Goal: Task Accomplishment & Management: Manage account settings

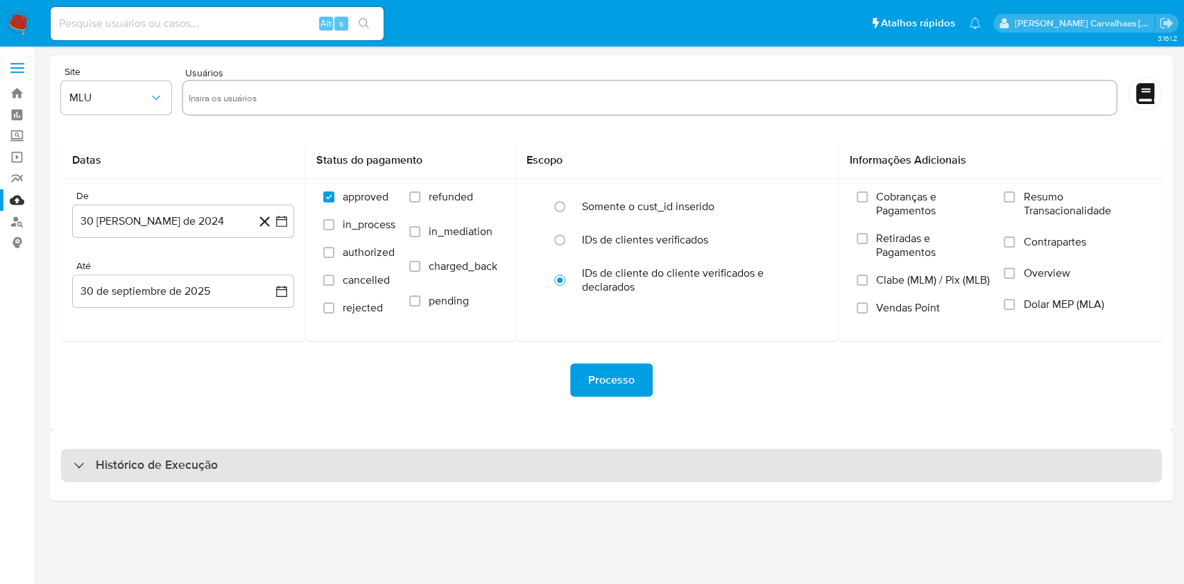
click at [94, 465] on div "Histórico de Execução" at bounding box center [146, 465] width 144 height 17
select select "10"
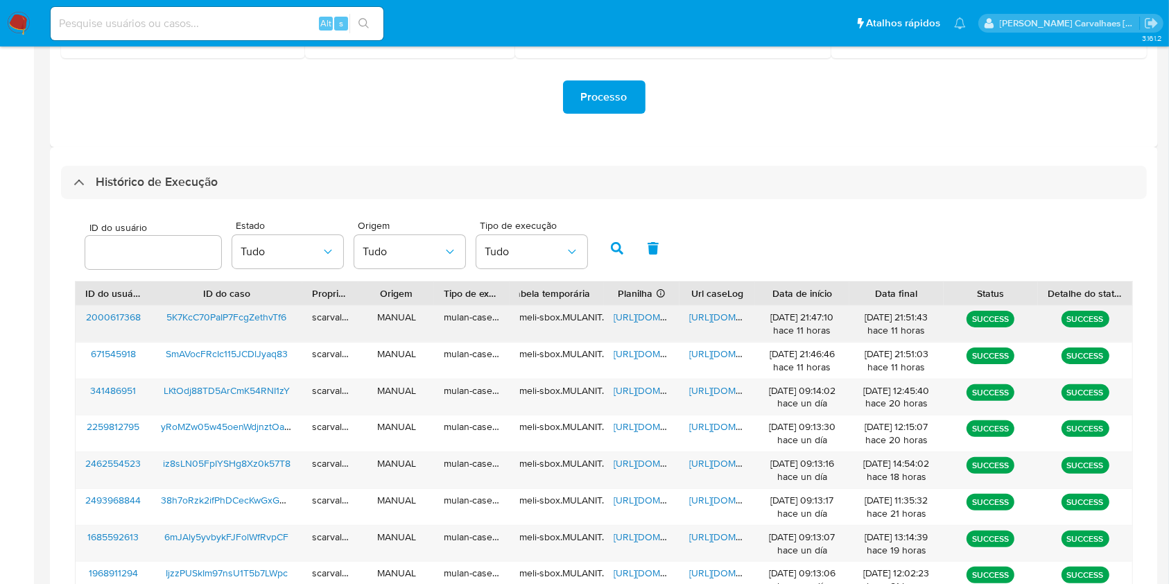
scroll to position [370, 0]
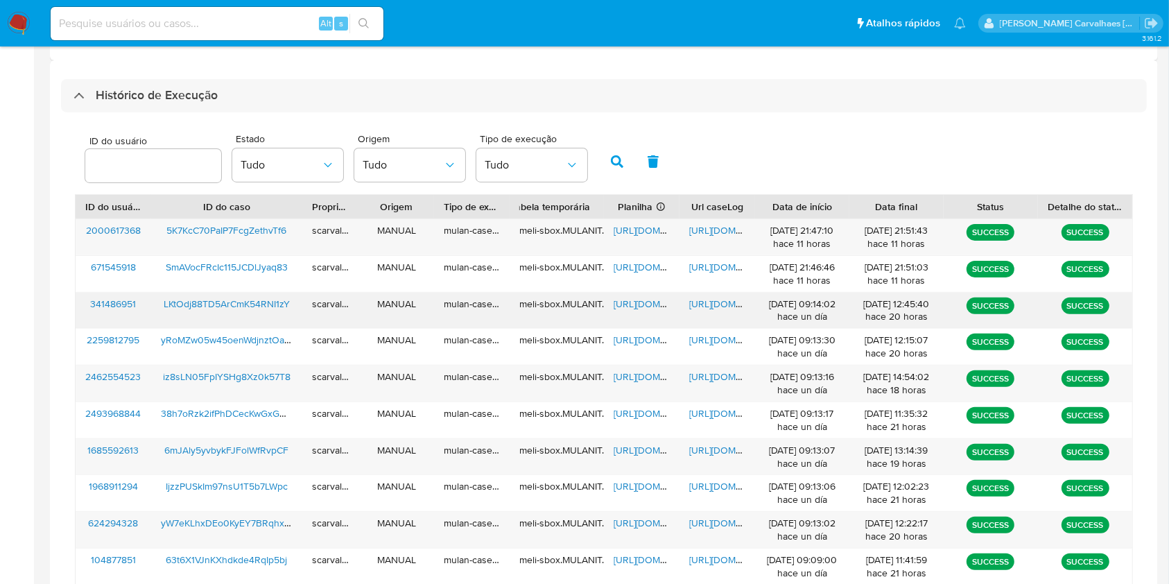
click at [718, 305] on span "https://docs.google.com/document/d/1bwWT-drqfAJtqsAfdm2RHUCqI8jqd627mnMkbj3uOI4…" at bounding box center [737, 304] width 96 height 14
click at [621, 305] on span "https://docs.google.com/spreadsheets/d/1SsqZGC8NxATTjRJl0FVJr4iPsJ16vHscDnax-SV…" at bounding box center [662, 304] width 96 height 14
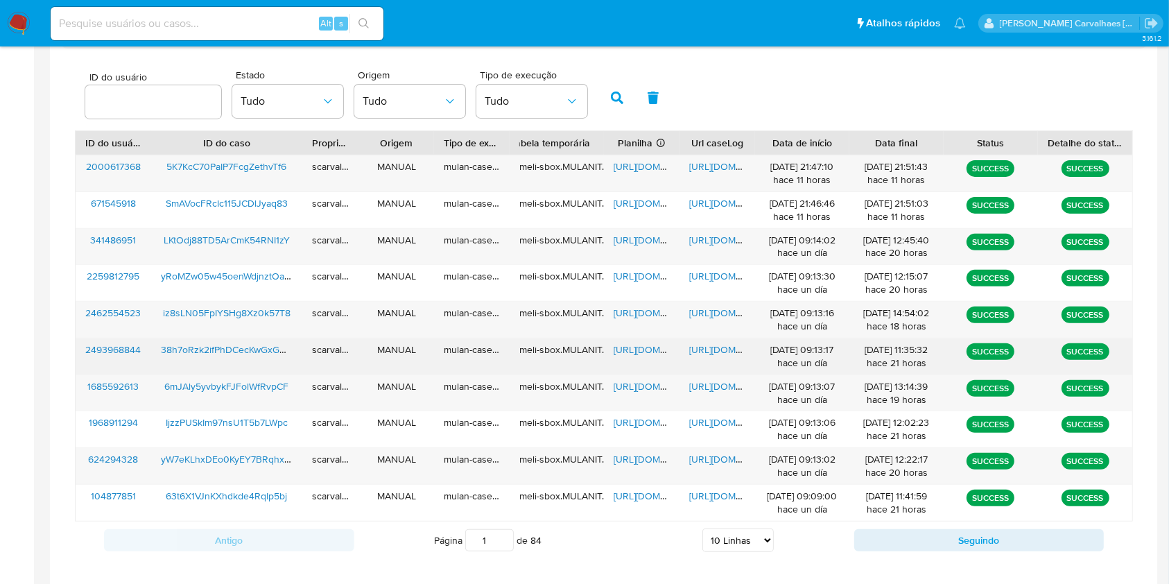
scroll to position [462, 0]
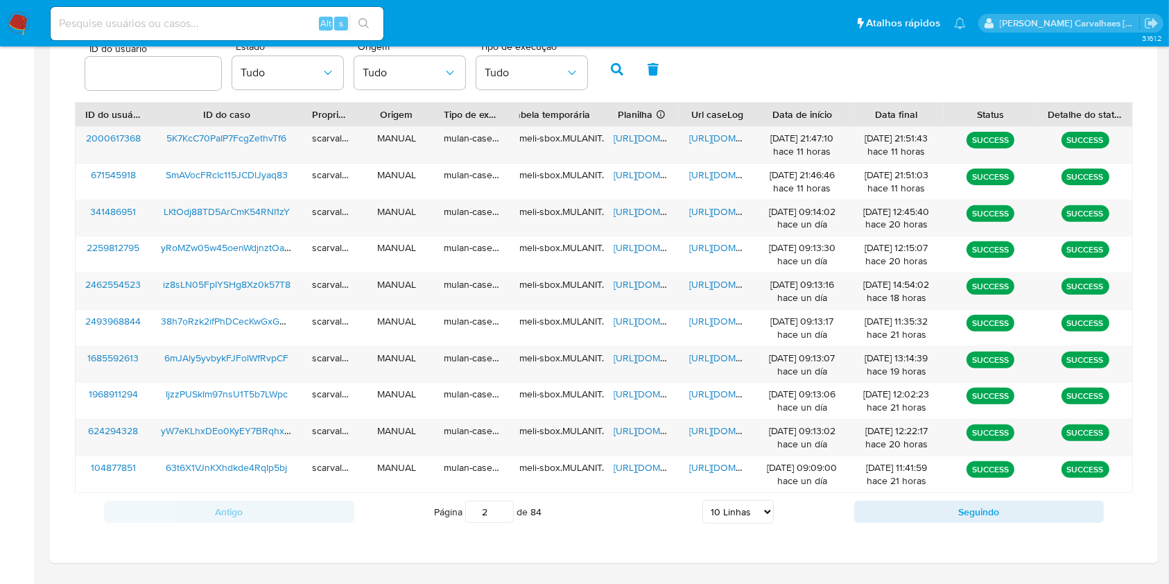
click at [501, 508] on input "2" at bounding box center [489, 512] width 49 height 22
click at [501, 509] on input "3" at bounding box center [489, 512] width 49 height 22
type input "3"
click at [637, 354] on span "https://docs.google.com/spreadsheets/d/1h3WwjYjB4Or9MF8fGGLeeI1OGa6DC-xLMb_H3jp…" at bounding box center [662, 358] width 96 height 14
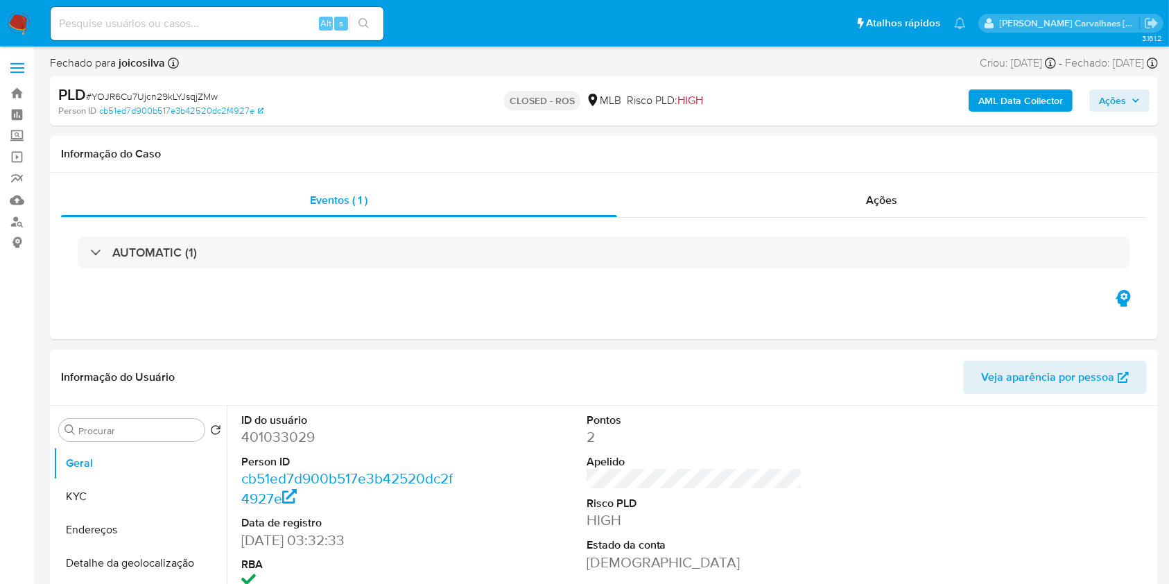
select select "10"
click at [18, 91] on link "Bandeja" at bounding box center [82, 94] width 165 height 22
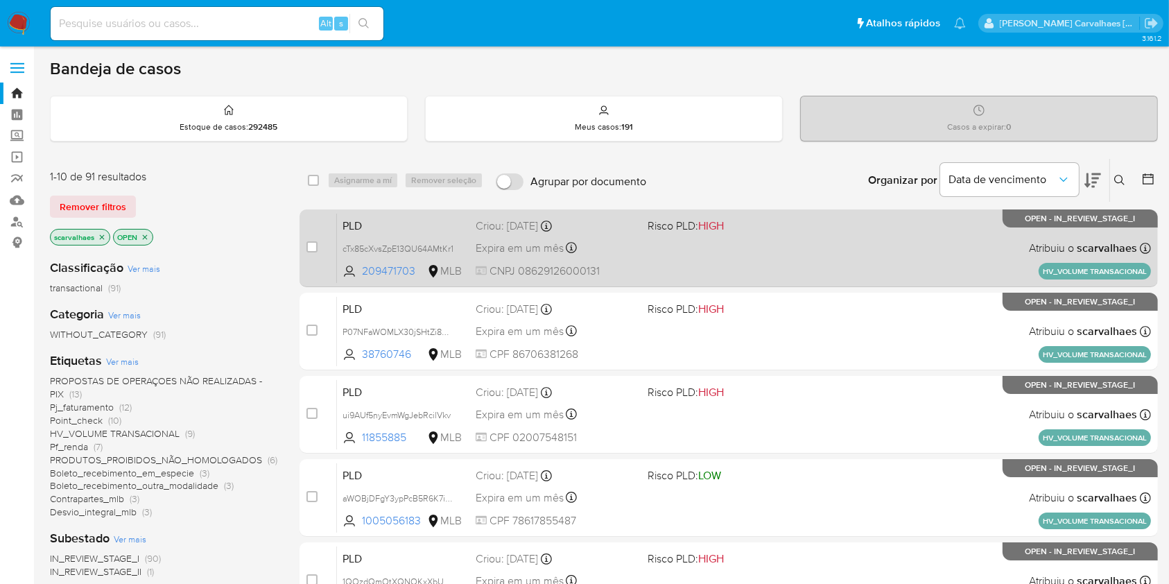
click at [732, 249] on div "PLD cTx85cXvsZpE13QU64AMtKr1 209471703 MLB Risco PLD: HIGH Criou: 12/09/2025 Cr…" at bounding box center [744, 248] width 814 height 70
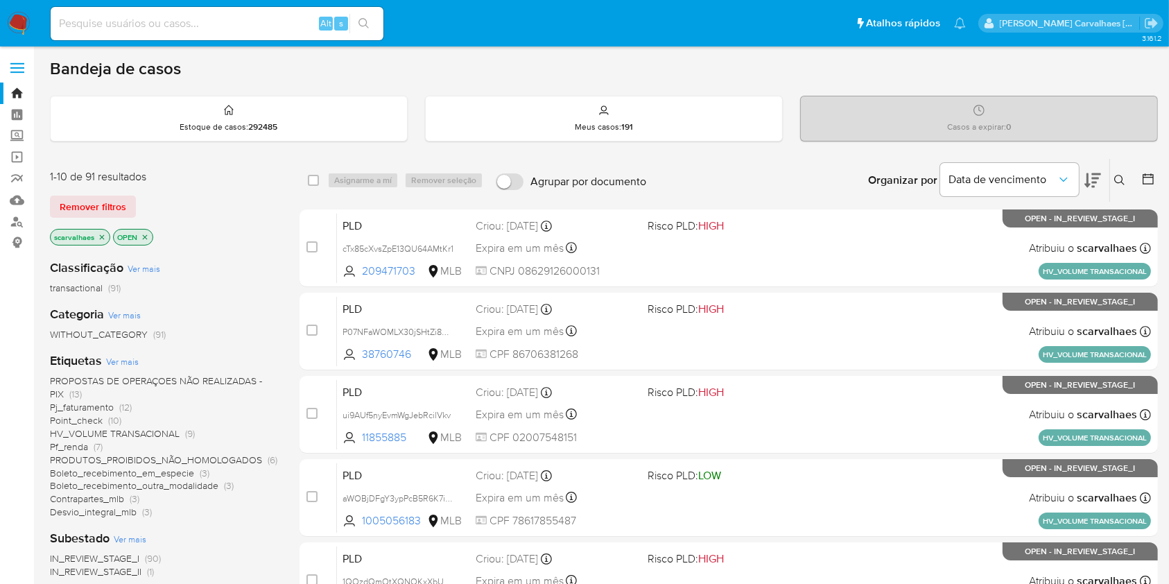
click at [115, 509] on span "Desvio_integral_mlb" at bounding box center [93, 512] width 87 height 14
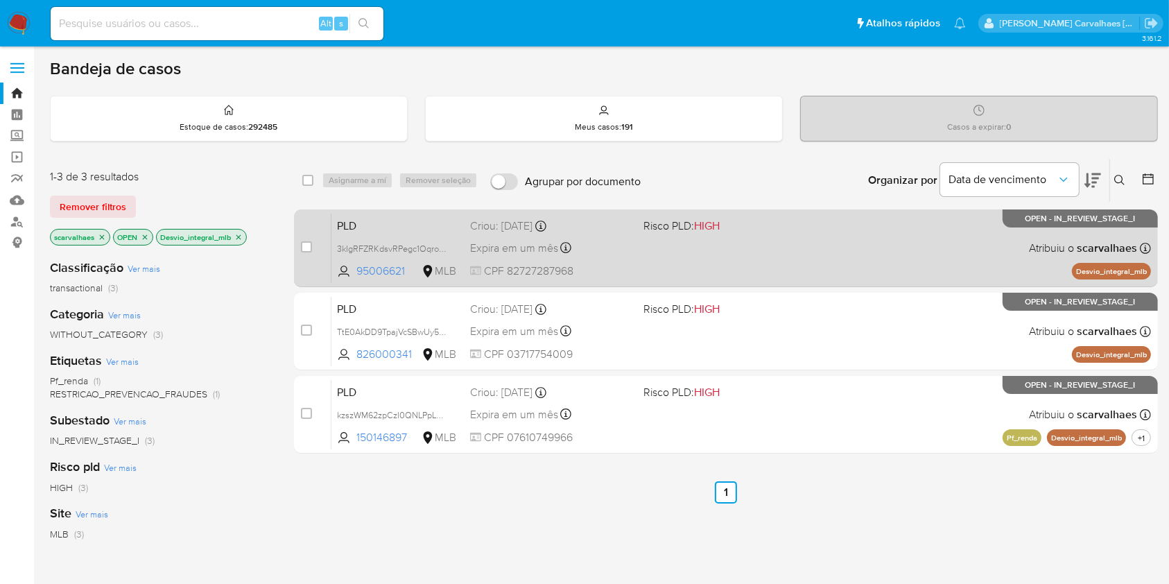
click at [683, 255] on div "PLD 3kIgRFZRKdsvRPegc1Oqronq 95006621 MLB Risco PLD: HIGH Criou: 12/09/2025 Cri…" at bounding box center [742, 248] width 820 height 70
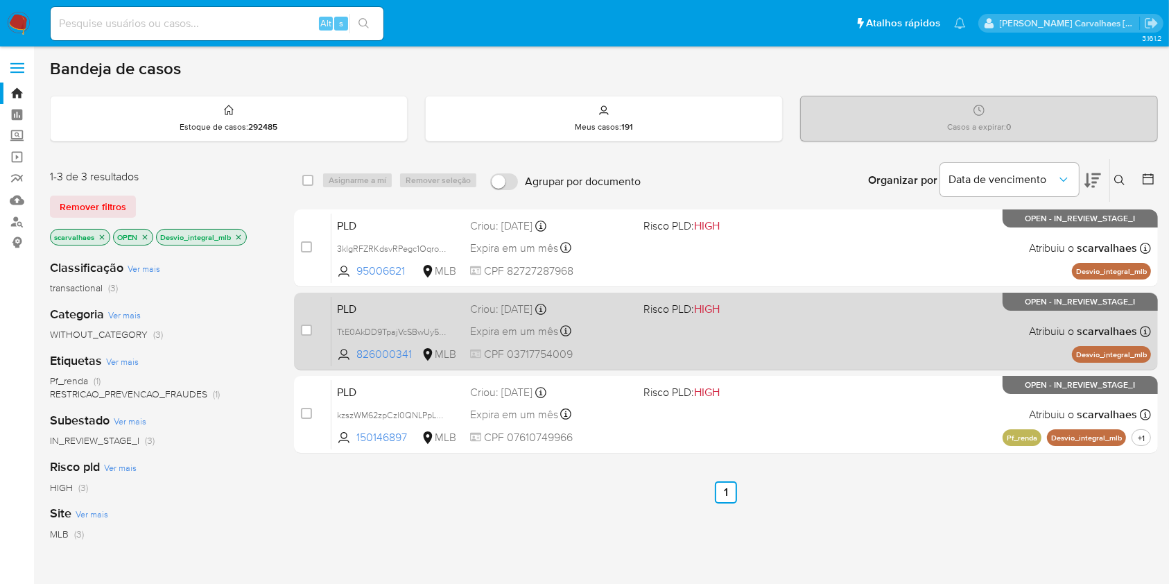
click at [795, 325] on div "PLD TtE0AkDD9TpajVcSBwUy57yr 826000341 MLB Risco PLD: HIGH Criou: 12/09/2025 Cr…" at bounding box center [742, 331] width 820 height 70
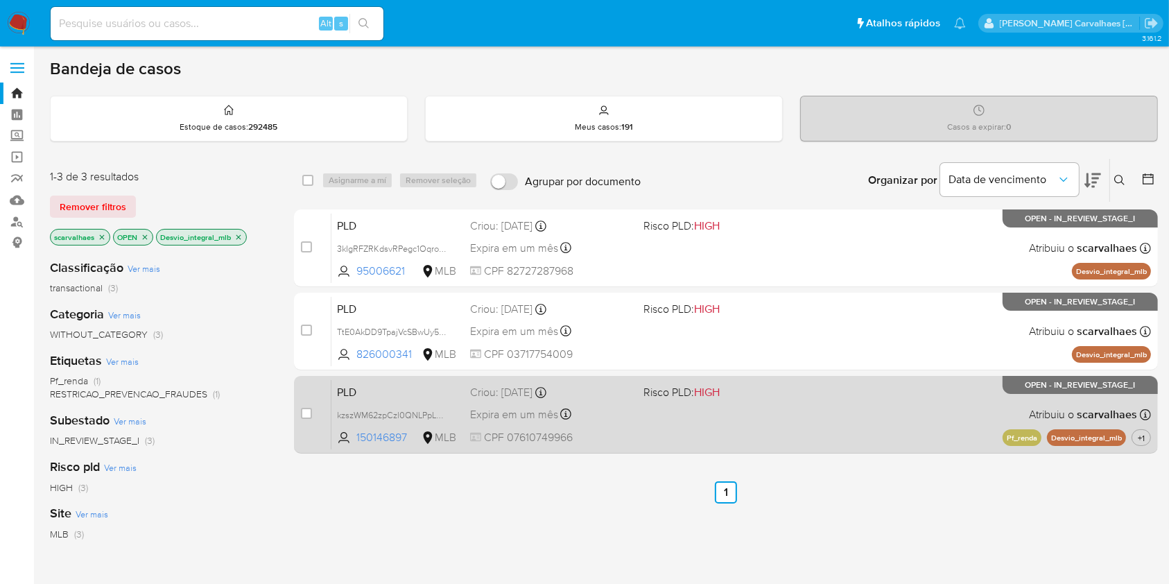
click at [738, 399] on div "PLD kzszWM62zpCzl0QNLPpLhy8E 150146897 MLB Risco PLD: HIGH Criou: 12/09/2025 Cr…" at bounding box center [742, 414] width 820 height 70
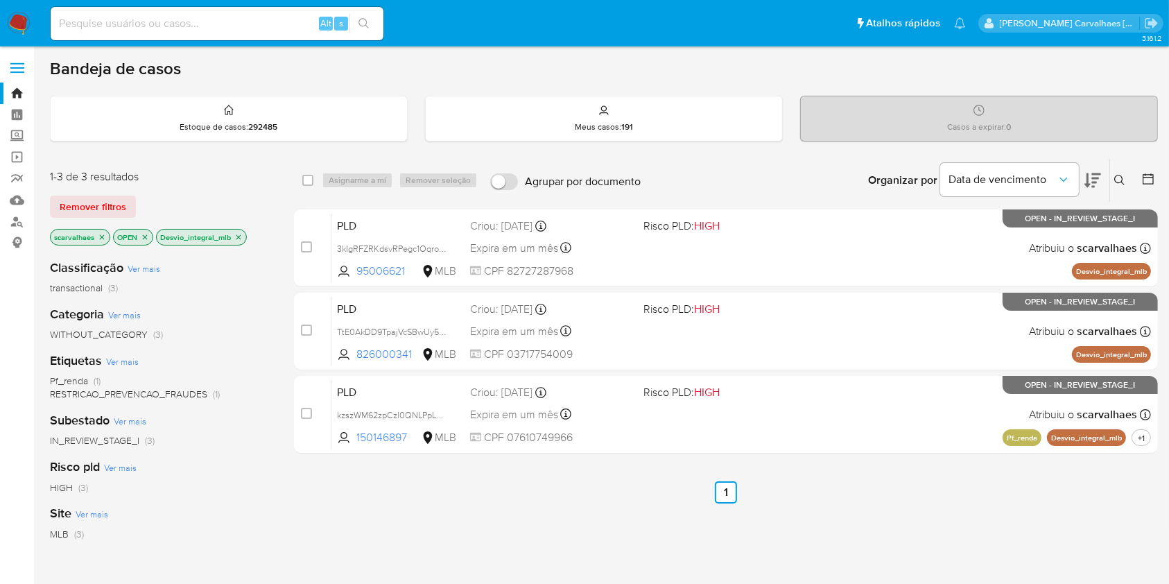
click at [239, 233] on icon "close-filter" at bounding box center [238, 237] width 8 height 8
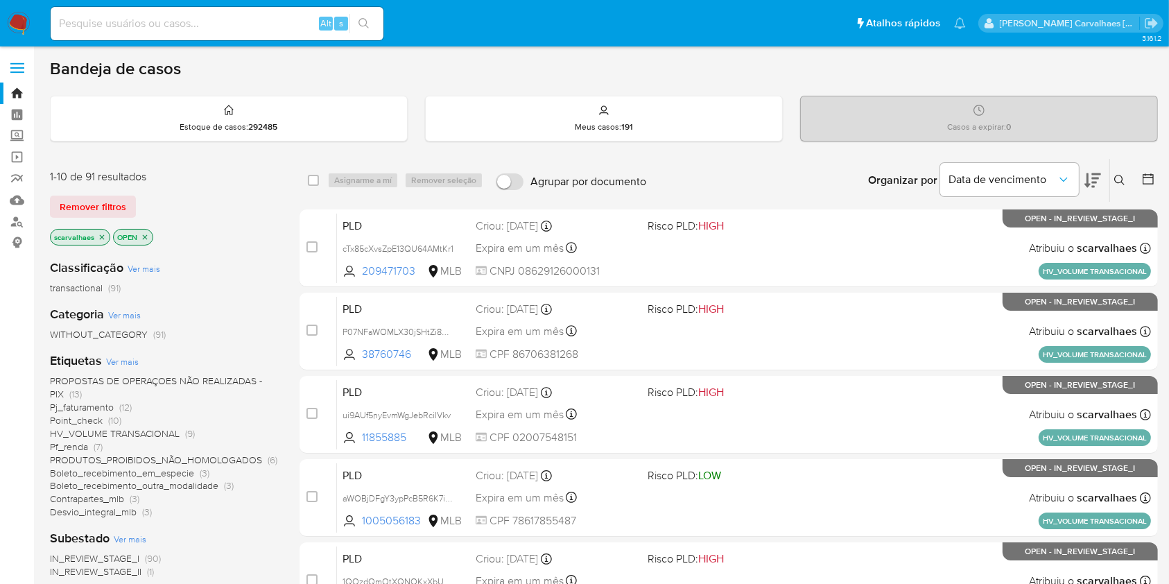
click at [113, 499] on span "Contrapartes_mlb" at bounding box center [87, 499] width 74 height 14
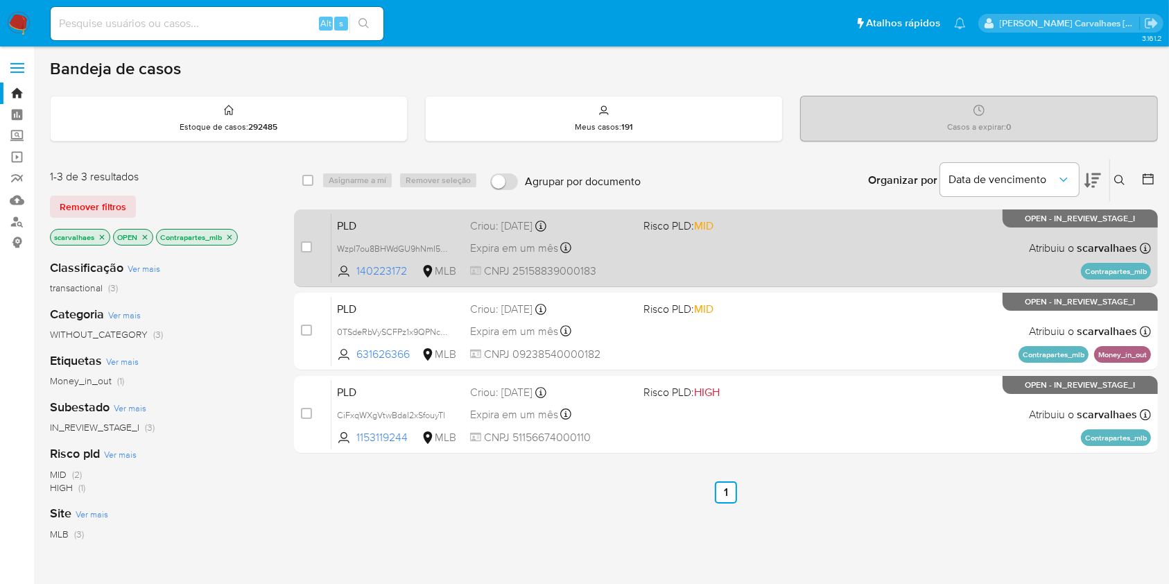
click at [670, 270] on div "PLD WzpI7ou8BHWdGU9hNmI5tMxE 140223172 MLB Risco PLD: MID Criou: 12/09/2025 Cri…" at bounding box center [742, 248] width 820 height 70
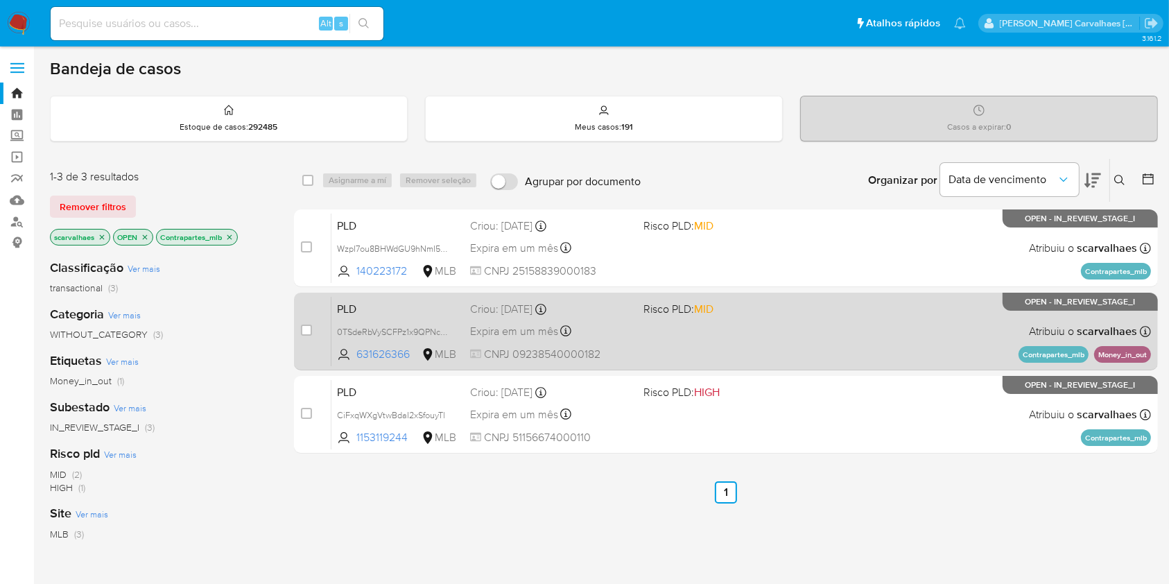
click at [650, 336] on div "PLD 0TSdeRbVySCFPz1x9QPNcOT6 631626366 MLB Risco PLD: MID Criou: 12/09/2025 Cri…" at bounding box center [742, 331] width 820 height 70
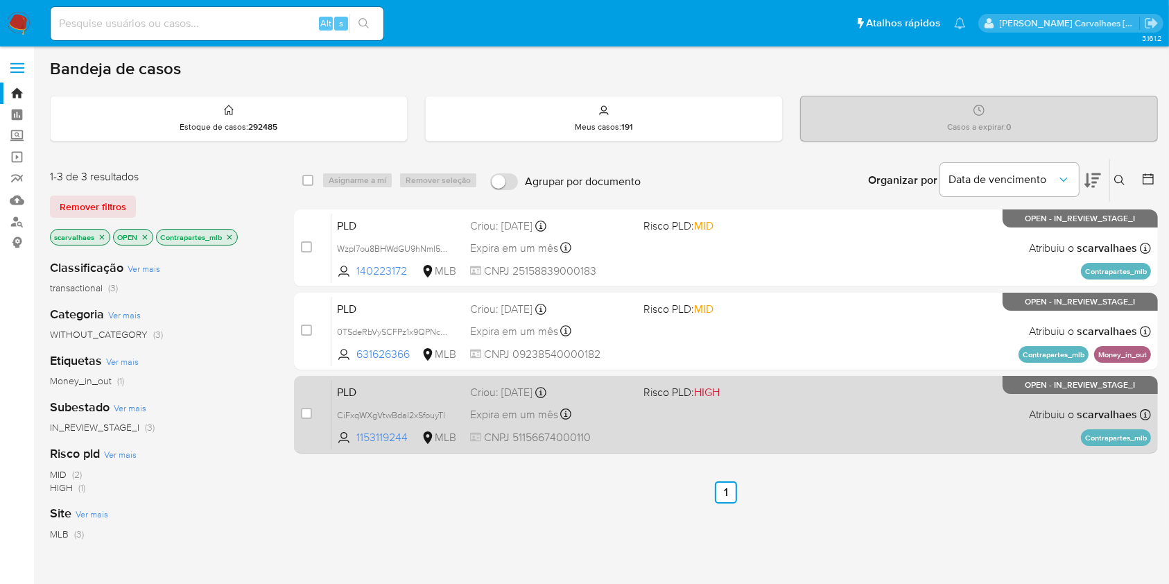
click at [708, 420] on div "PLD CiFxqWXgVtwBdaI2xSfouyTl 1153119244 MLB Risco PLD: HIGH Criou: 12/09/2025 C…" at bounding box center [742, 414] width 820 height 70
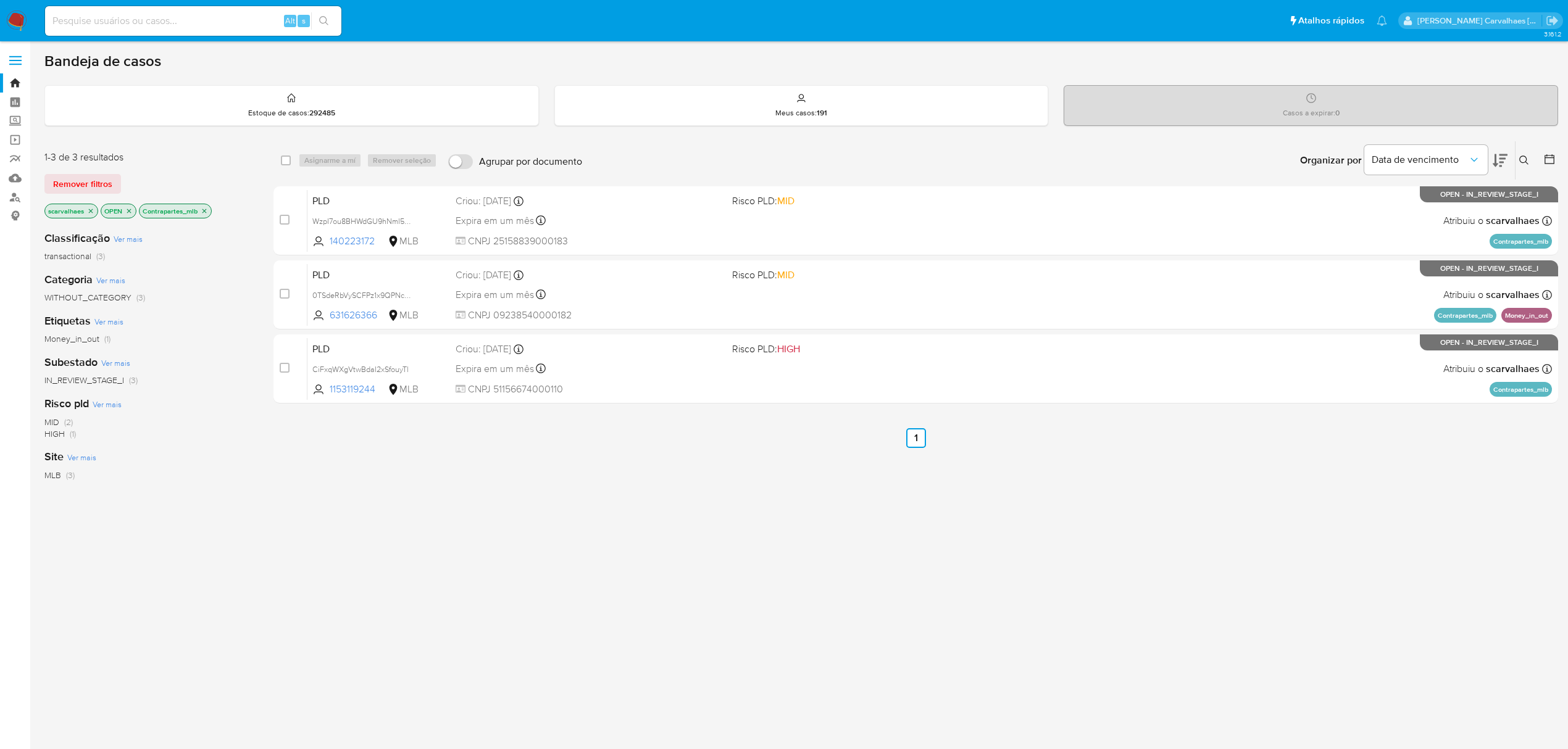
click at [154, 18] on input at bounding box center [193, 21] width 296 height 16
paste input "LKtOdj88TD5ArCmK54RNI1zY"
type input "LKtOdj88TD5ArCmK54RNI1zY"
click at [328, 19] on icon "search-icon" at bounding box center [324, 20] width 10 height 10
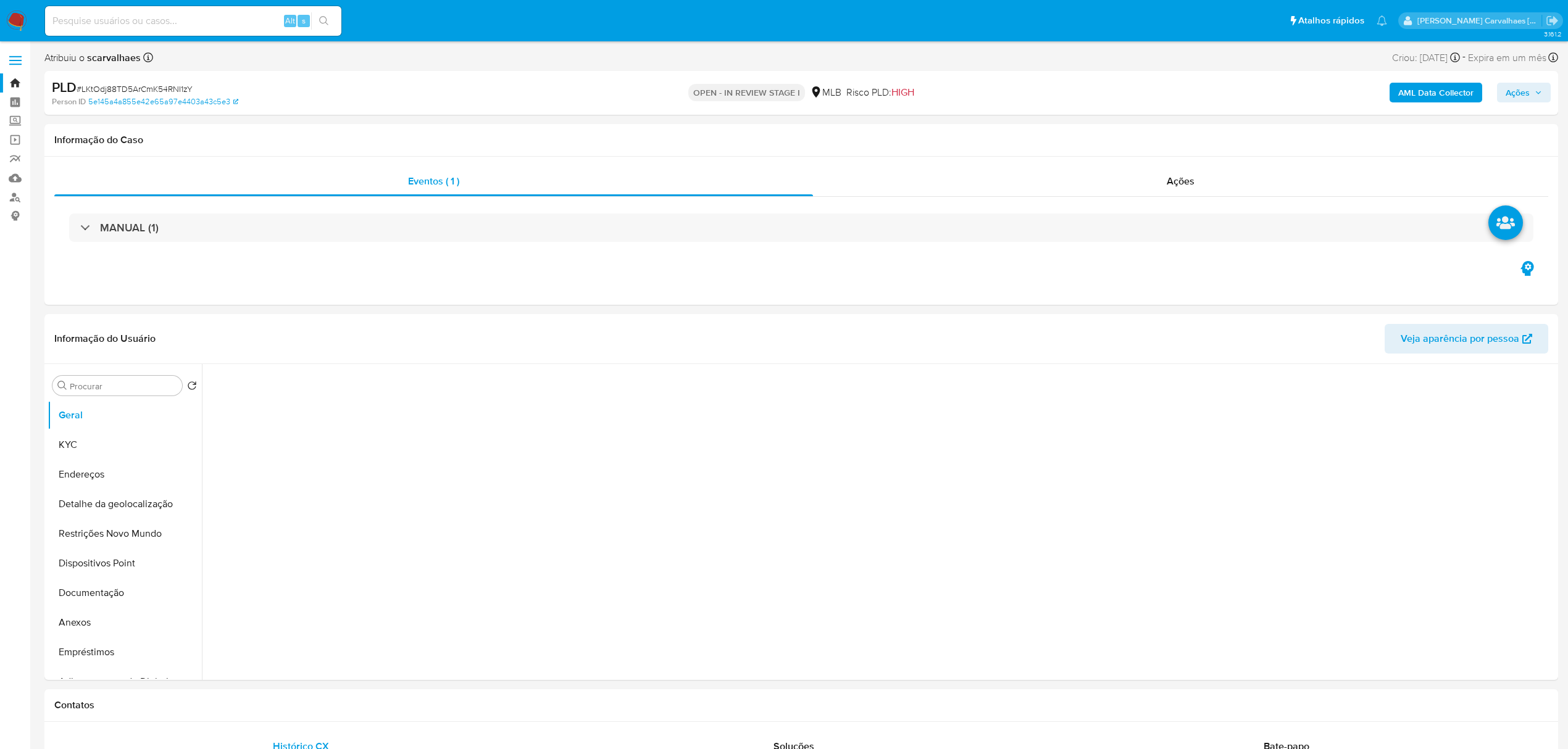
select select "10"
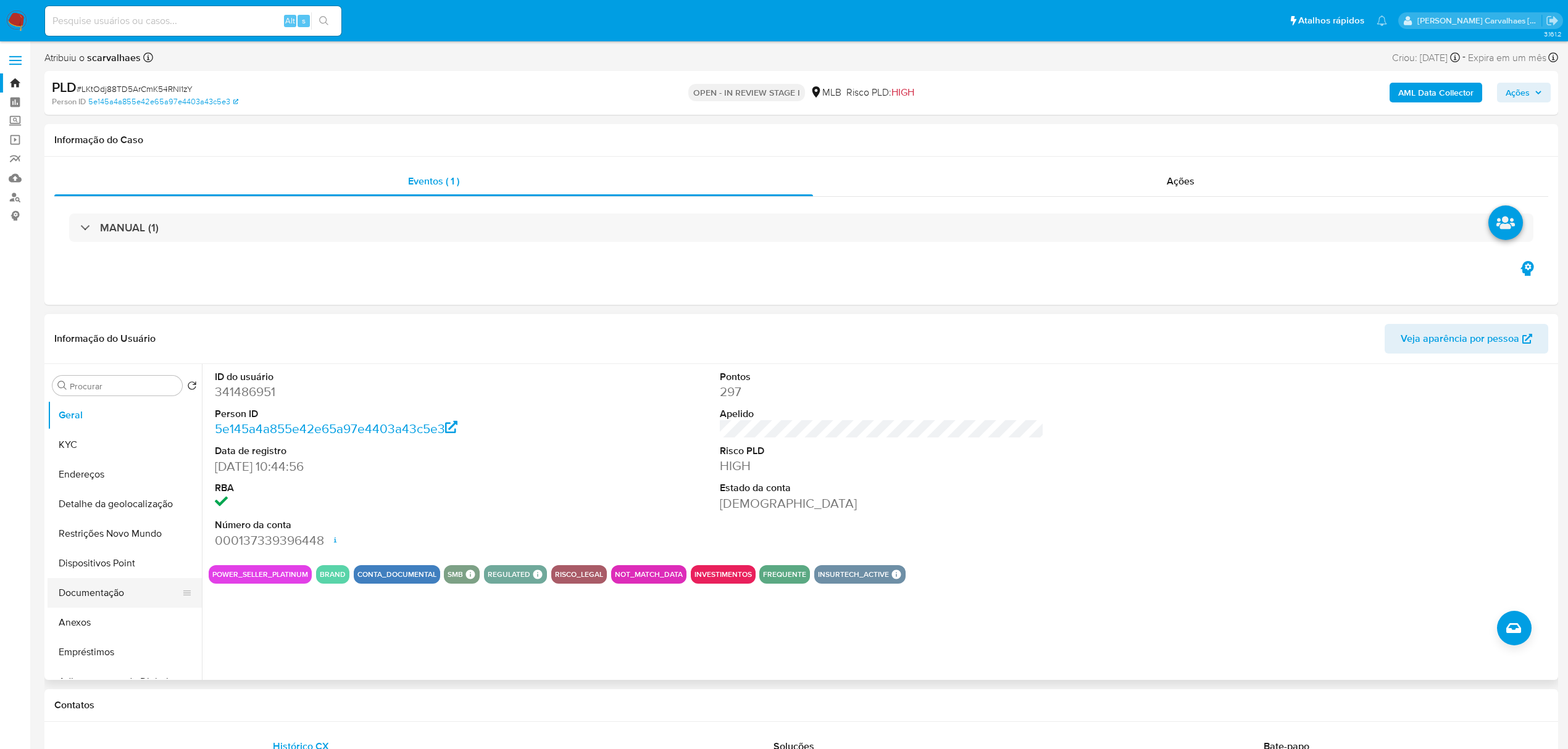
click at [109, 519] on button "Documentação" at bounding box center [119, 592] width 144 height 29
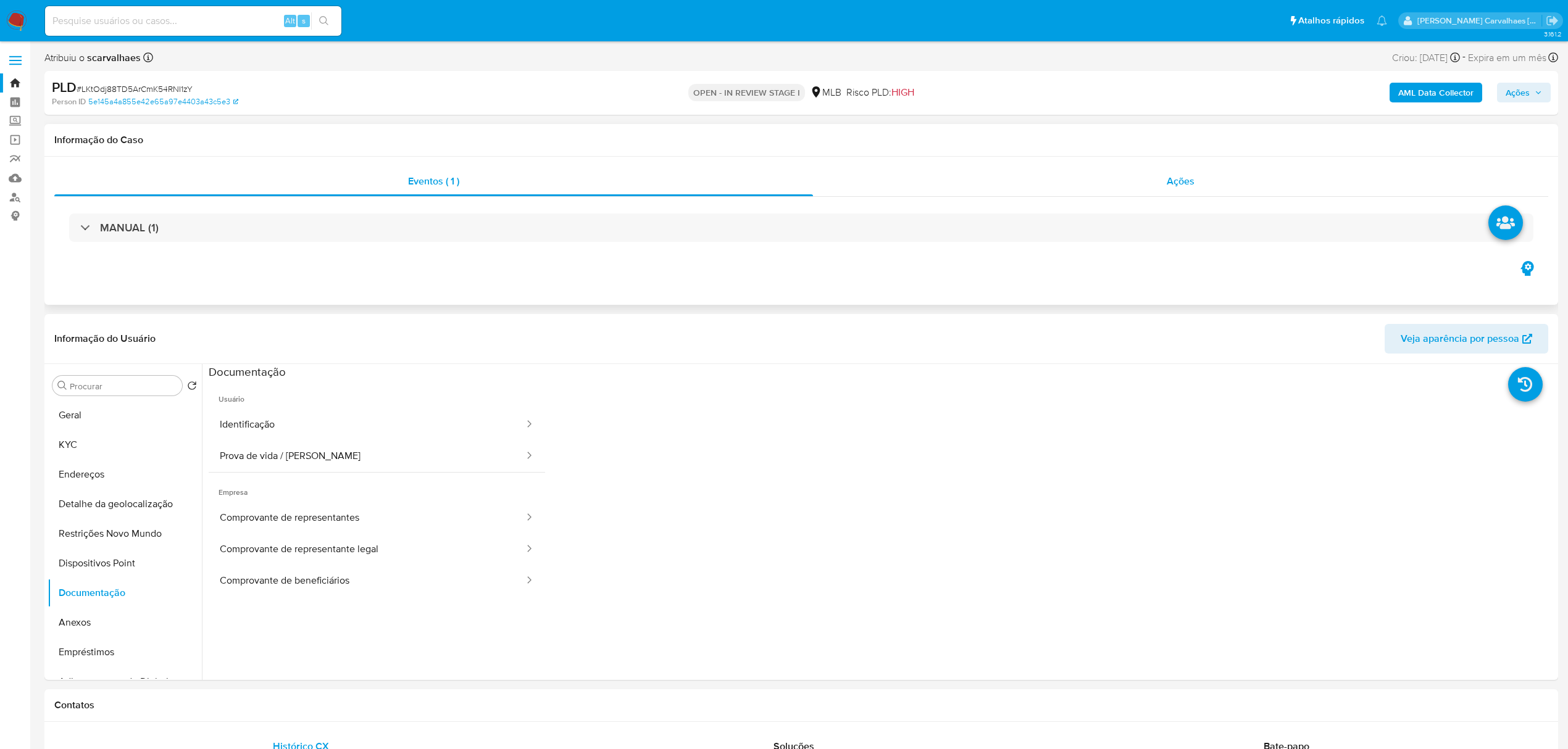
click at [1053, 175] on span "Ações" at bounding box center [1180, 181] width 28 height 14
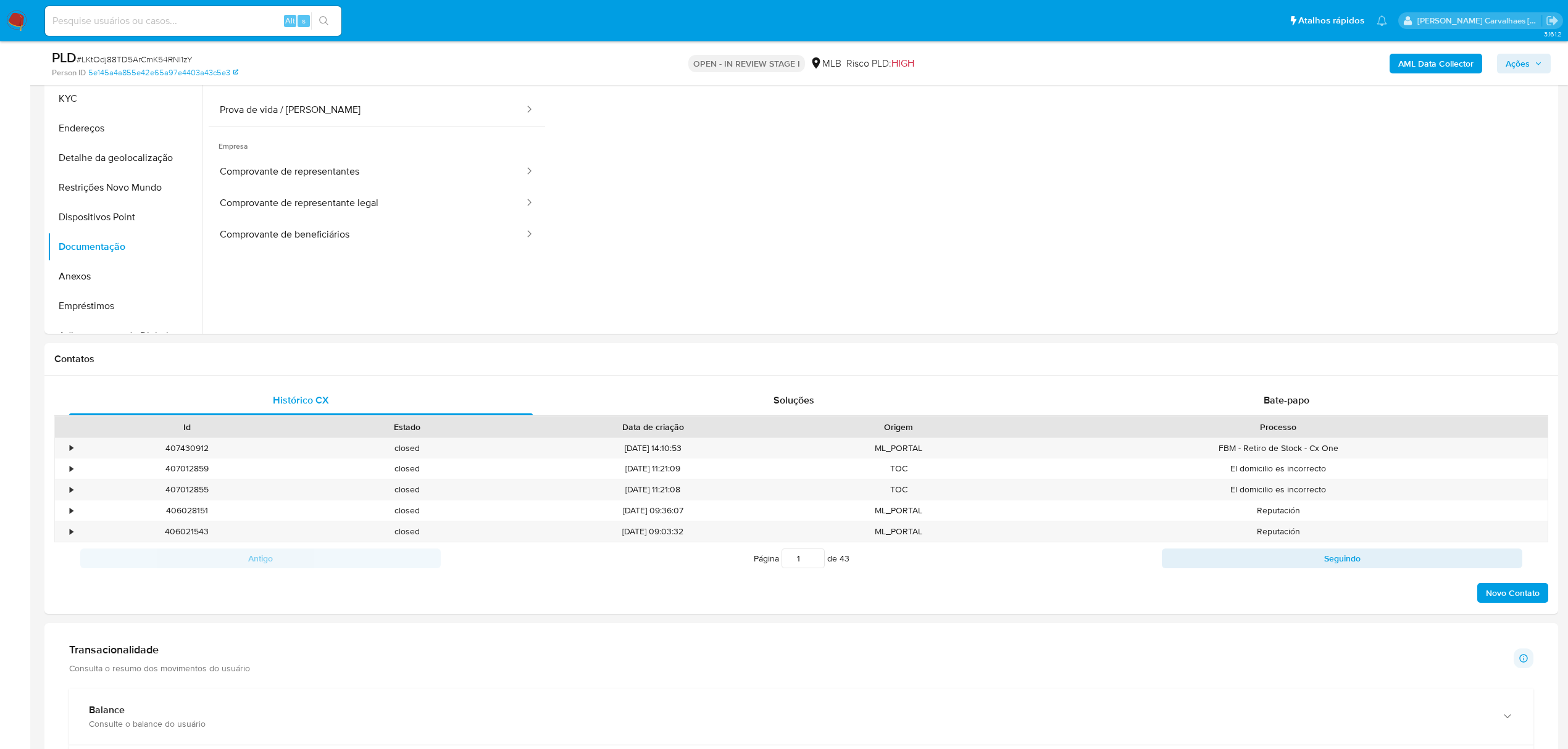
scroll to position [411, 0]
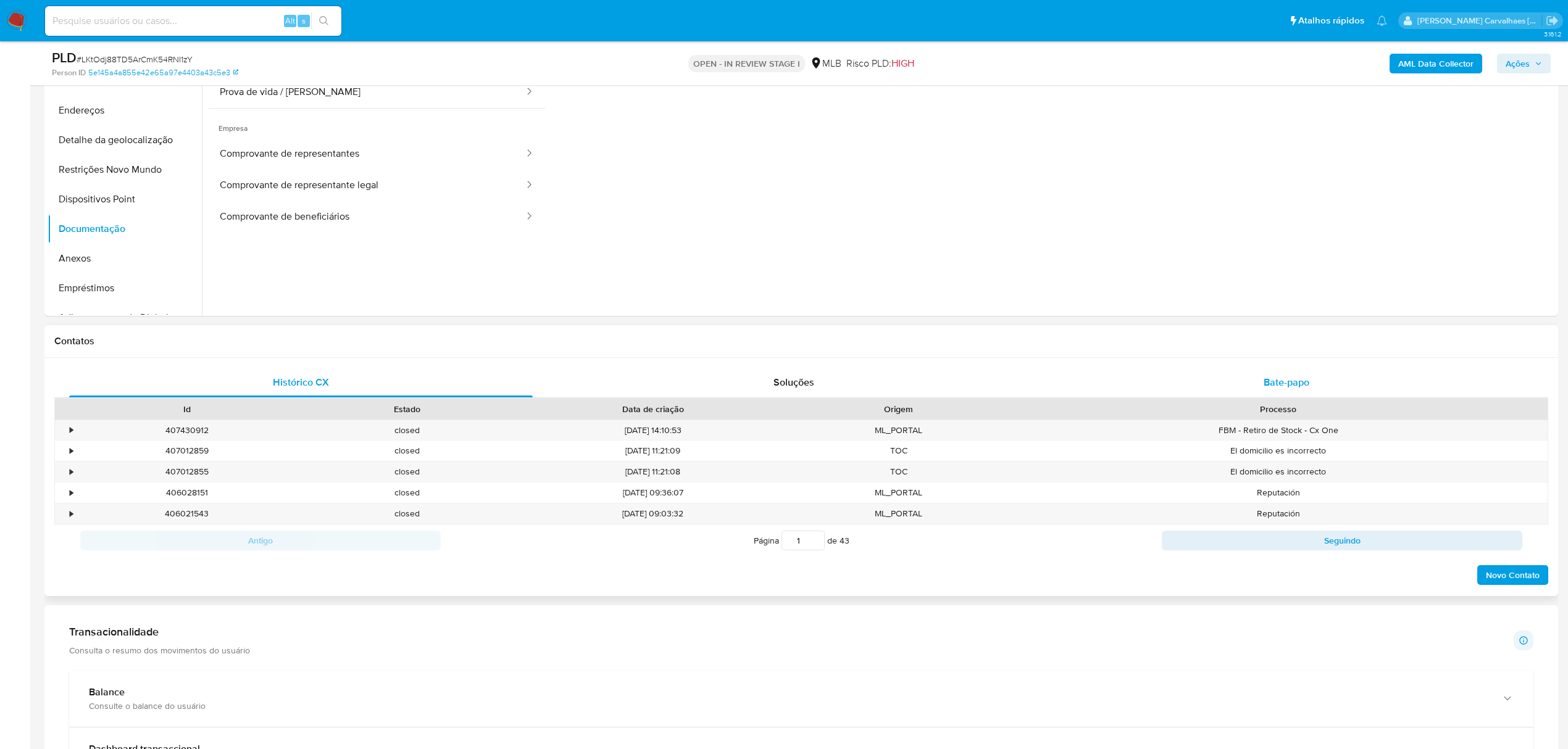
click at [1053, 386] on span "Bate-papo" at bounding box center [1286, 383] width 45 height 14
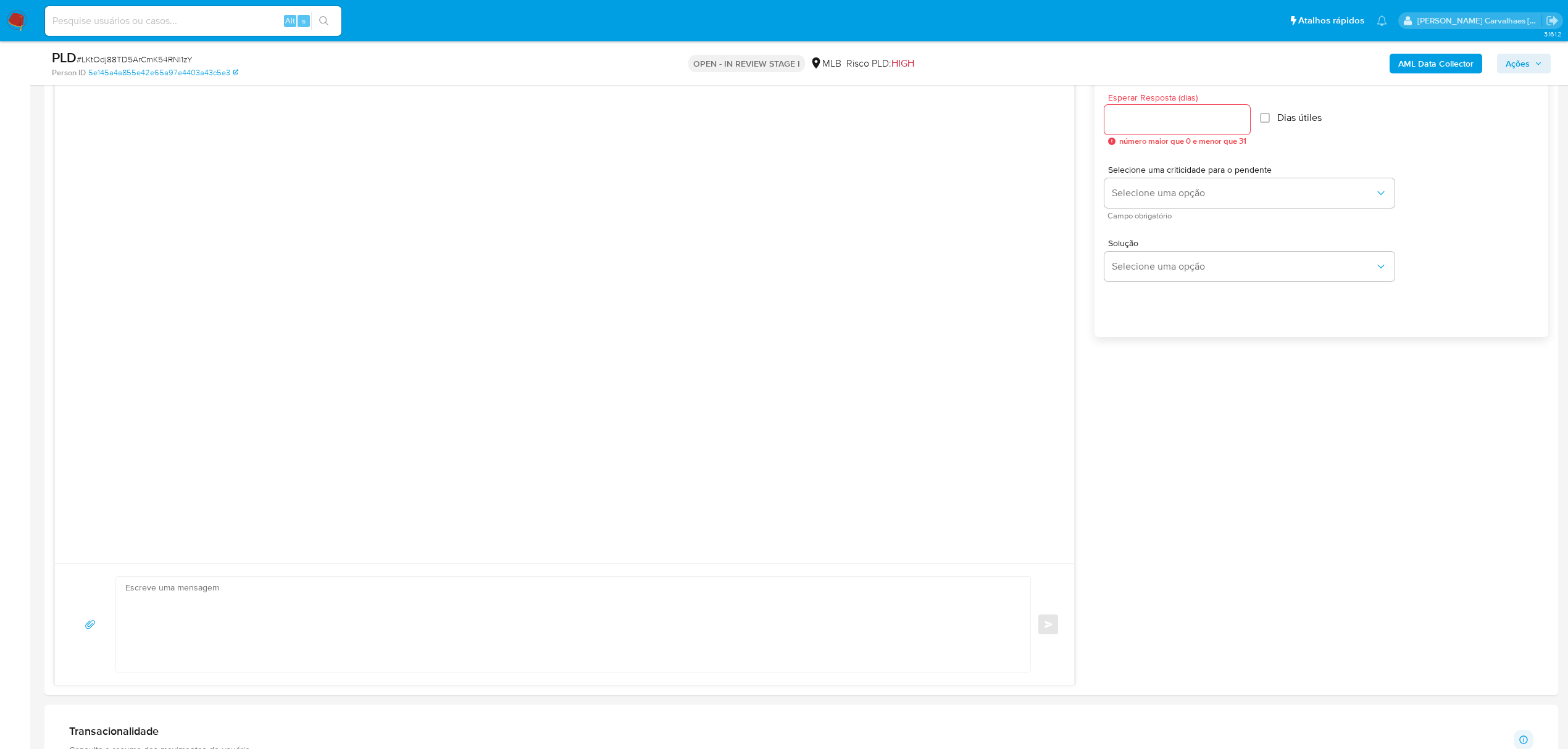
scroll to position [740, 0]
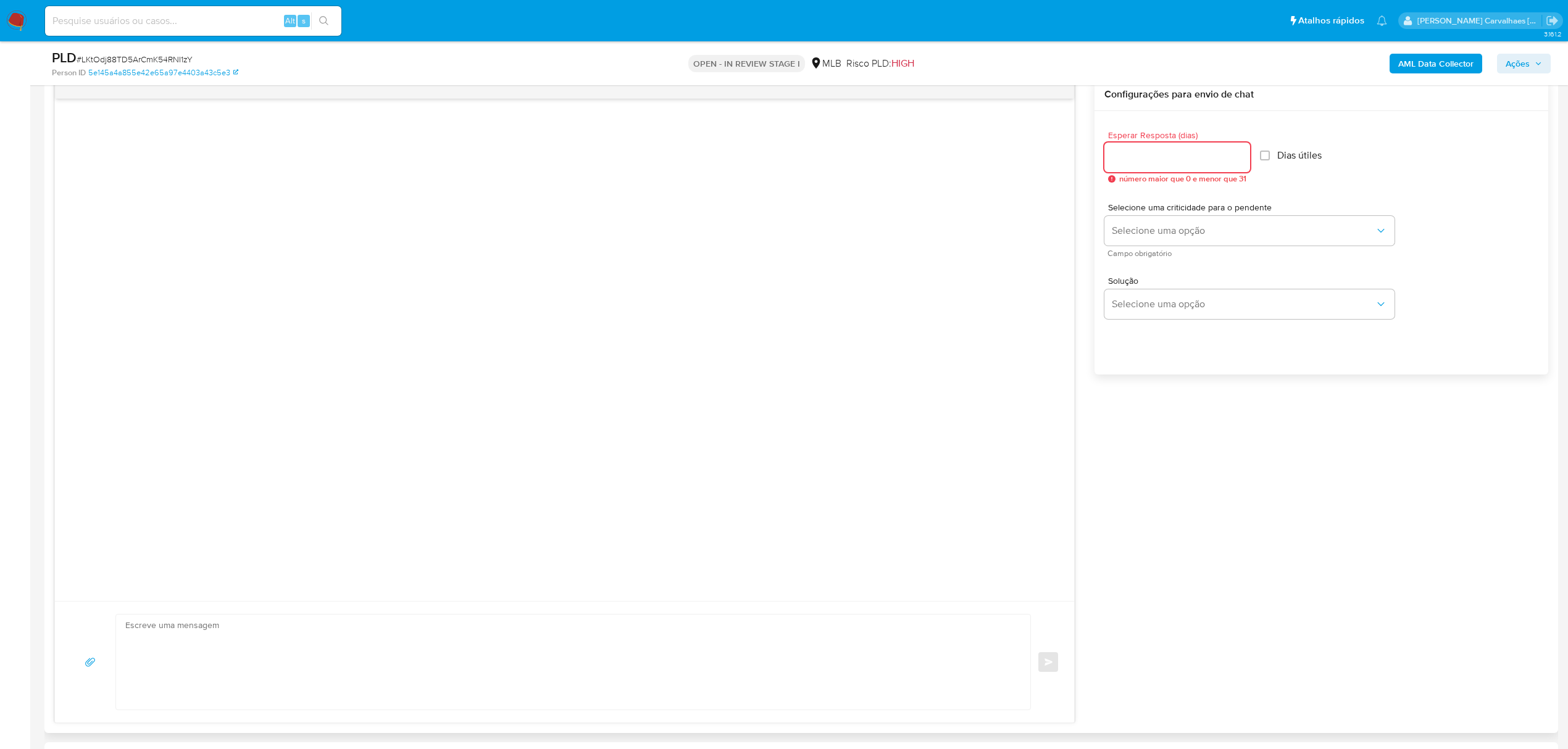
click at [1053, 161] on input "Esperar Resposta (dias)" at bounding box center [1177, 157] width 146 height 16
type input "2"
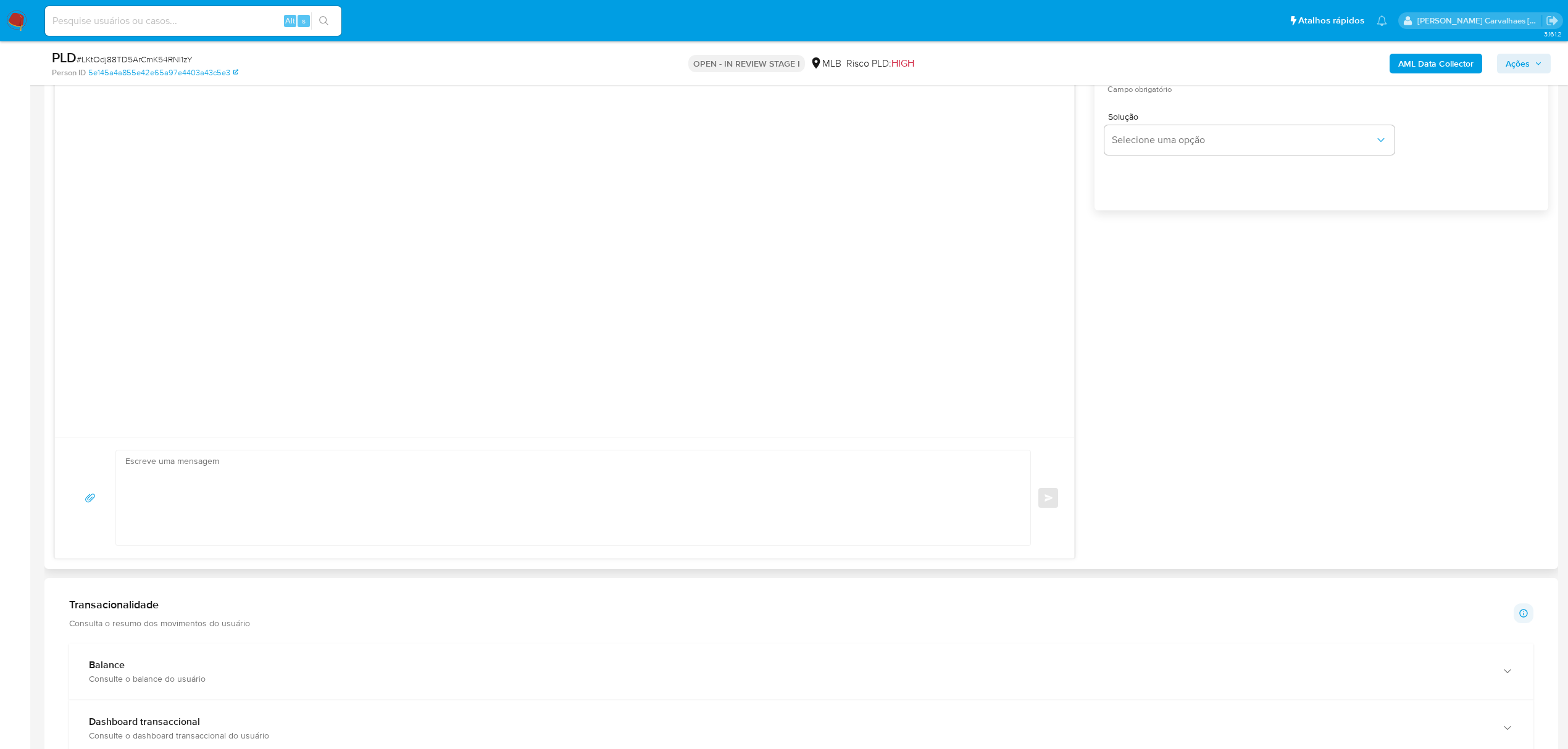
scroll to position [657, 0]
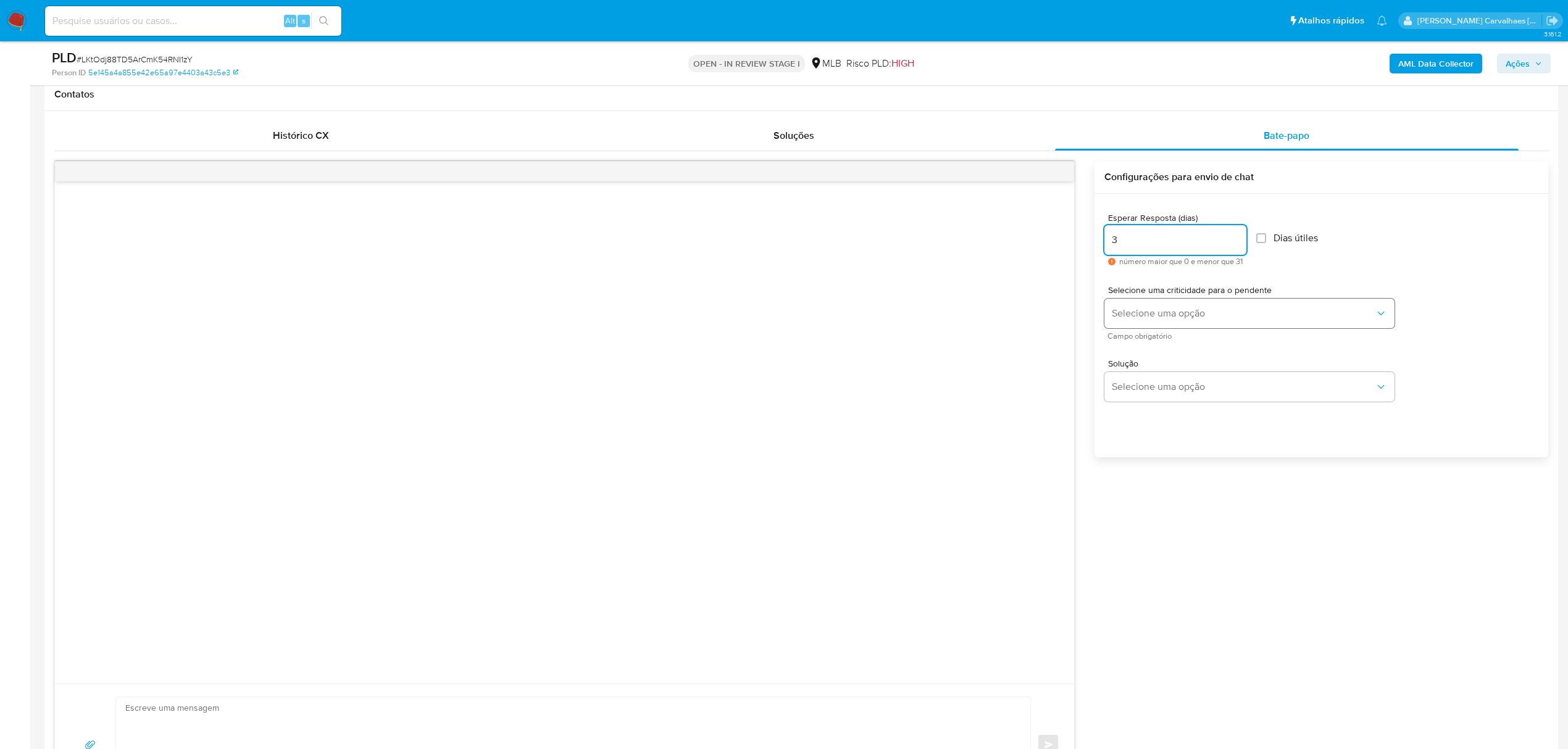
type input "3"
click at [1053, 312] on span "Selecione uma opção" at bounding box center [1242, 313] width 263 height 12
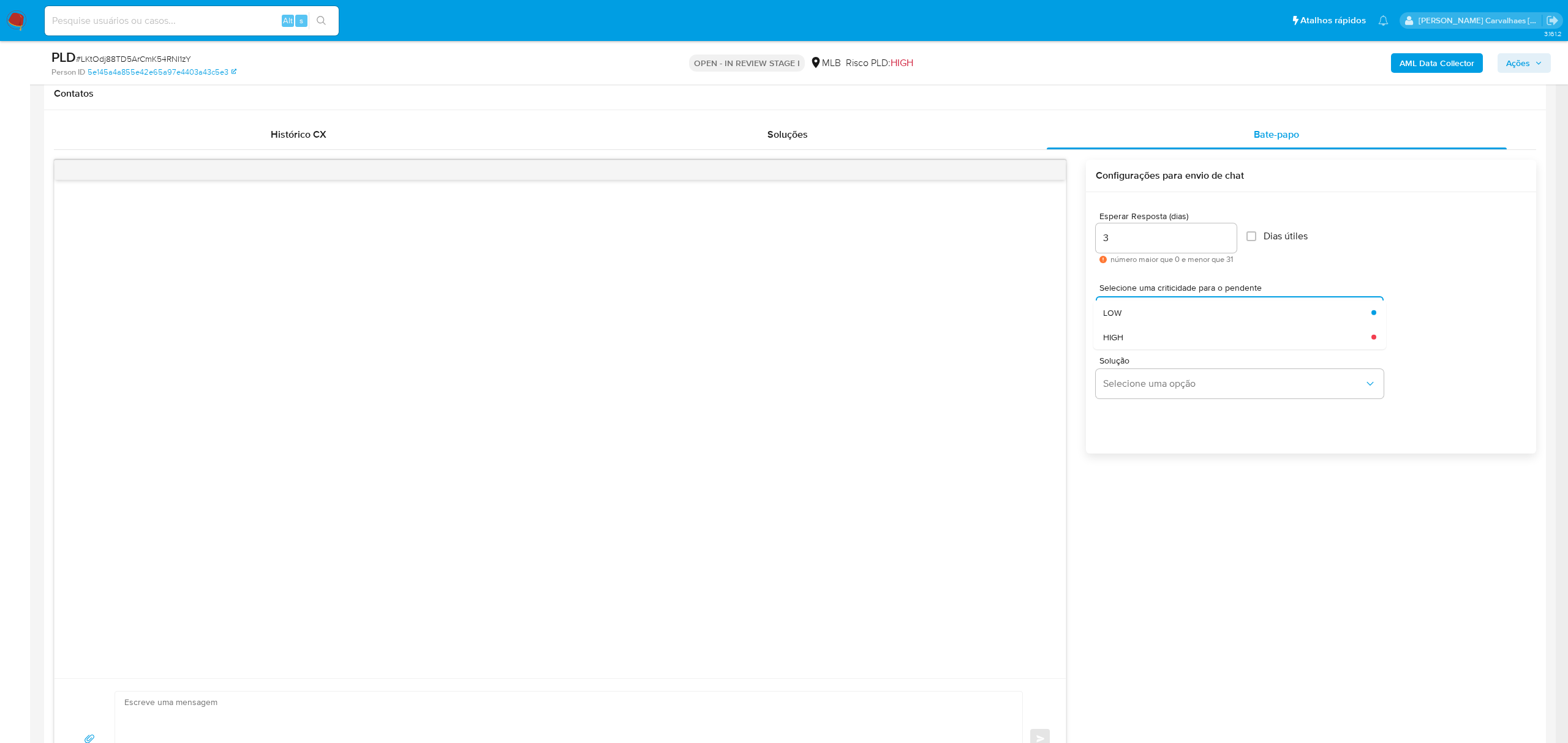
drag, startPoint x: 1146, startPoint y: 335, endPoint x: 1165, endPoint y: 350, distance: 24.2
click at [1044, 335] on div "HIGH" at bounding box center [1233, 337] width 260 height 25
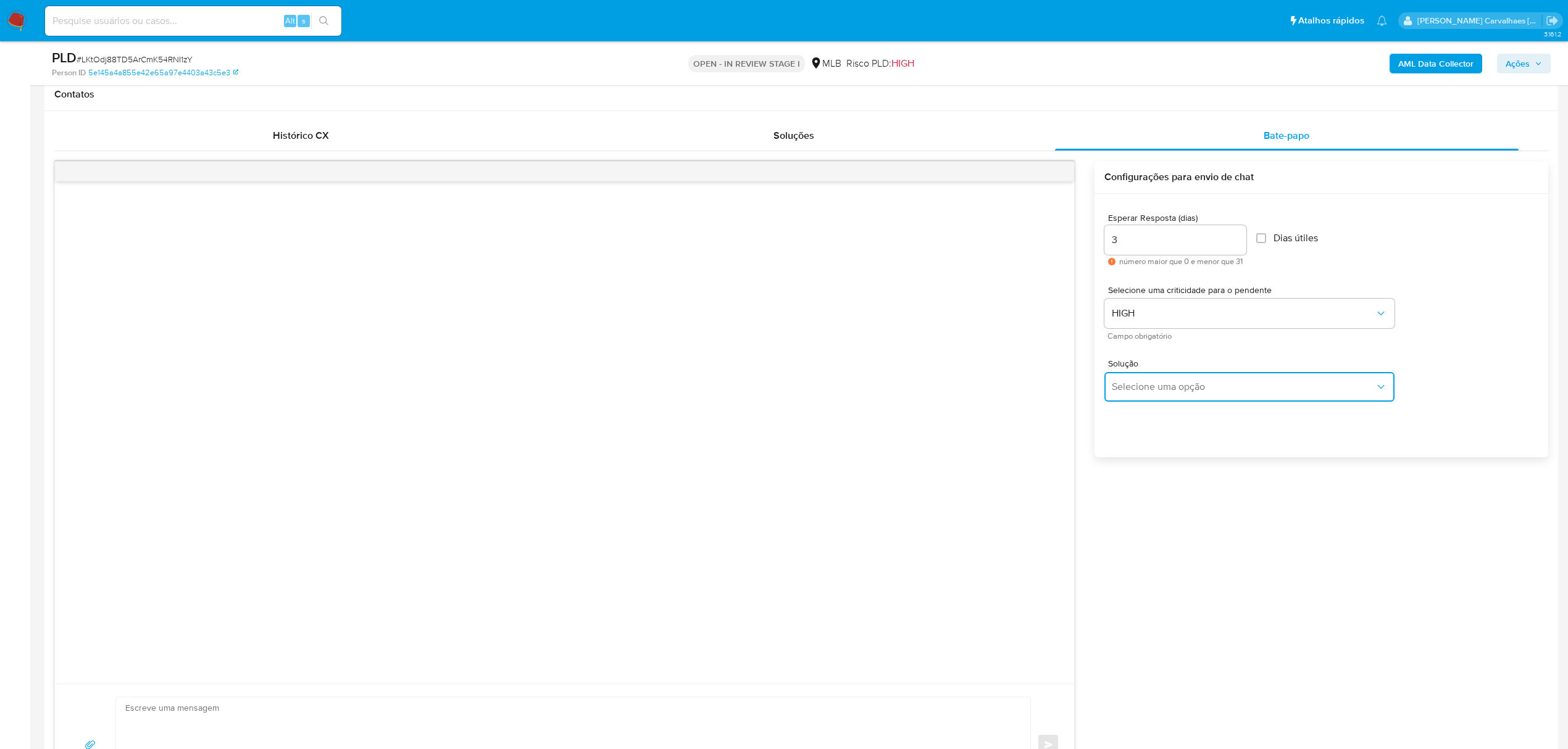
click at [1053, 386] on span "Selecione uma opção" at bounding box center [1242, 387] width 263 height 12
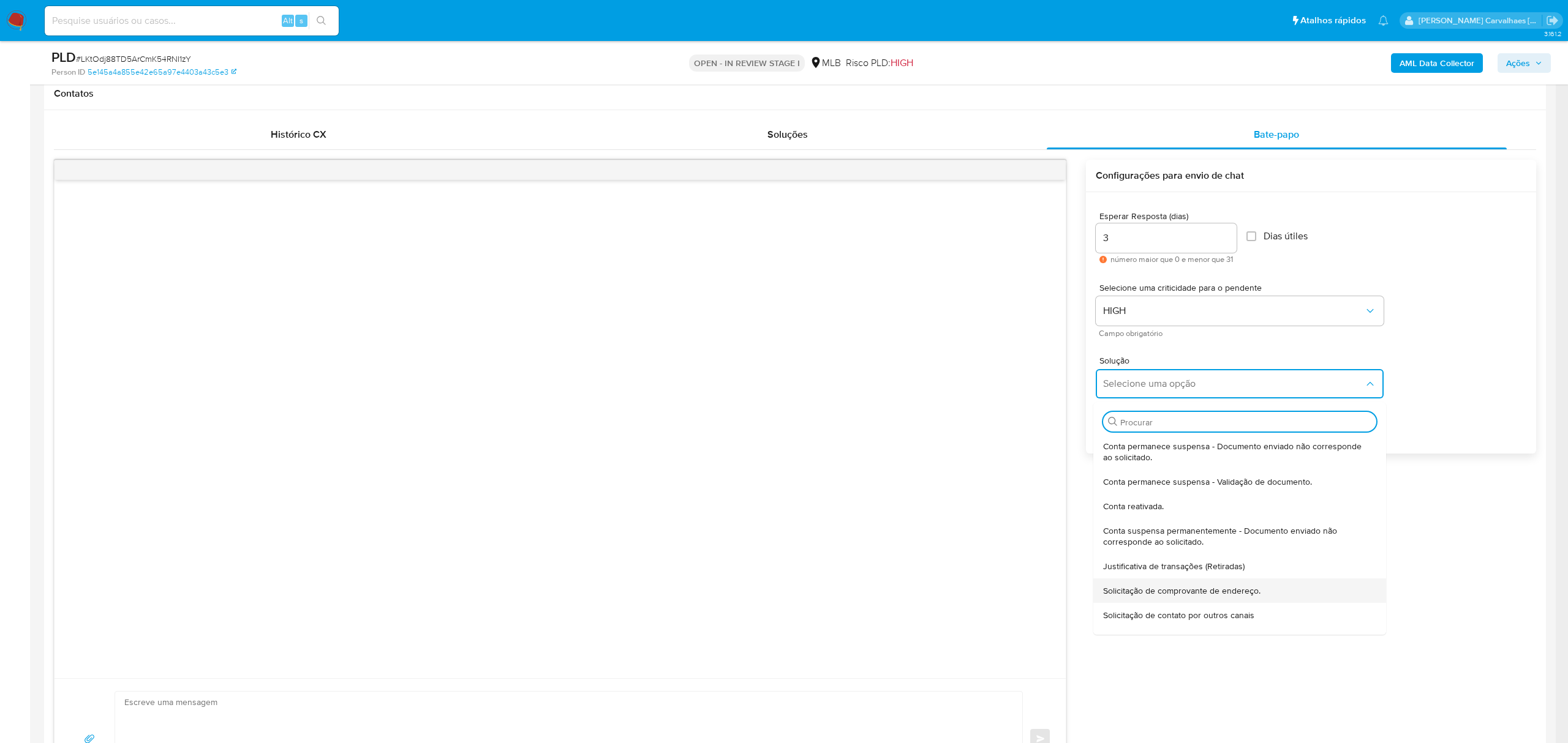
click at [1044, 514] on span "Solicitação de comprovante de endereço." at bounding box center [1181, 590] width 157 height 11
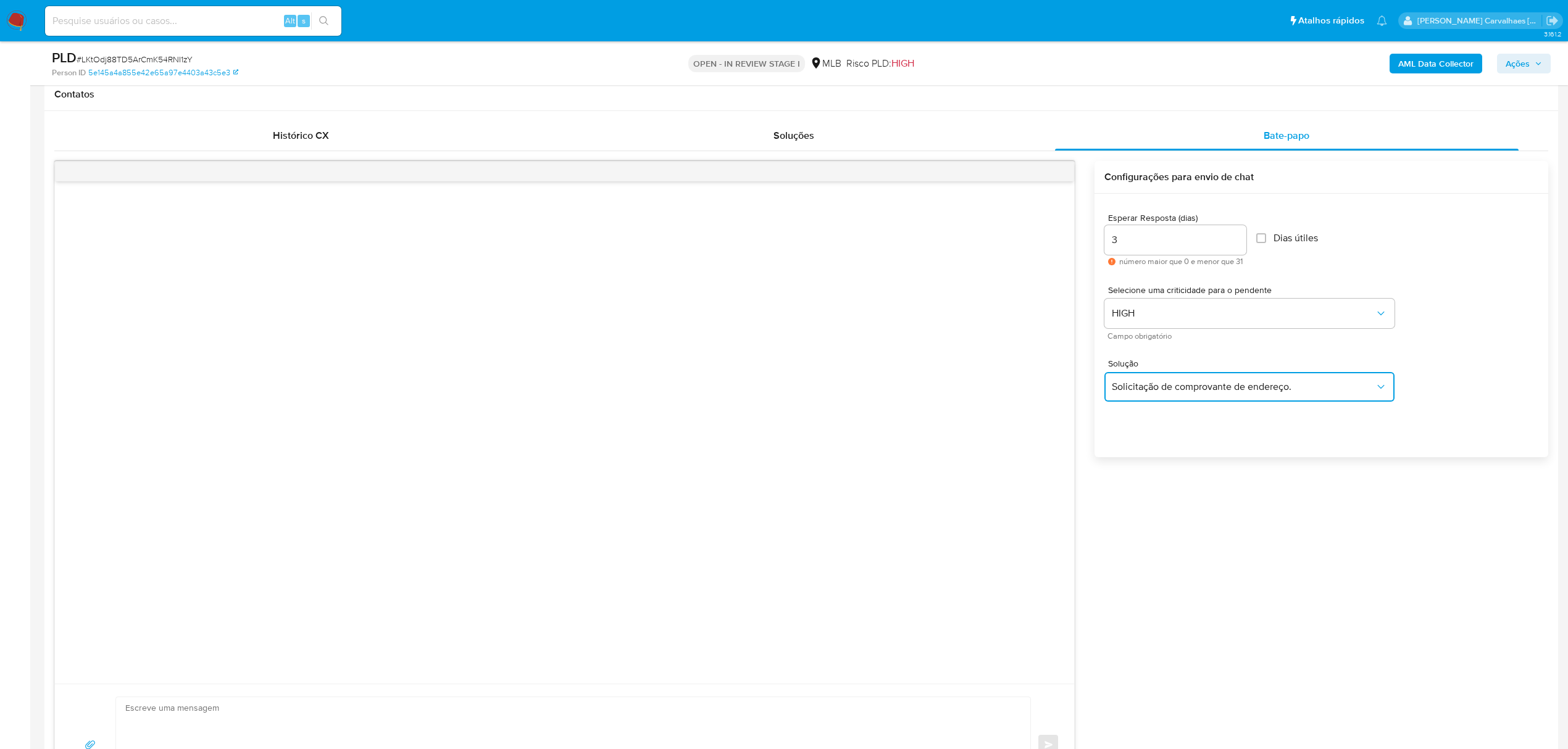
type textarea "Olá,Suspendemos a sua conta para uma verificação adicional de segurança.Como pa…"
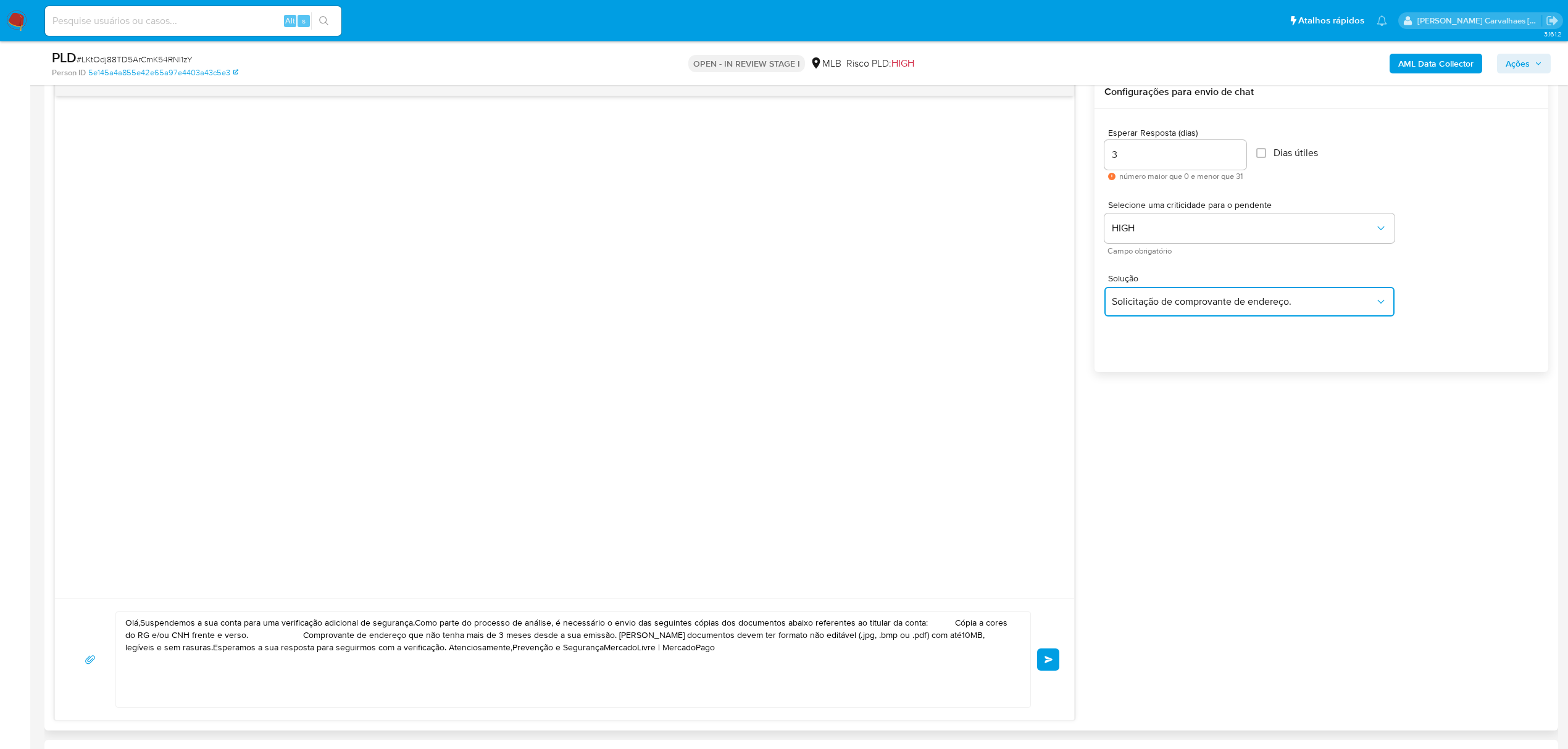
scroll to position [823, 0]
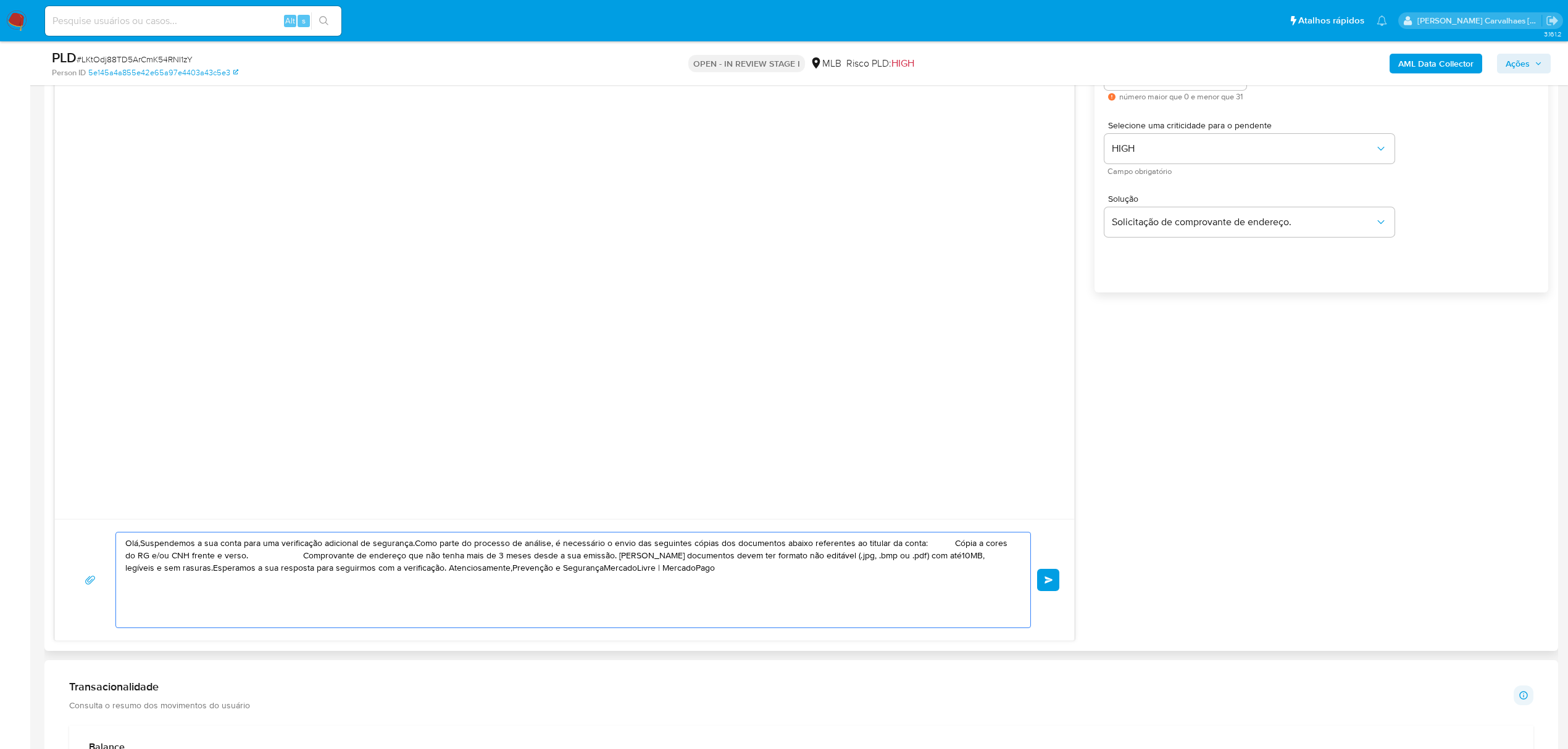
drag, startPoint x: 698, startPoint y: 573, endPoint x: 94, endPoint y: 487, distance: 610.1
click at [94, 487] on div "Olá,Suspendemos a sua conta para uma verificação adicional de segurança.Como pa…" at bounding box center [564, 318] width 1021 height 645
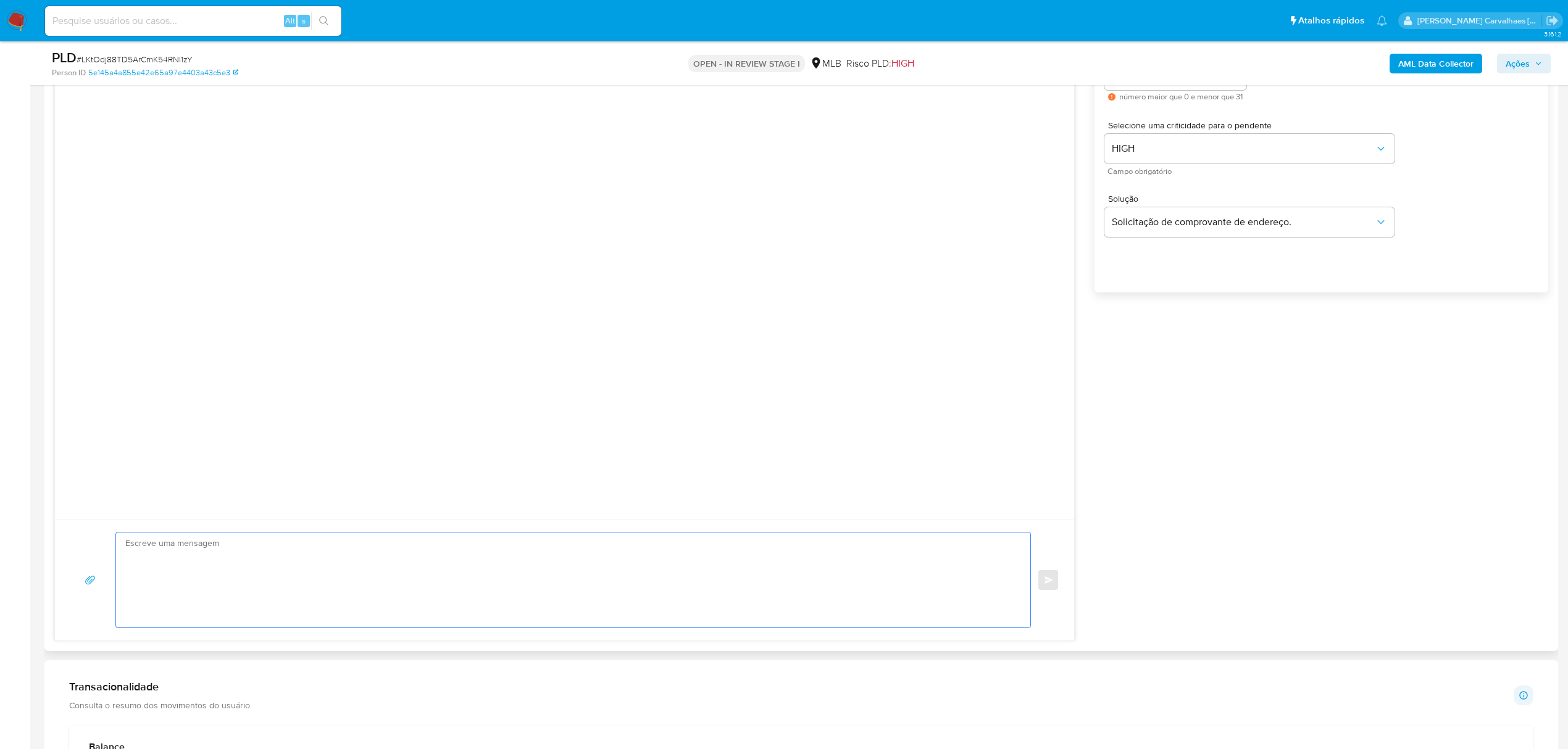
scroll to position [905, 0]
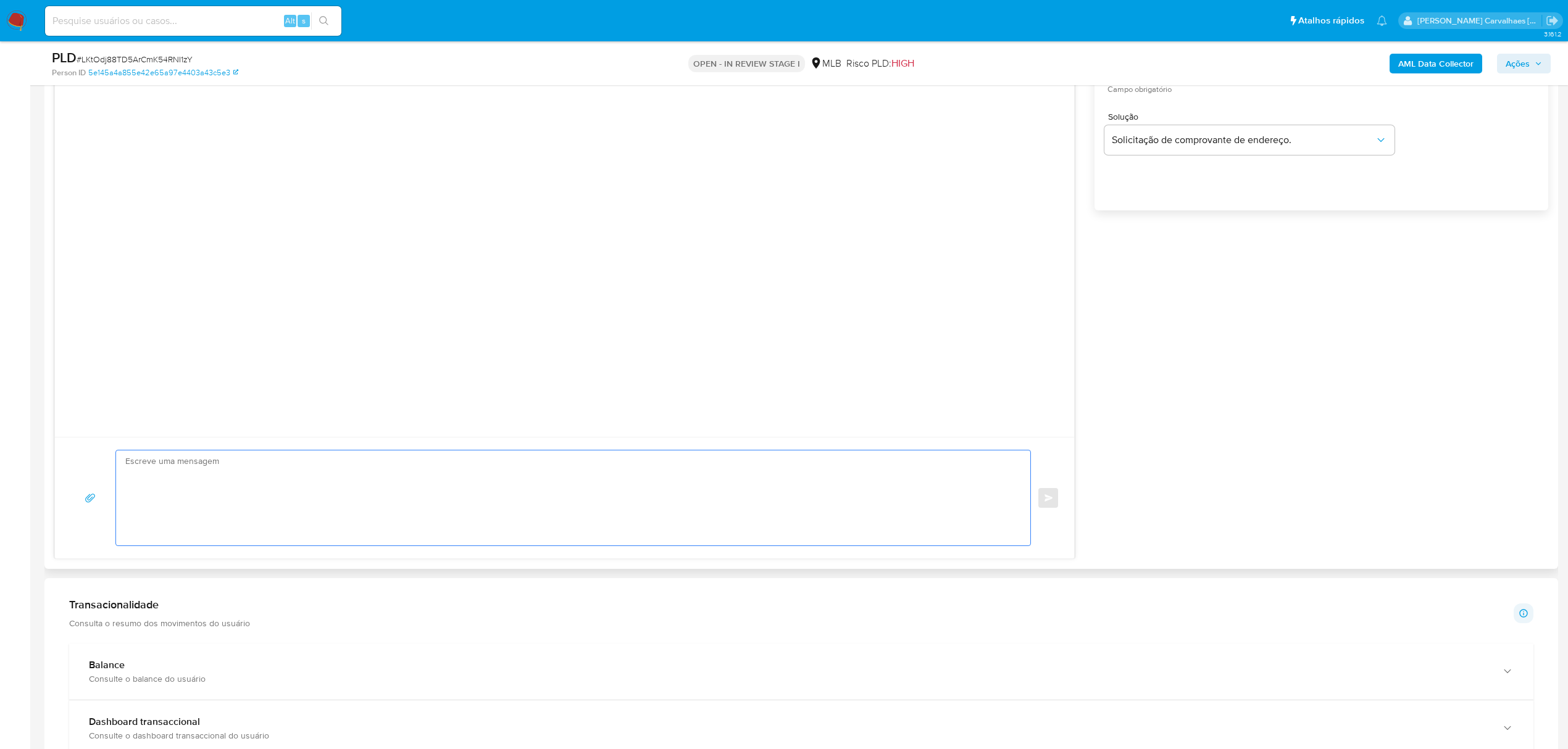
paste textarea "Olá! Estamos realizando uma verificação adicional de segurança em contas de usu…"
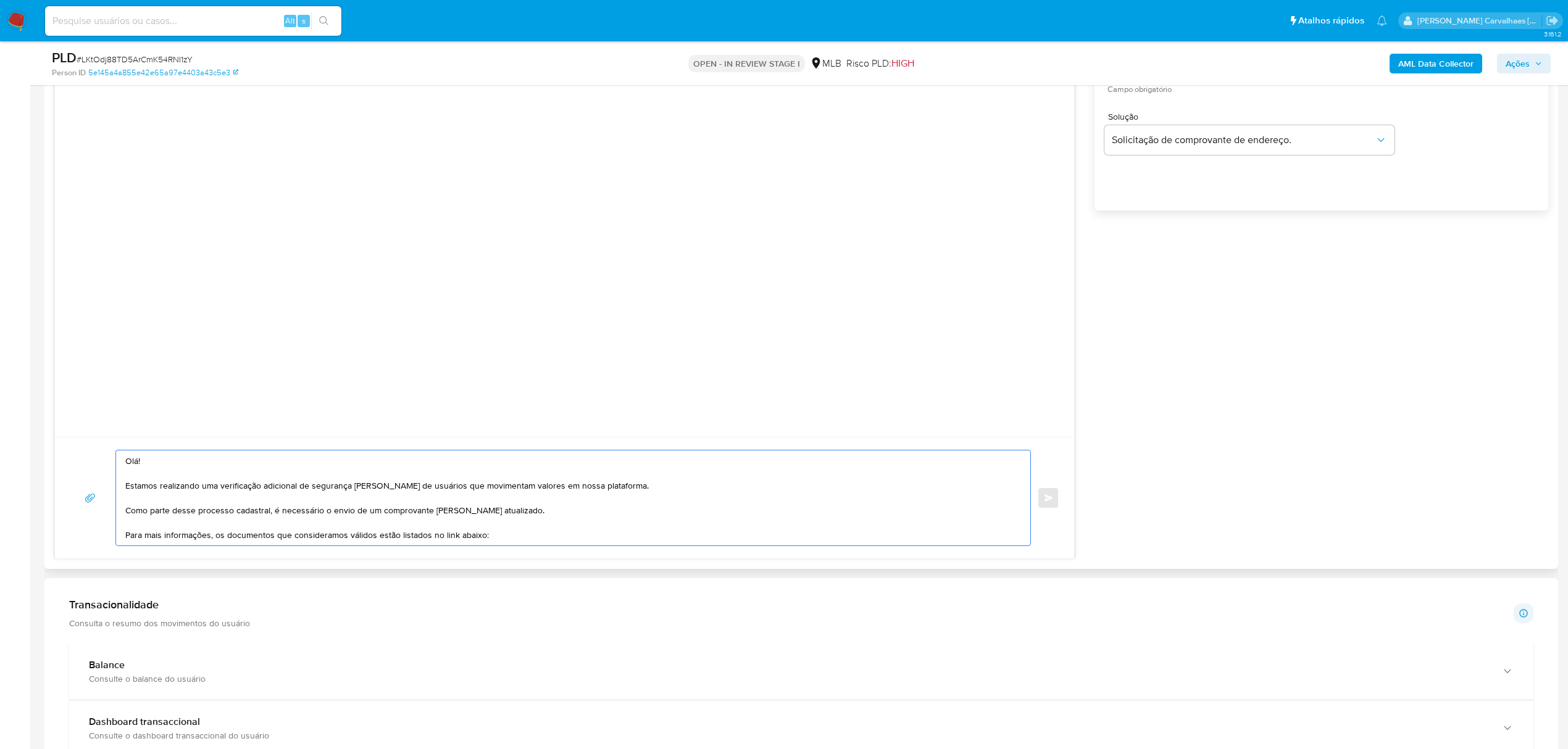
scroll to position [178, 0]
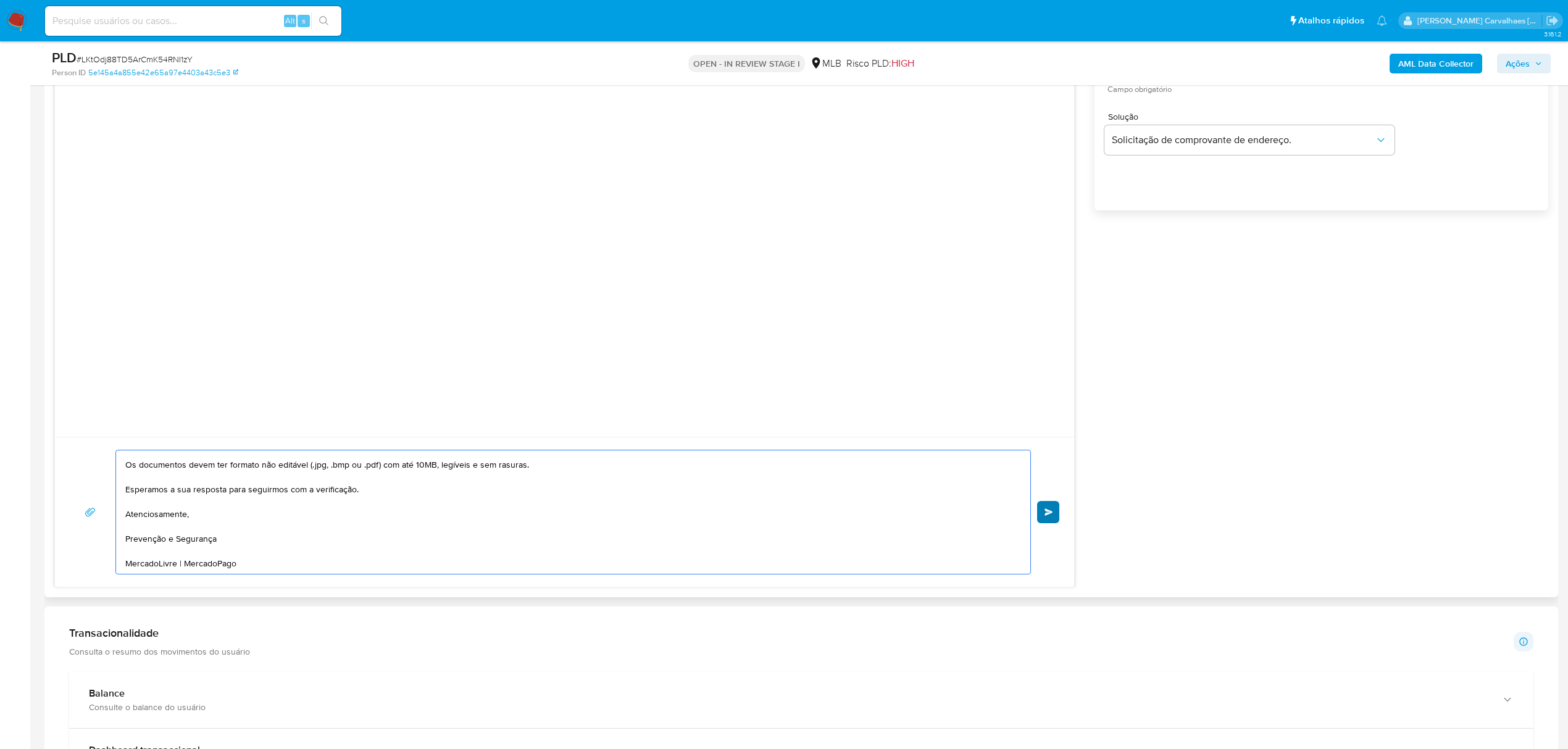
type textarea "Olá! Estamos realizando uma verificação adicional de segurança em contas de usu…"
click at [1051, 512] on span "common.send" at bounding box center [1049, 512] width 9 height 7
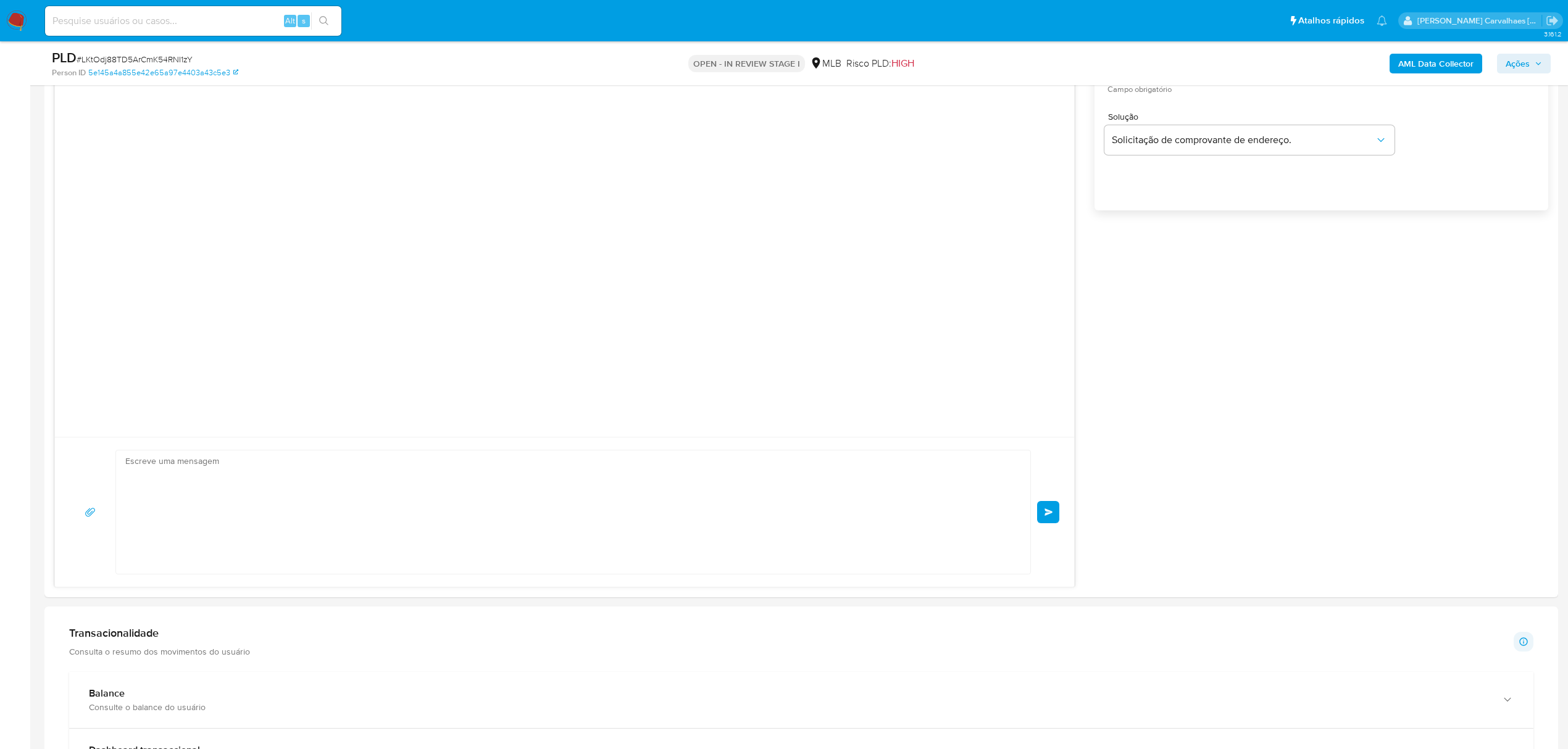
scroll to position [0, 0]
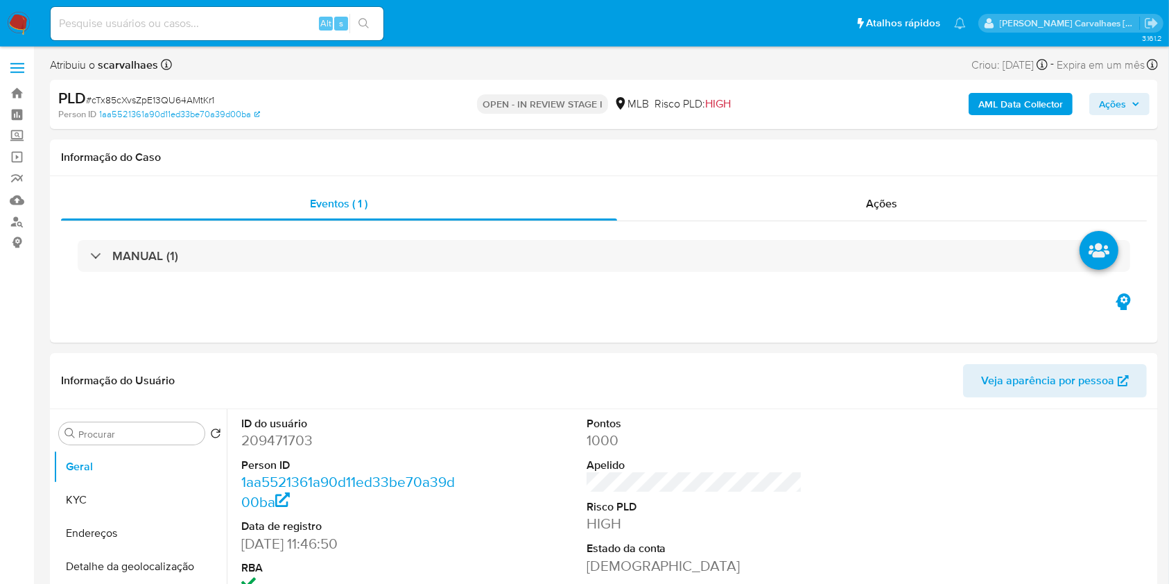
select select "10"
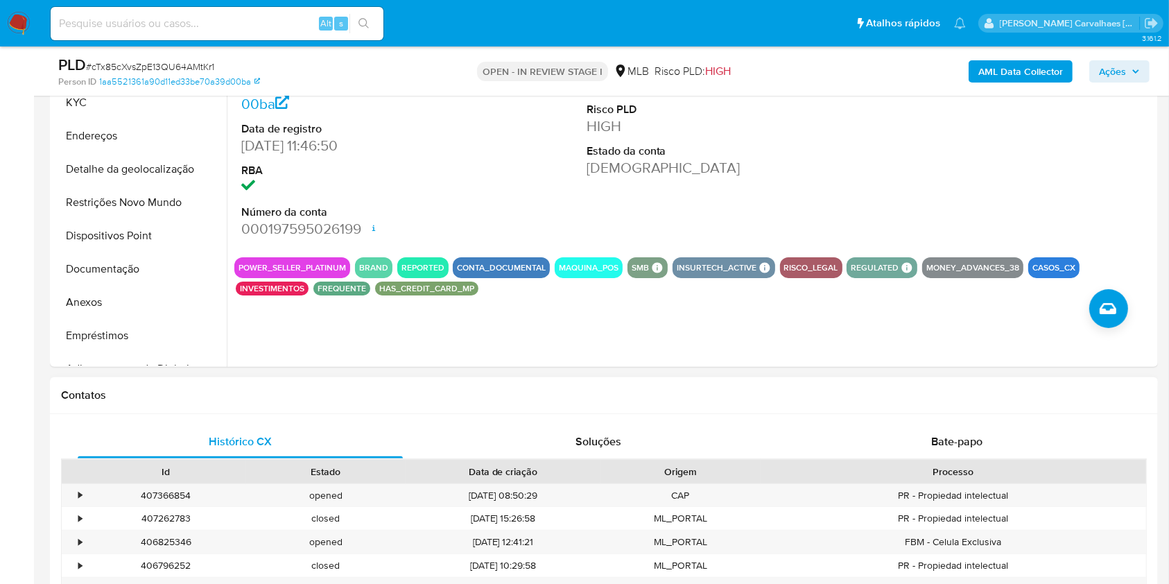
scroll to position [255, 0]
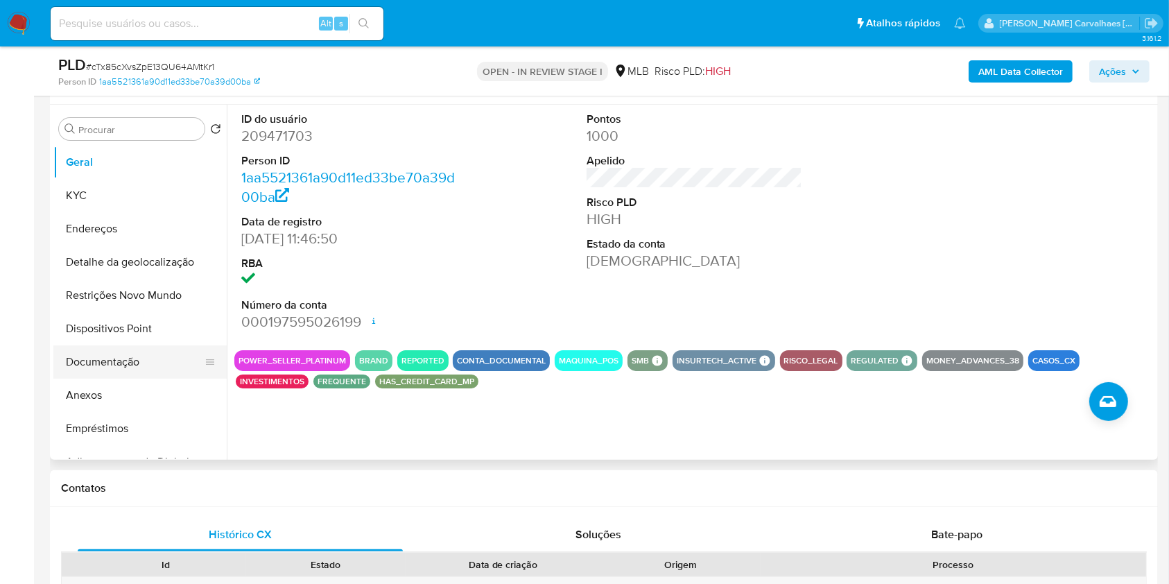
drag, startPoint x: 105, startPoint y: 363, endPoint x: 189, endPoint y: 363, distance: 83.2
click at [105, 363] on button "Documentação" at bounding box center [134, 361] width 162 height 33
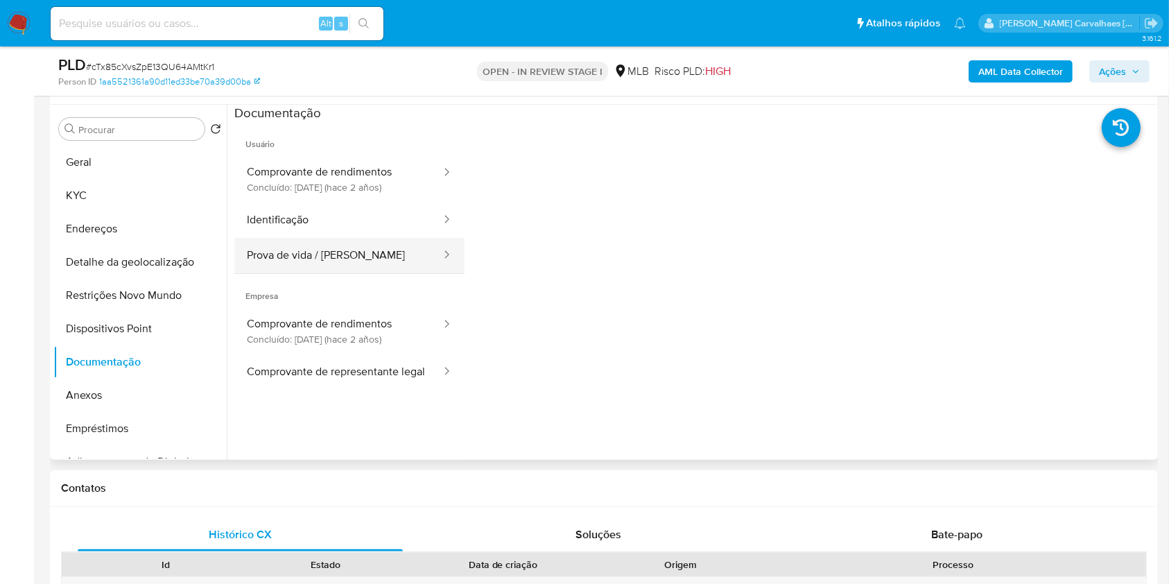
click at [322, 250] on button "Prova de vida / Selfie" at bounding box center [338, 255] width 208 height 35
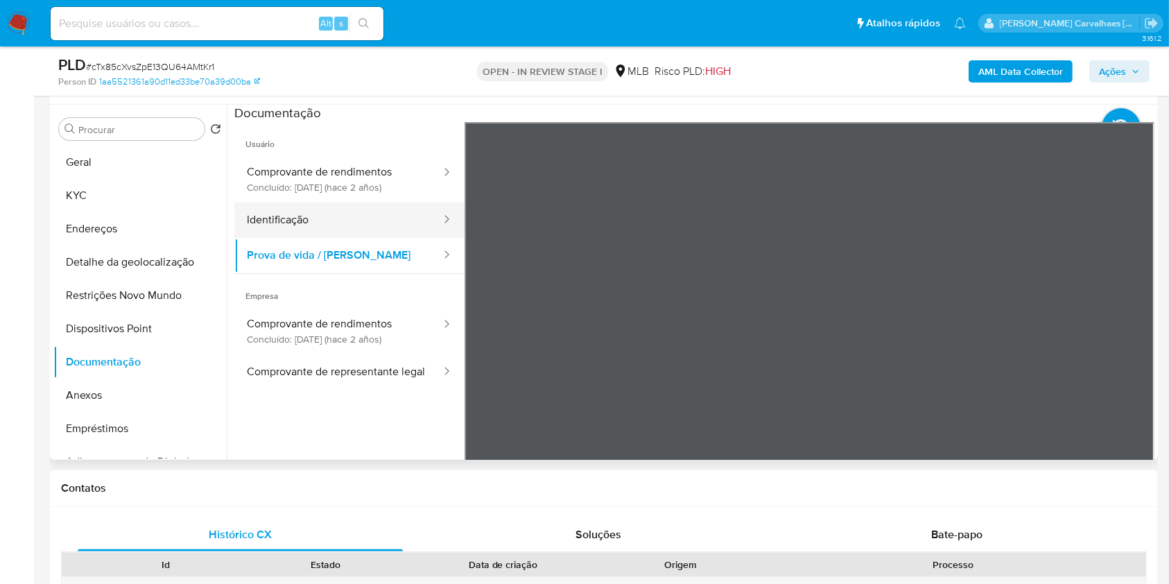
click at [275, 223] on button "Identificação" at bounding box center [338, 220] width 208 height 35
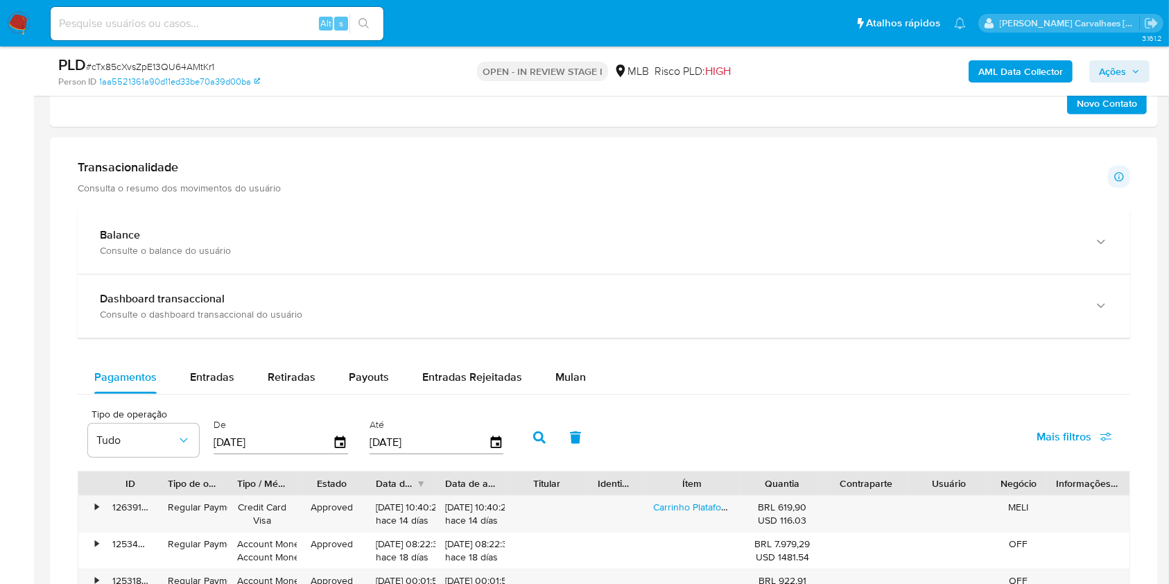
scroll to position [1181, 0]
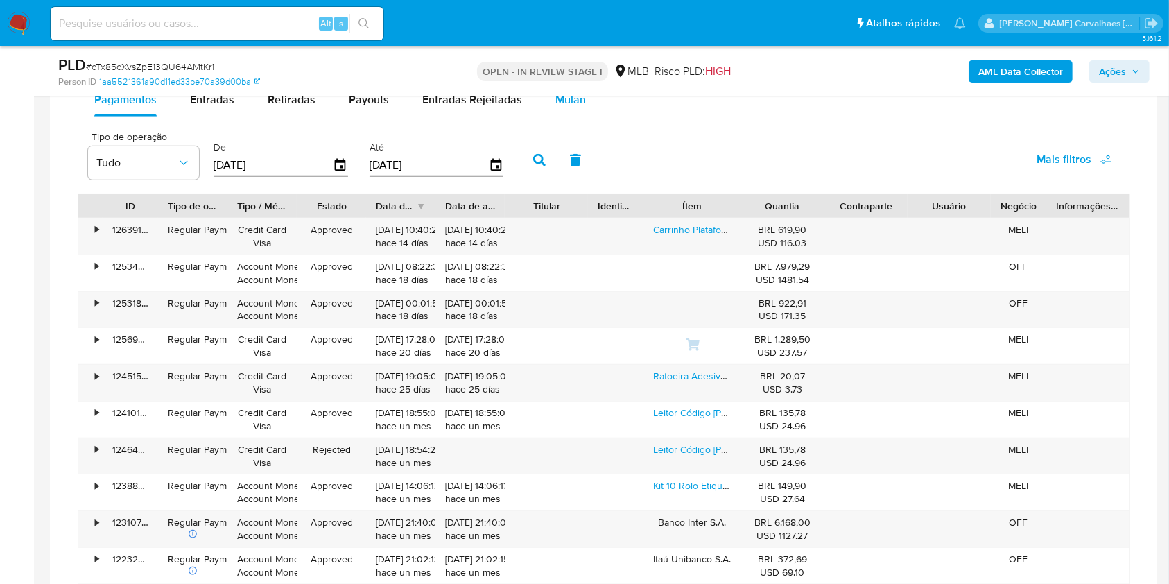
drag, startPoint x: 570, startPoint y: 105, endPoint x: 580, endPoint y: 105, distance: 9.7
click at [569, 105] on span "Mulan" at bounding box center [571, 100] width 31 height 16
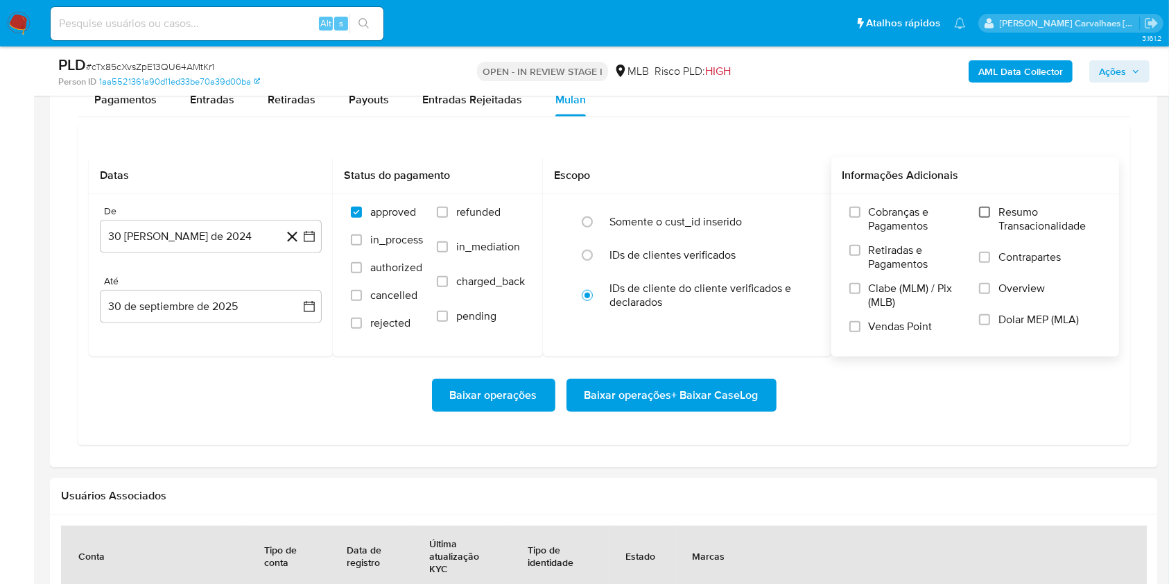
click at [985, 212] on input "Resumo Transacionalidade" at bounding box center [984, 212] width 11 height 11
click at [307, 243] on button "30 [PERSON_NAME] de 2024" at bounding box center [211, 236] width 222 height 33
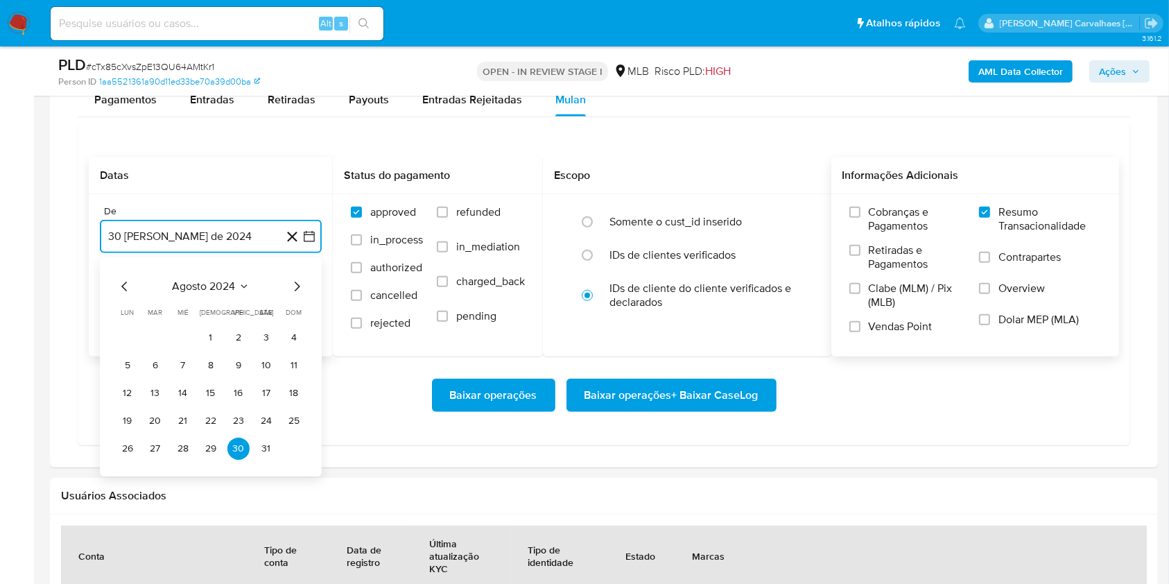
click at [295, 286] on icon "Mes siguiente" at bounding box center [297, 286] width 17 height 17
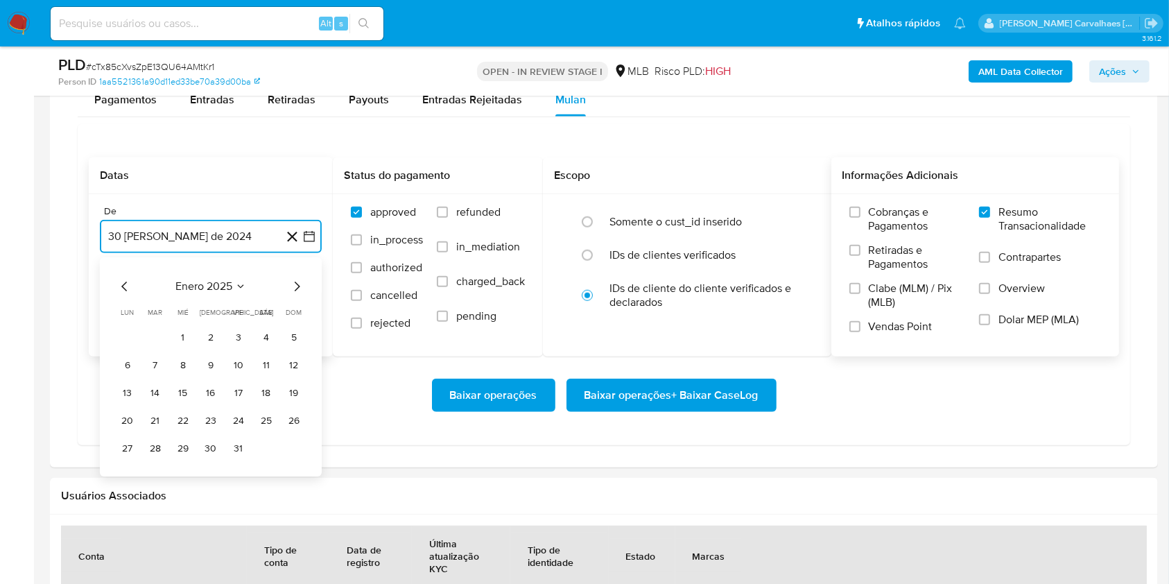
click at [295, 286] on icon "Mes siguiente" at bounding box center [297, 286] width 17 height 17
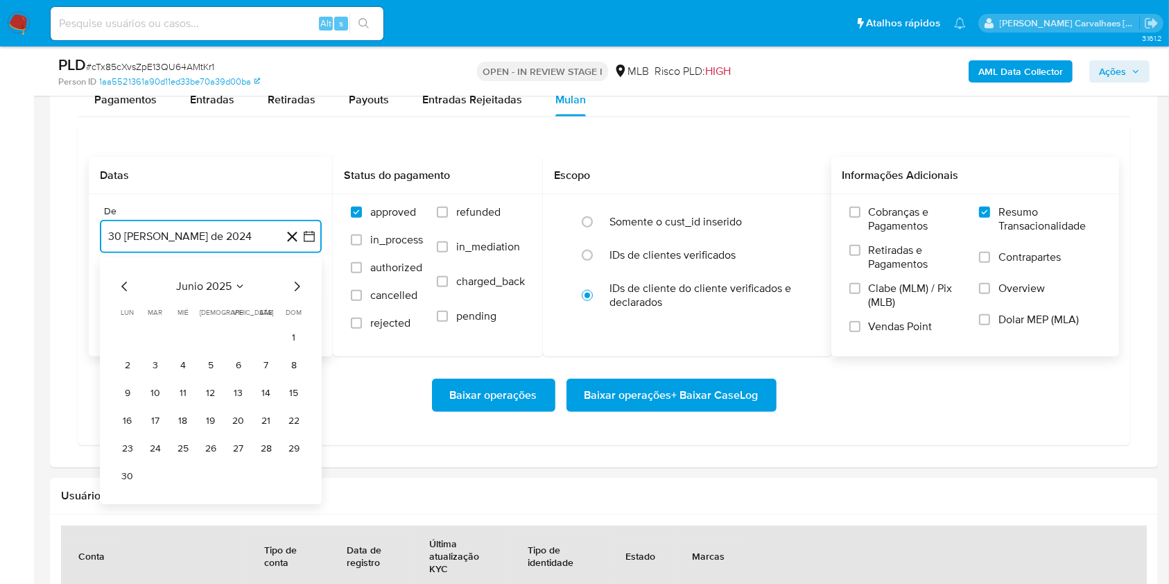
click at [295, 286] on icon "Mes siguiente" at bounding box center [297, 286] width 17 height 17
click at [189, 444] on button "30" at bounding box center [183, 449] width 22 height 22
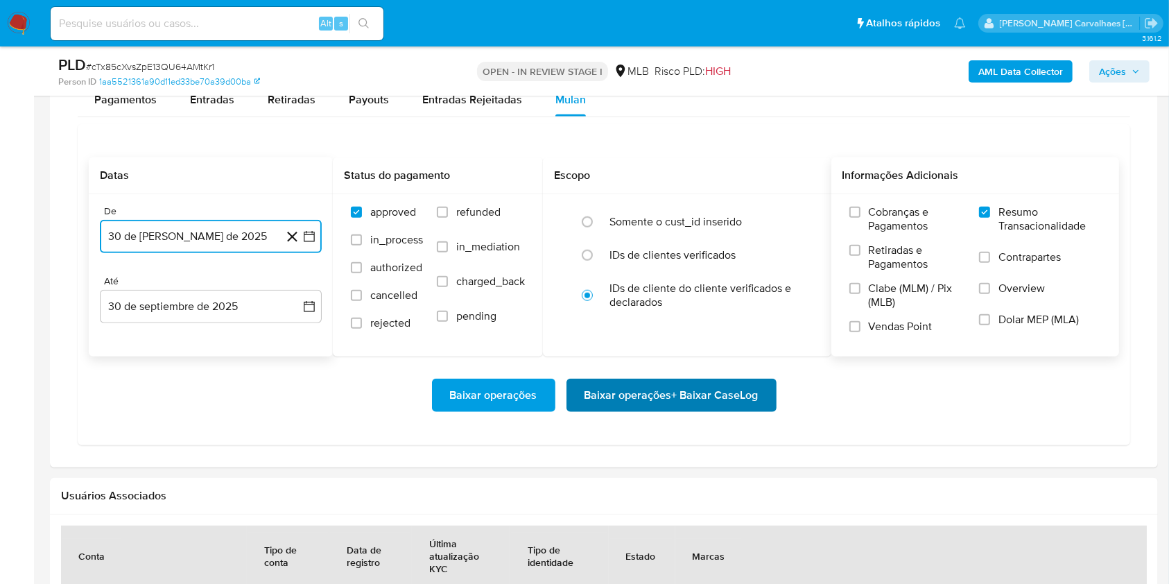
click at [678, 394] on span "Baixar operações + Baixar CaseLog" at bounding box center [672, 395] width 174 height 31
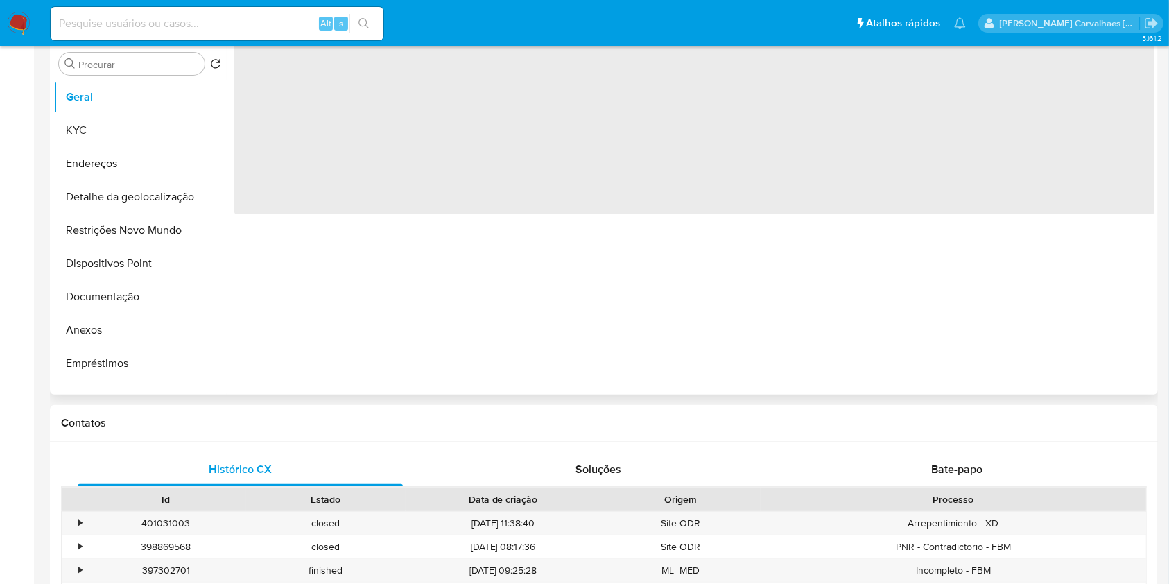
select select "10"
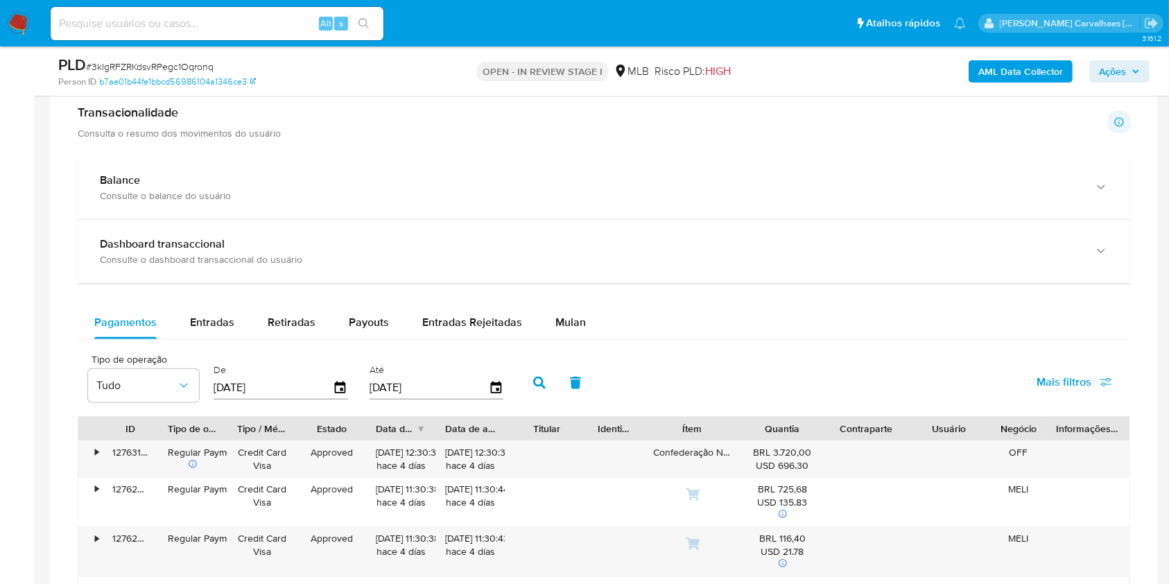
scroll to position [1017, 0]
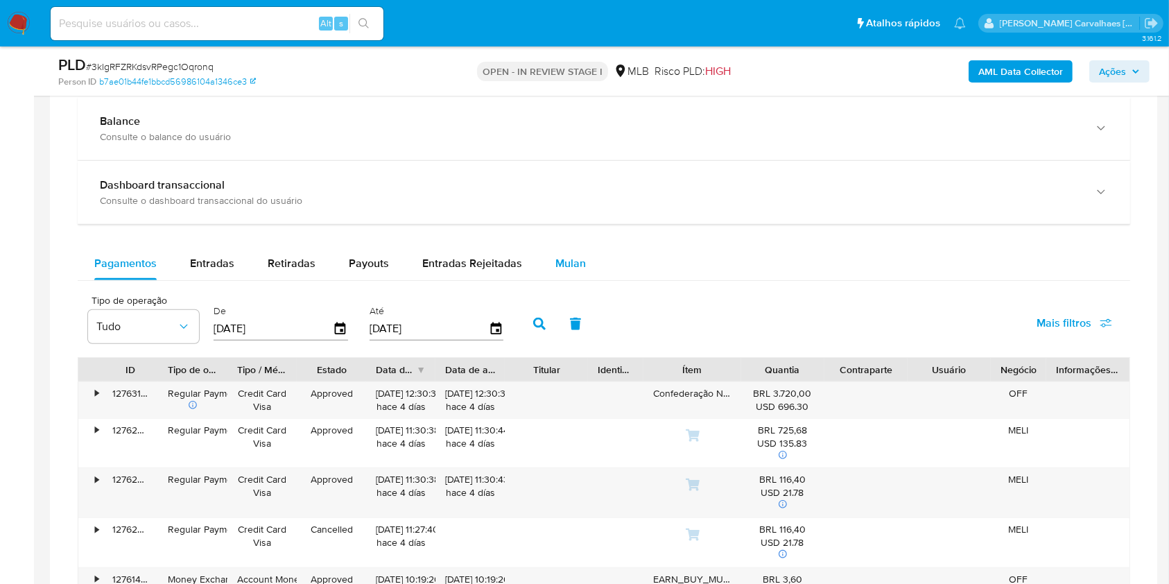
click at [575, 262] on span "Mulan" at bounding box center [571, 263] width 31 height 16
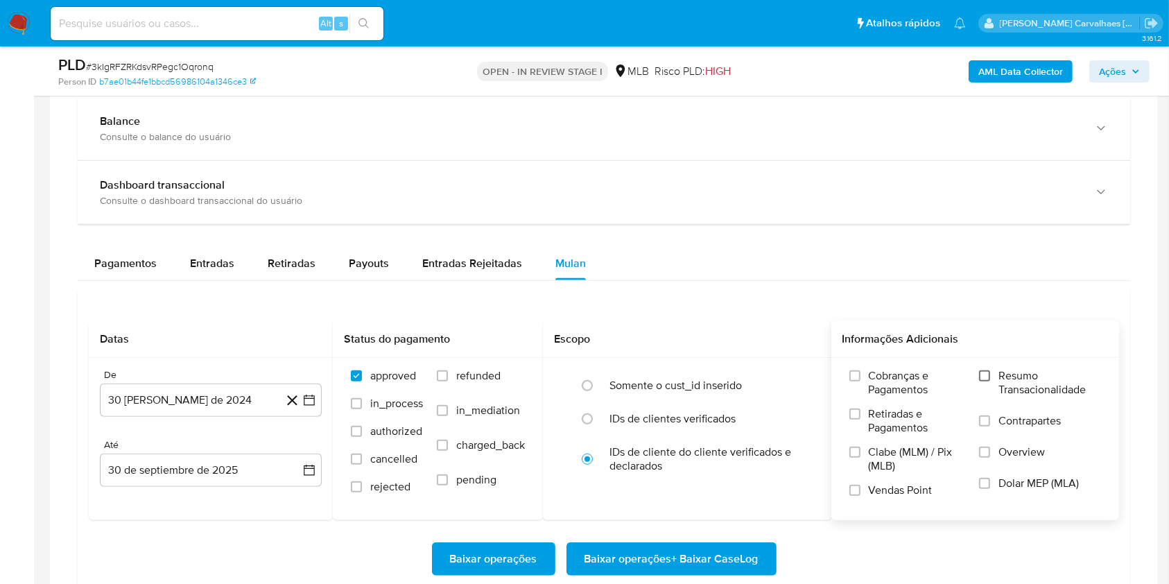
click at [981, 370] on input "Resumo Transacionalidade" at bounding box center [984, 375] width 11 height 11
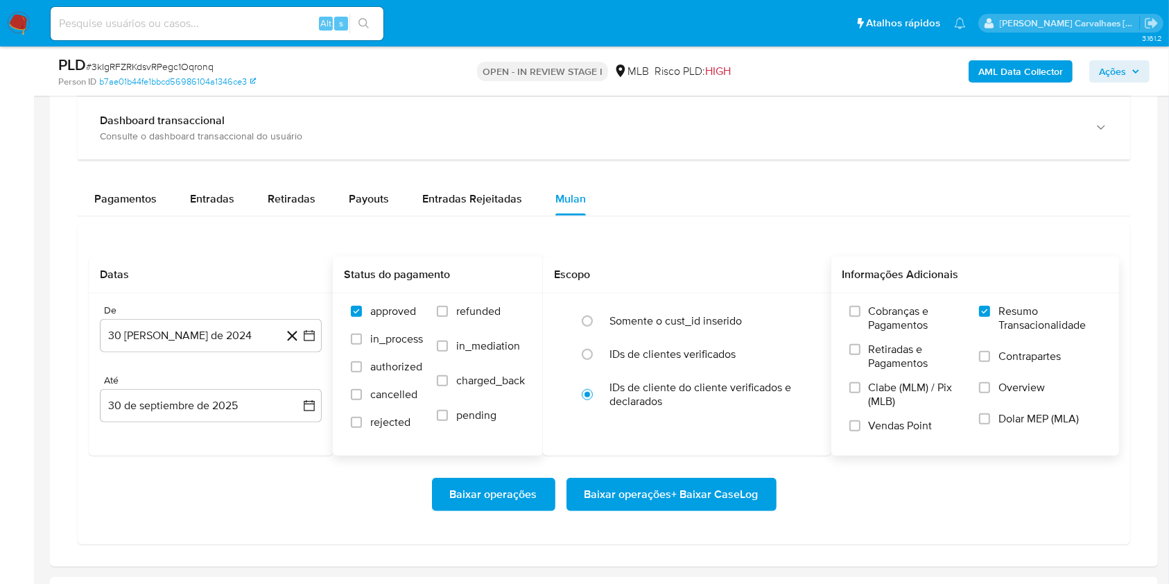
scroll to position [1110, 0]
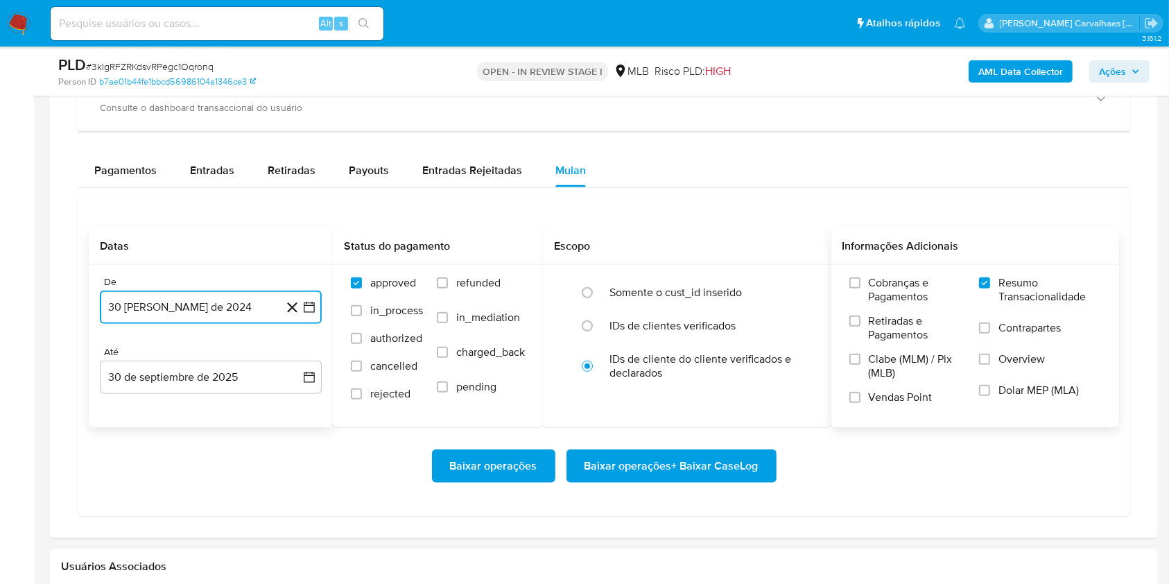
click at [313, 307] on icon "button" at bounding box center [309, 307] width 14 height 14
click at [298, 359] on icon "Mes siguiente" at bounding box center [297, 357] width 17 height 17
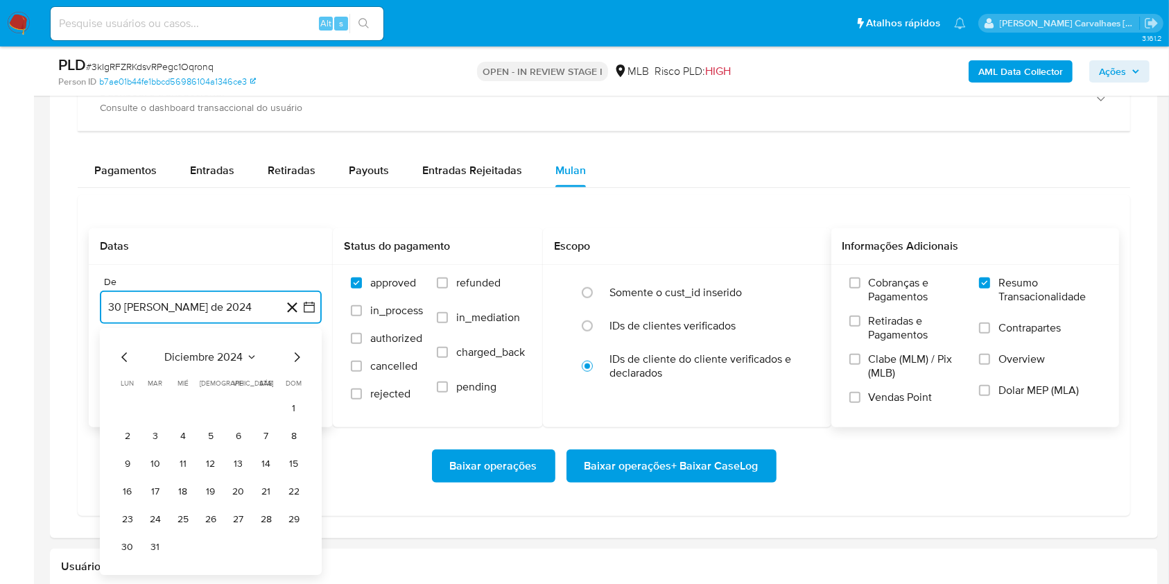
click at [298, 359] on icon "Mes siguiente" at bounding box center [297, 357] width 17 height 17
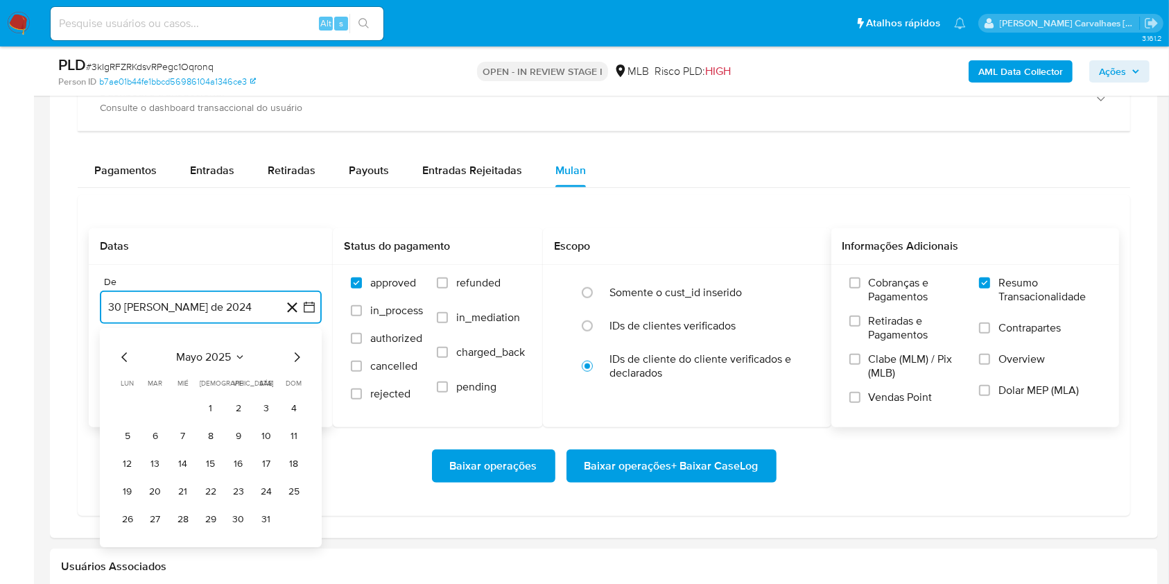
click at [298, 359] on icon "Mes siguiente" at bounding box center [297, 357] width 17 height 17
click at [123, 350] on icon "Mes anterior" at bounding box center [125, 357] width 17 height 17
click at [178, 515] on button "30" at bounding box center [183, 519] width 22 height 22
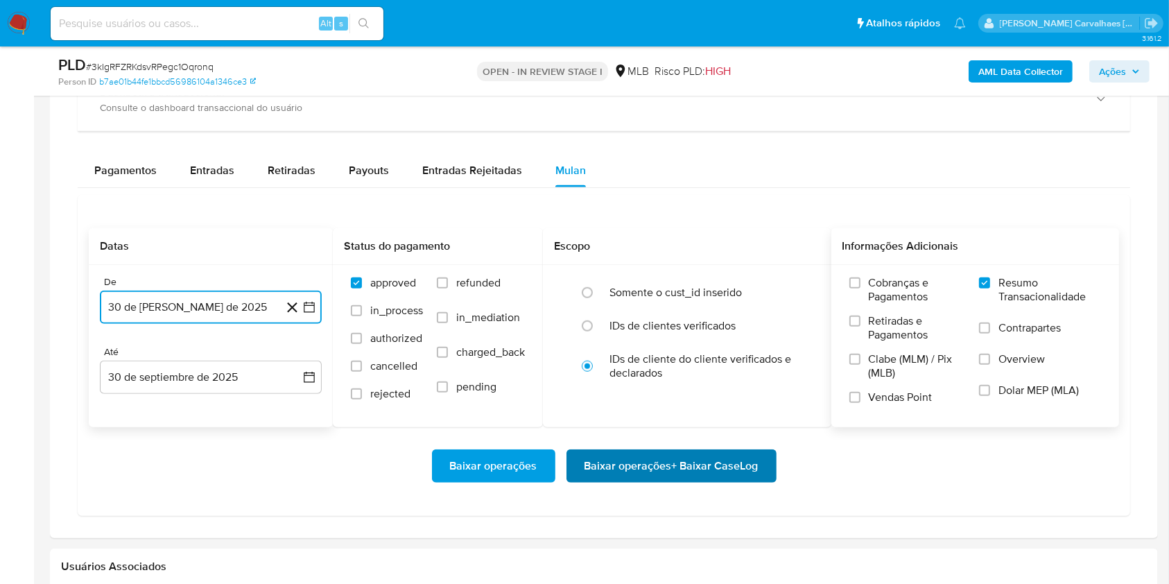
click at [646, 464] on span "Baixar operações + Baixar CaseLog" at bounding box center [672, 466] width 174 height 31
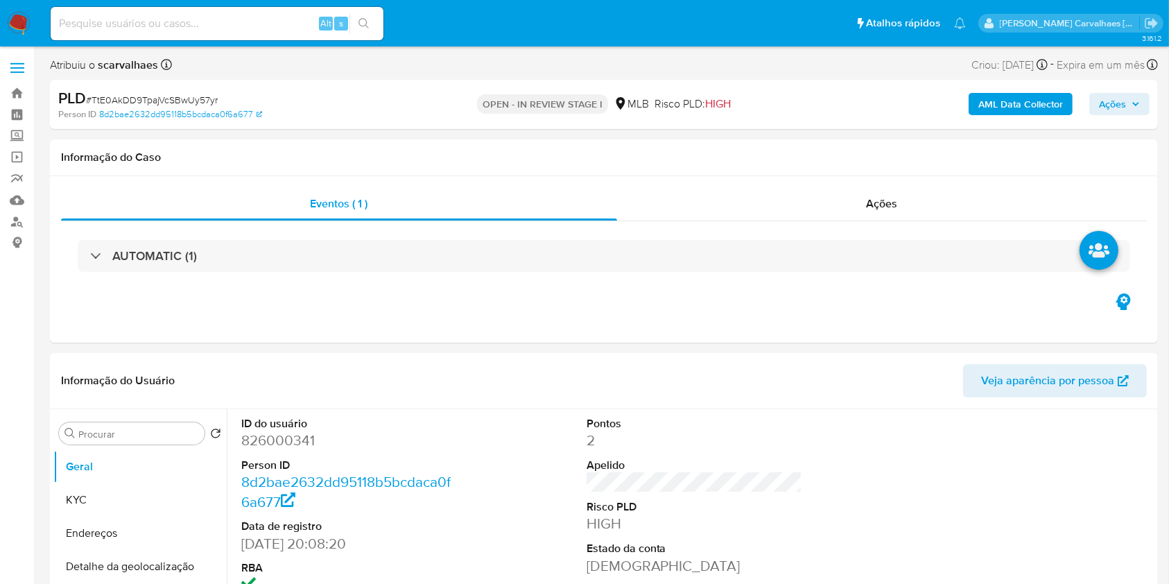
select select "10"
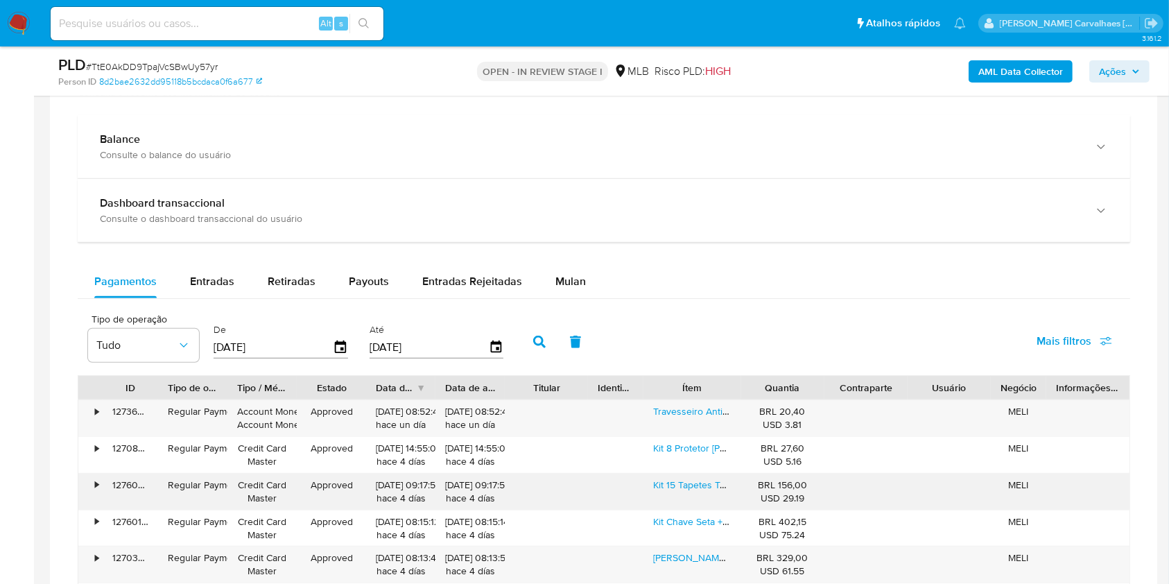
scroll to position [1017, 0]
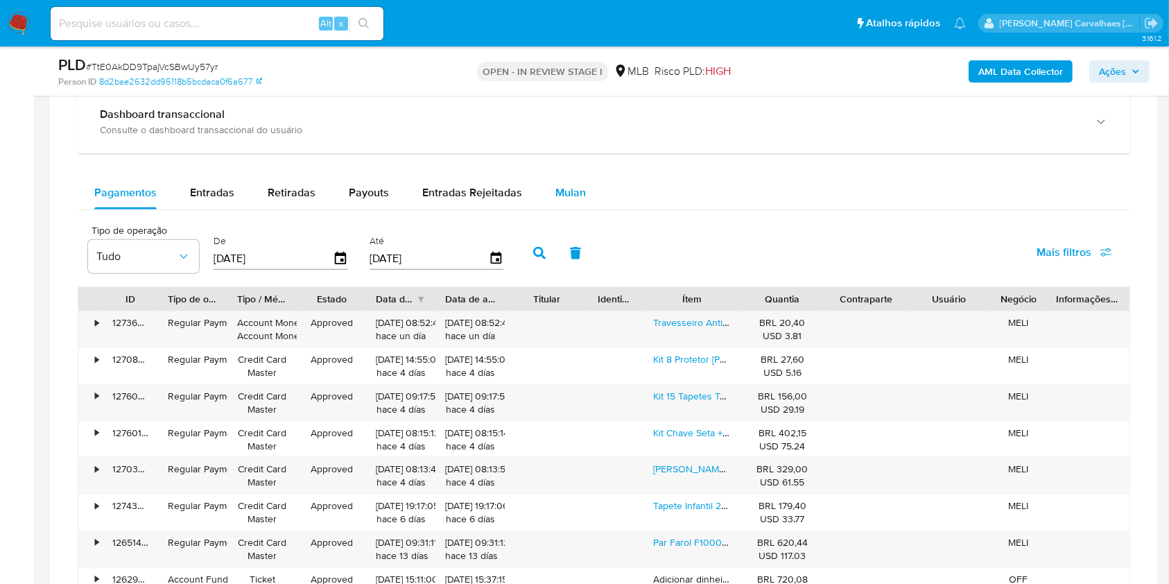
click at [569, 192] on span "Mulan" at bounding box center [571, 193] width 31 height 16
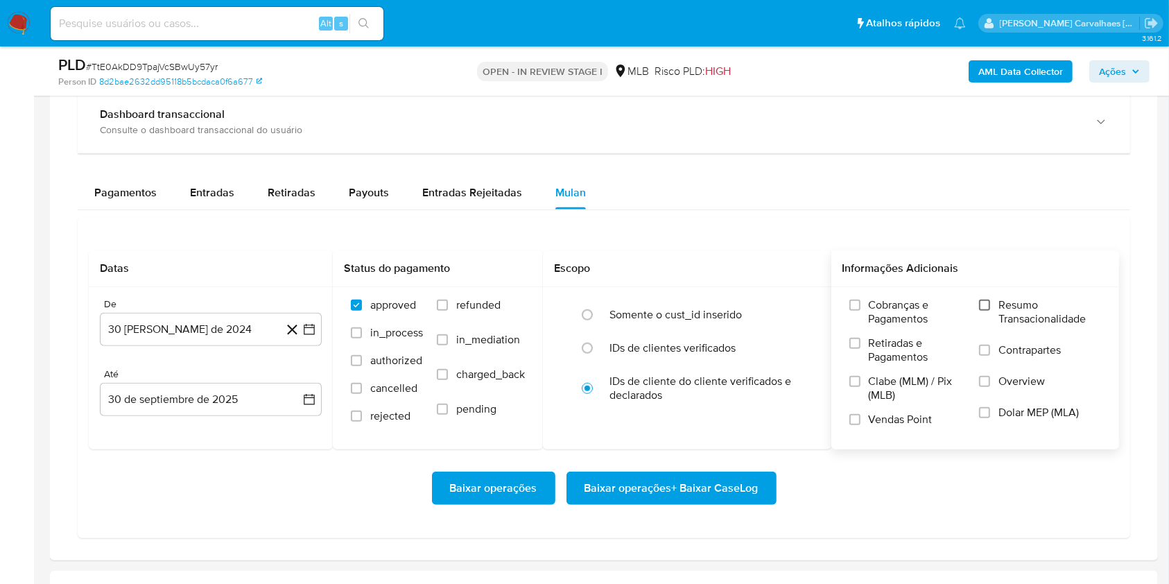
click at [986, 308] on input "Resumo Transacionalidade" at bounding box center [984, 305] width 11 height 11
click at [311, 331] on icon "button" at bounding box center [309, 330] width 14 height 14
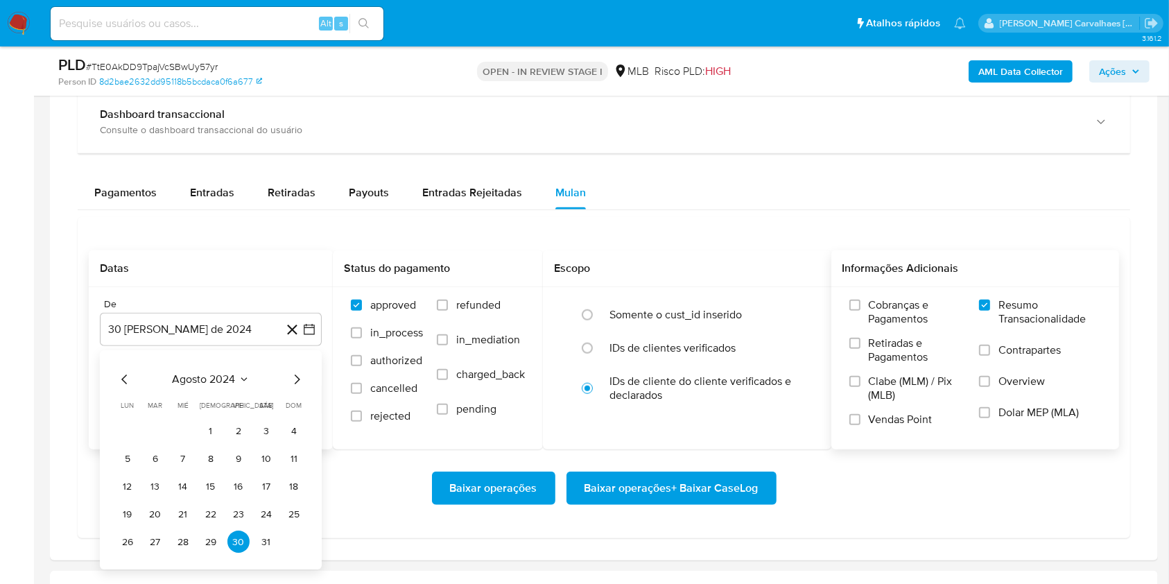
drag, startPoint x: 287, startPoint y: 382, endPoint x: 295, endPoint y: 381, distance: 8.4
click at [289, 382] on div "agosto 2024" at bounding box center [211, 380] width 189 height 17
click at [294, 380] on icon "Mes siguiente" at bounding box center [297, 380] width 17 height 17
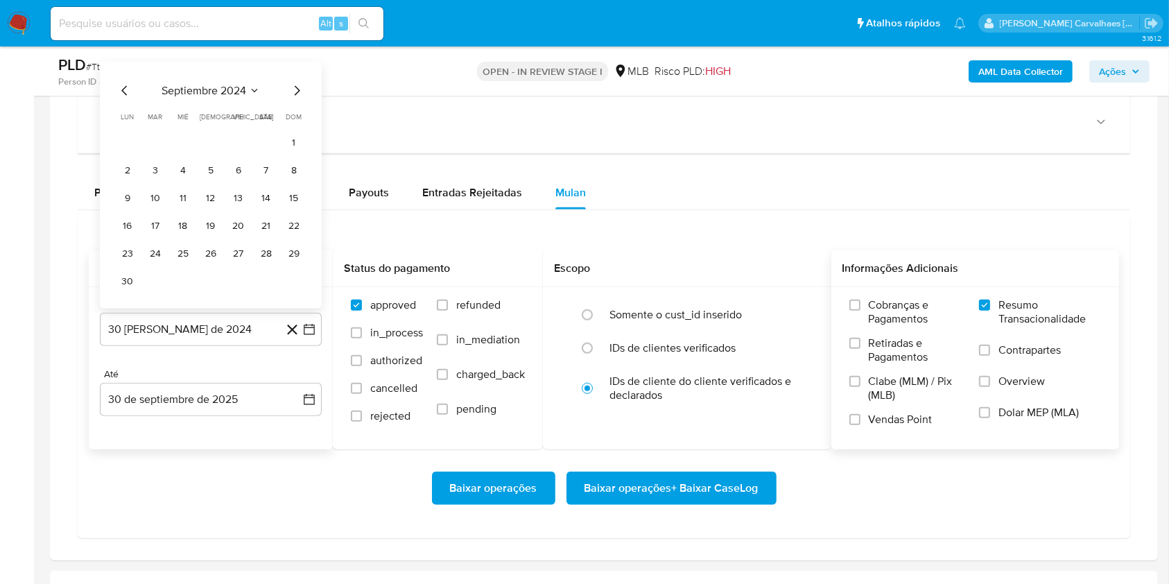
click at [294, 380] on div "Até 30 de septiembre de 2025 [DATE]" at bounding box center [211, 392] width 222 height 48
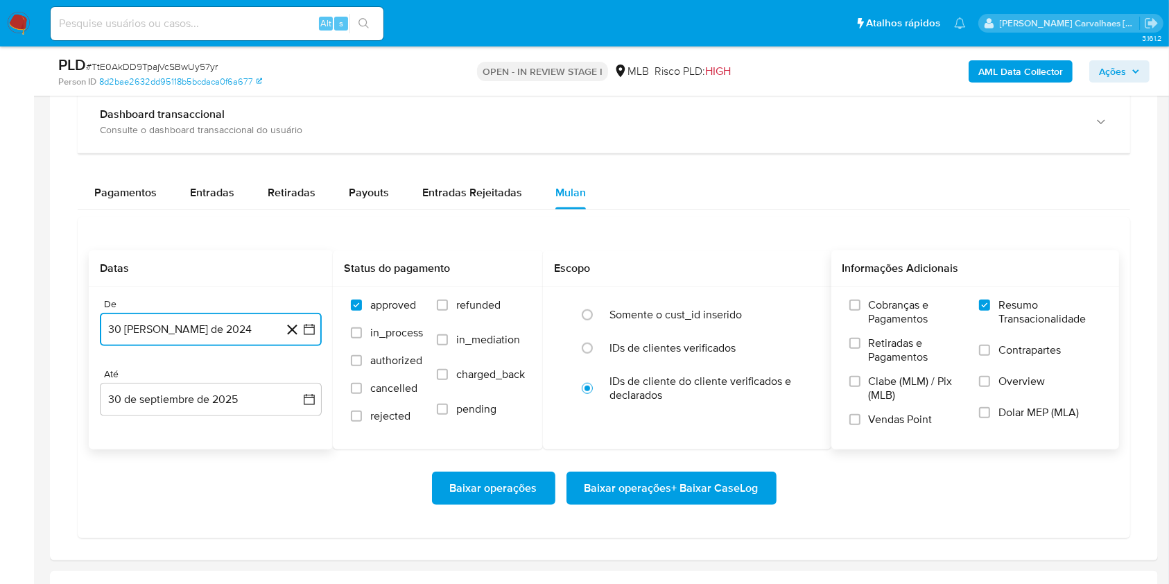
click at [306, 327] on icon "button" at bounding box center [309, 330] width 11 height 11
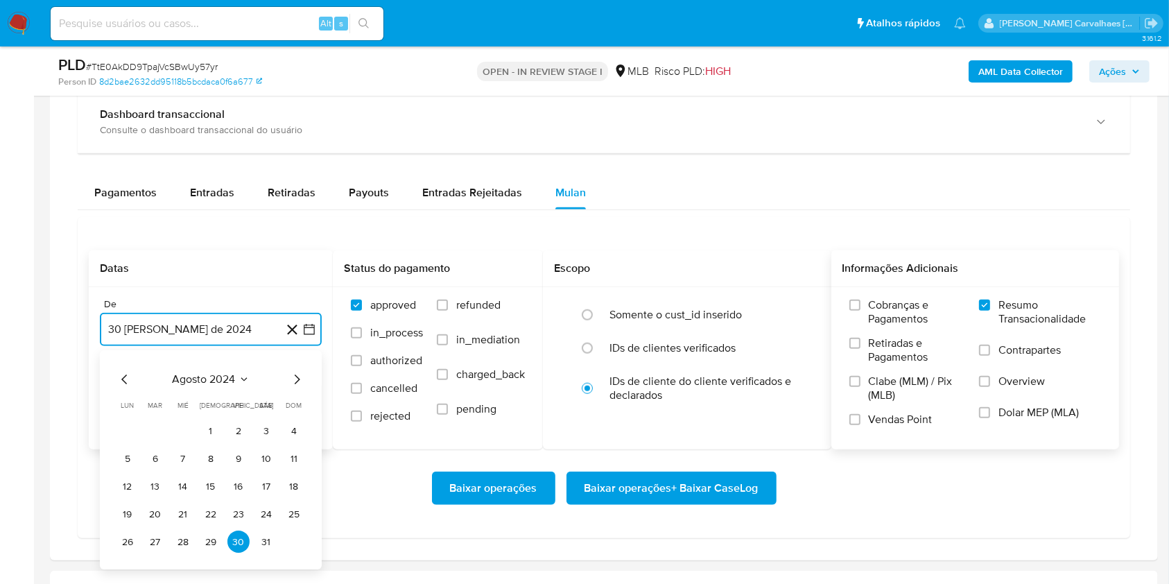
click at [294, 379] on icon "Mes siguiente" at bounding box center [297, 380] width 17 height 17
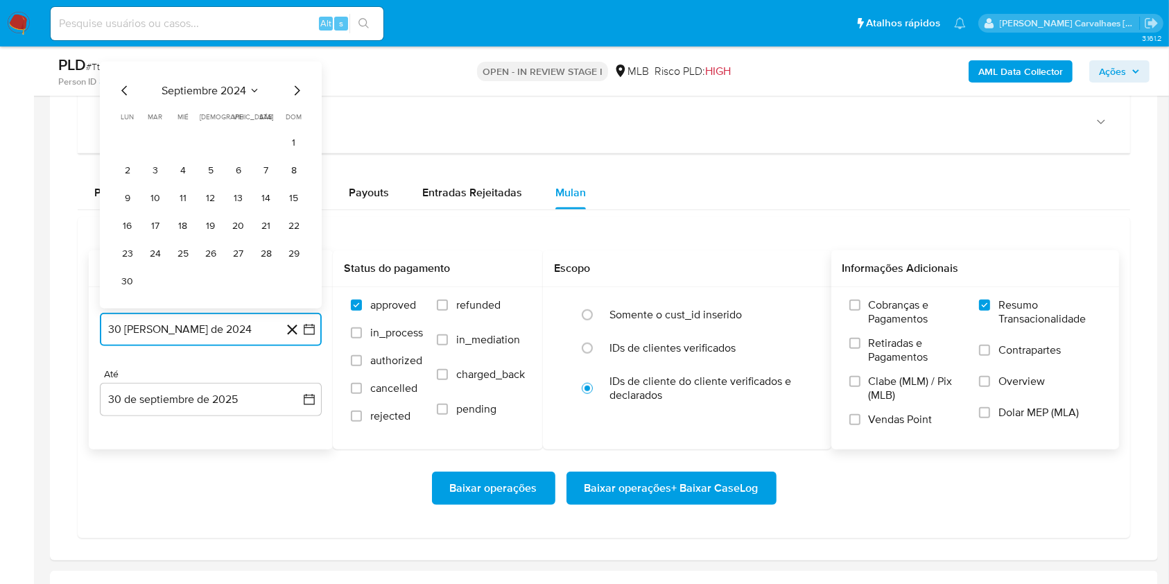
click at [302, 98] on icon "Mes siguiente" at bounding box center [297, 91] width 17 height 17
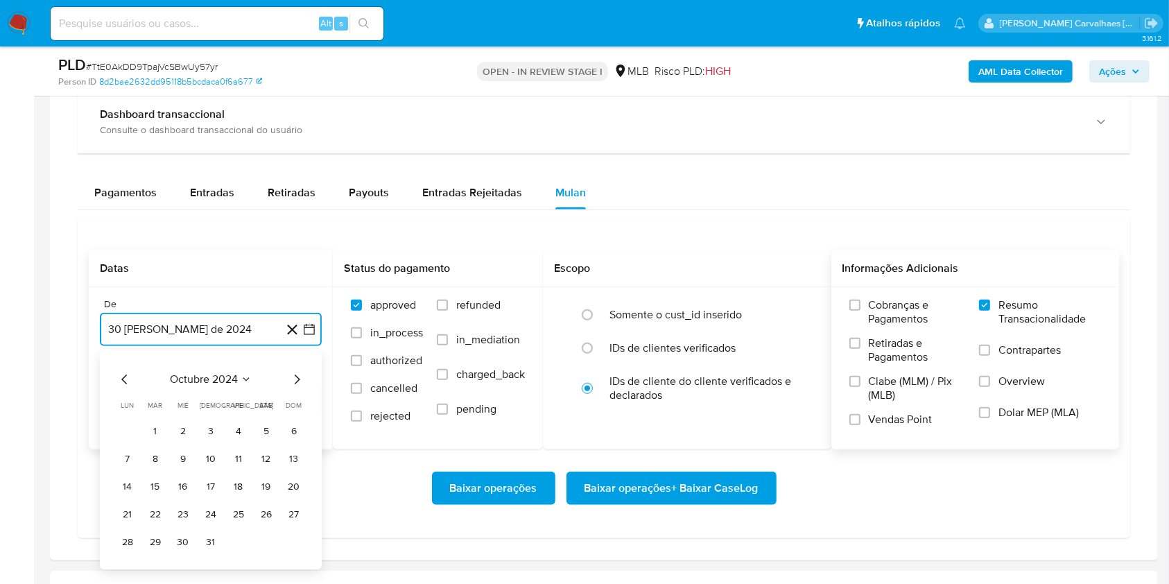
click at [295, 377] on icon "Mes siguiente" at bounding box center [297, 380] width 17 height 17
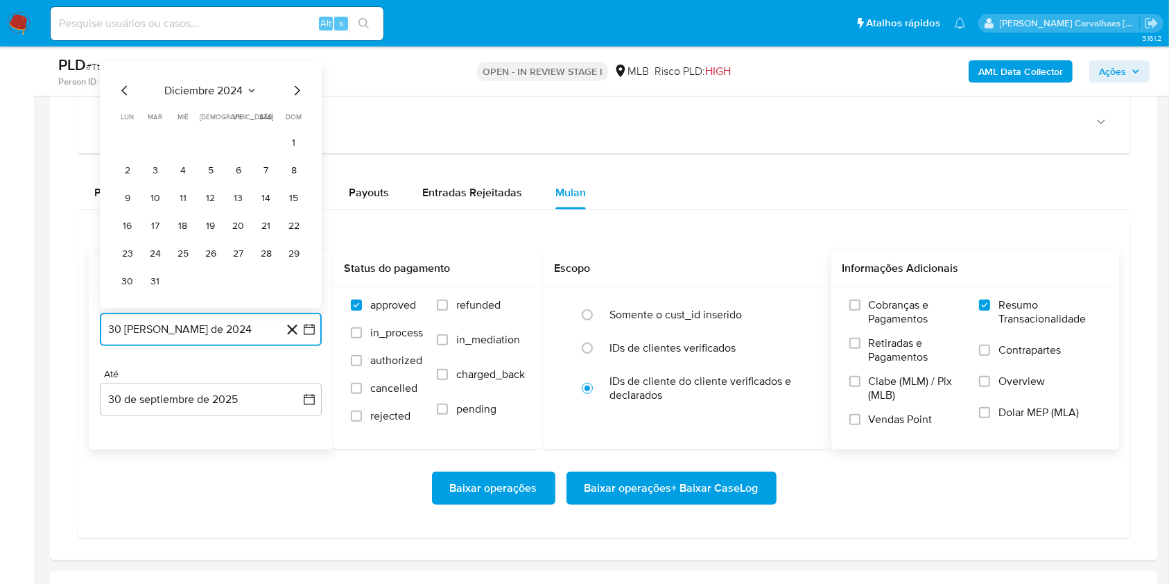
click at [293, 88] on icon "Mes siguiente" at bounding box center [297, 91] width 17 height 17
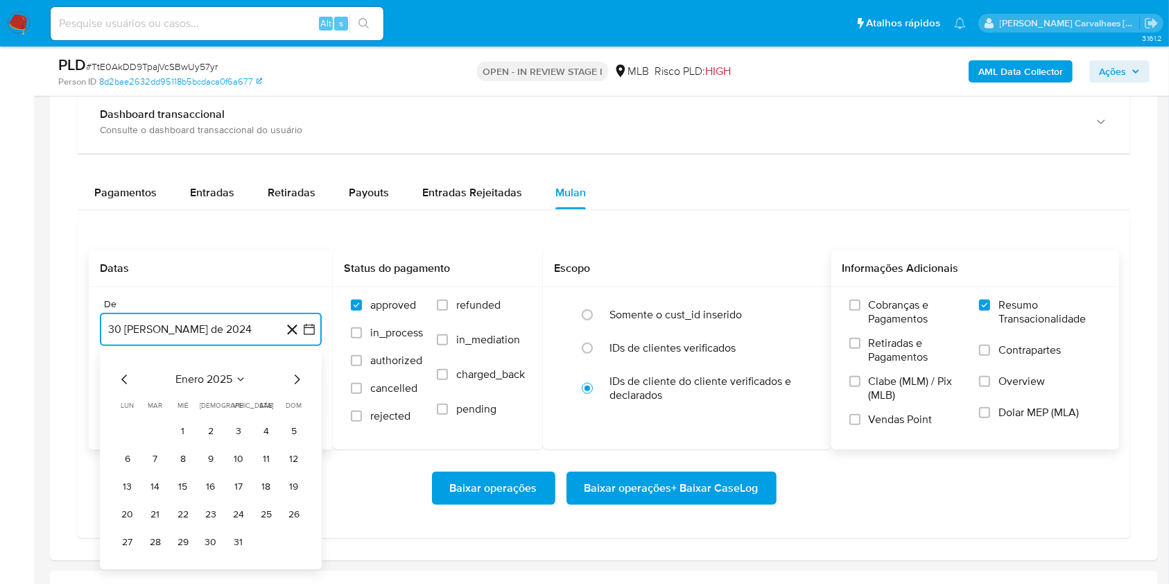
click at [300, 379] on icon "Mes siguiente" at bounding box center [297, 380] width 17 height 17
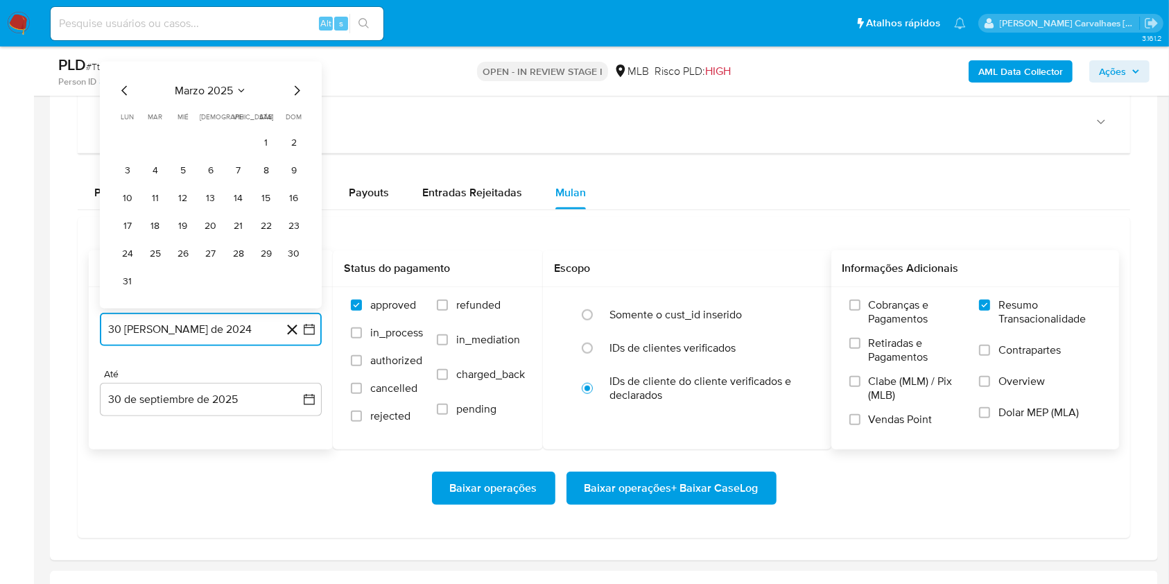
click at [295, 94] on icon "Mes siguiente" at bounding box center [298, 91] width 6 height 10
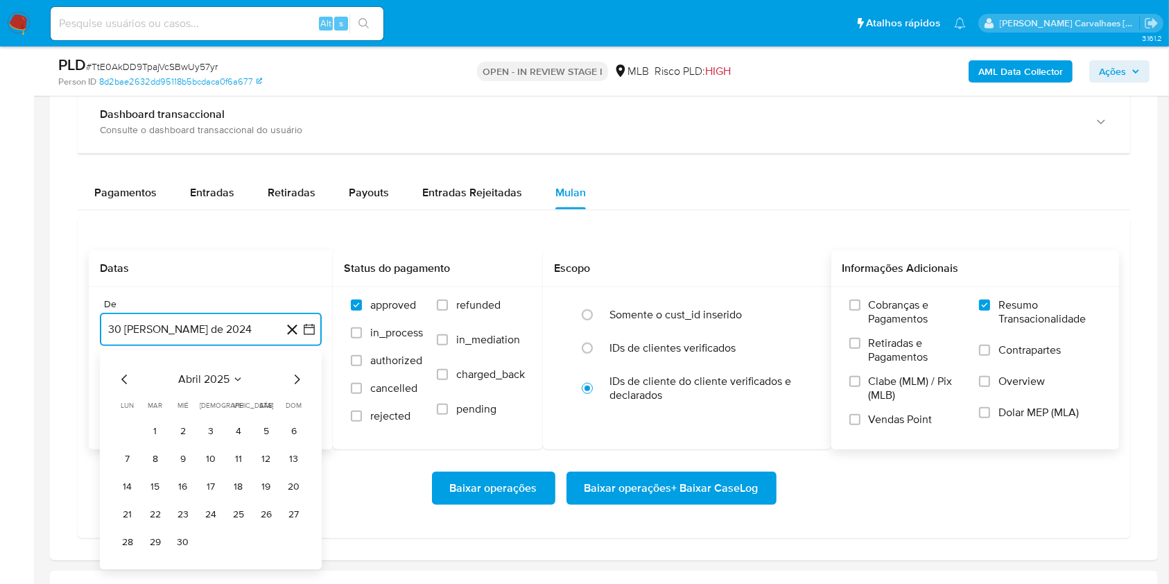
click at [298, 381] on icon "Mes siguiente" at bounding box center [297, 380] width 17 height 17
click at [298, 381] on icon "Mes siguiente" at bounding box center [298, 380] width 6 height 10
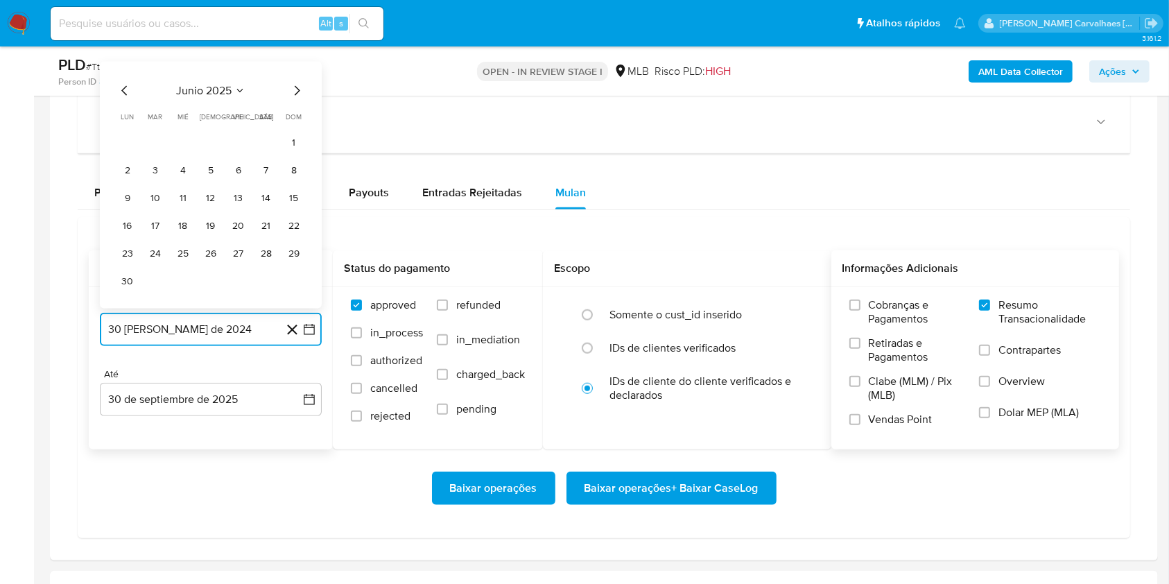
click at [295, 90] on icon "Mes siguiente" at bounding box center [297, 91] width 17 height 17
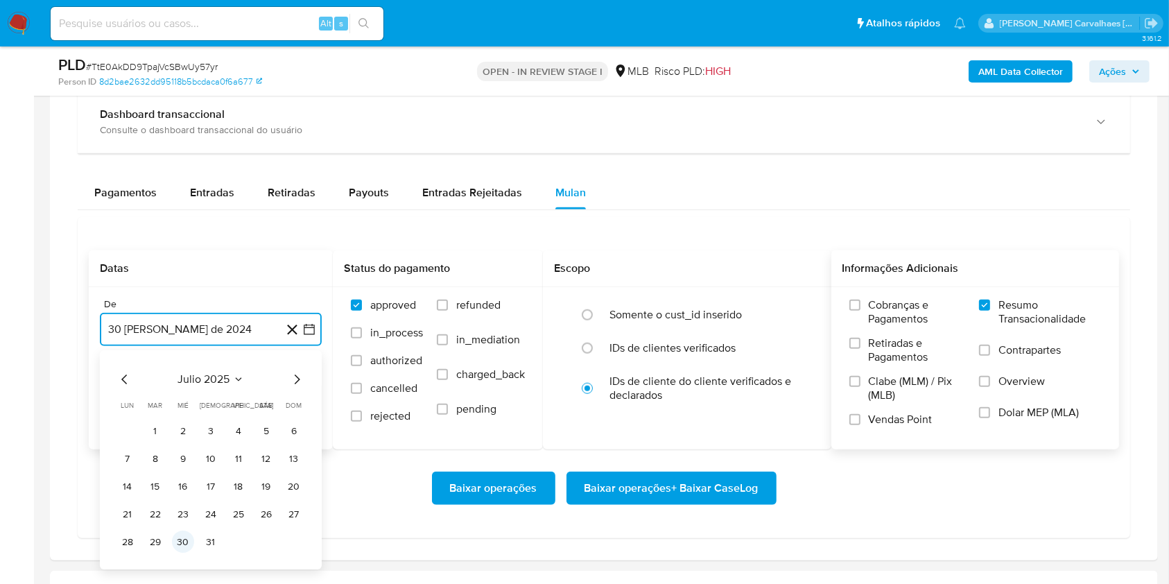
click at [186, 541] on button "30" at bounding box center [183, 542] width 22 height 22
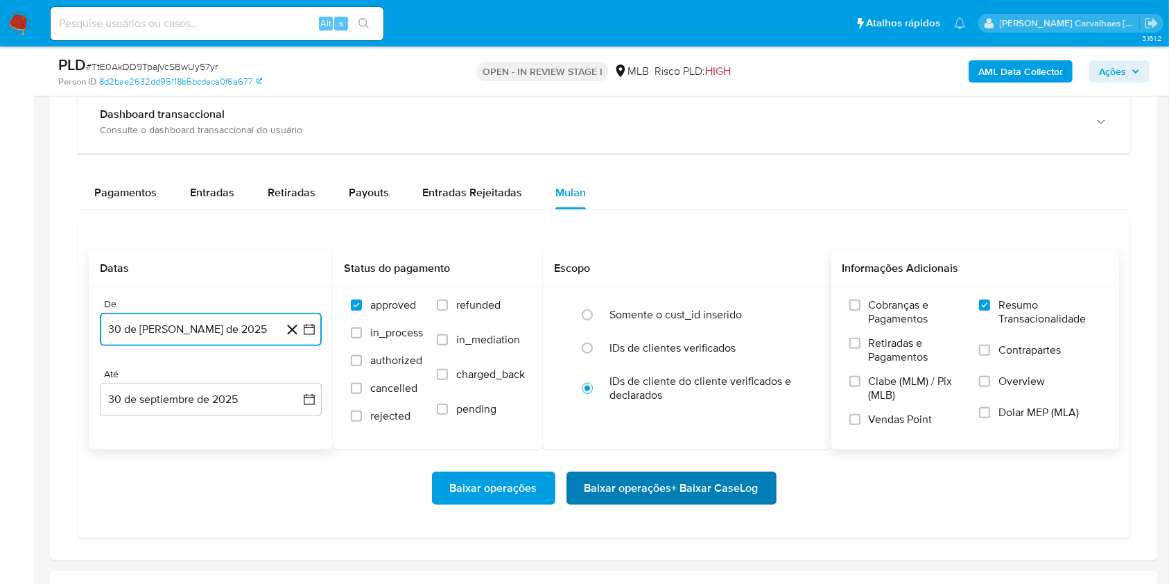
click at [694, 493] on span "Baixar operações + Baixar CaseLog" at bounding box center [672, 488] width 174 height 31
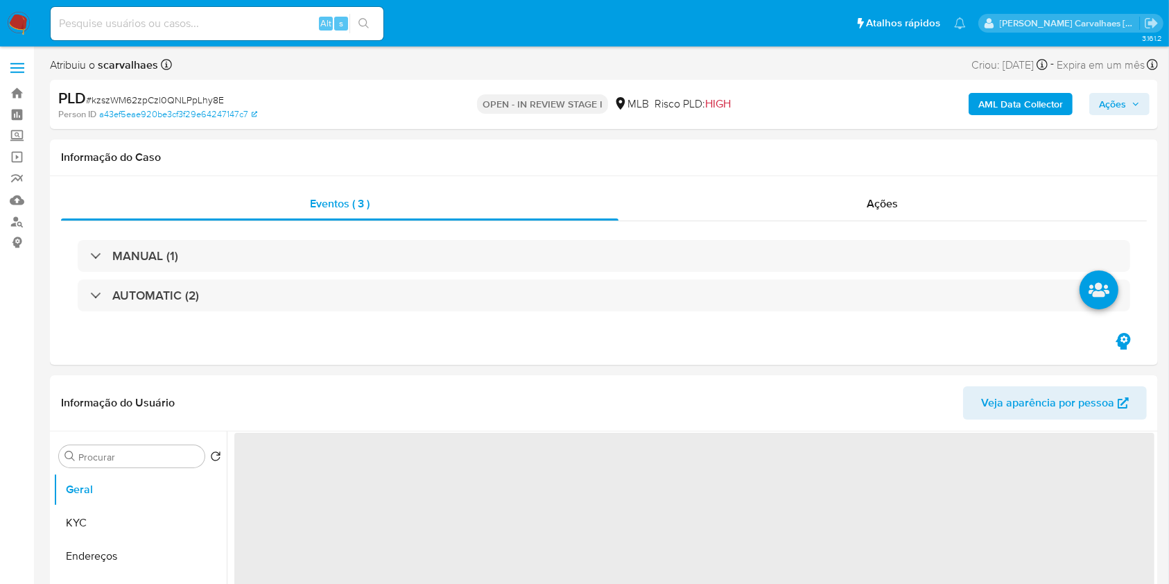
select select "10"
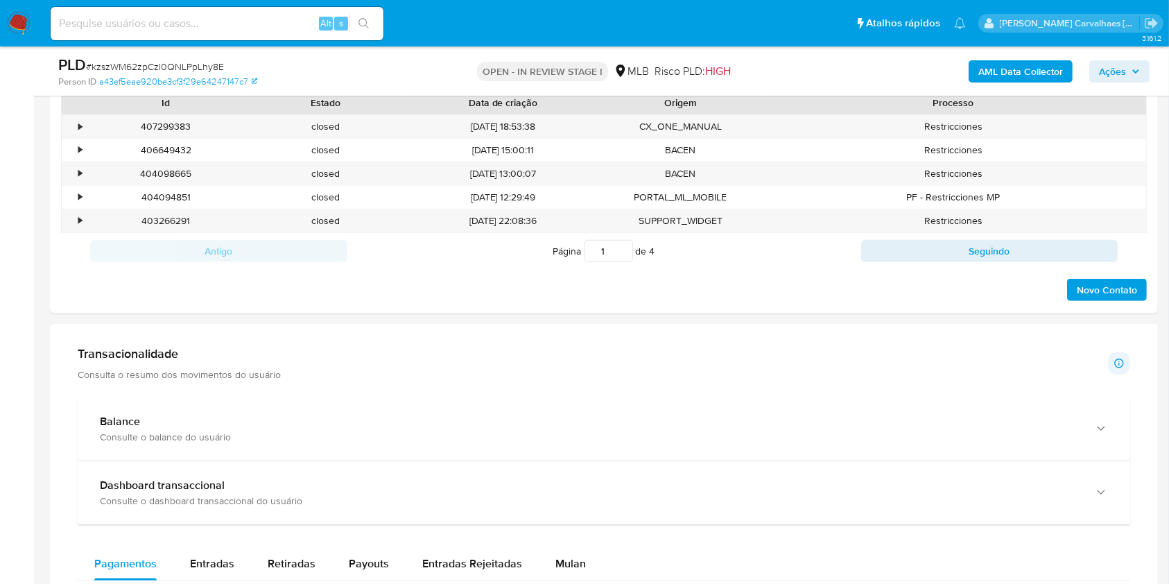
scroll to position [1017, 0]
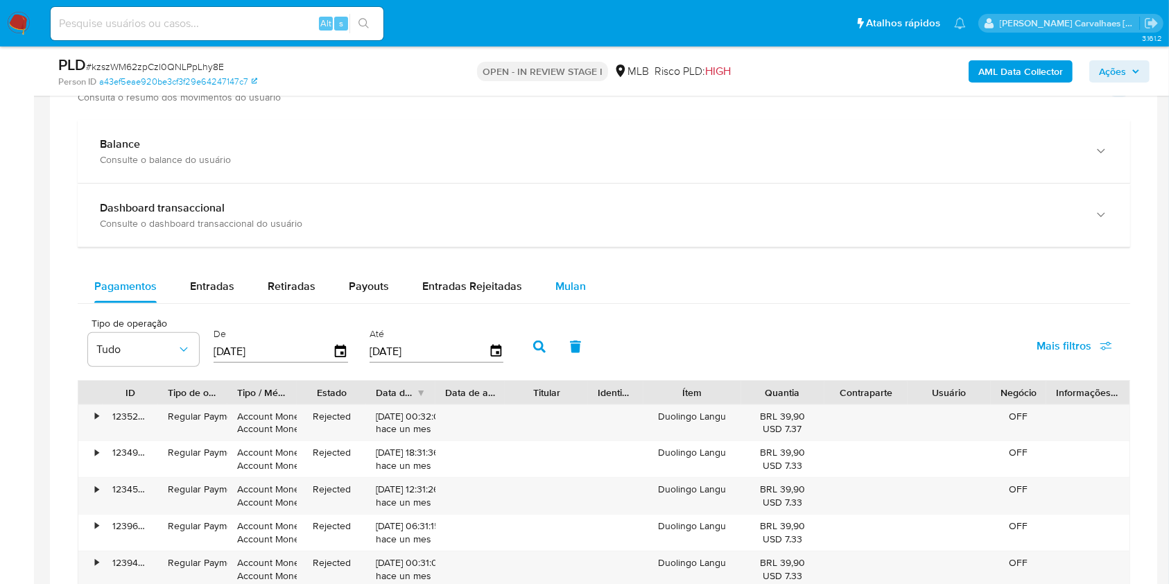
click at [562, 278] on span "Mulan" at bounding box center [571, 286] width 31 height 16
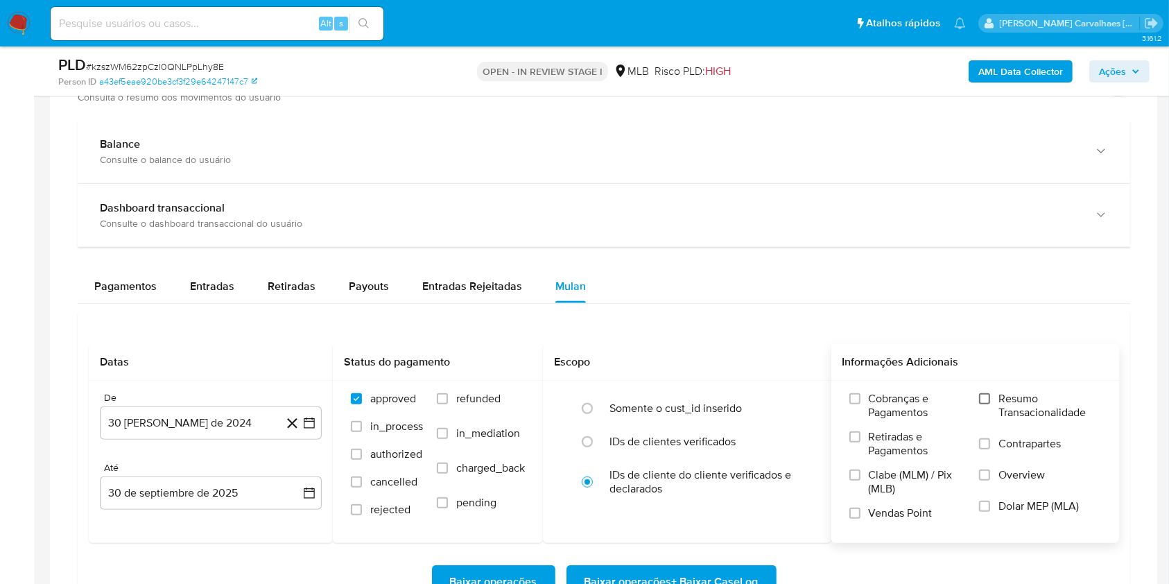
click at [988, 394] on input "Resumo Transacionalidade" at bounding box center [984, 398] width 11 height 11
click at [307, 419] on icon "button" at bounding box center [309, 423] width 14 height 14
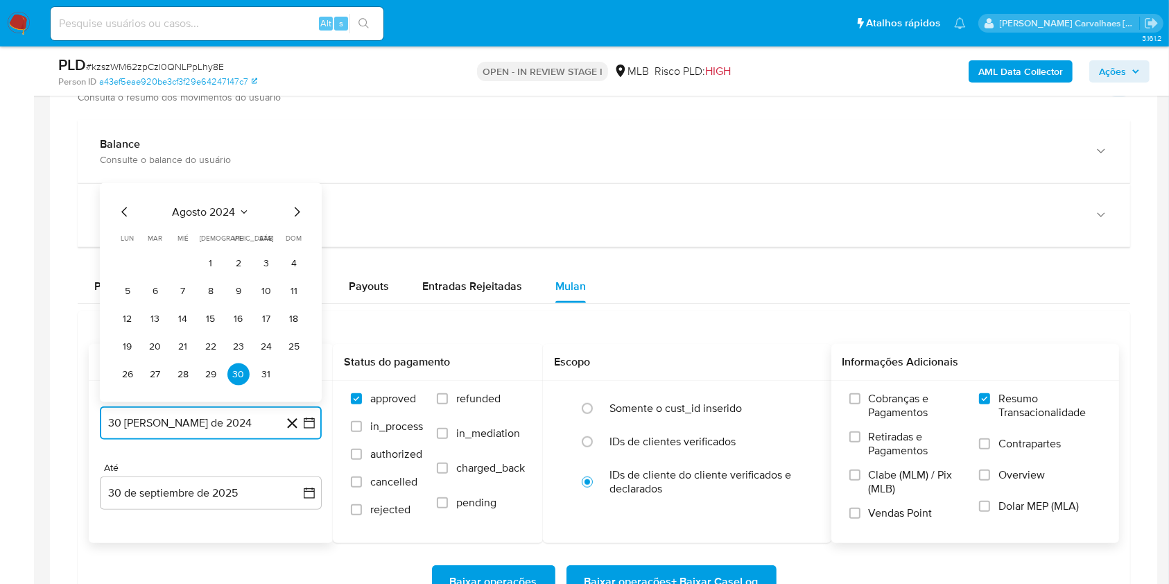
click at [292, 212] on icon "Mes siguiente" at bounding box center [297, 211] width 17 height 17
click at [295, 187] on icon "Mes siguiente" at bounding box center [298, 184] width 6 height 10
click at [295, 212] on icon "Mes siguiente" at bounding box center [297, 211] width 17 height 17
click at [295, 209] on icon "Mes siguiente" at bounding box center [297, 211] width 17 height 17
click at [298, 185] on icon "Mes siguiente" at bounding box center [298, 184] width 6 height 10
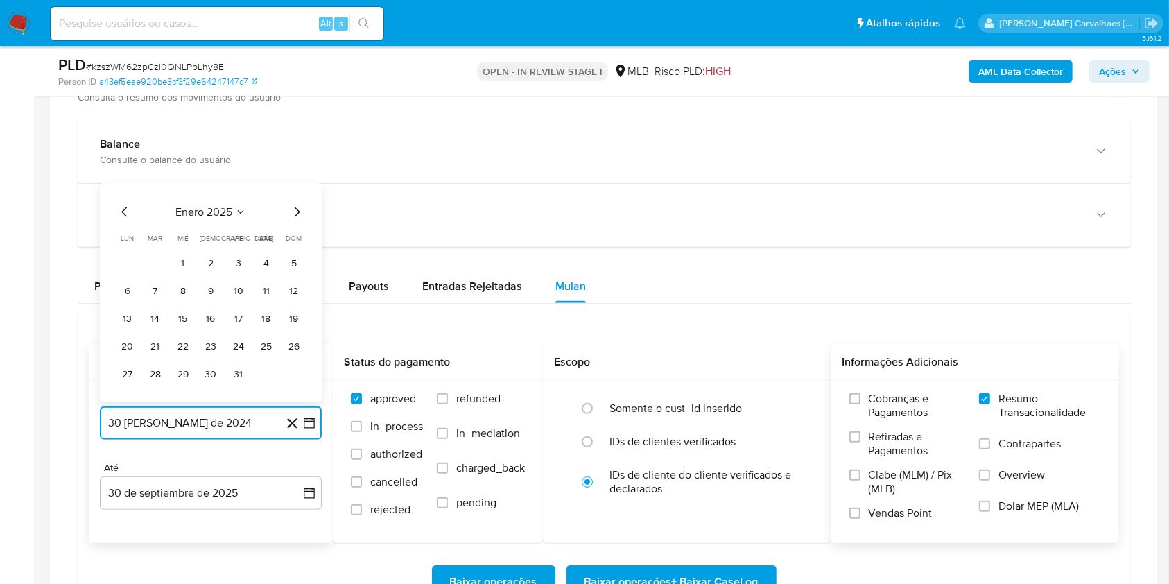
click at [296, 218] on icon "Mes siguiente" at bounding box center [297, 211] width 17 height 17
click at [297, 214] on icon "Mes siguiente" at bounding box center [297, 211] width 17 height 17
click at [294, 181] on icon "Mes siguiente" at bounding box center [297, 183] width 17 height 17
click at [295, 216] on icon "Mes siguiente" at bounding box center [297, 211] width 17 height 17
click at [296, 211] on icon "Mes siguiente" at bounding box center [297, 211] width 17 height 17
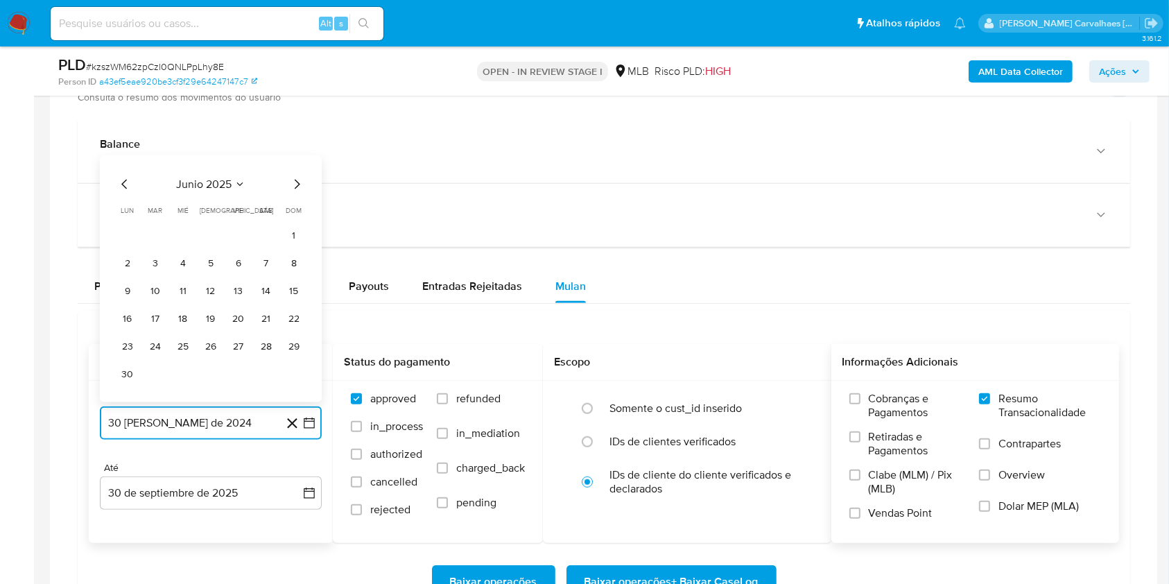
click at [293, 182] on icon "Mes siguiente" at bounding box center [297, 183] width 17 height 17
click at [181, 371] on button "30" at bounding box center [183, 374] width 22 height 22
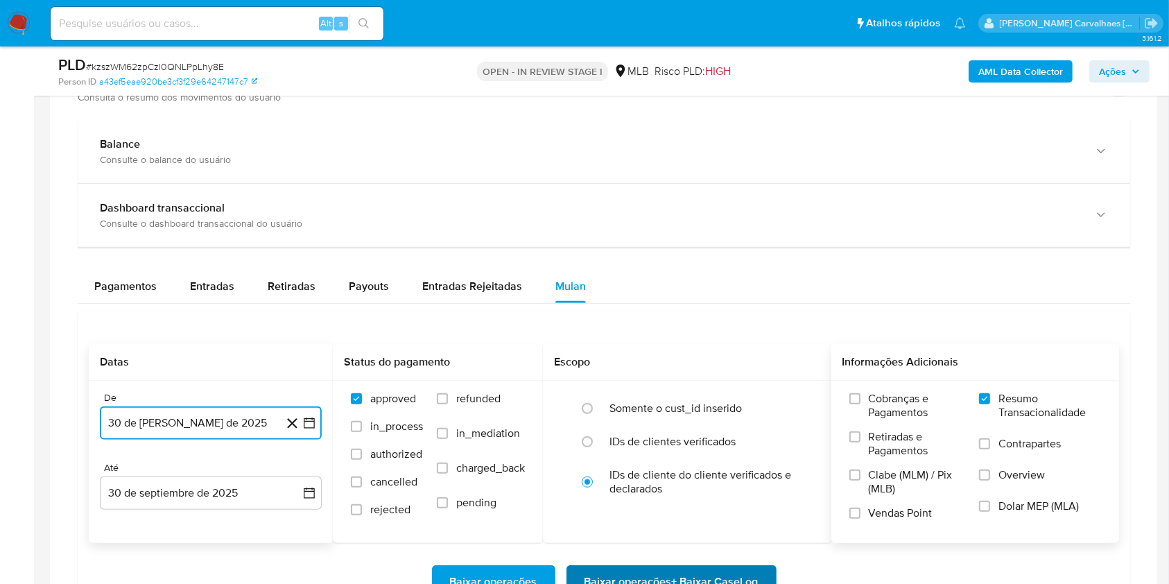
click at [688, 572] on span "Baixar operações + Baixar CaseLog" at bounding box center [672, 582] width 174 height 31
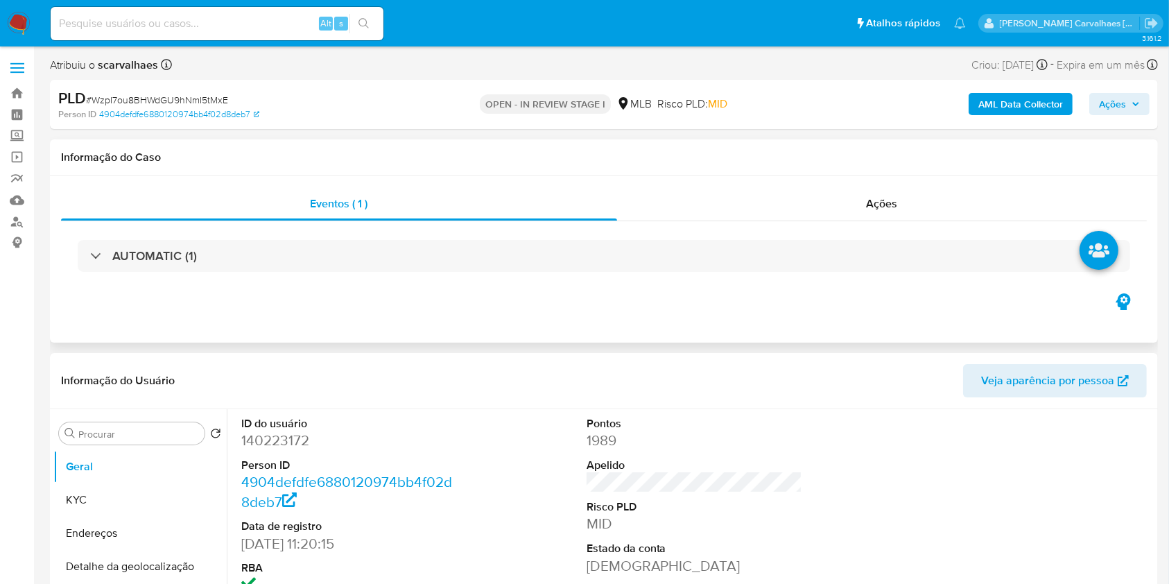
select select "10"
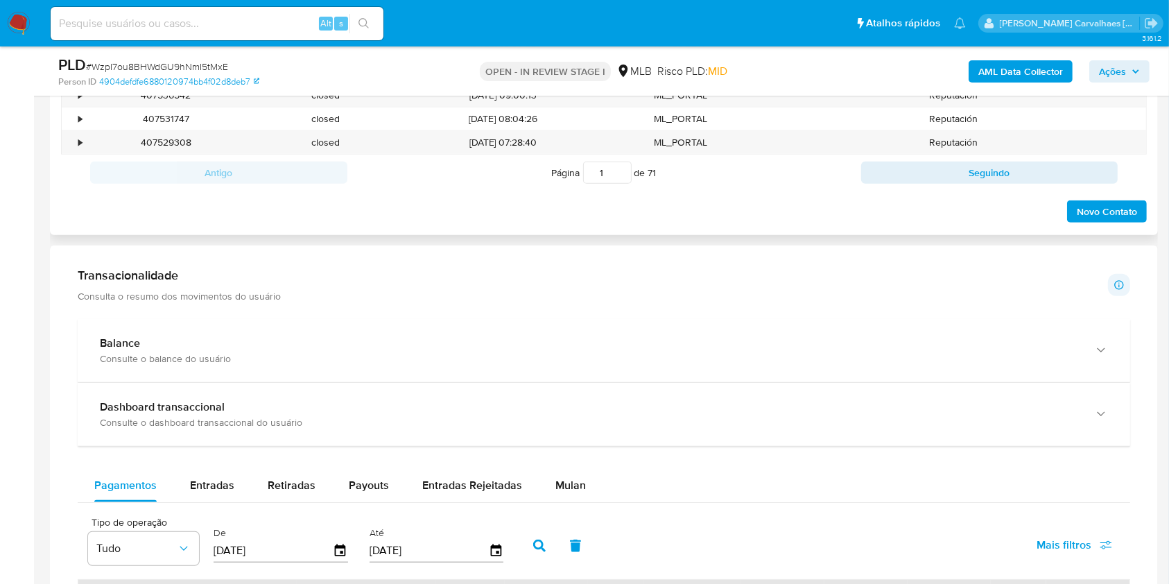
scroll to position [925, 0]
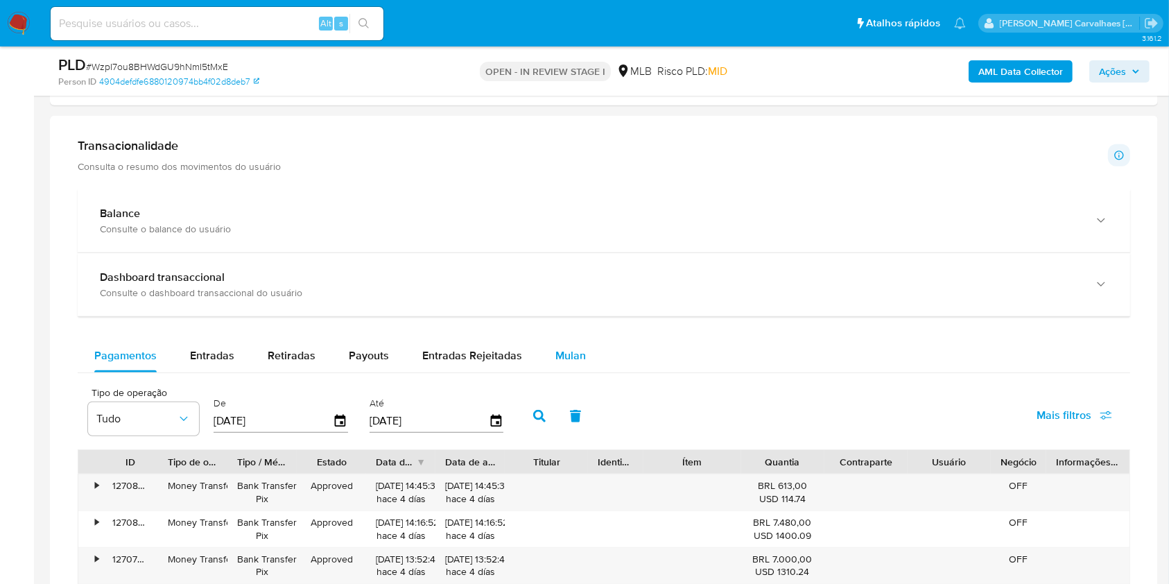
click at [568, 359] on span "Mulan" at bounding box center [571, 356] width 31 height 16
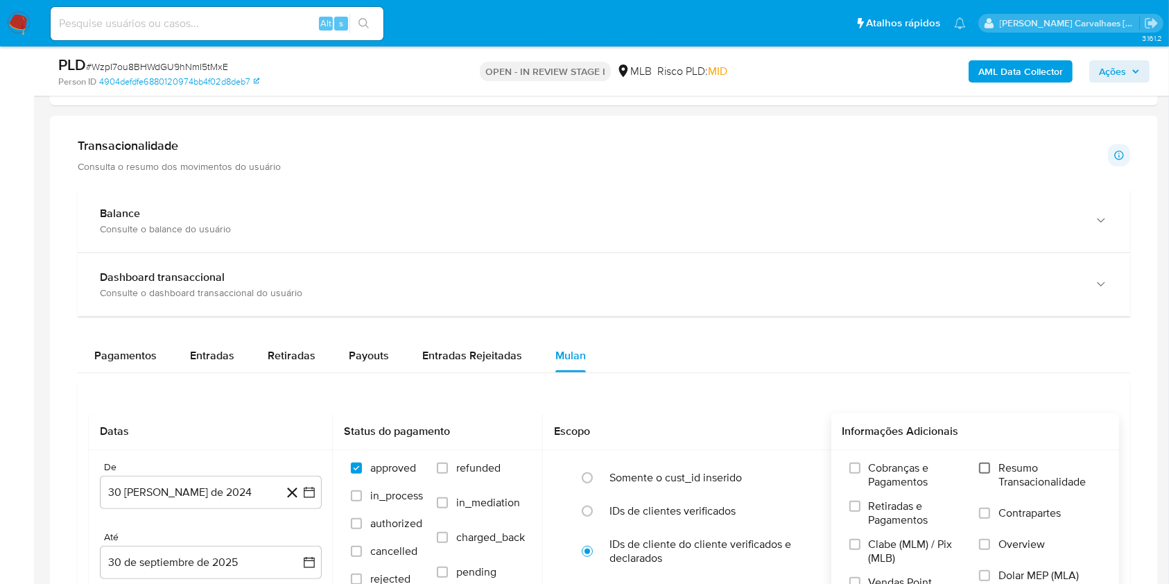
click at [988, 466] on input "Resumo Transacionalidade" at bounding box center [984, 468] width 11 height 11
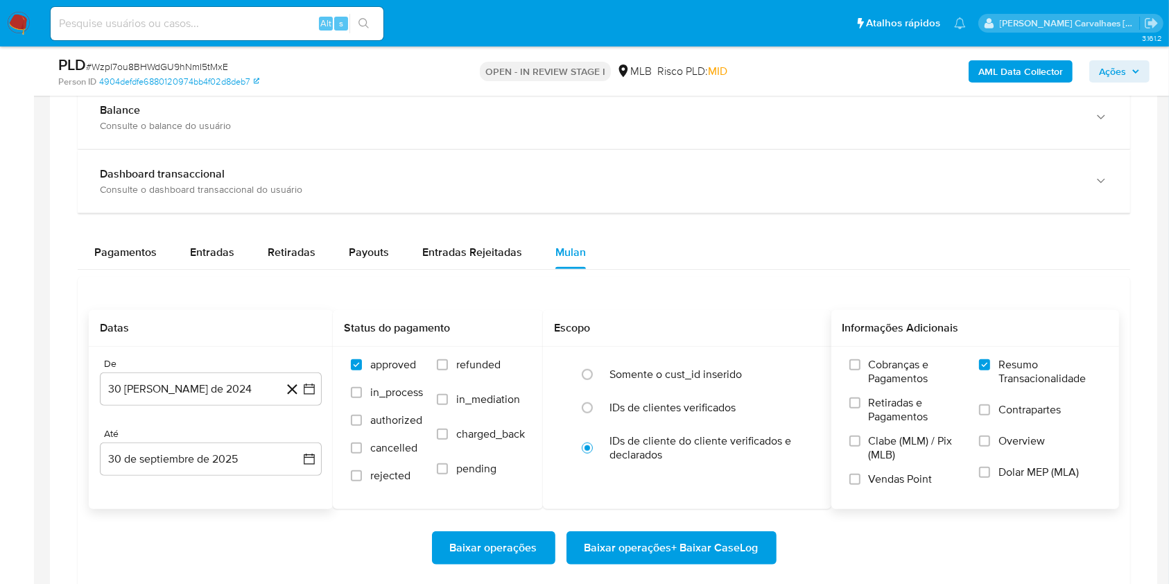
scroll to position [1110, 0]
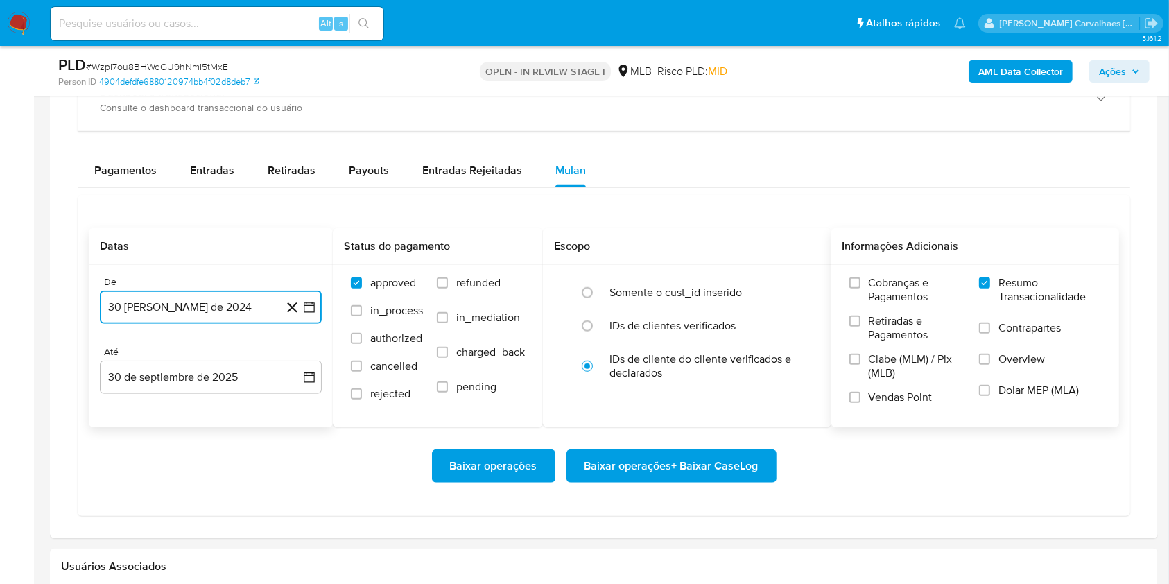
click at [307, 307] on icon "button" at bounding box center [309, 307] width 14 height 14
click at [300, 358] on icon "Mes siguiente" at bounding box center [297, 357] width 17 height 17
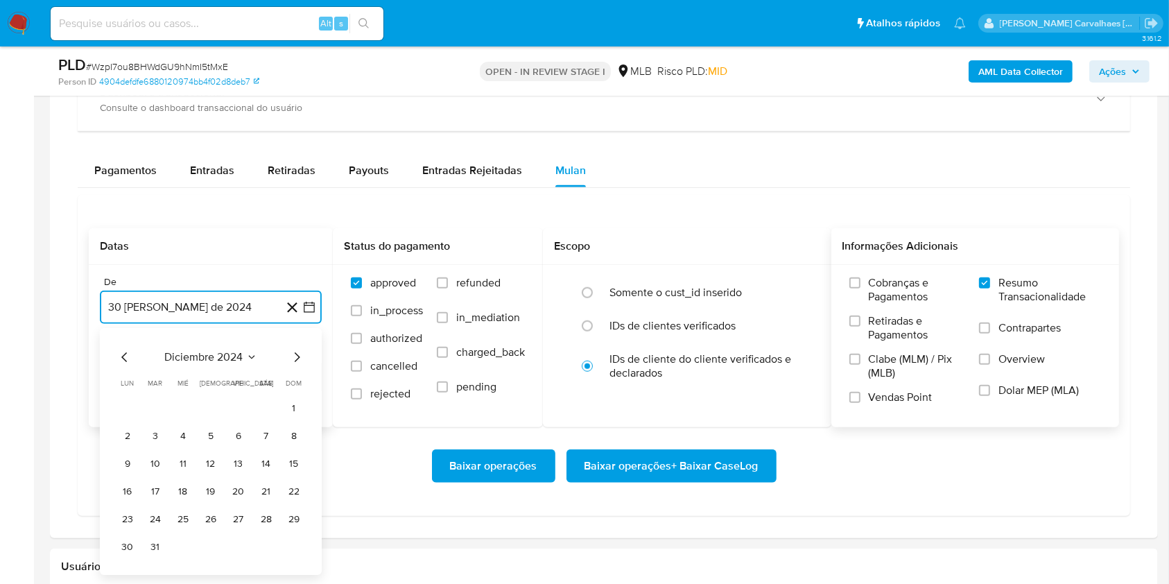
click at [300, 358] on icon "Mes siguiente" at bounding box center [297, 357] width 17 height 17
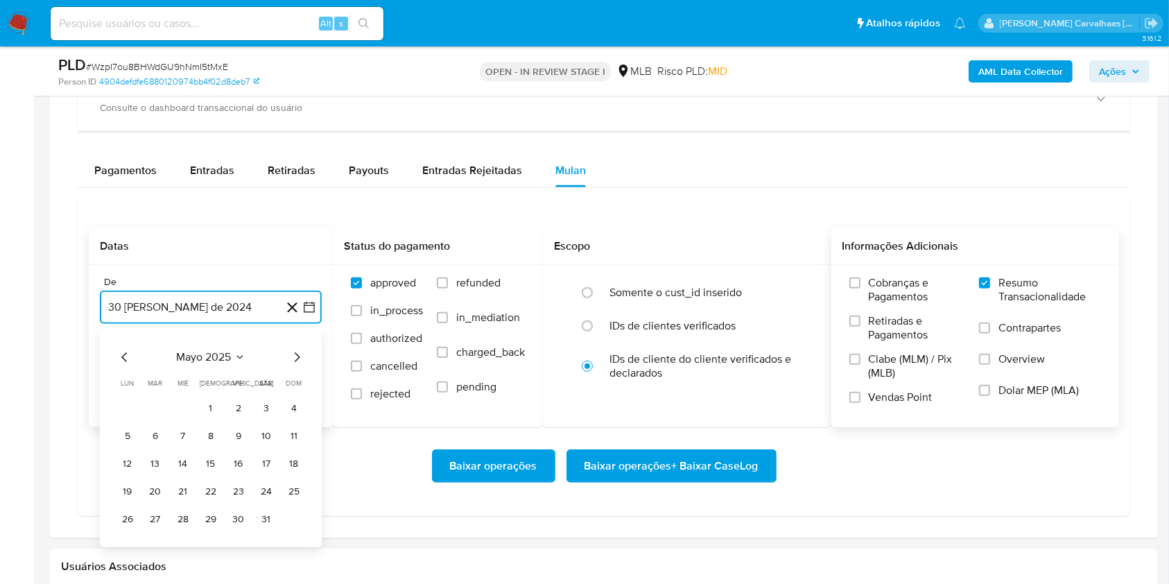
click at [300, 358] on icon "Mes siguiente" at bounding box center [297, 357] width 17 height 17
click at [121, 352] on icon "Mes anterior" at bounding box center [125, 357] width 17 height 17
click at [180, 521] on button "30" at bounding box center [183, 519] width 22 height 22
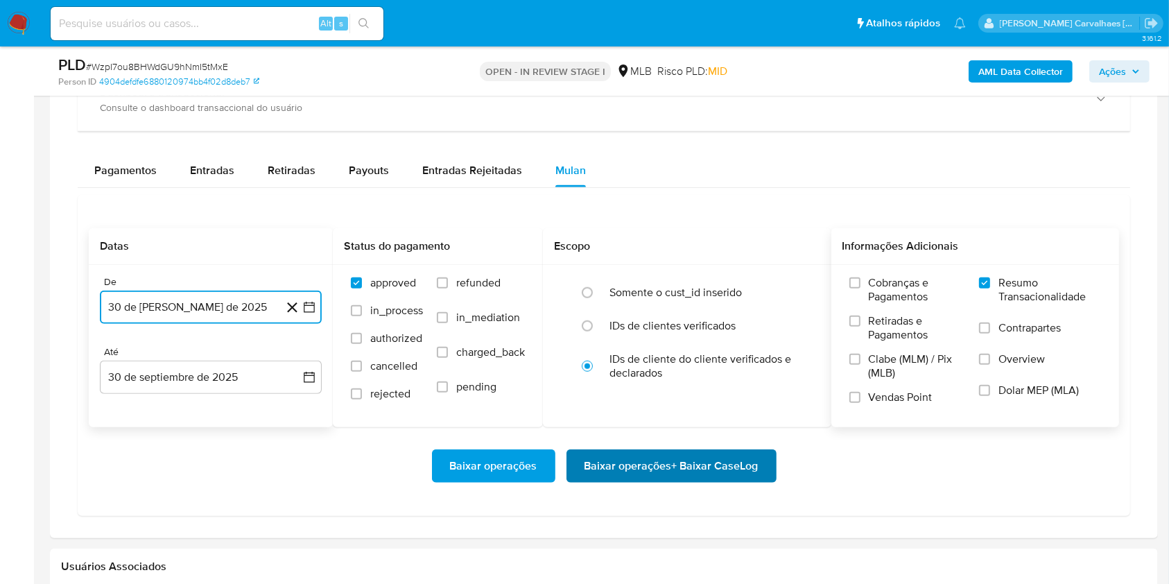
click at [619, 475] on span "Baixar operações + Baixar CaseLog" at bounding box center [672, 466] width 174 height 31
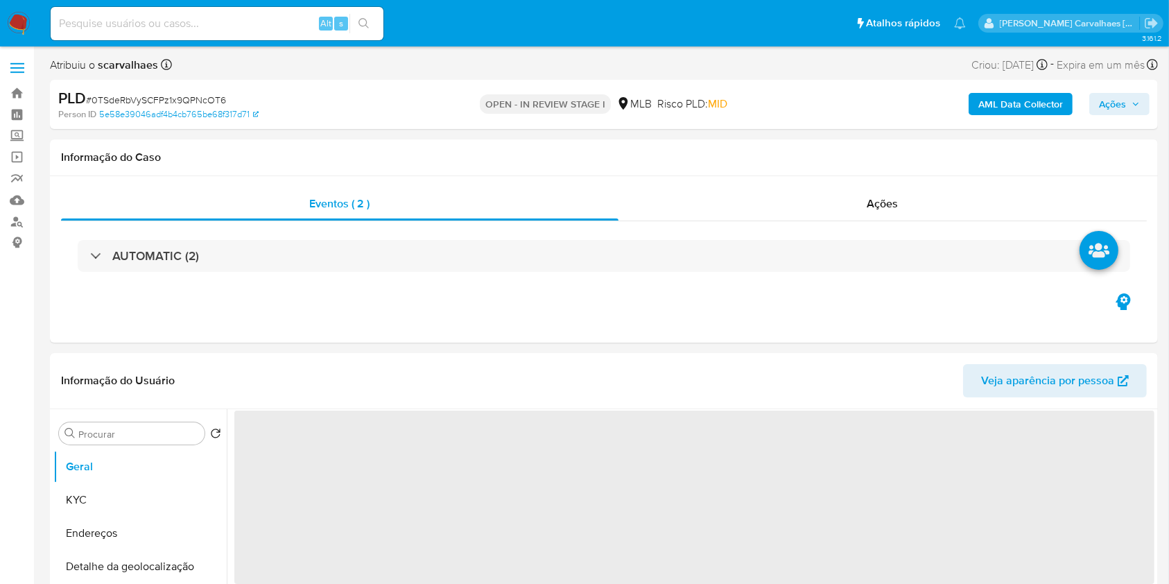
select select "10"
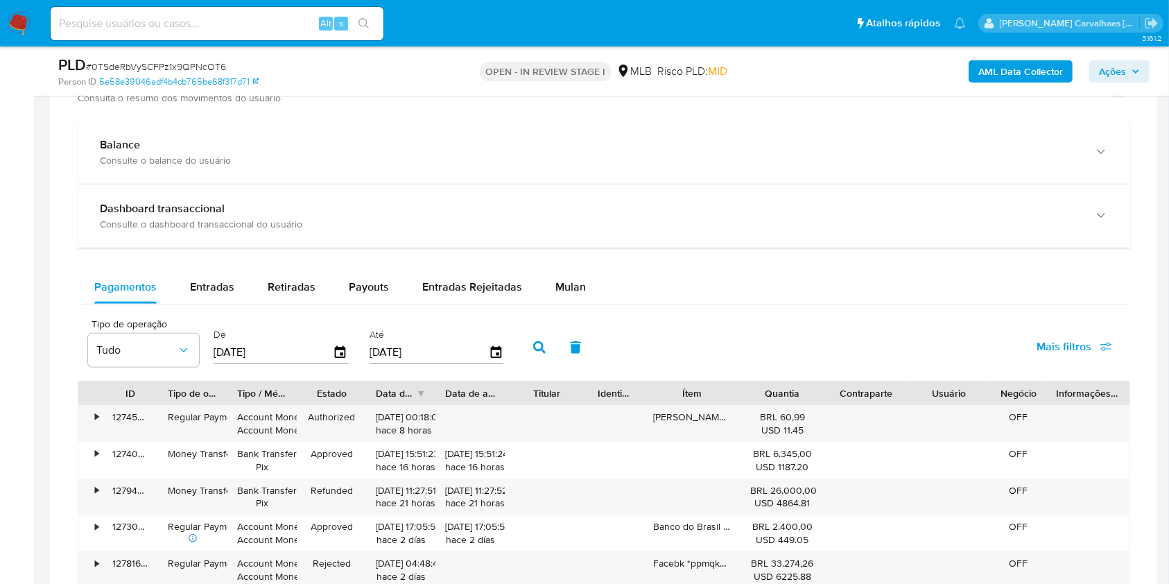
scroll to position [1110, 0]
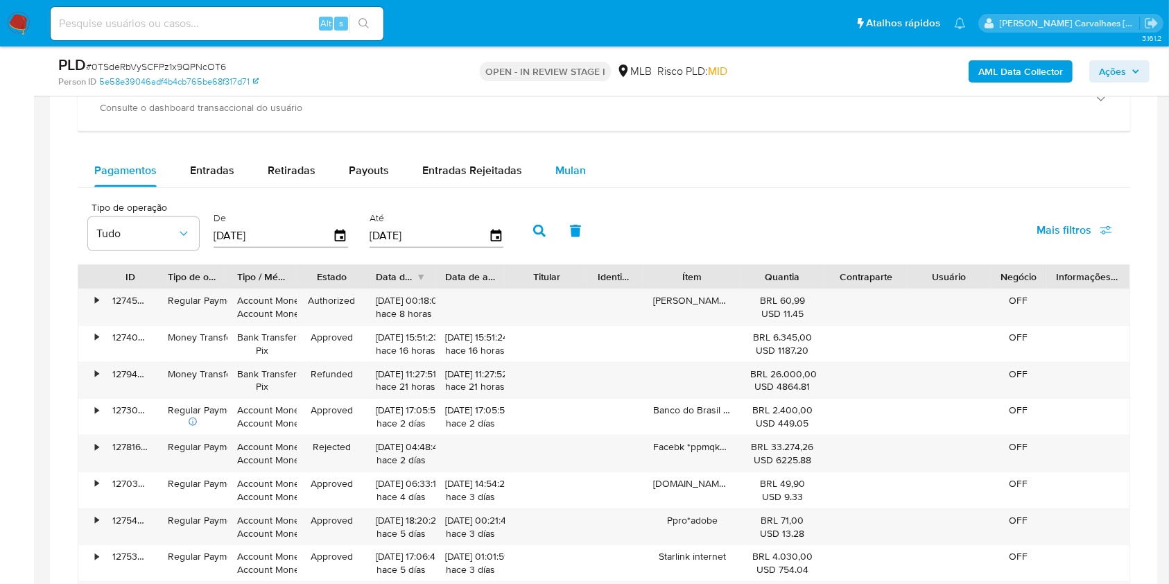
click at [573, 173] on span "Mulan" at bounding box center [571, 170] width 31 height 16
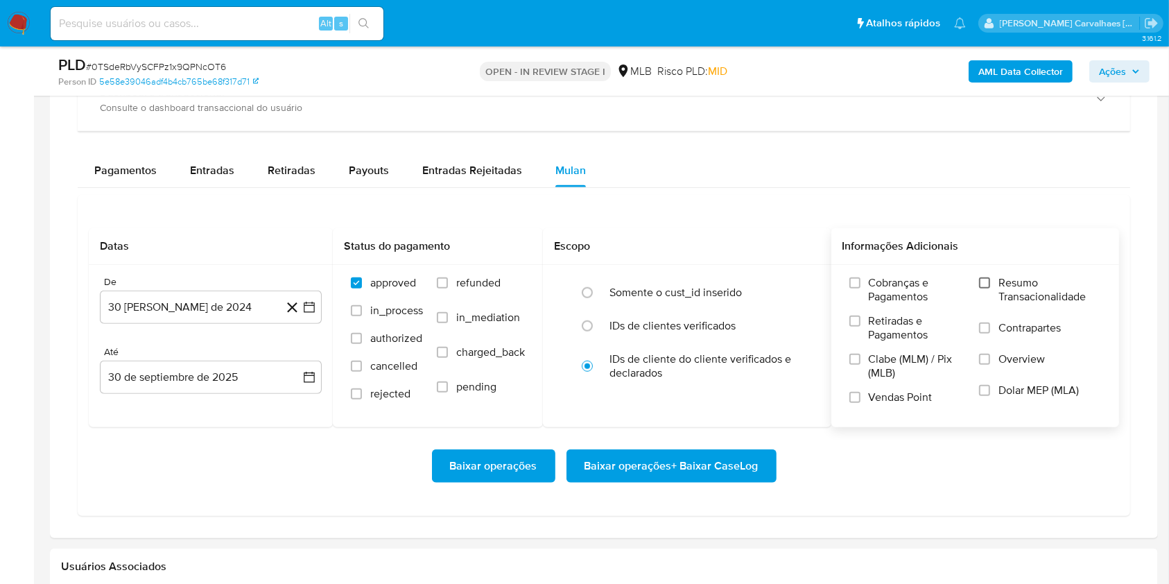
click at [988, 282] on input "Resumo Transacionalidade" at bounding box center [984, 282] width 11 height 11
click at [310, 309] on icon "button" at bounding box center [309, 307] width 14 height 14
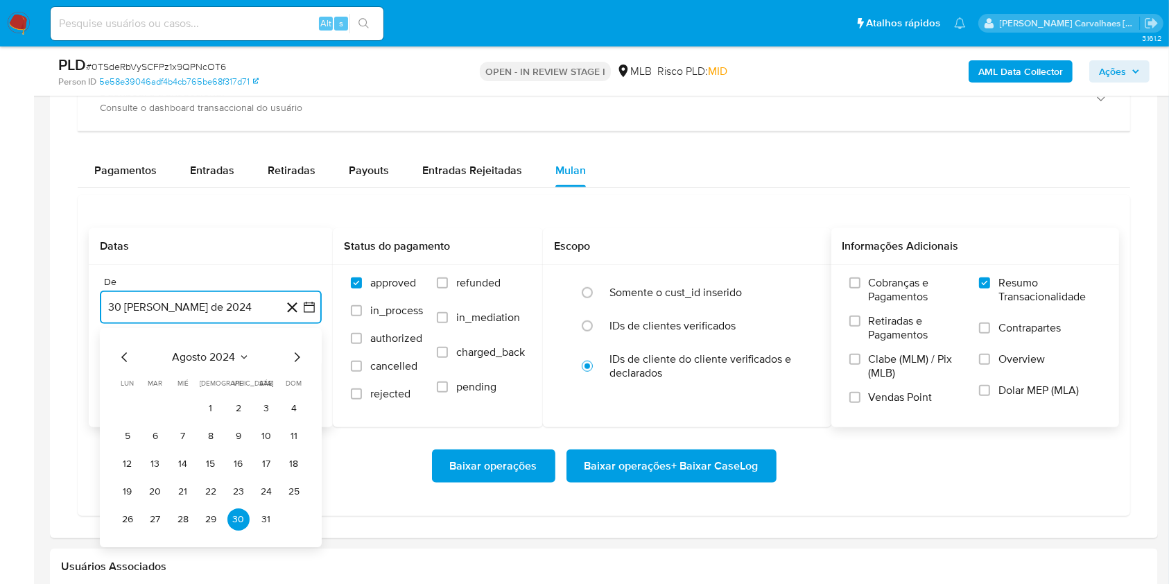
click at [310, 309] on icon "button" at bounding box center [309, 307] width 14 height 14
click at [314, 301] on icon "button" at bounding box center [309, 307] width 14 height 14
click at [300, 358] on icon "Mes siguiente" at bounding box center [297, 357] width 17 height 17
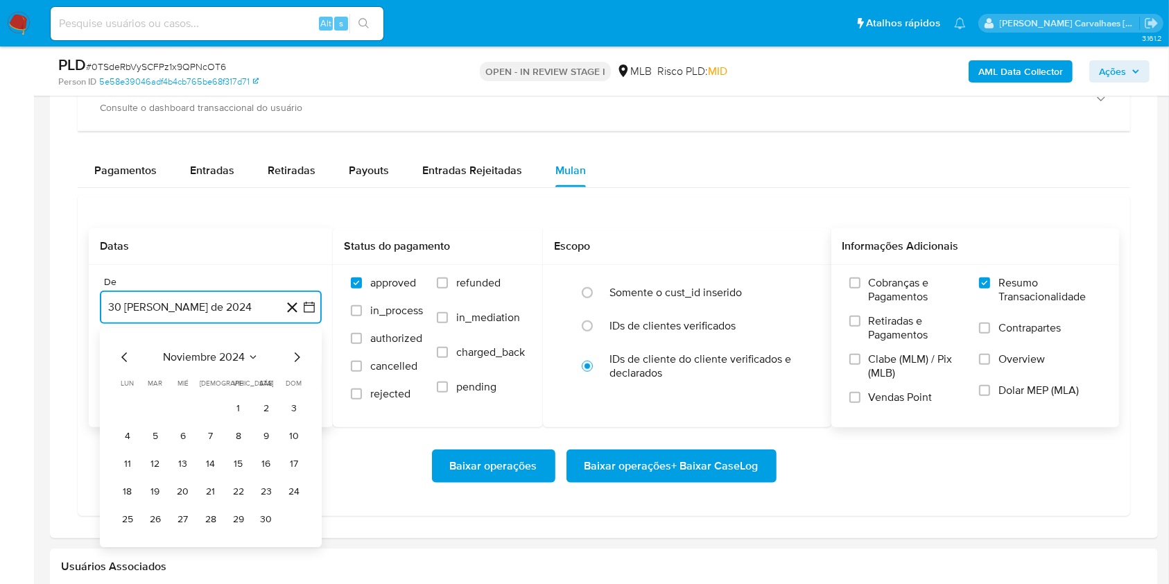
click at [300, 358] on icon "Mes siguiente" at bounding box center [297, 357] width 17 height 17
click at [294, 357] on icon "Mes siguiente" at bounding box center [297, 357] width 17 height 17
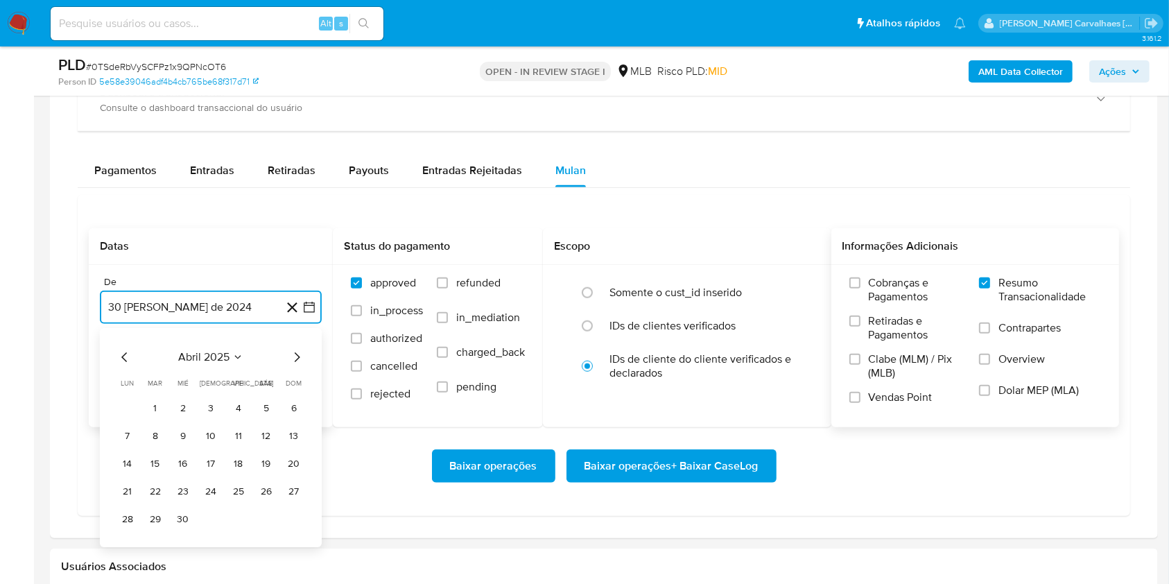
click at [294, 357] on icon "Mes siguiente" at bounding box center [297, 357] width 17 height 17
click at [179, 519] on button "30" at bounding box center [183, 519] width 22 height 22
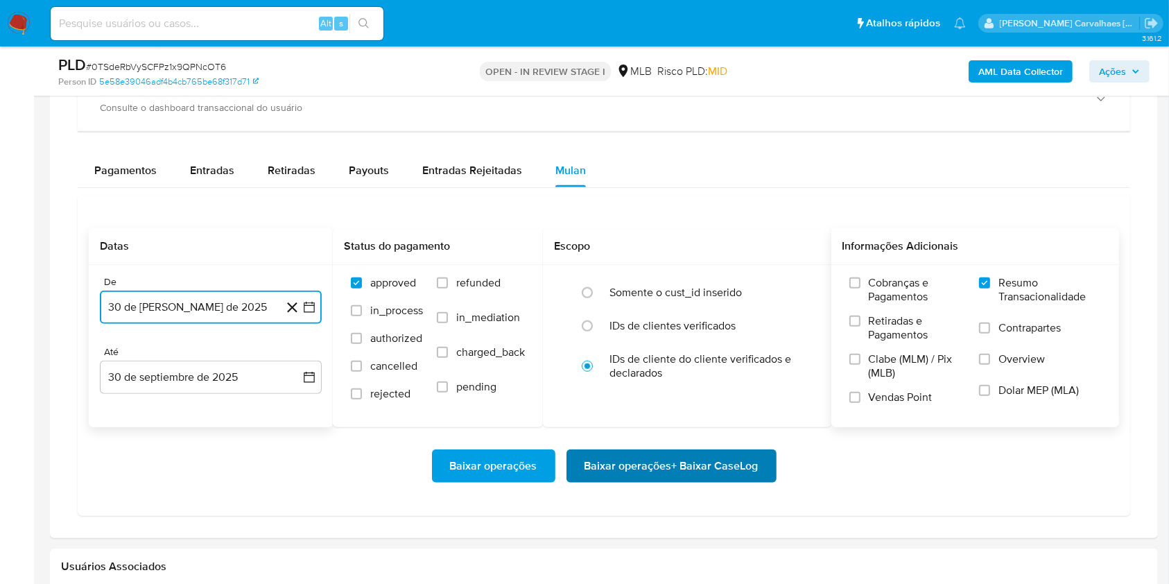
click at [669, 474] on span "Baixar operações + Baixar CaseLog" at bounding box center [672, 466] width 174 height 31
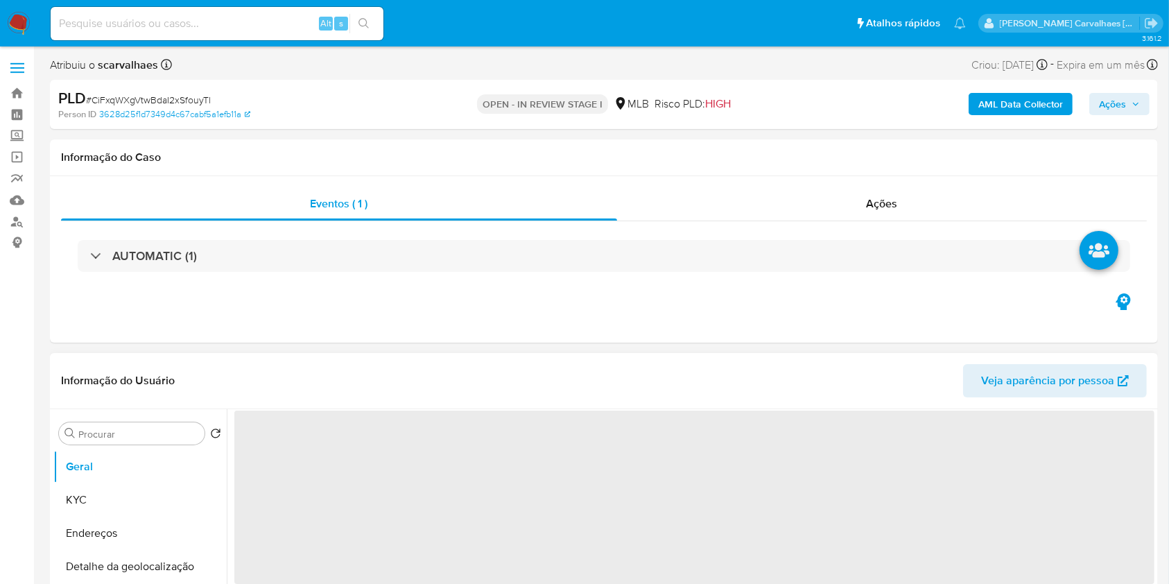
select select "10"
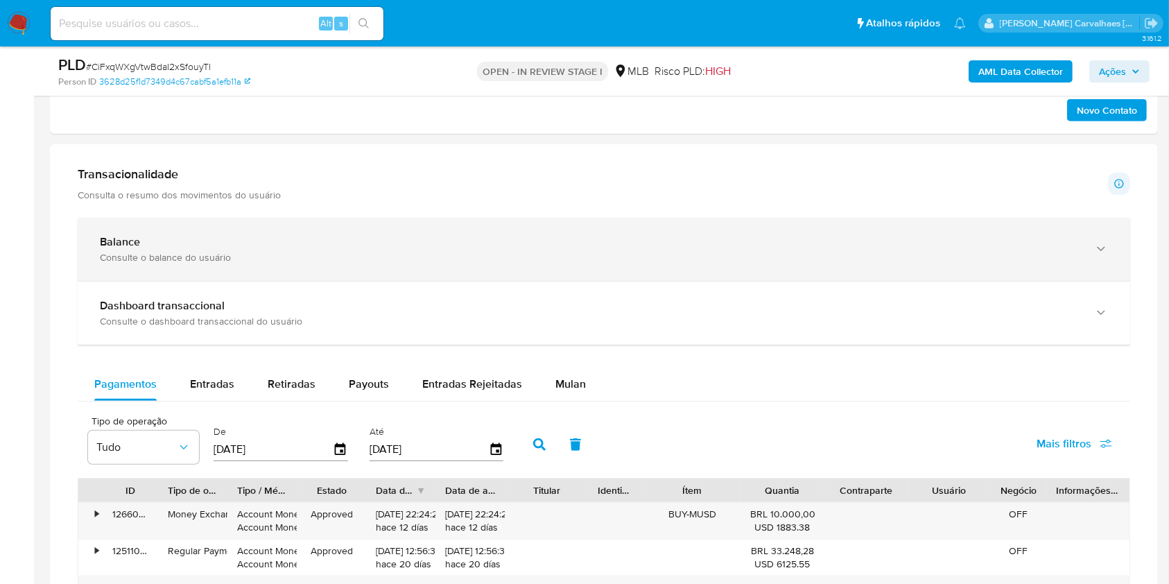
scroll to position [1110, 0]
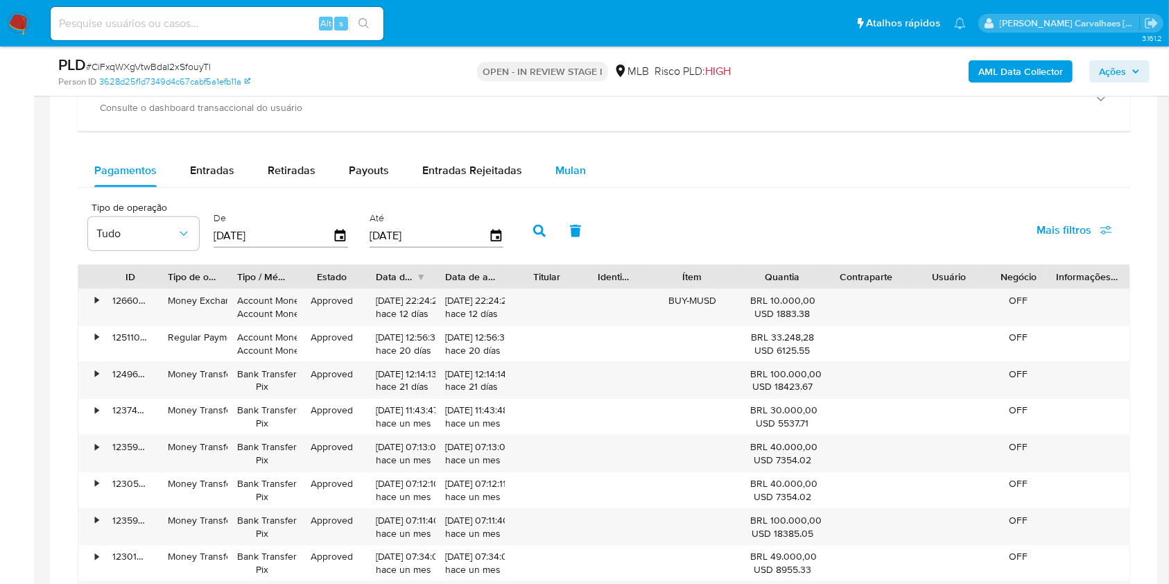
click at [568, 171] on span "Mulan" at bounding box center [571, 170] width 31 height 16
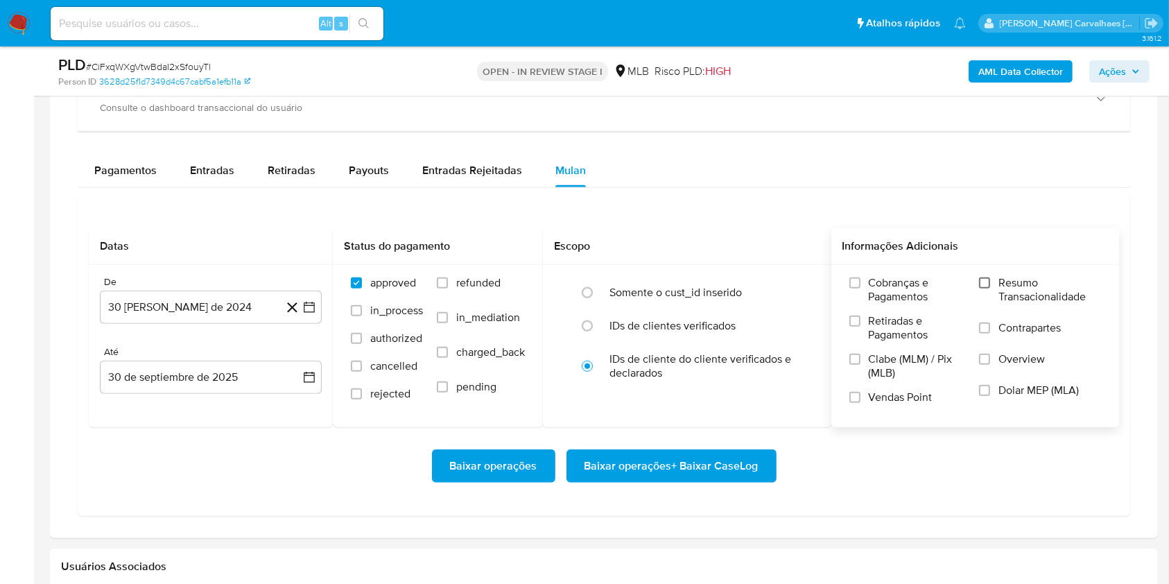
click at [986, 284] on input "Resumo Transacionalidade" at bounding box center [984, 282] width 11 height 11
click at [311, 312] on icon "button" at bounding box center [309, 307] width 14 height 14
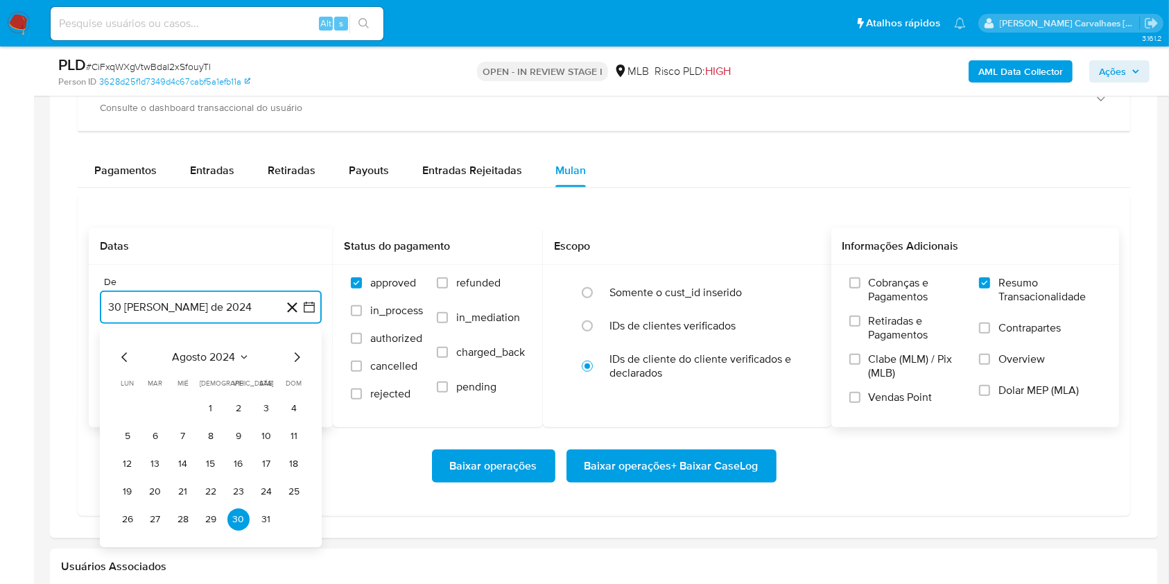
click at [296, 352] on icon "Mes siguiente" at bounding box center [297, 357] width 17 height 17
click at [294, 352] on icon "Mes siguiente" at bounding box center [297, 357] width 17 height 17
click at [296, 352] on icon "Mes siguiente" at bounding box center [297, 357] width 17 height 17
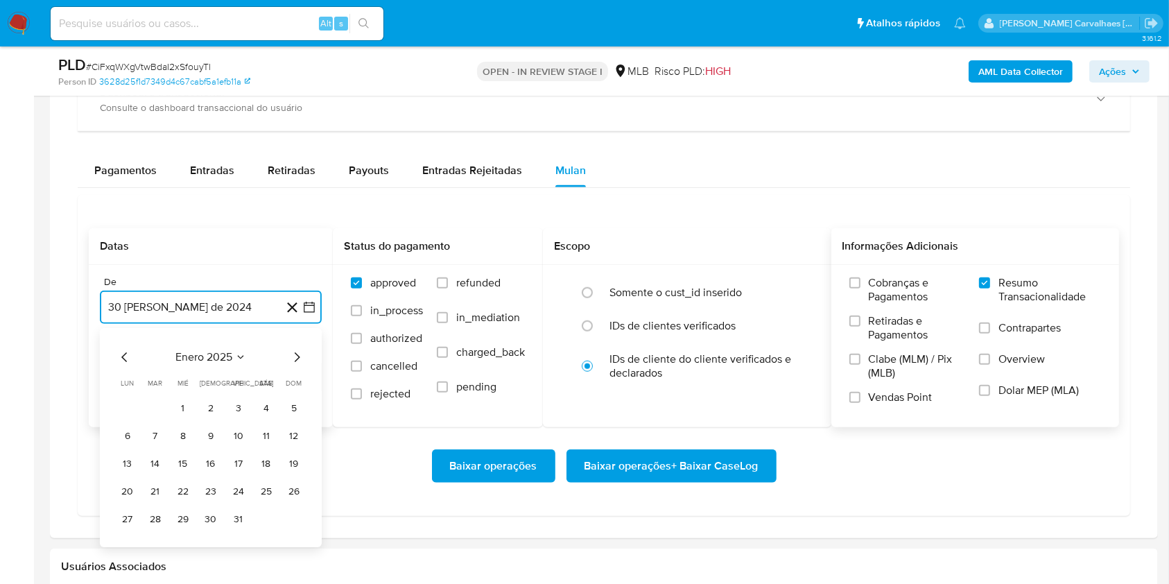
click at [296, 352] on icon "Mes siguiente" at bounding box center [297, 357] width 17 height 17
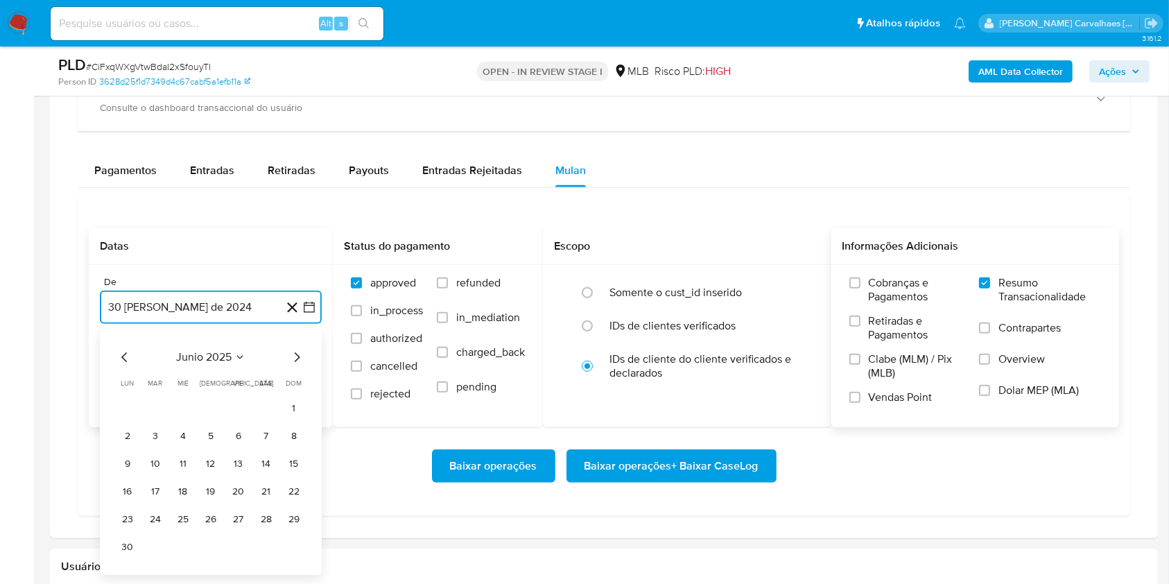
click at [293, 358] on icon "Mes siguiente" at bounding box center [297, 357] width 17 height 17
click at [187, 513] on button "30" at bounding box center [183, 519] width 22 height 22
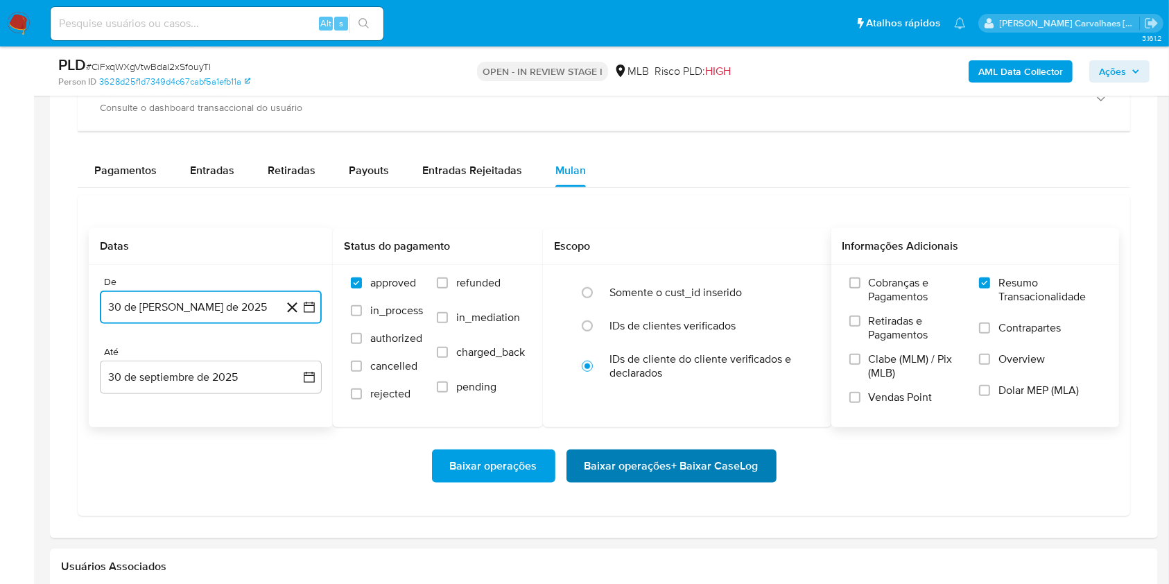
click at [656, 469] on span "Baixar operações + Baixar CaseLog" at bounding box center [672, 466] width 174 height 31
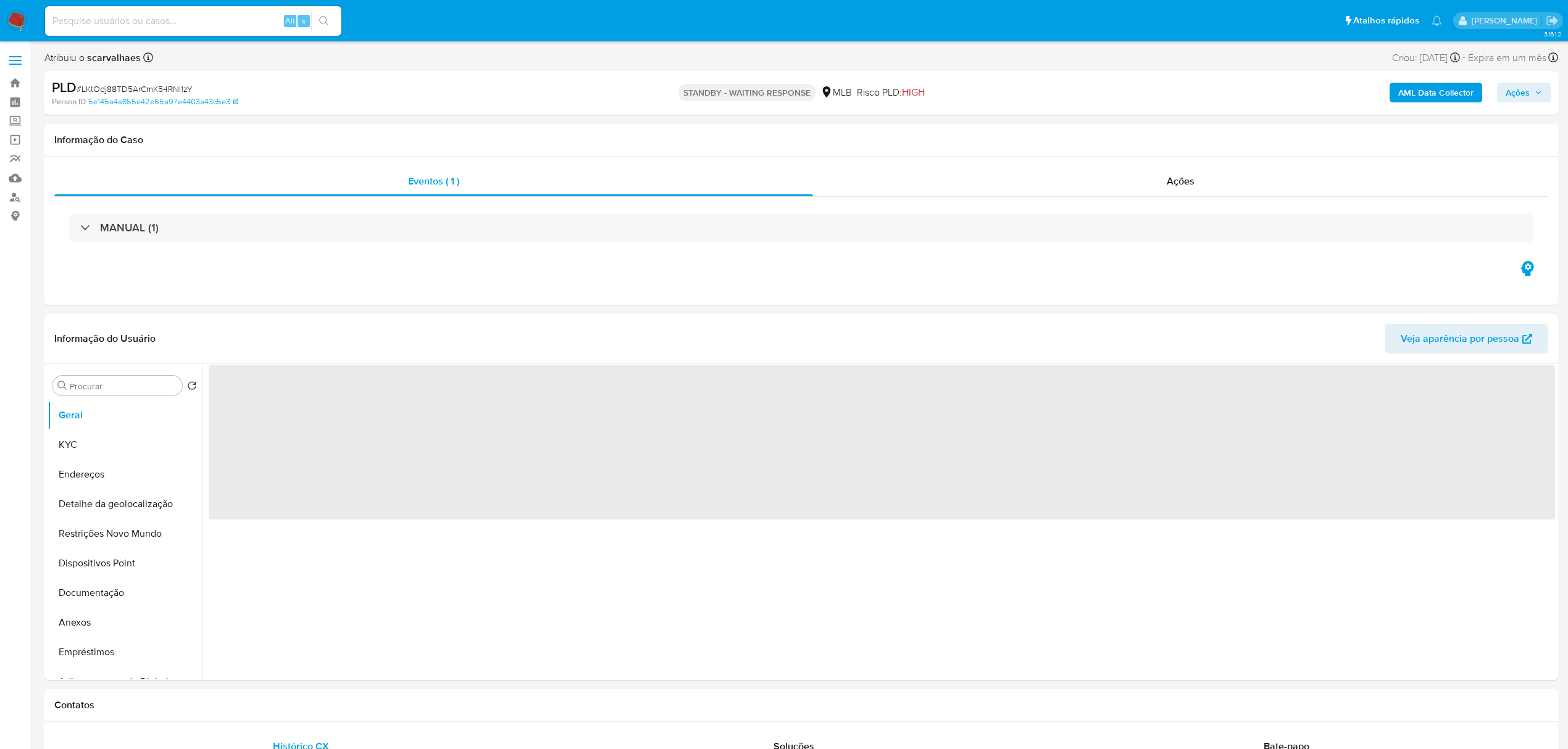
select select "10"
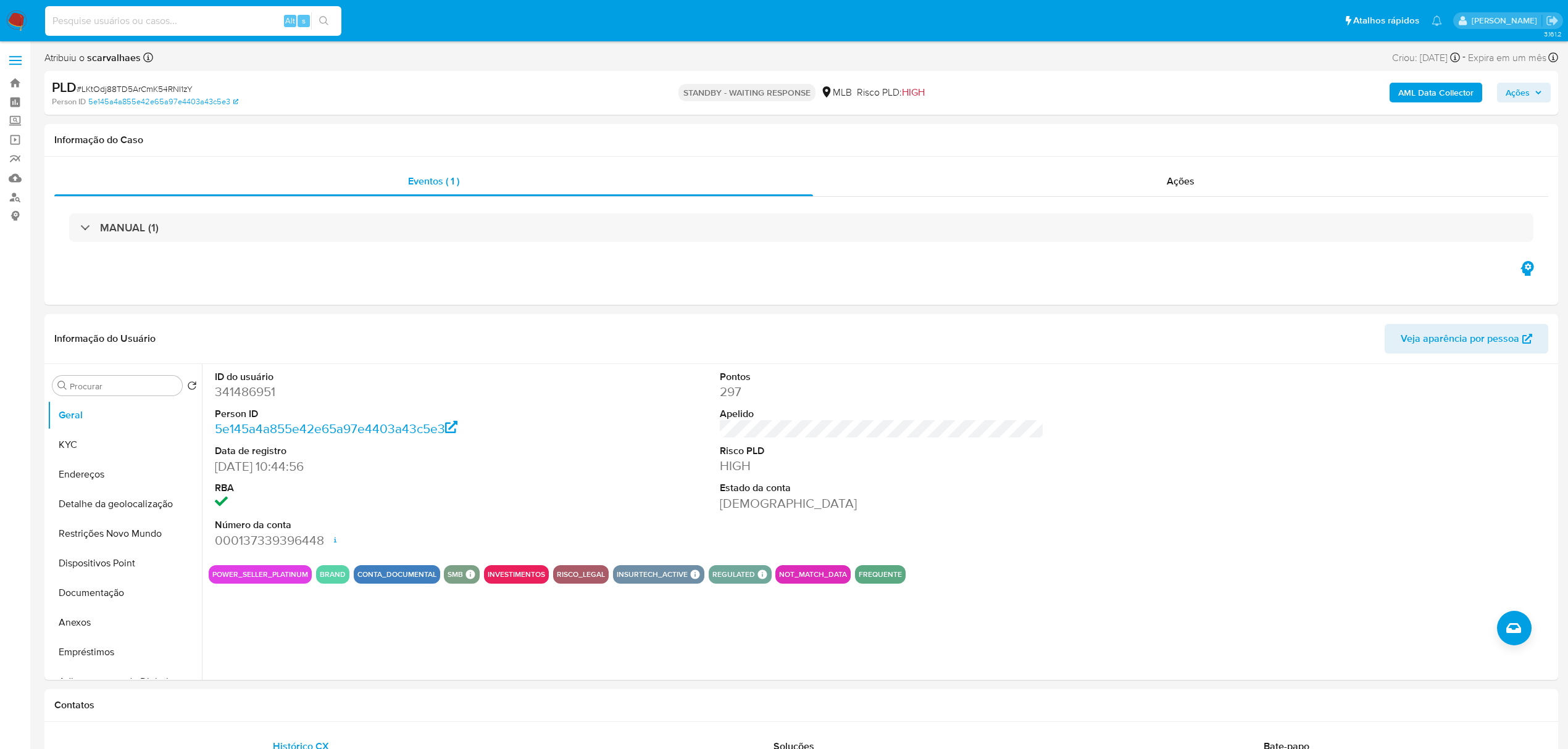
click at [192, 21] on input at bounding box center [193, 21] width 296 height 16
paste input "yL03xqZzxQLMQZqvXV3yHIHq"
type input "yL03xqZzxQLMQZqvXV3yHIHq"
click at [326, 20] on icon "search-icon" at bounding box center [324, 20] width 10 height 10
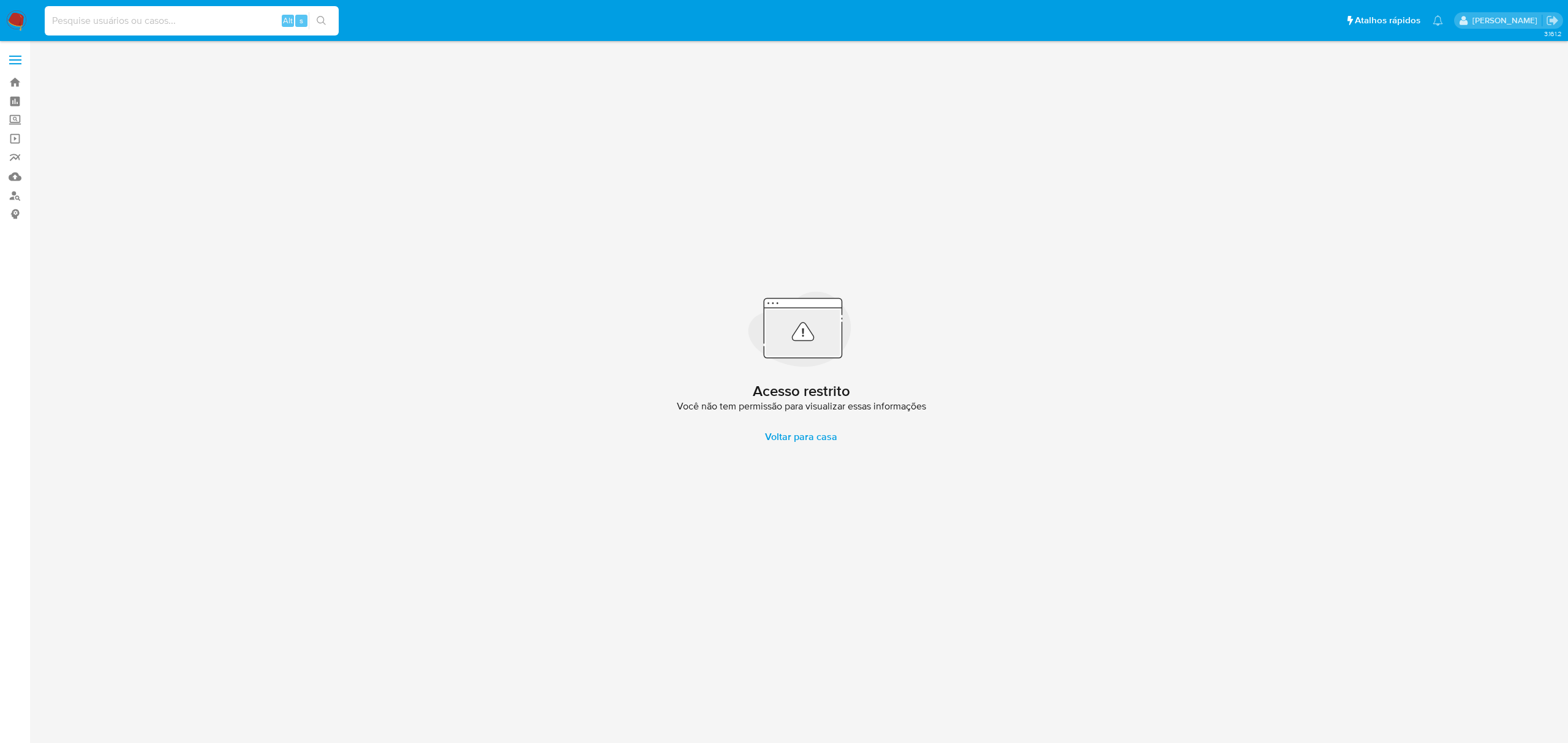
click at [83, 19] on input at bounding box center [192, 21] width 294 height 16
paste input "yL03xqZzxQLMQZqvXV3yHIHq"
click at [47, 23] on input "yL03xqZzxQLMQZqvXV3yHIHq" at bounding box center [192, 21] width 294 height 16
type input "yL03xqZzxQLMQZqvXV3yHIHq"
click at [323, 12] on button "search-icon" at bounding box center [321, 20] width 25 height 17
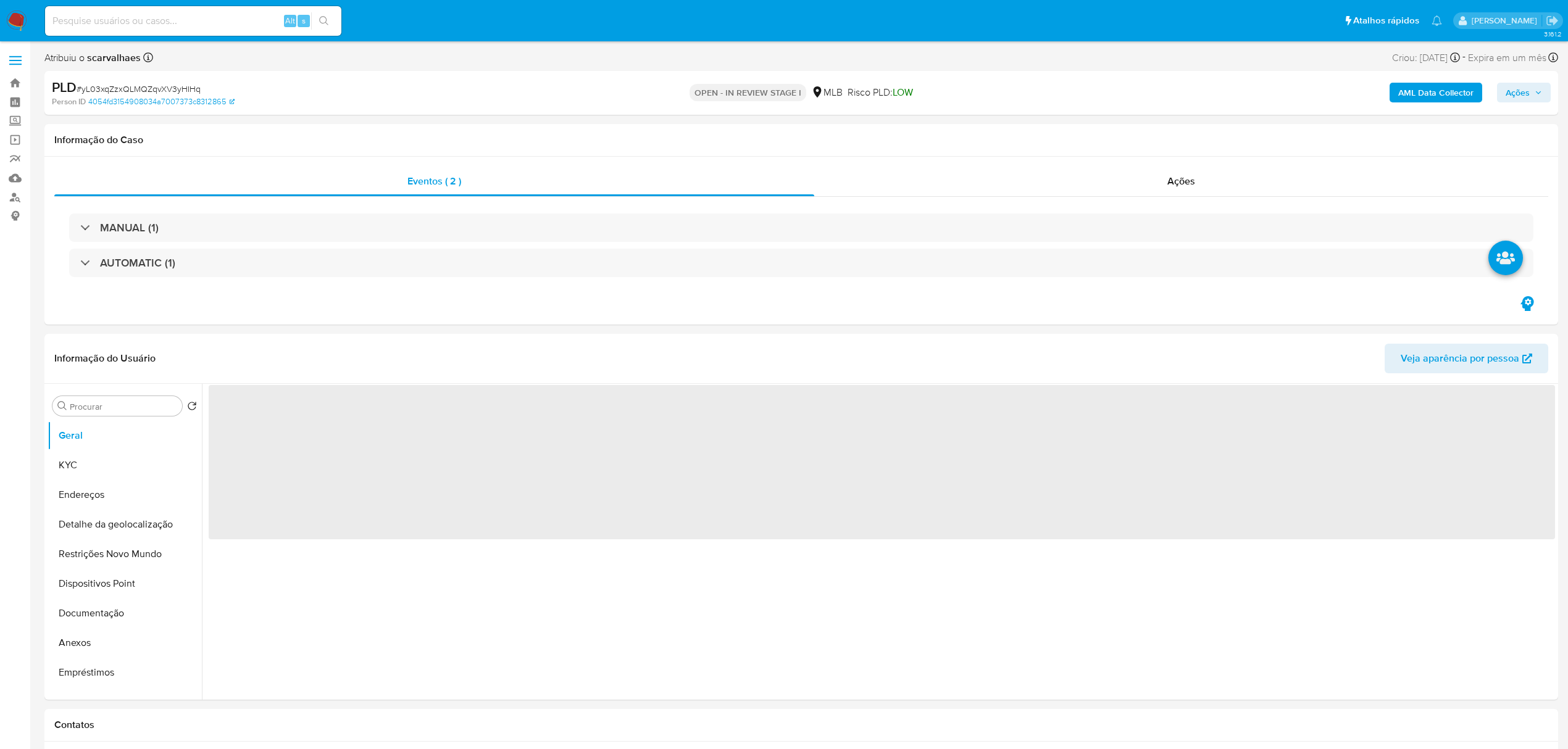
select select "10"
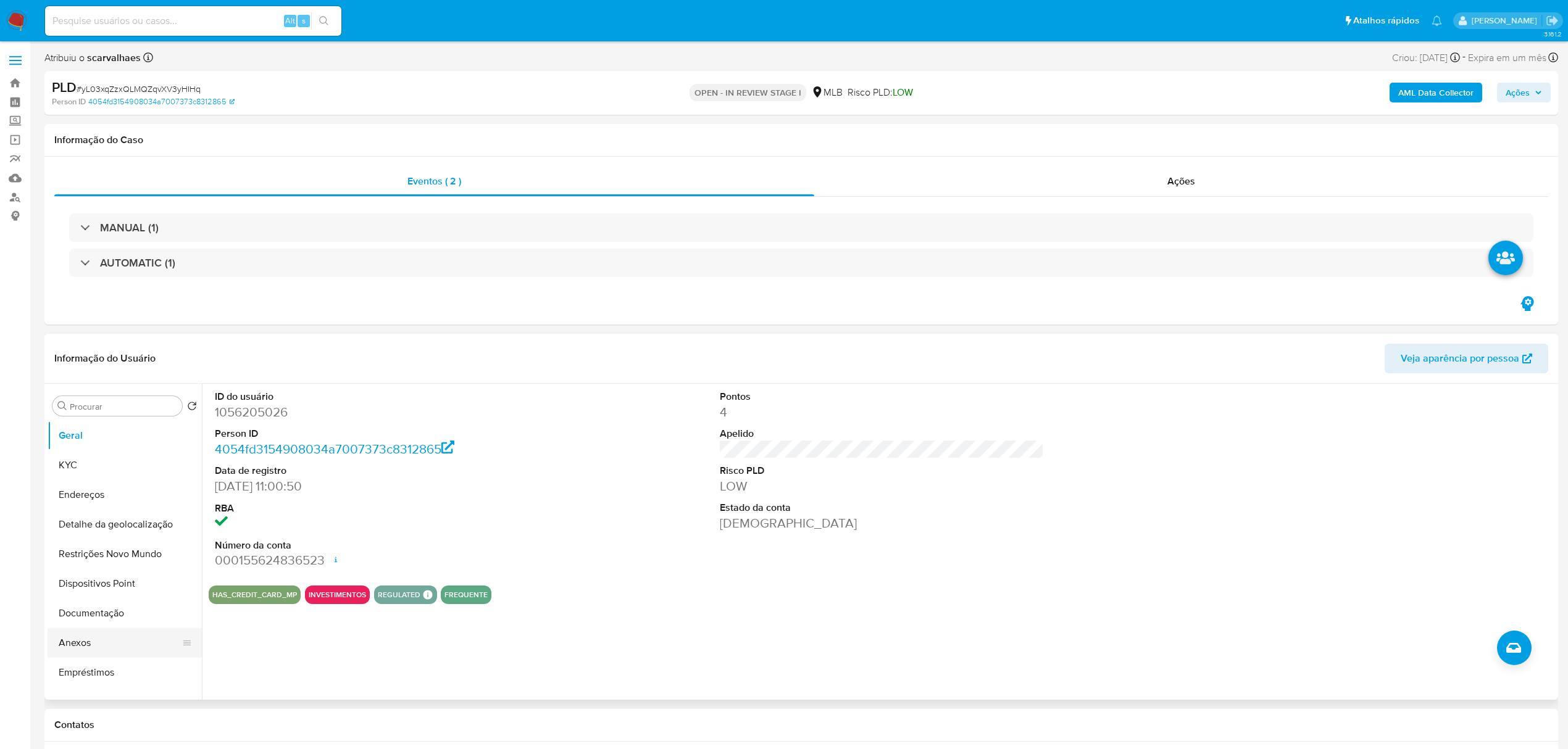
click at [97, 645] on button "Anexos" at bounding box center [119, 642] width 144 height 29
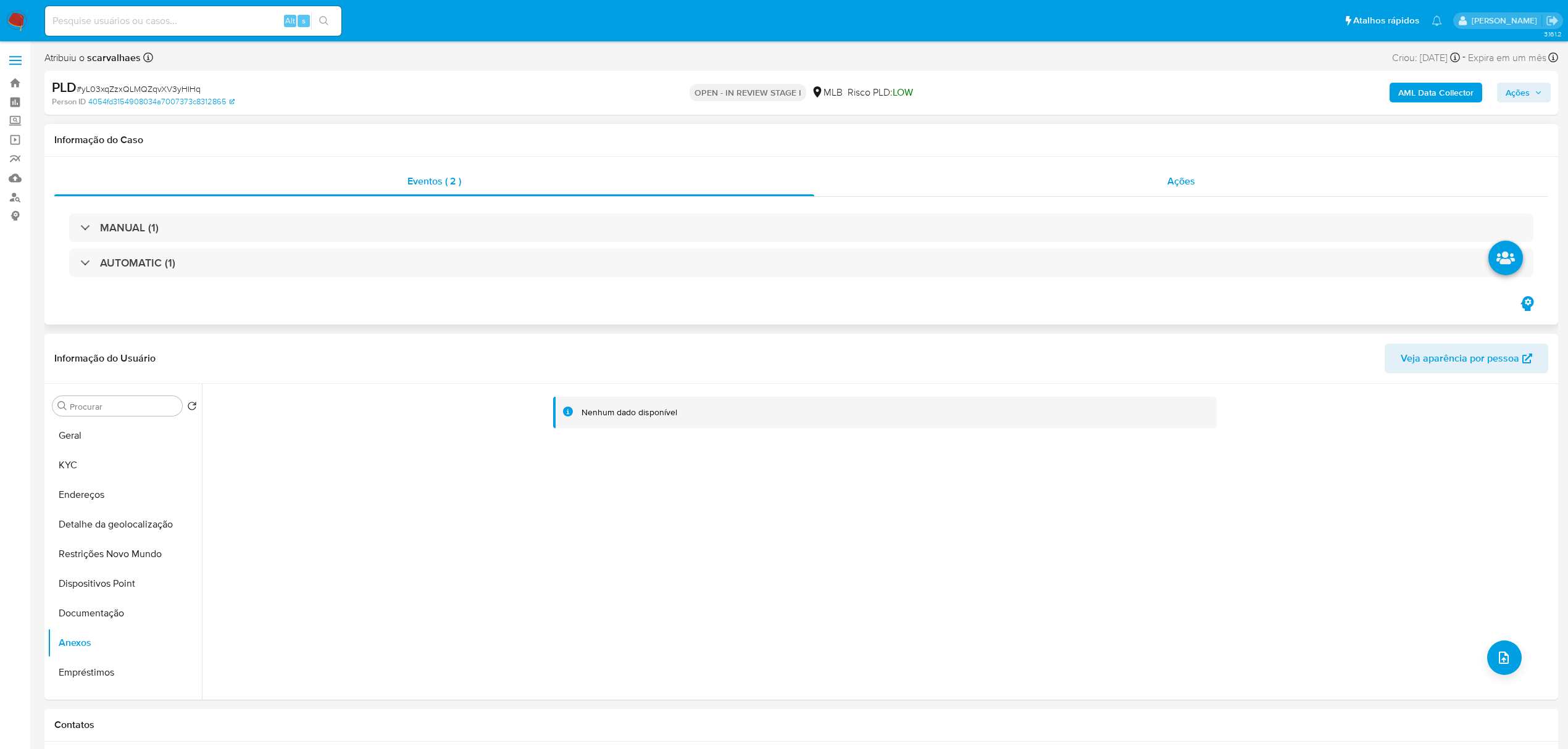
click at [1192, 181] on span "Ações" at bounding box center [1181, 181] width 28 height 14
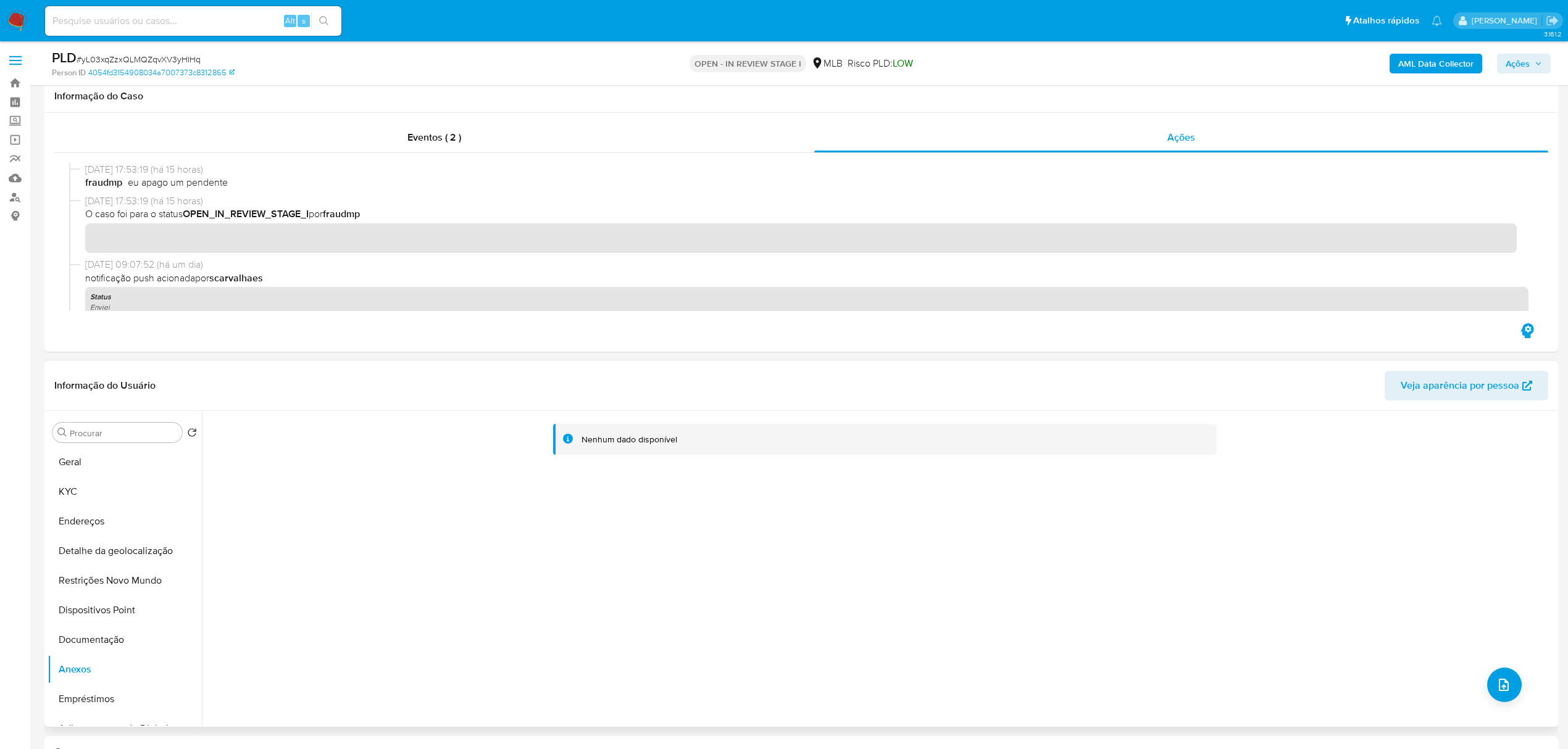
scroll to position [411, 0]
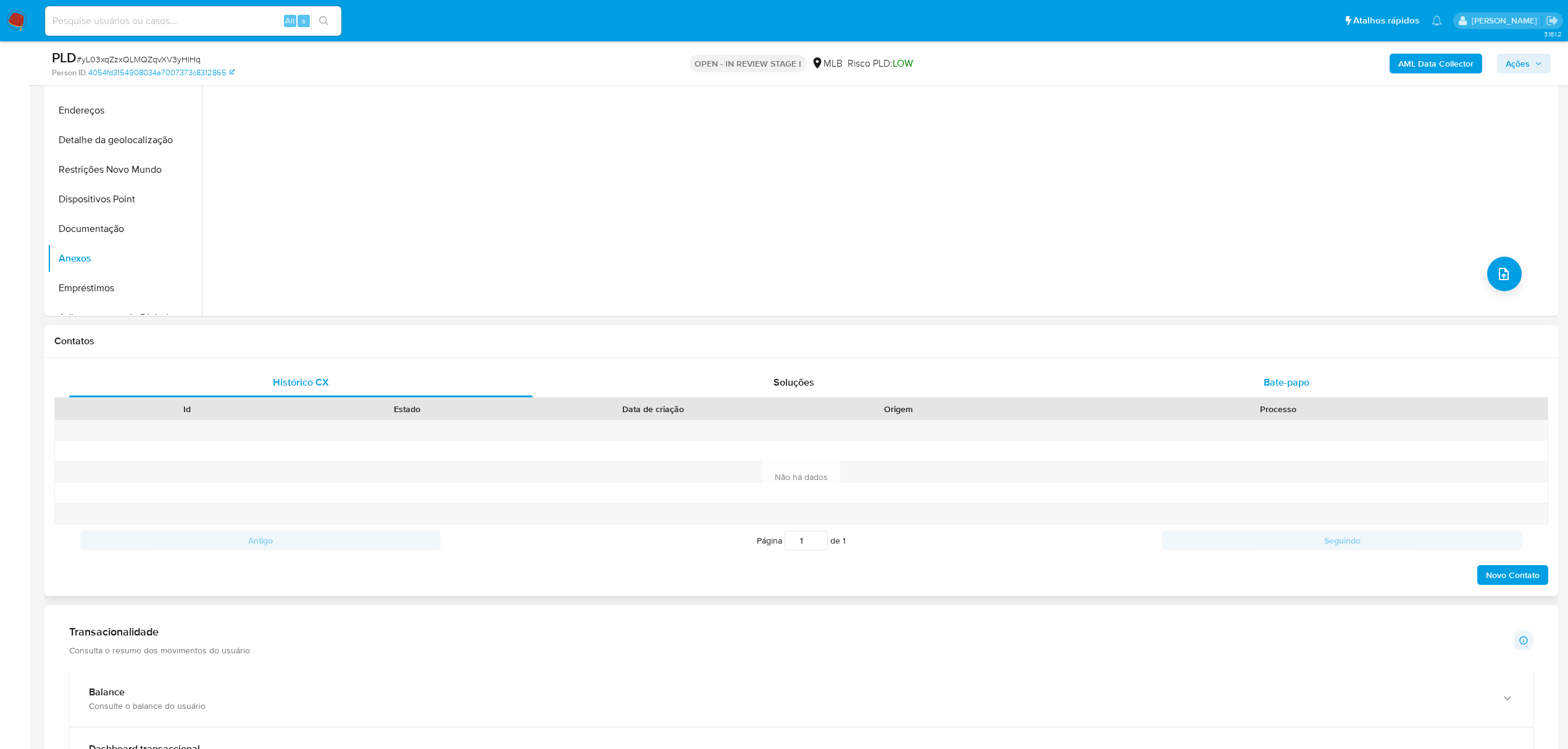
click at [1274, 376] on span "Bate-papo" at bounding box center [1286, 383] width 45 height 14
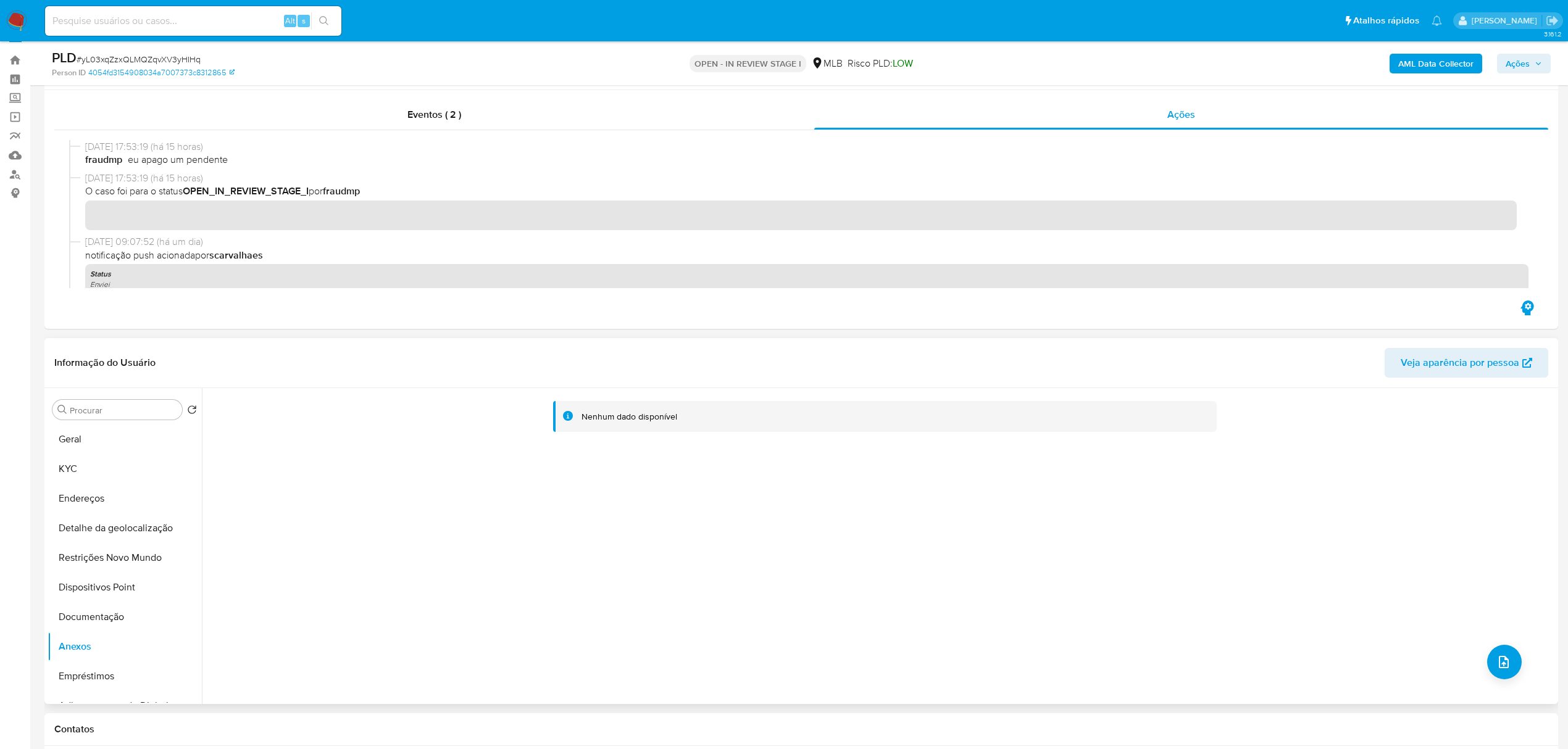
scroll to position [0, 0]
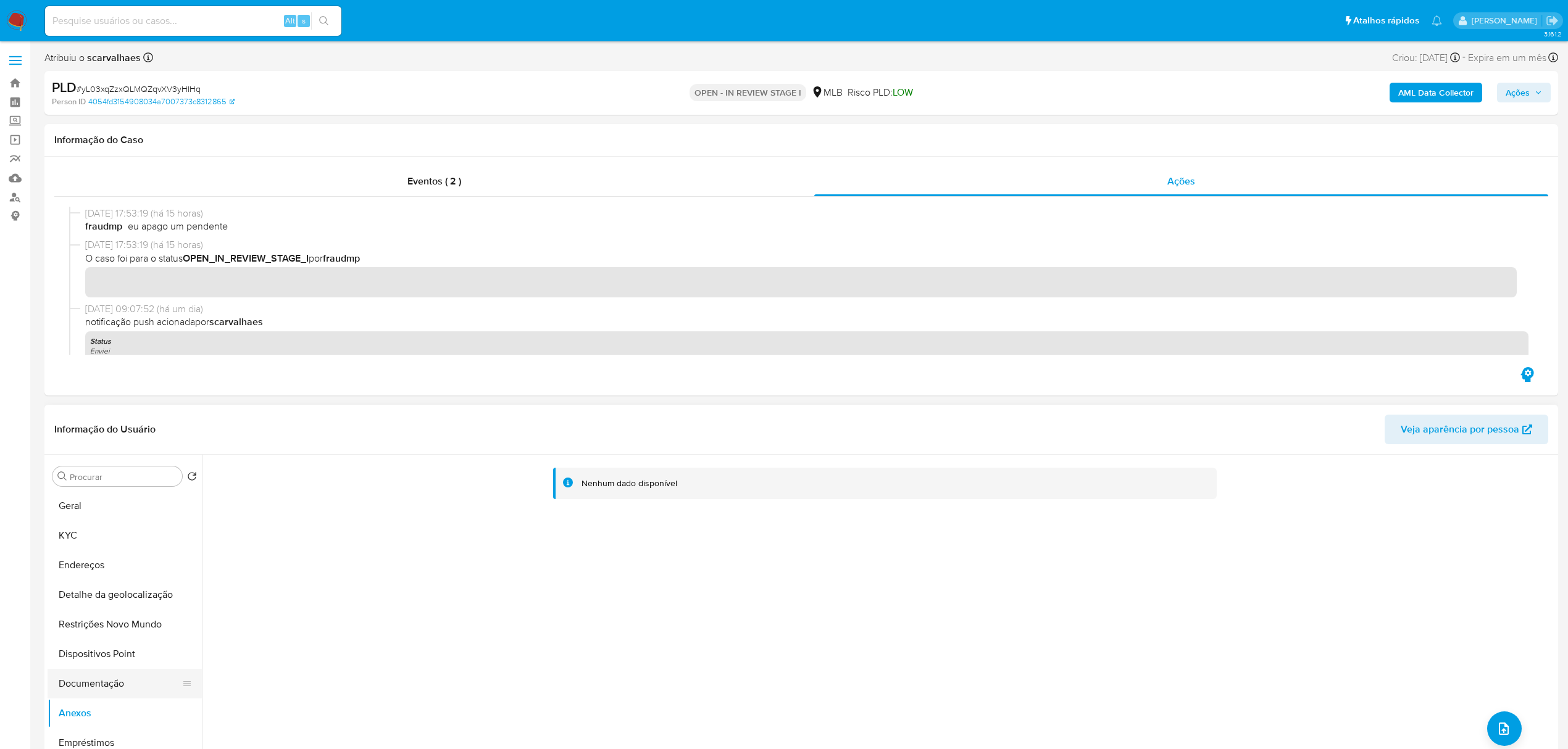
click at [111, 689] on button "Documentação" at bounding box center [119, 683] width 144 height 29
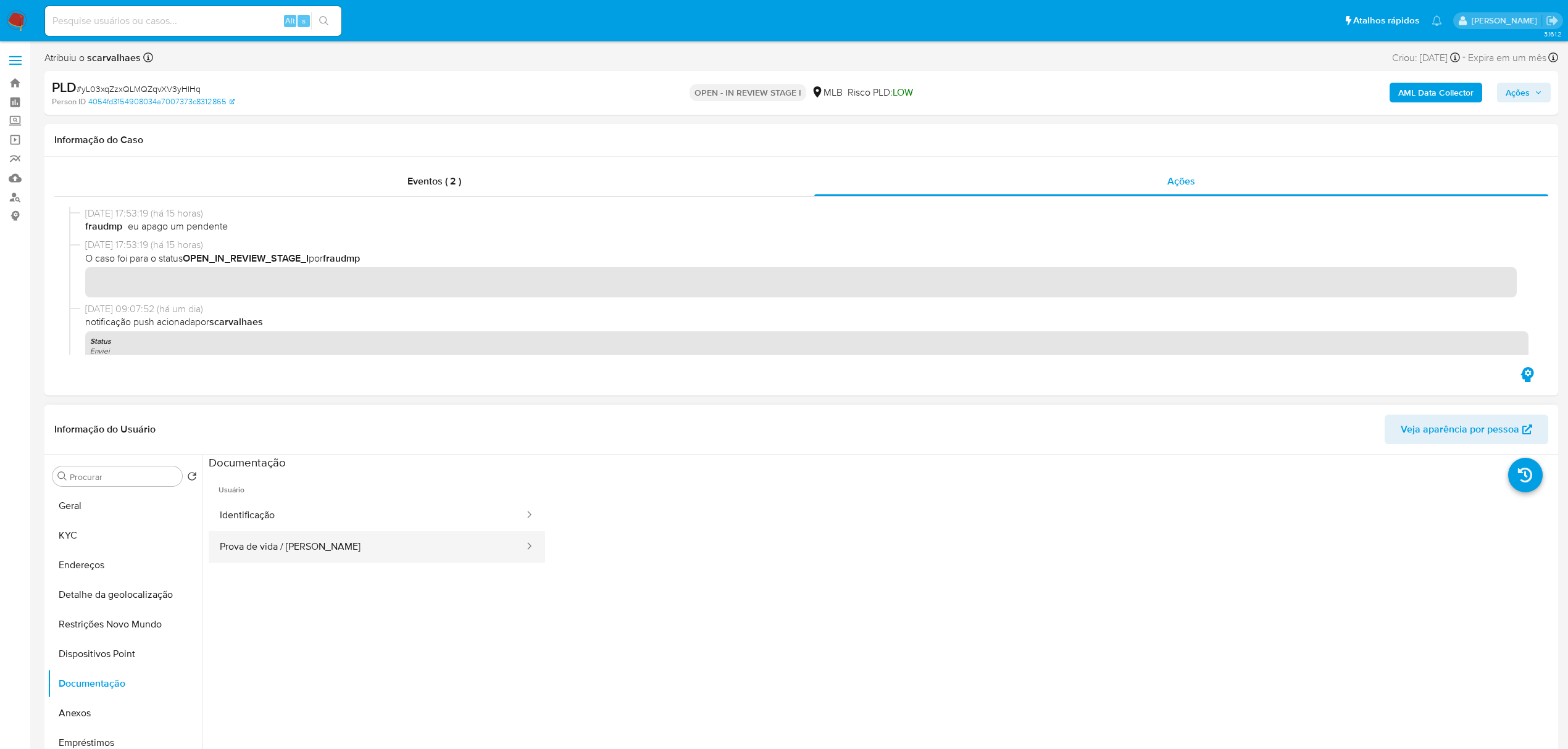
click at [356, 536] on button "Prova de vida / Selfie" at bounding box center [367, 546] width 317 height 31
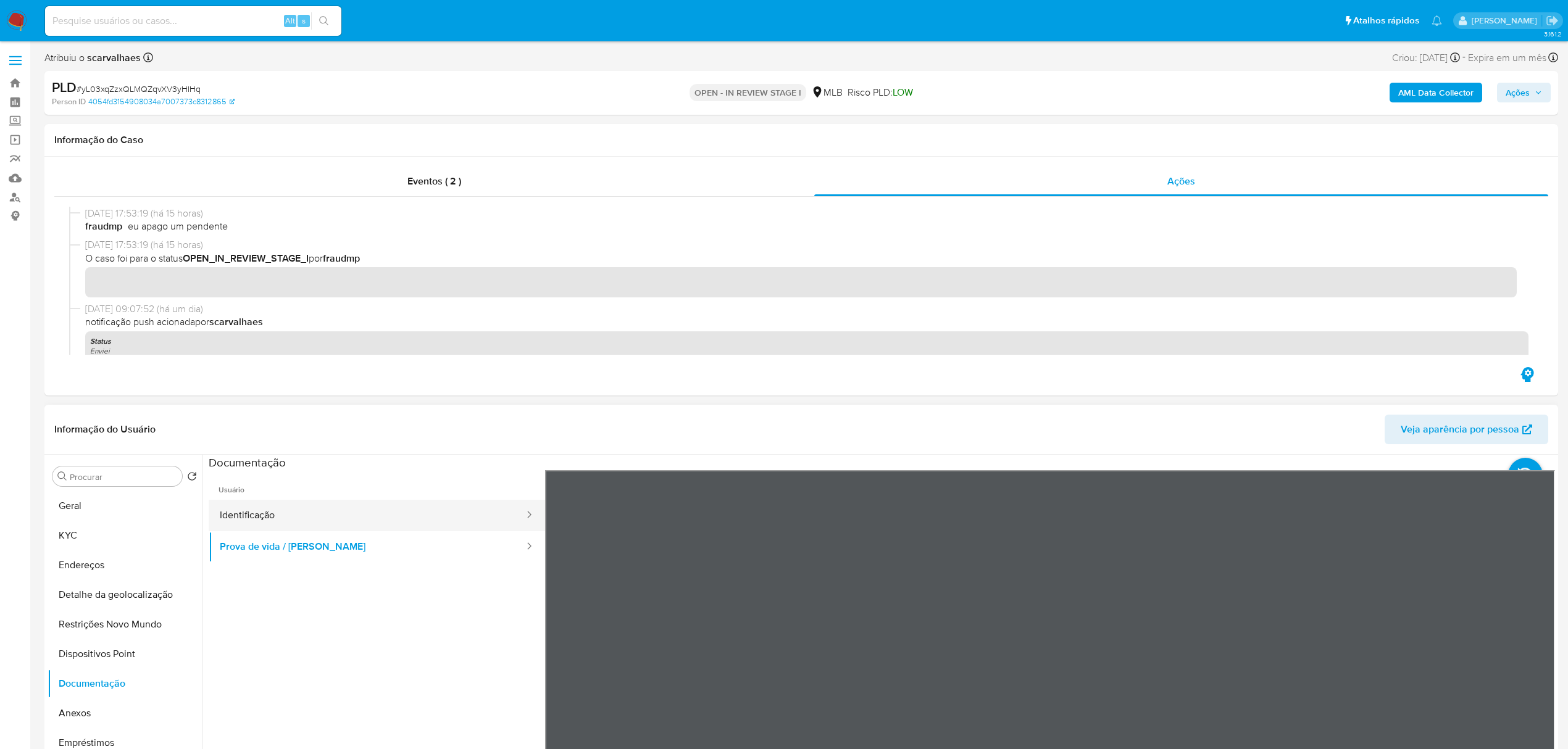
click at [279, 519] on button "Identificação" at bounding box center [367, 515] width 317 height 31
click at [142, 20] on input at bounding box center [193, 21] width 296 height 16
paste input "mTug5K9fll6zIJ2cDmBiLmMo"
type input "mTug5K9fll6zIJ2cDmBiLmMo"
click at [328, 28] on button "search-icon" at bounding box center [324, 20] width 25 height 17
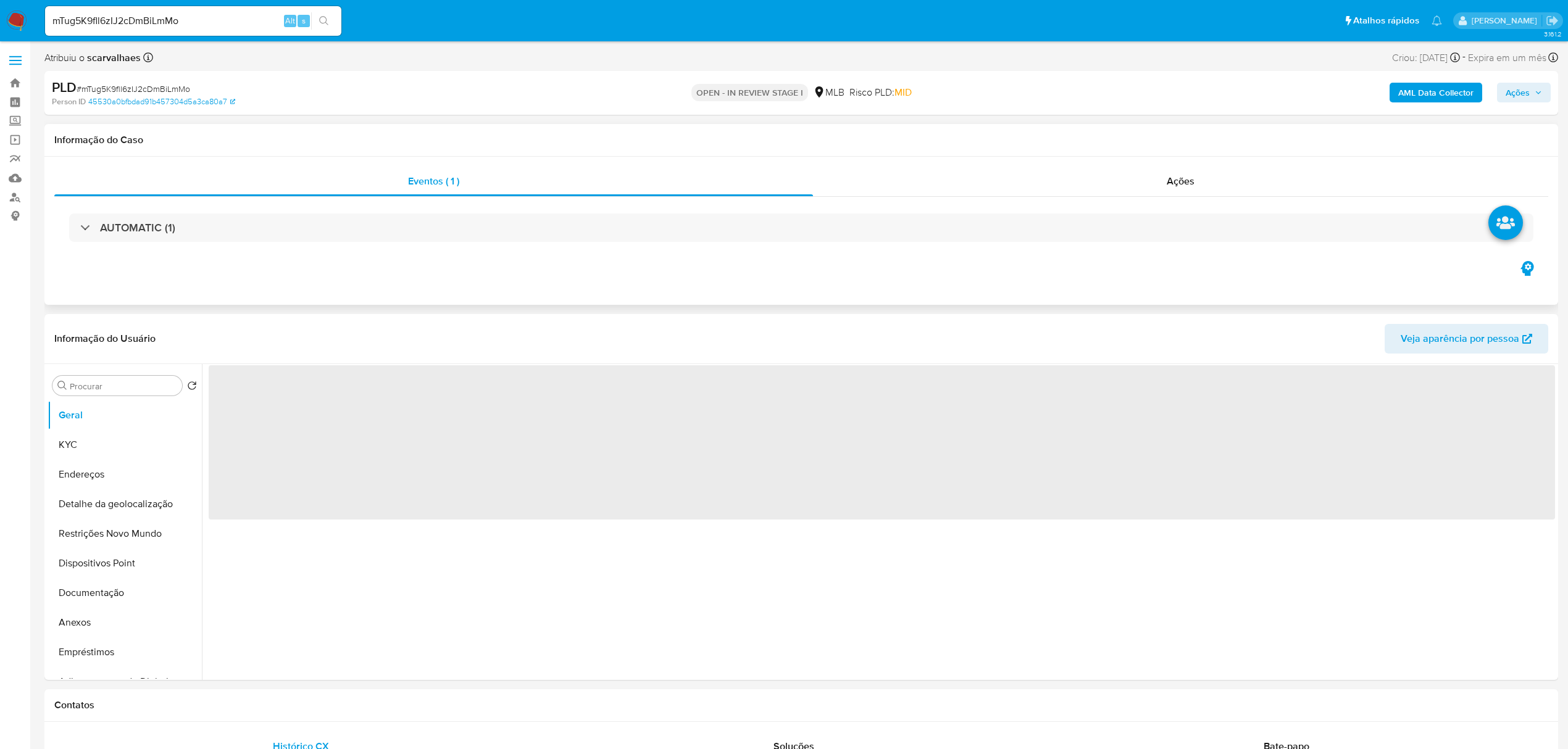
select select "10"
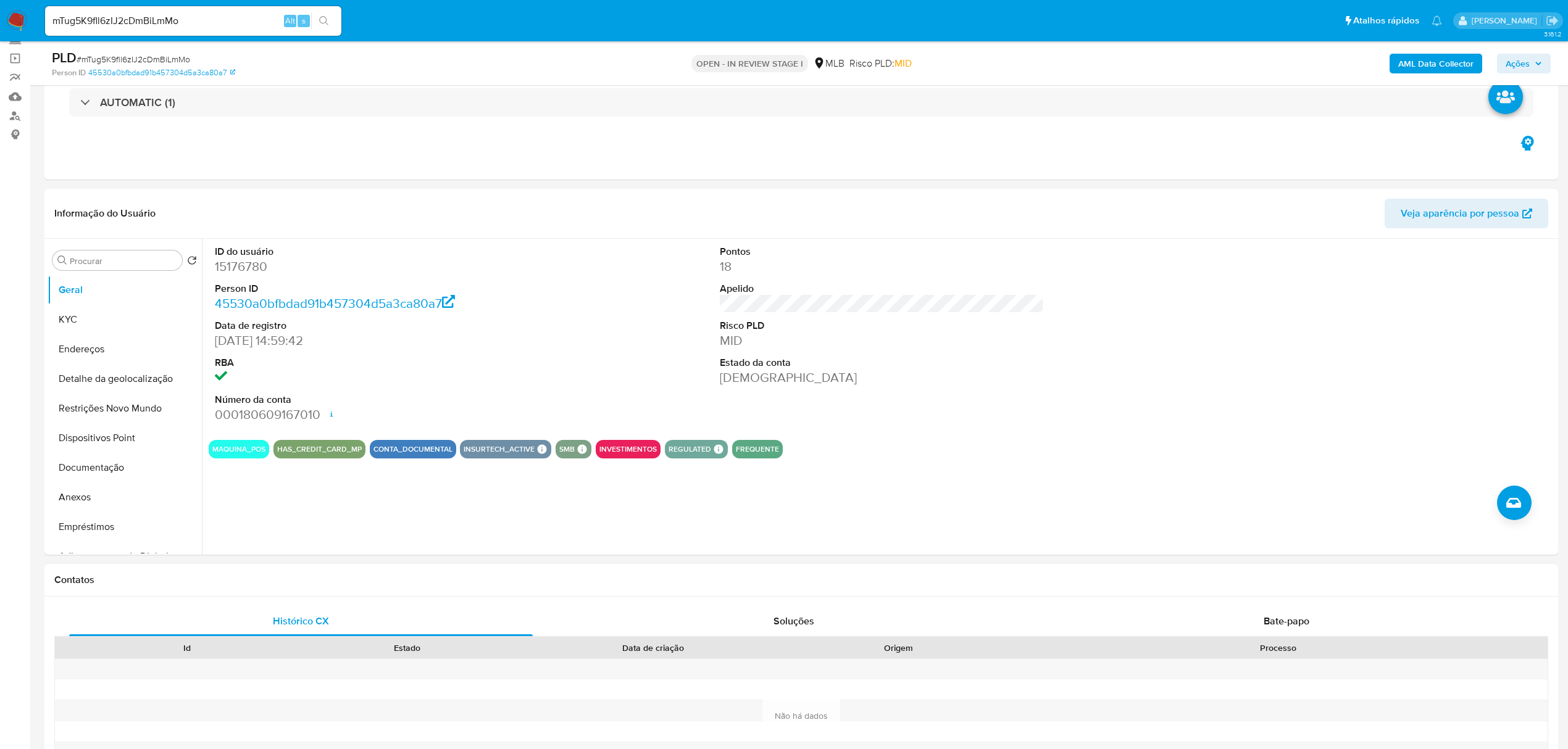
scroll to position [246, 0]
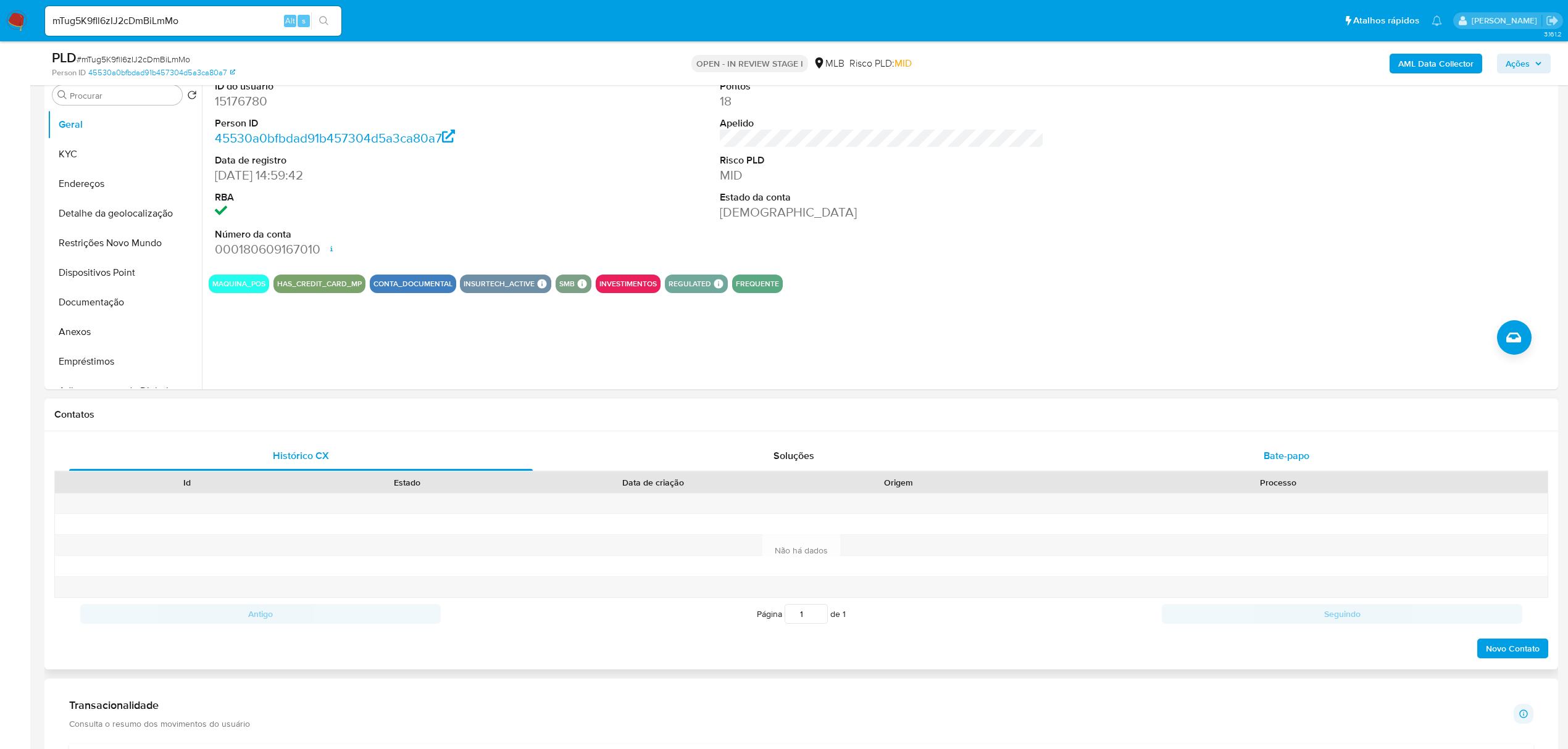
click at [1282, 464] on div "Bate-papo" at bounding box center [1286, 455] width 464 height 29
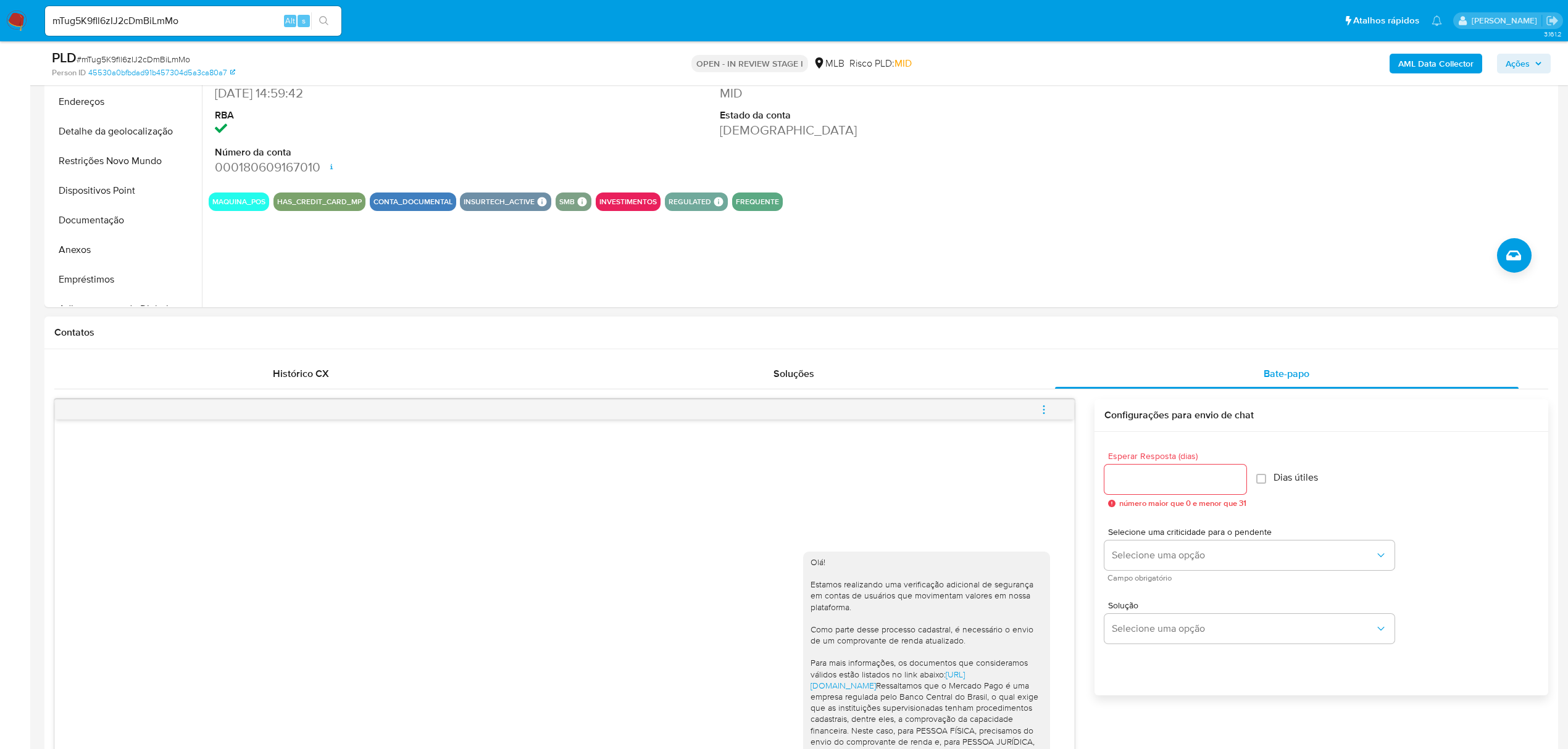
scroll to position [0, 0]
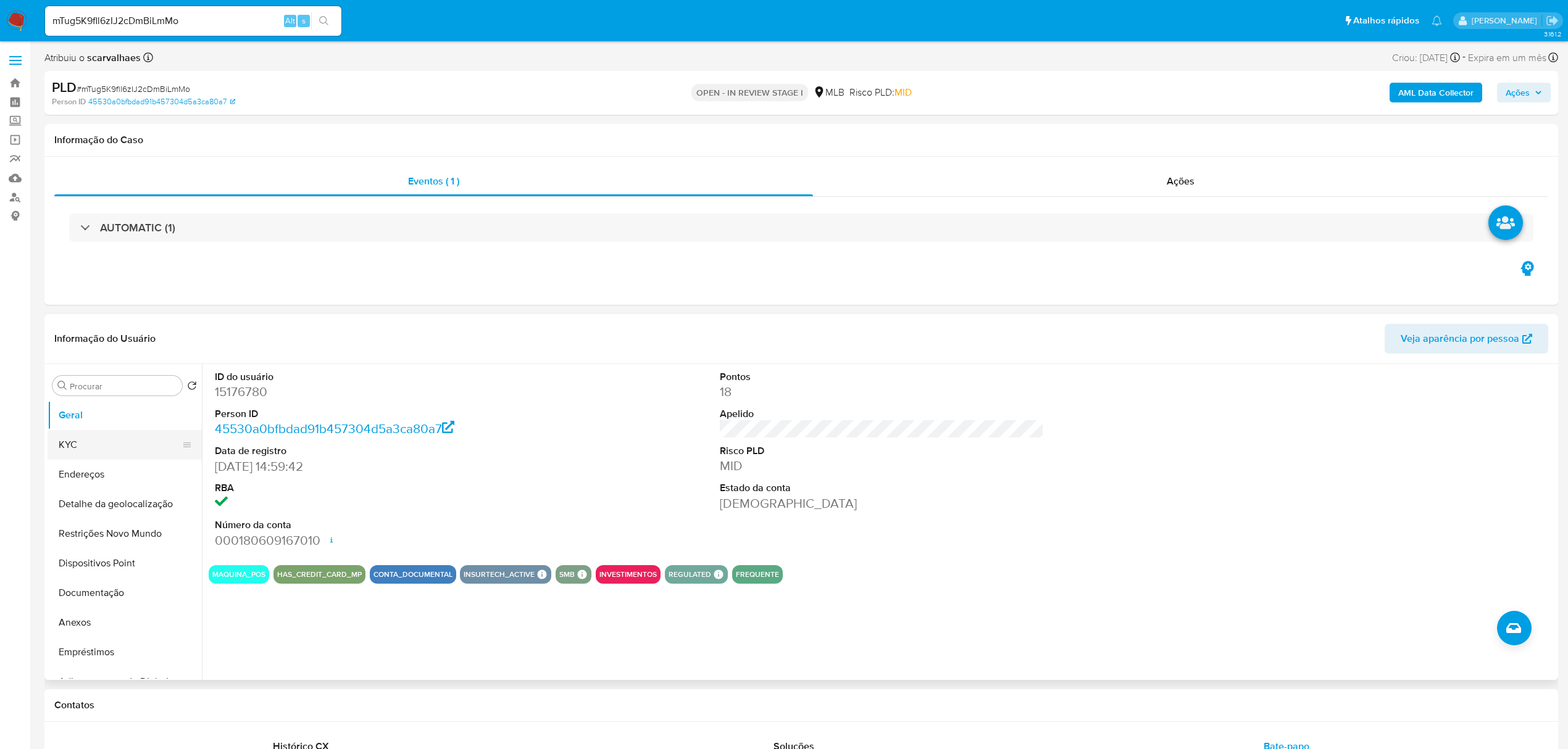
click at [114, 455] on button "KYC" at bounding box center [119, 444] width 144 height 29
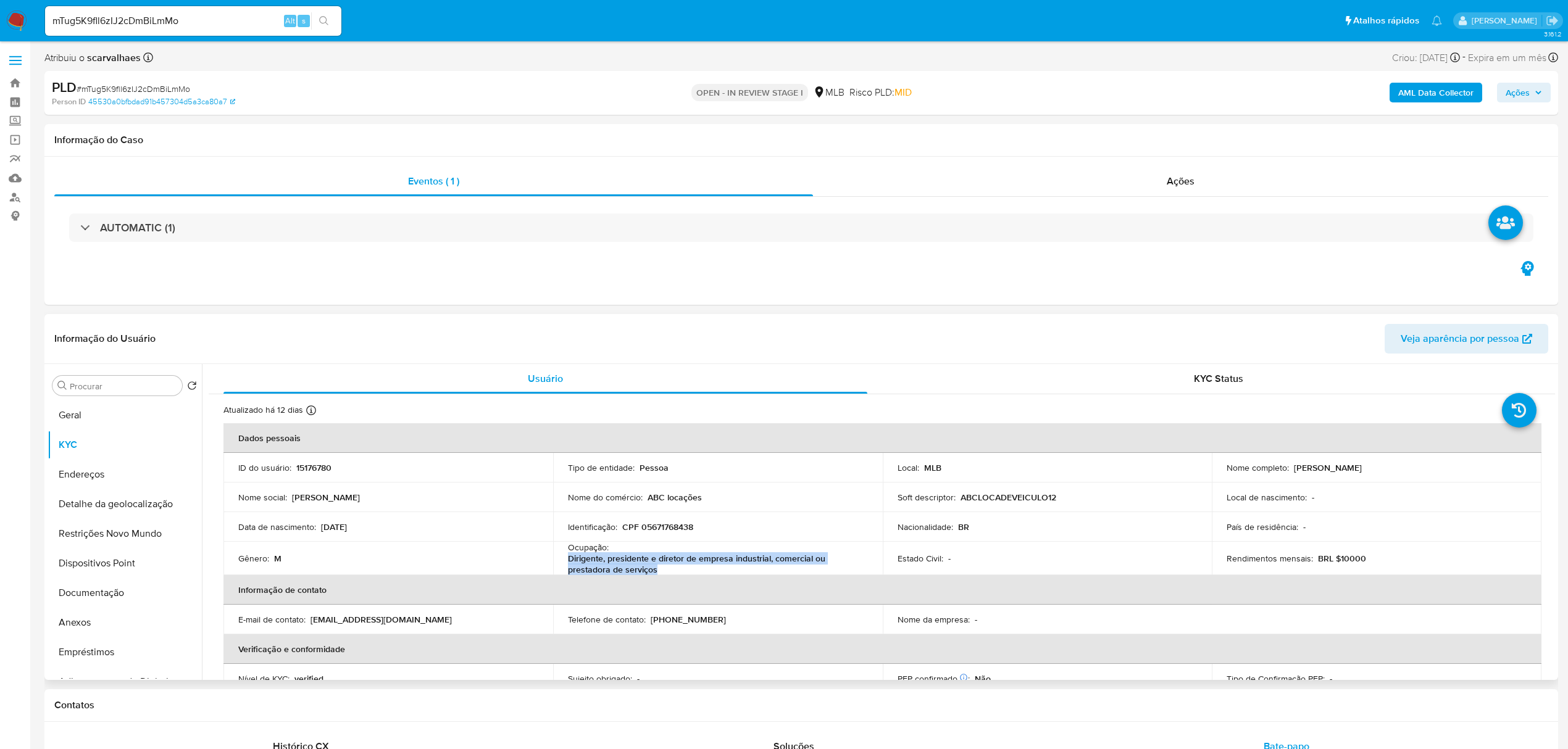
drag, startPoint x: 567, startPoint y: 557, endPoint x: 631, endPoint y: 567, distance: 64.8
click at [654, 567] on td "Ocupação : Dirigente, presidente e diretor de empresa industrial, comercial ou …" at bounding box center [717, 558] width 329 height 33
copy p "Dirigente, presidente e diretor de empresa industrial, comercial ou prestadora …"
click at [107, 590] on button "Documentação" at bounding box center [119, 592] width 144 height 29
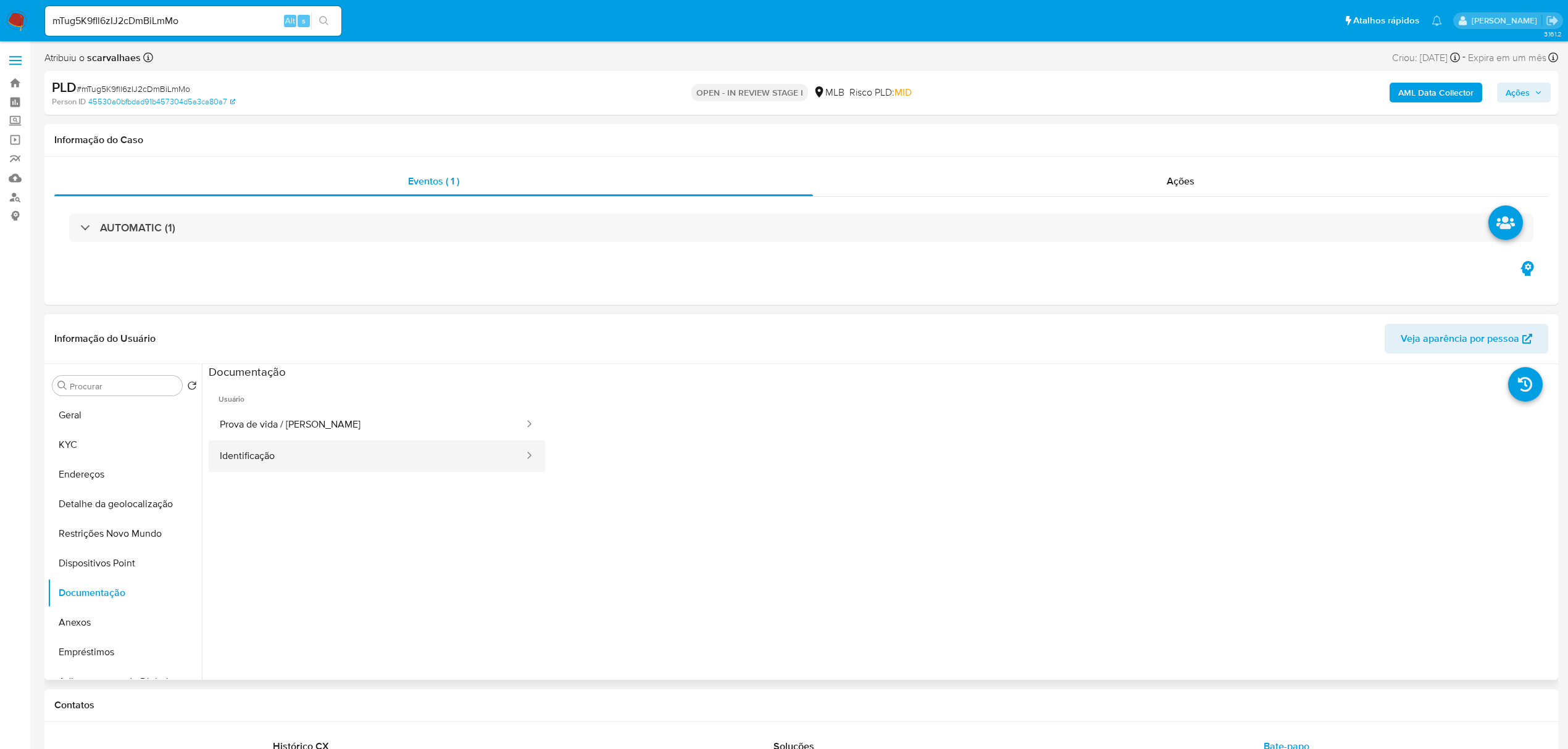
click at [313, 455] on button "Identificação" at bounding box center [367, 455] width 317 height 31
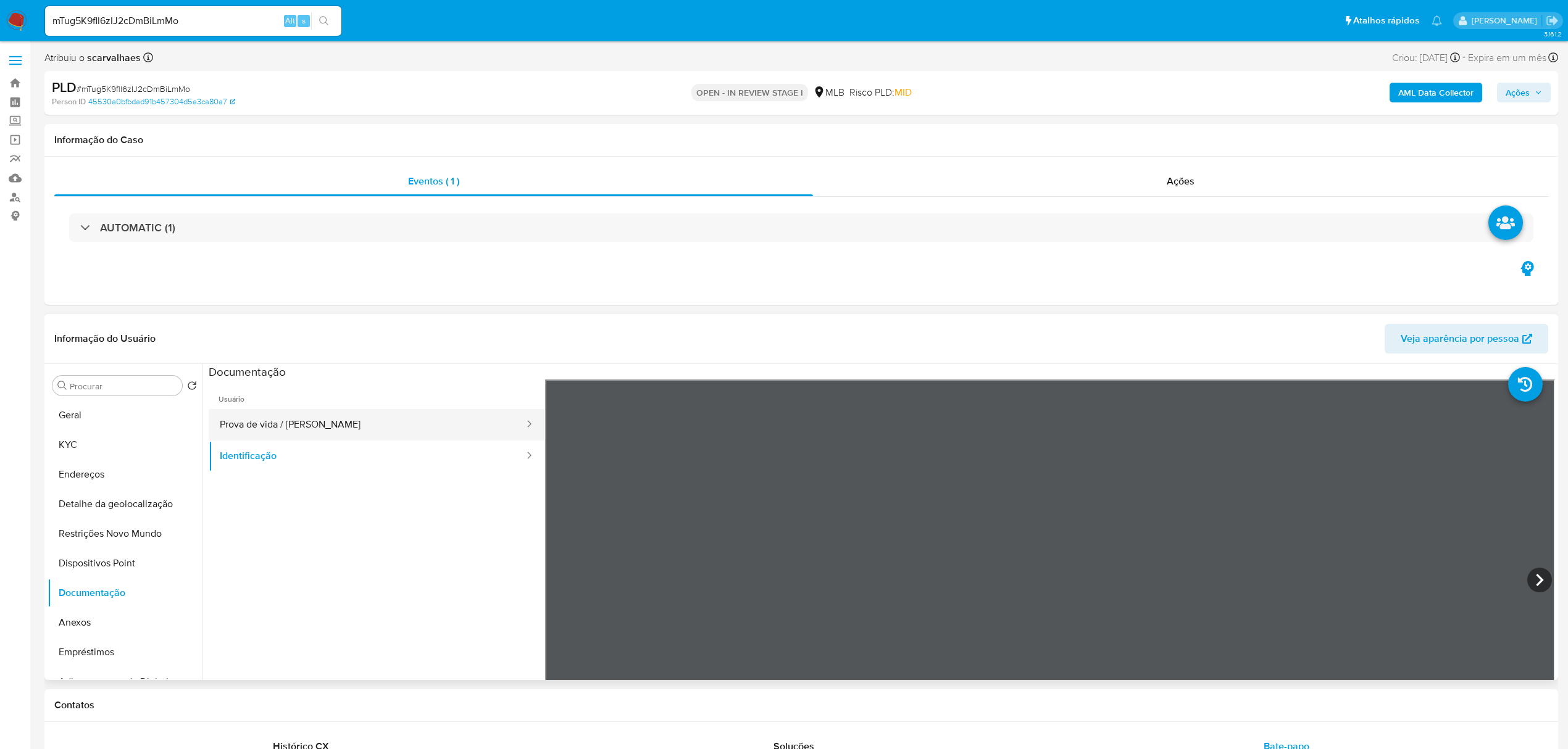
click at [353, 430] on button "Prova de vida / Selfie" at bounding box center [367, 424] width 317 height 31
click at [259, 458] on button "Identificação" at bounding box center [367, 455] width 317 height 31
drag, startPoint x: 77, startPoint y: 422, endPoint x: 124, endPoint y: 418, distance: 47.2
click at [79, 422] on button "Geral" at bounding box center [119, 415] width 144 height 29
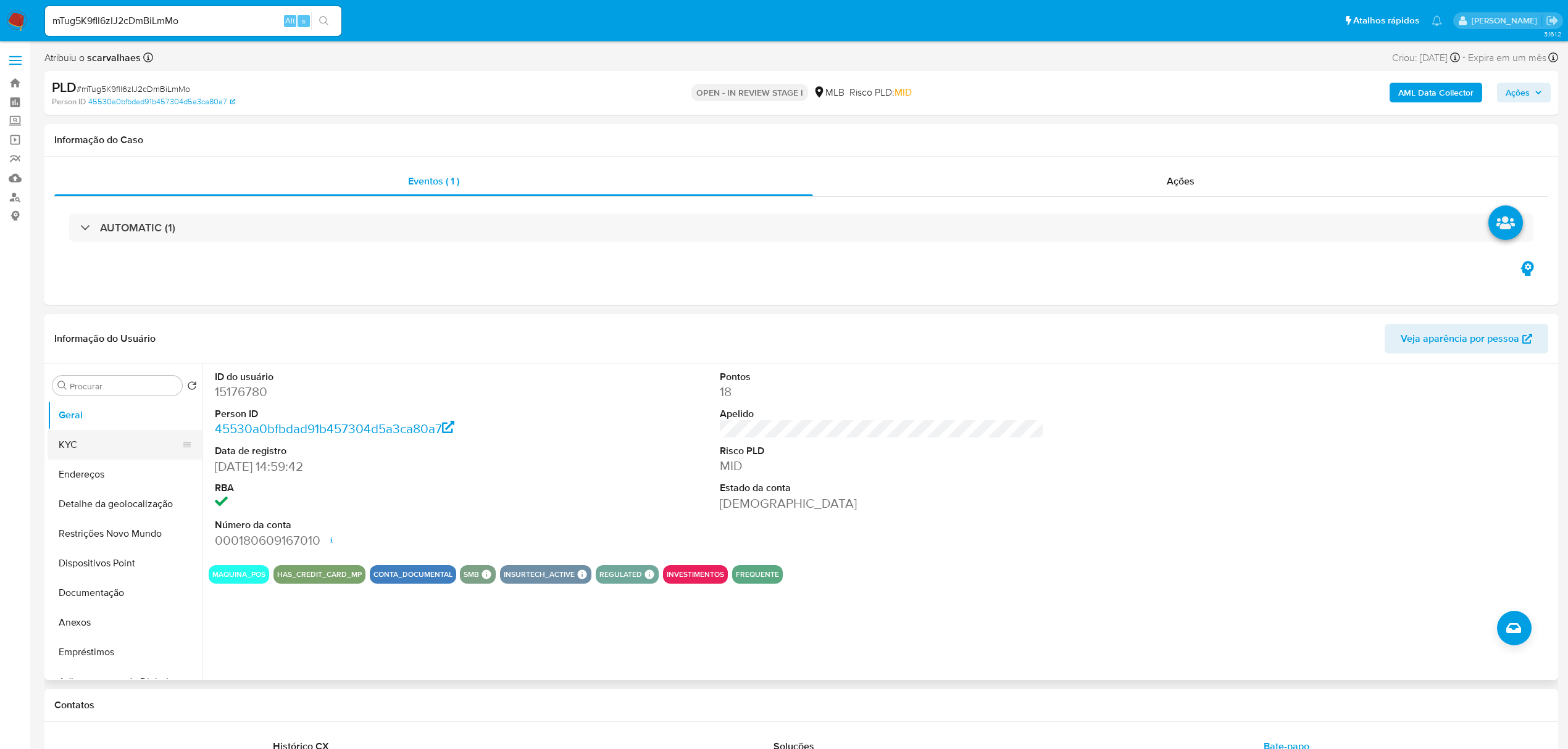
click at [82, 445] on button "KYC" at bounding box center [119, 444] width 144 height 29
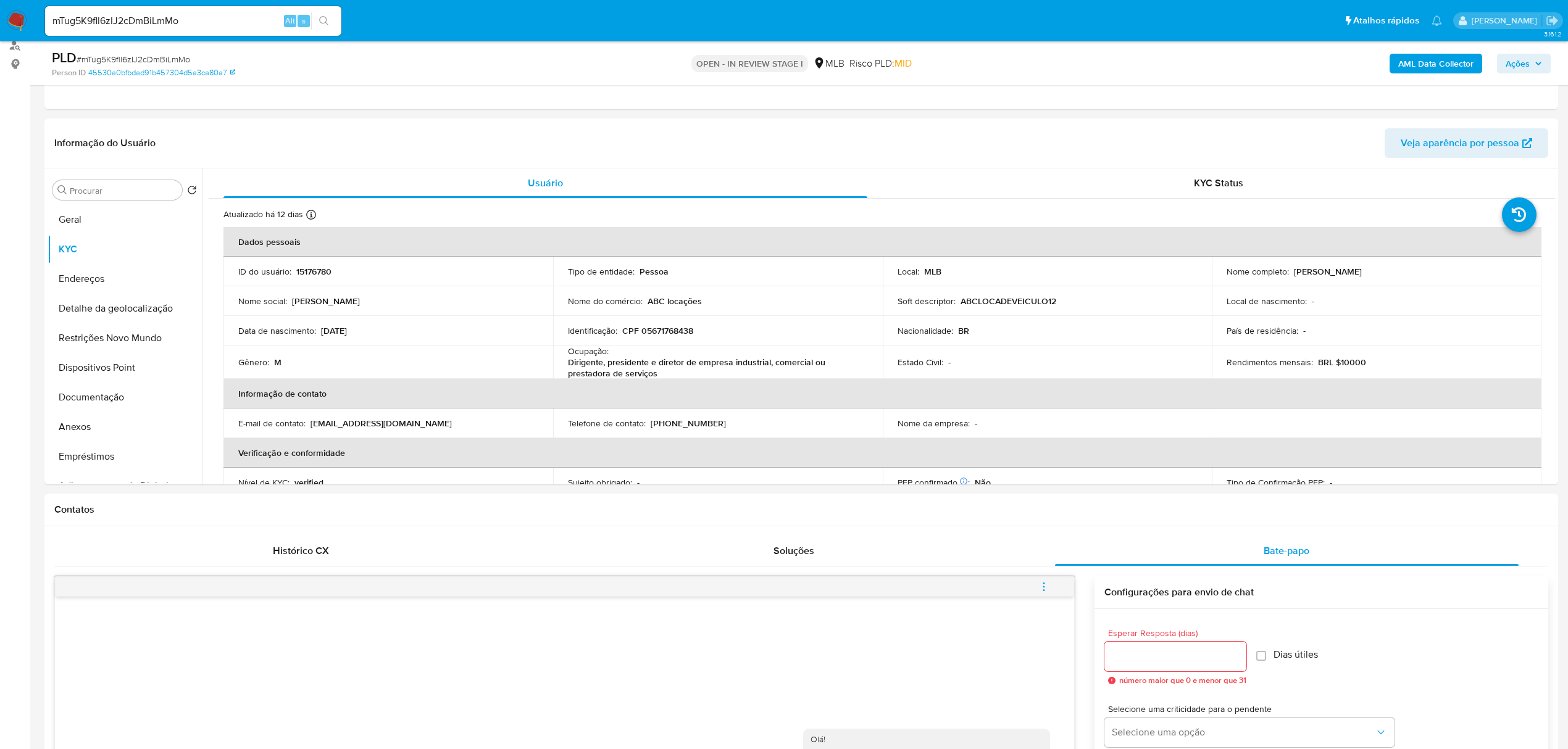
scroll to position [189, 0]
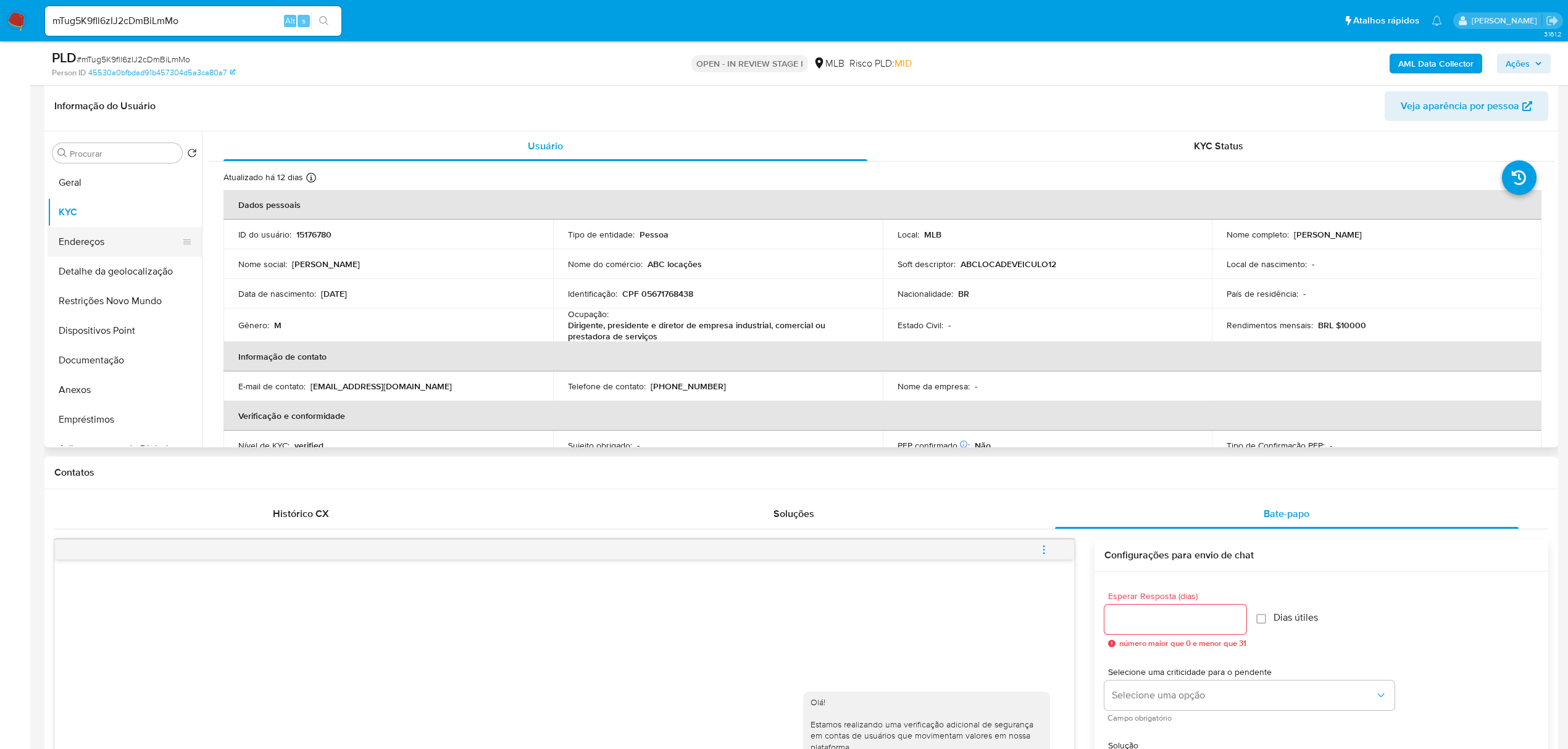
click at [109, 246] on button "Endereços" at bounding box center [119, 241] width 144 height 29
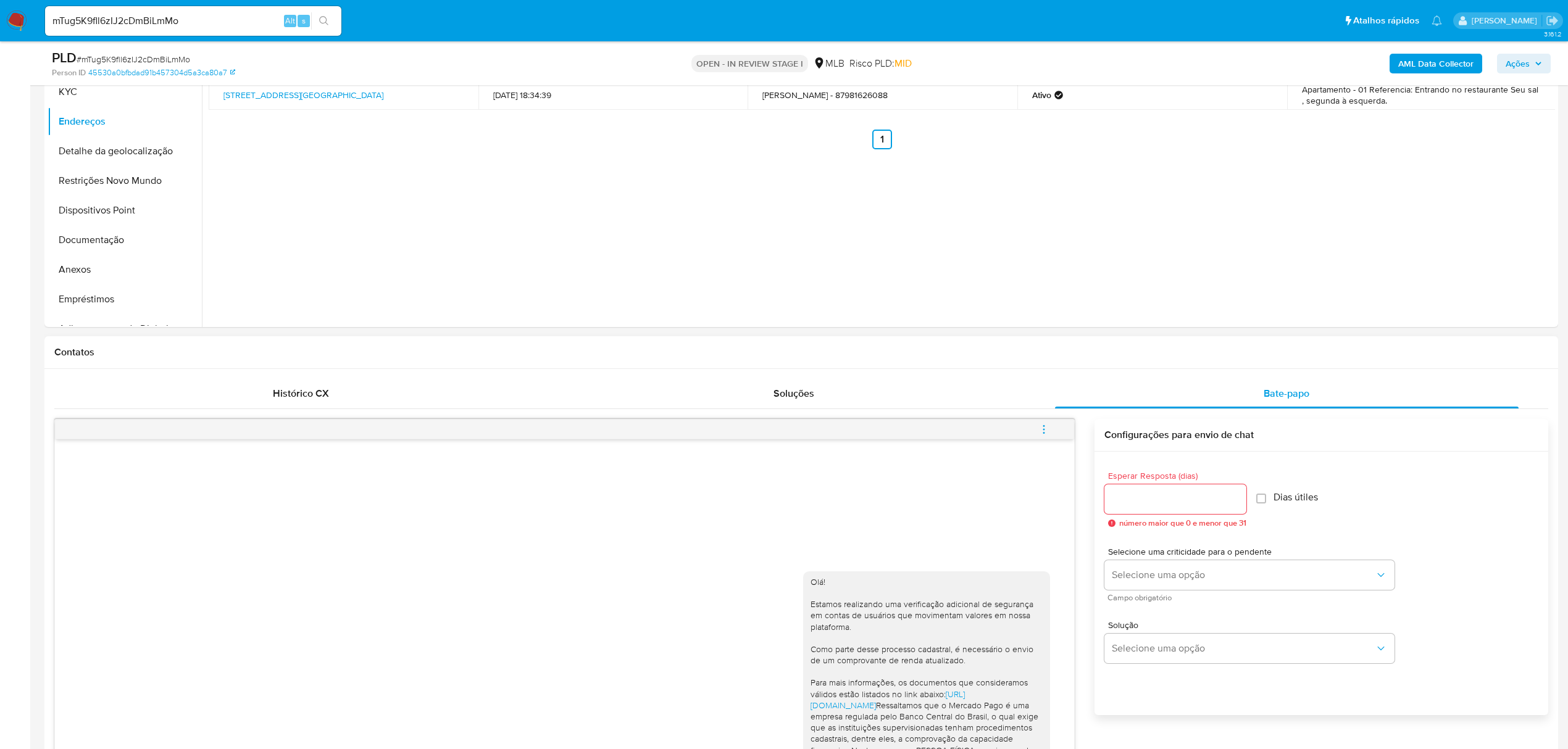
scroll to position [353, 0]
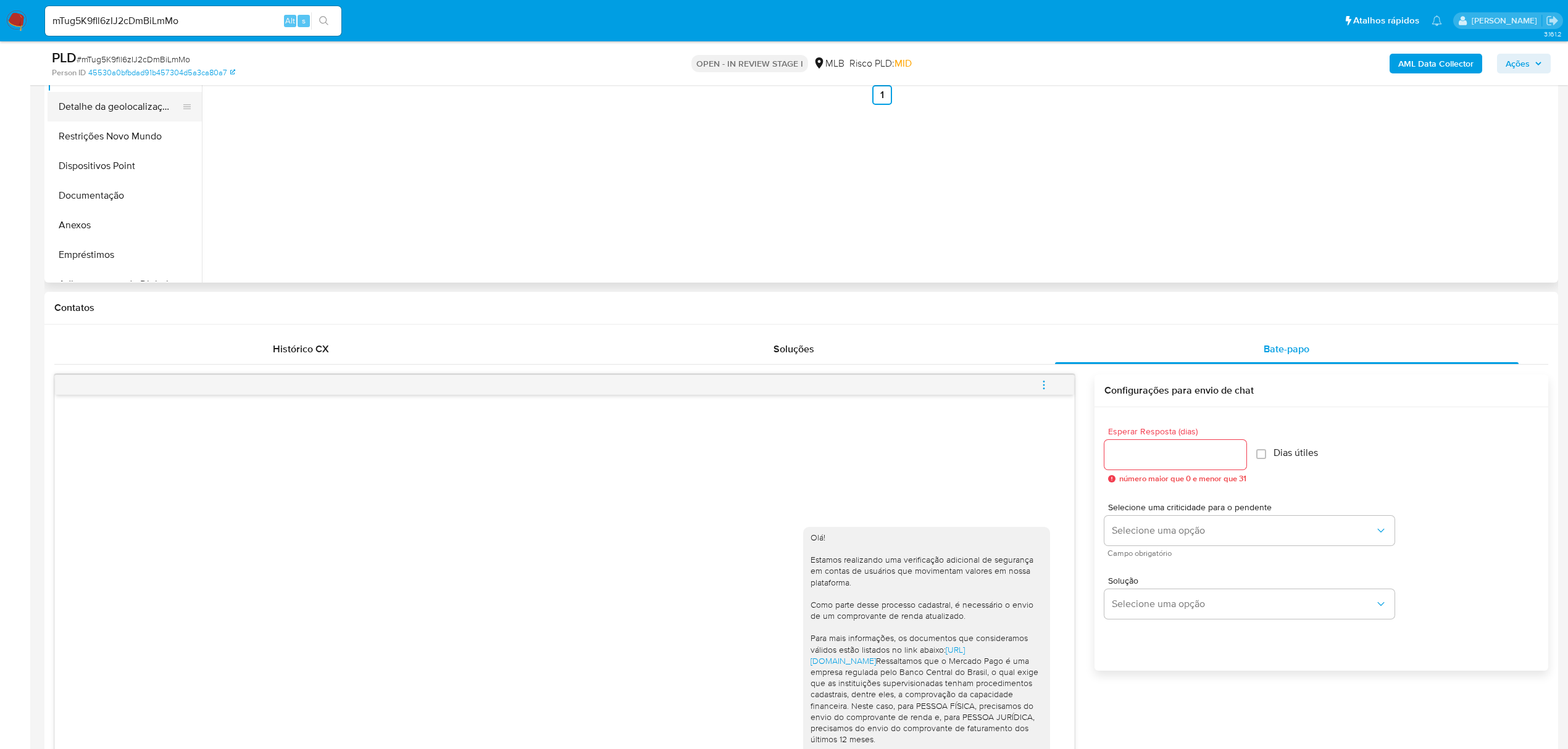
click at [119, 112] on button "Detalhe da geolocalização" at bounding box center [119, 106] width 144 height 29
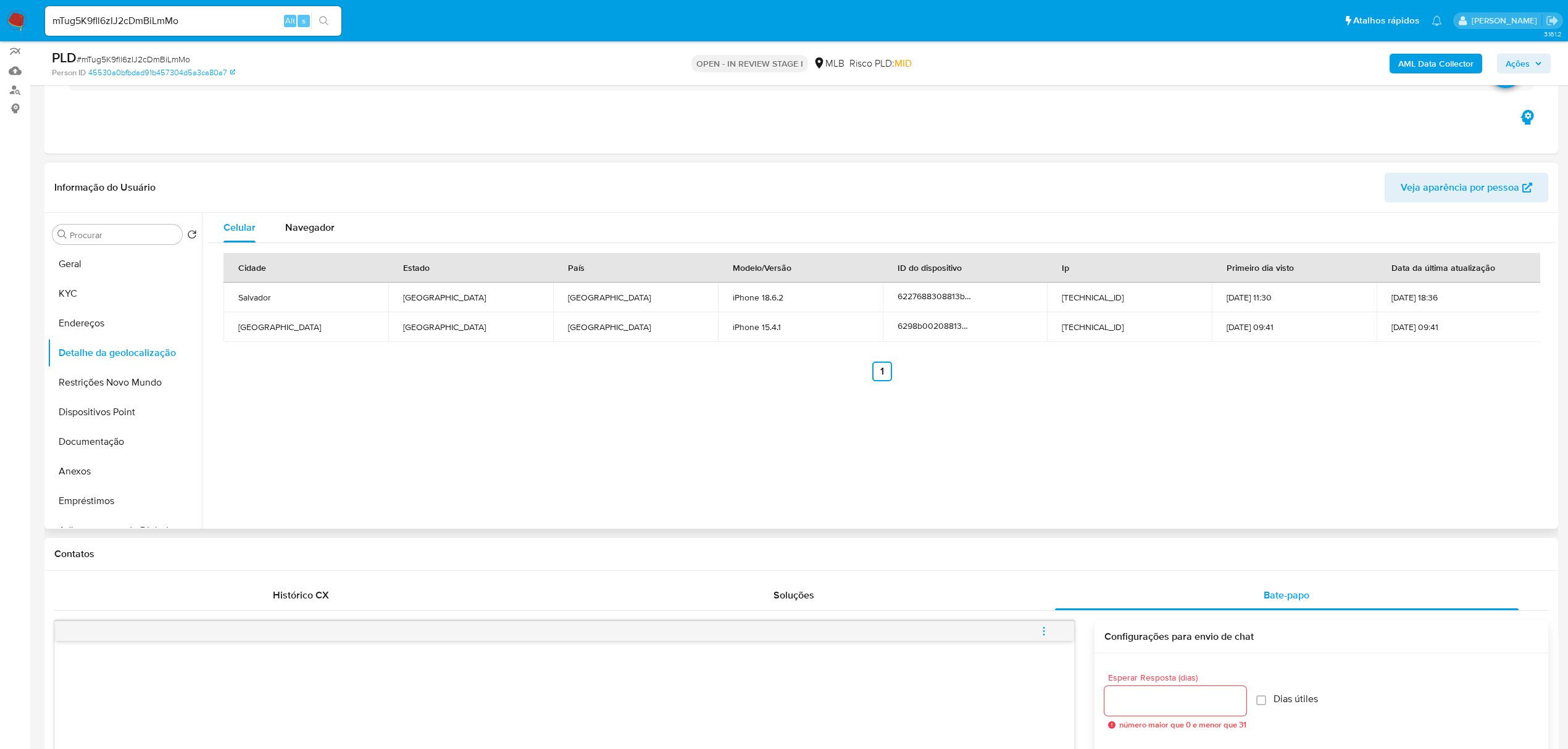
scroll to position [25, 0]
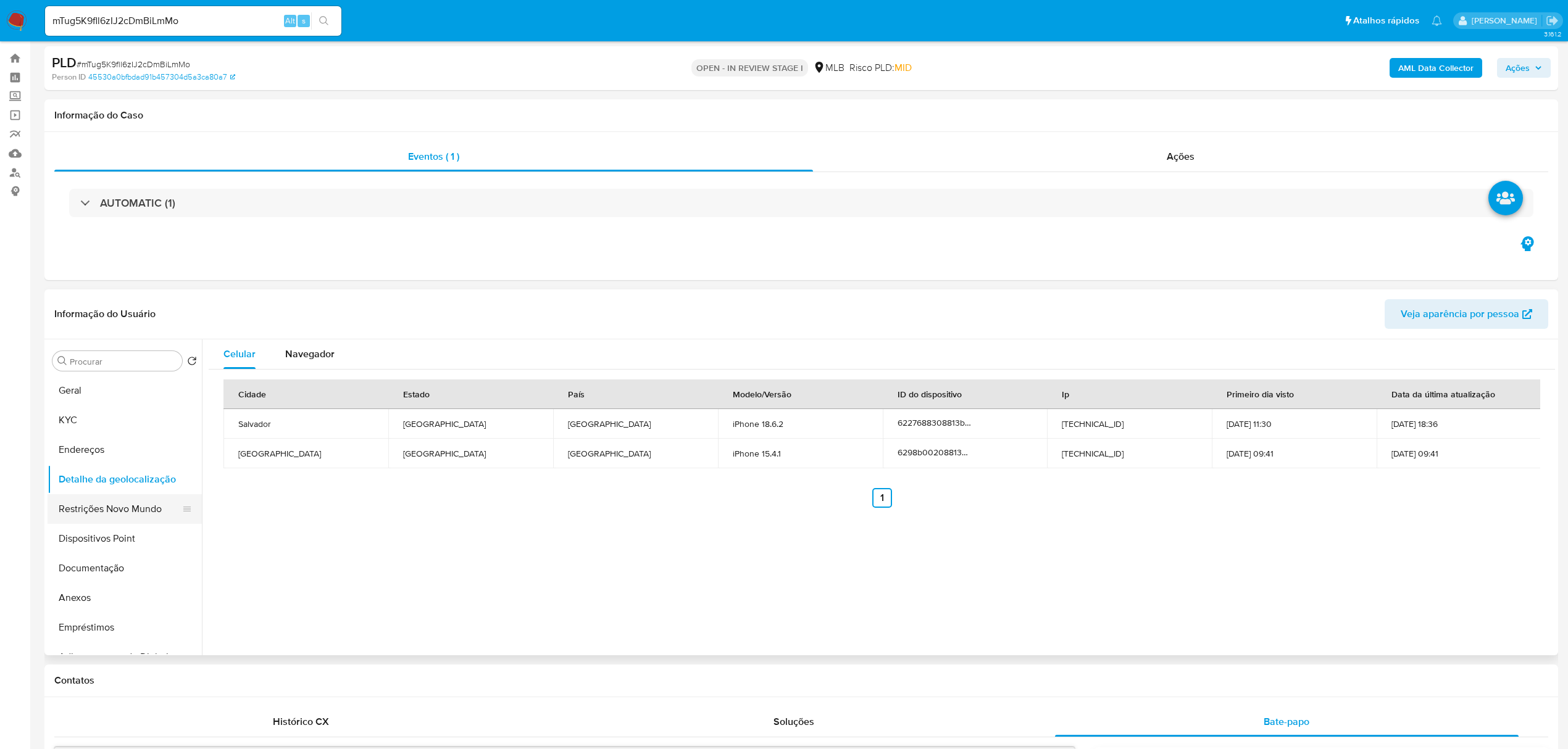
click at [126, 504] on button "Restrições Novo Mundo" at bounding box center [119, 509] width 144 height 29
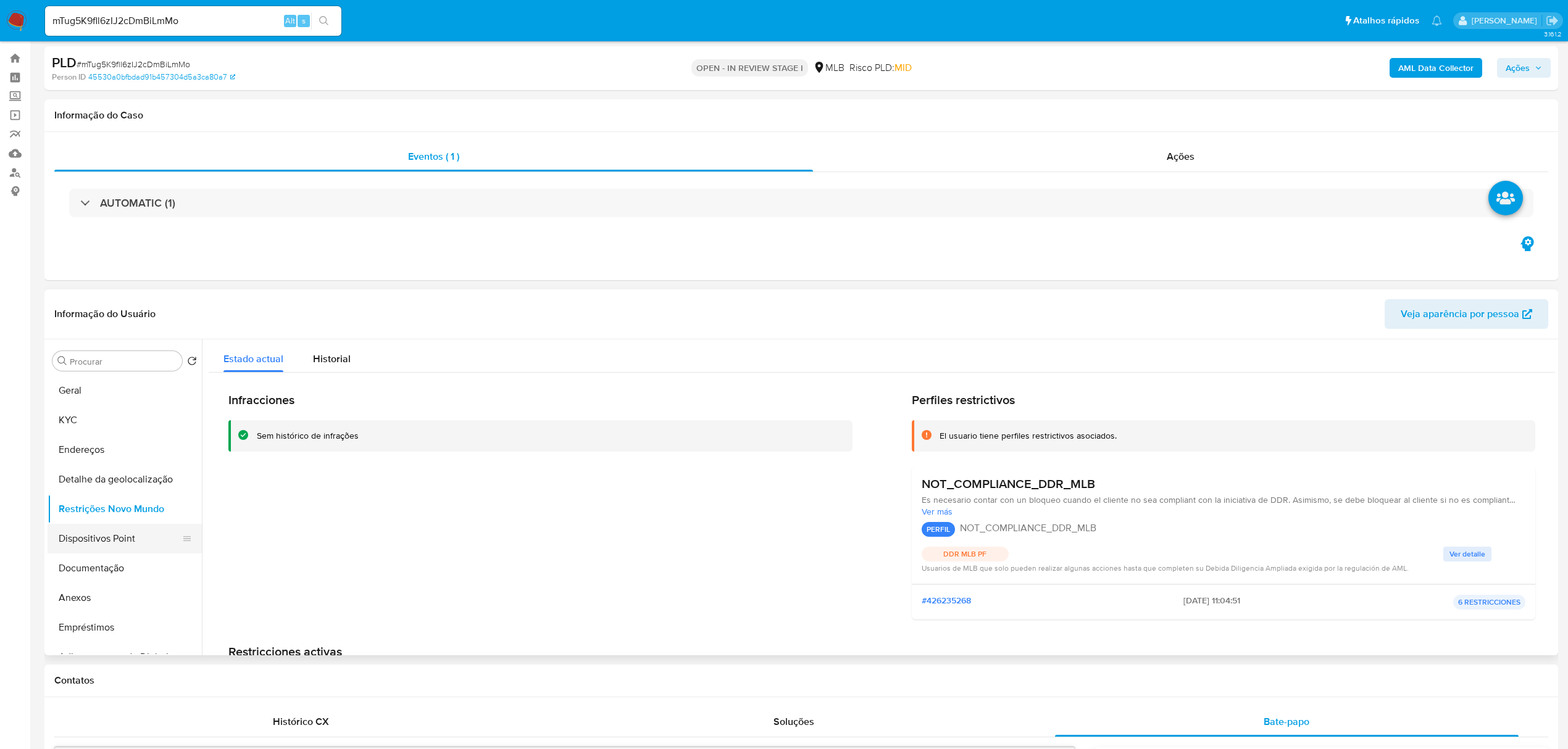
click at [119, 538] on button "Dispositivos Point" at bounding box center [119, 538] width 144 height 29
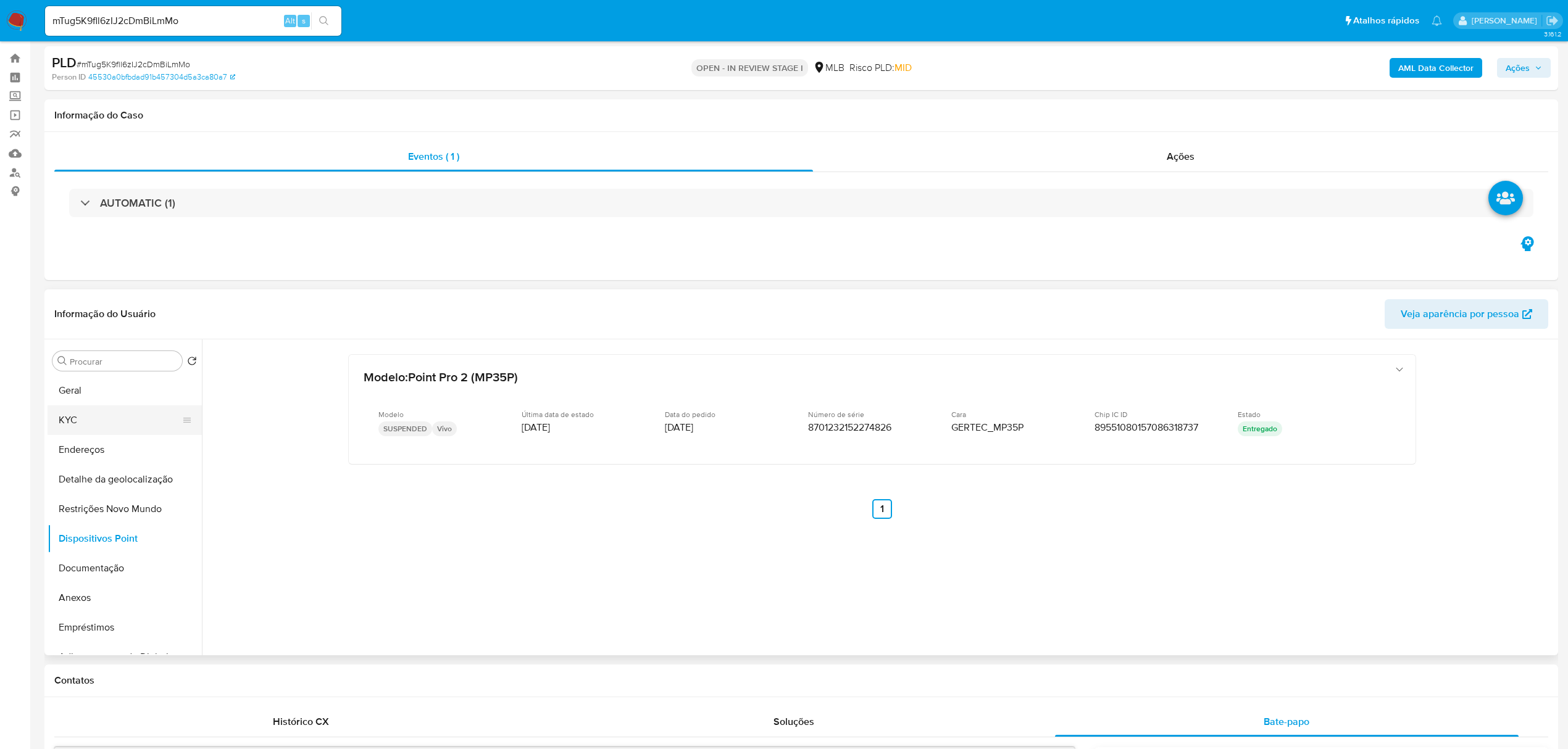
click at [67, 422] on button "KYC" at bounding box center [119, 420] width 144 height 29
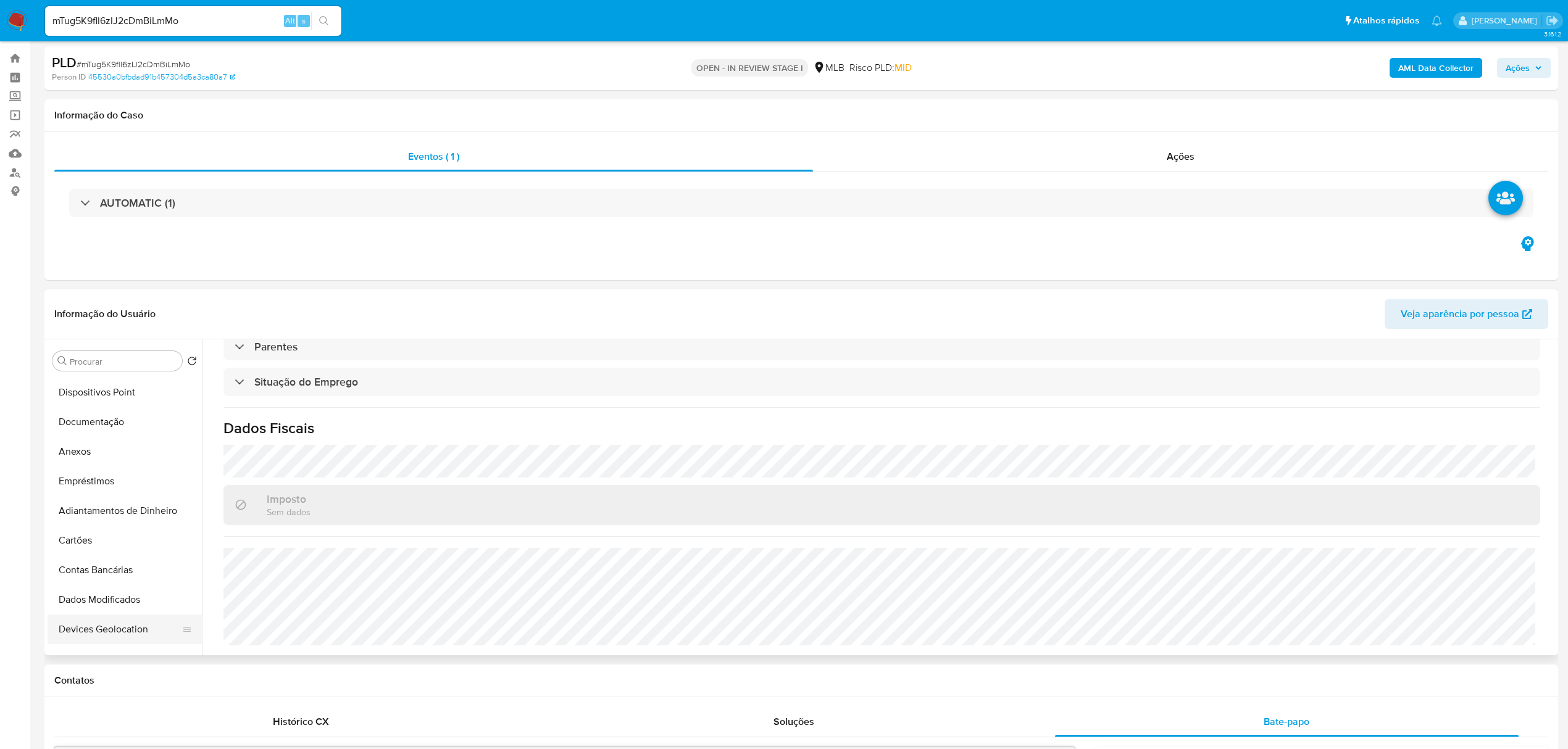
scroll to position [64, 0]
click at [141, 444] on button "Restrições Novo Mundo" at bounding box center [119, 444] width 144 height 29
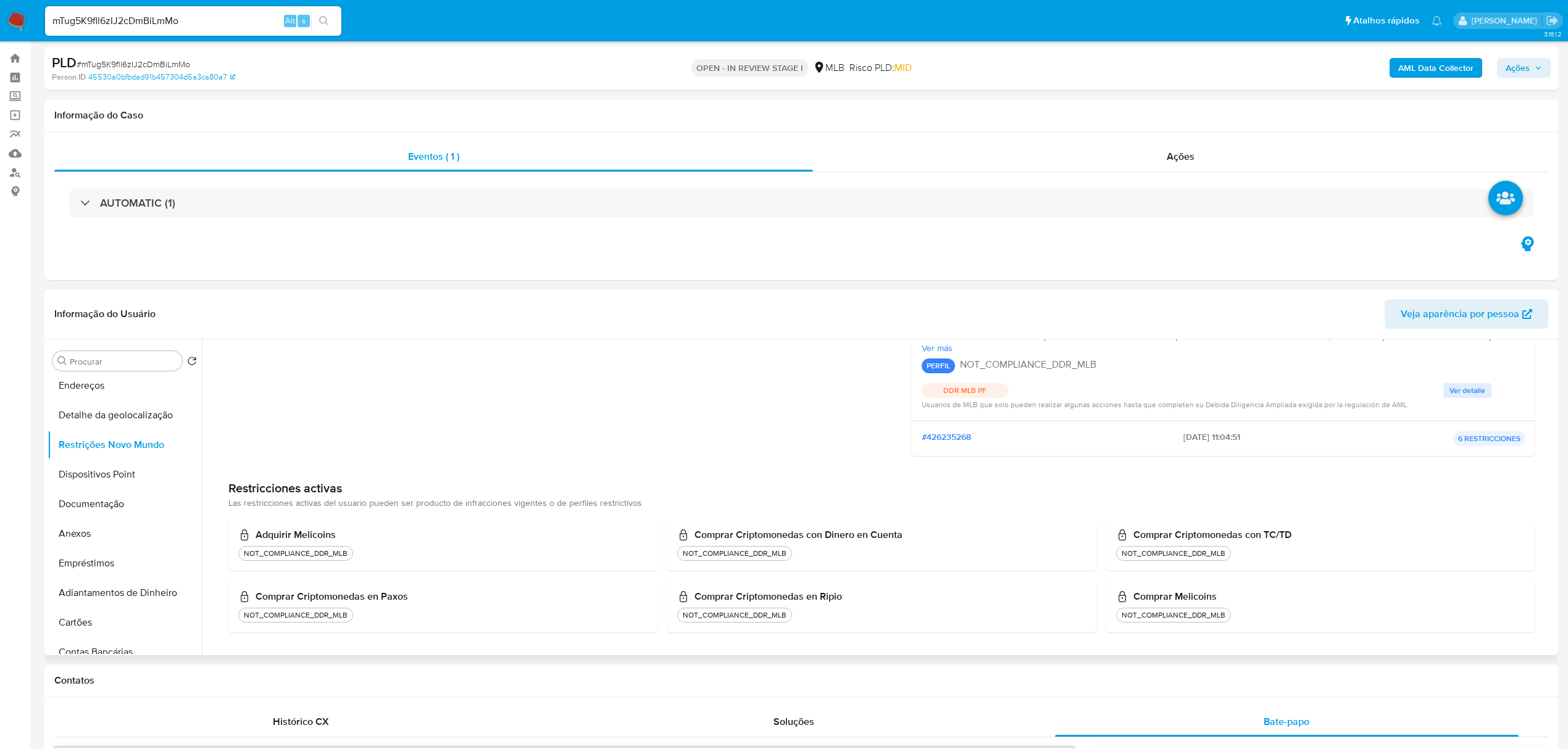
scroll to position [165, 0]
click at [1465, 389] on span "Ver detalle" at bounding box center [1467, 390] width 36 height 12
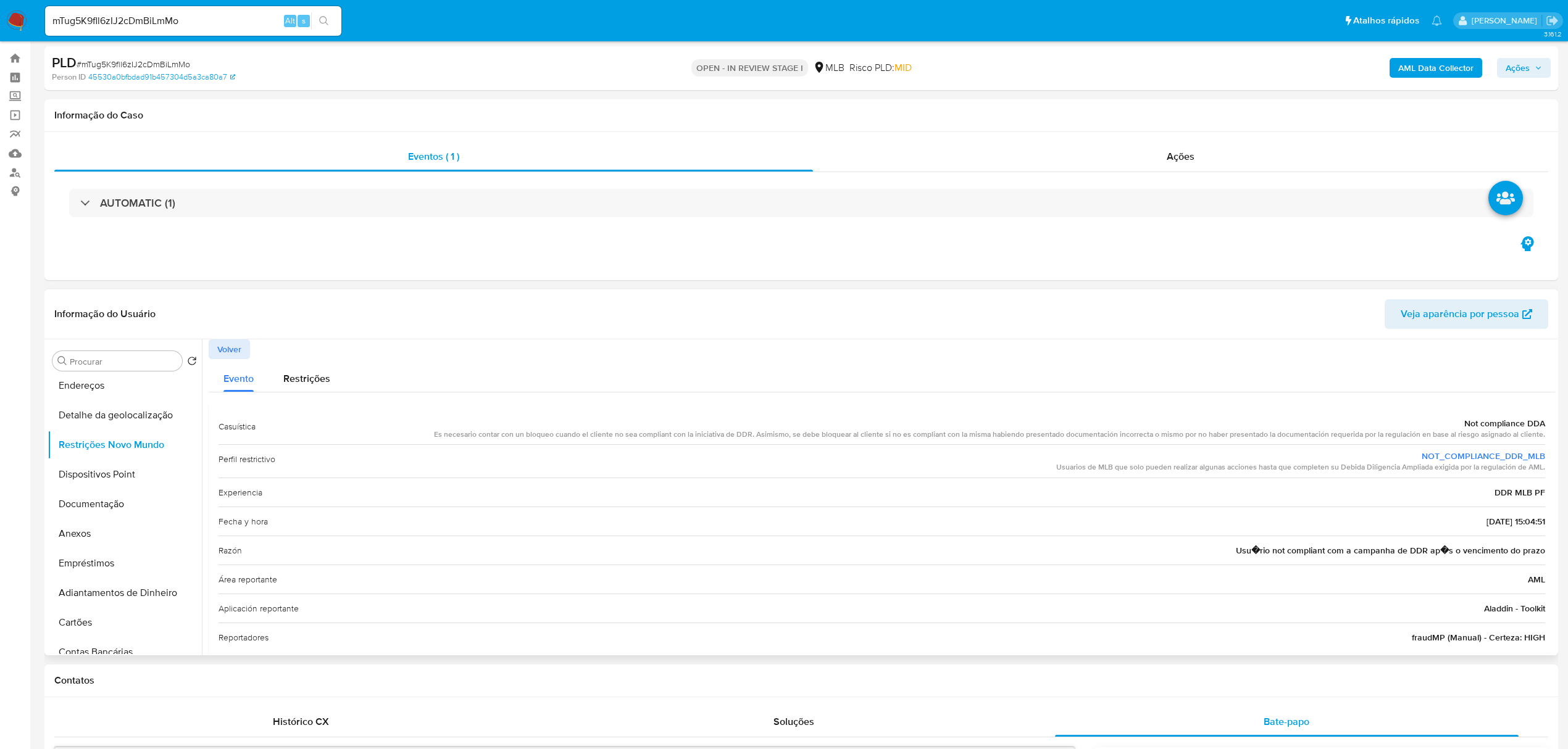
click at [223, 350] on span "Volver" at bounding box center [229, 349] width 24 height 17
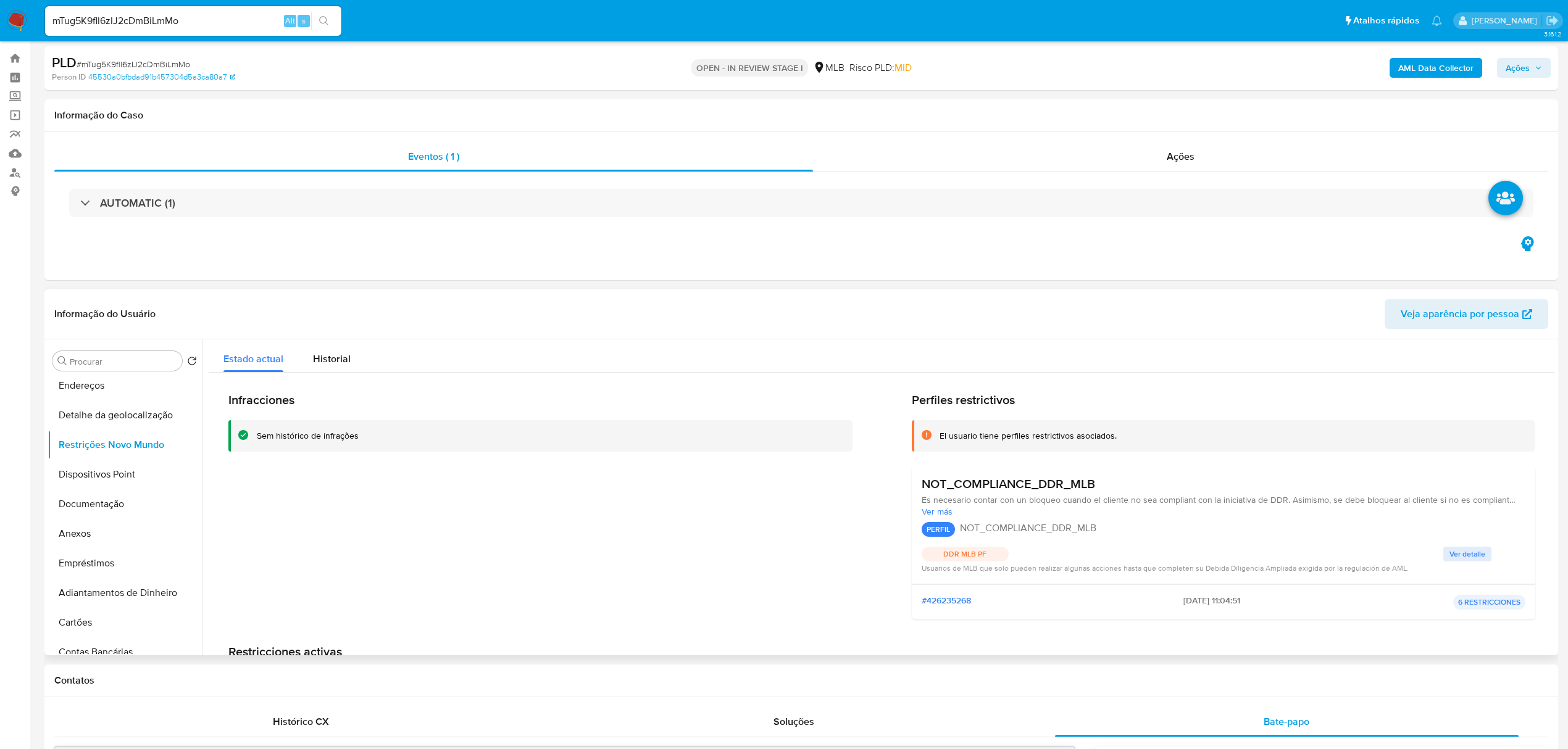
drag, startPoint x: 257, startPoint y: 440, endPoint x: 347, endPoint y: 440, distance: 90.0
click at [361, 440] on div "Sem histórico de infrações" at bounding box center [550, 435] width 586 height 12
click at [80, 448] on button "Anexos" at bounding box center [119, 451] width 144 height 29
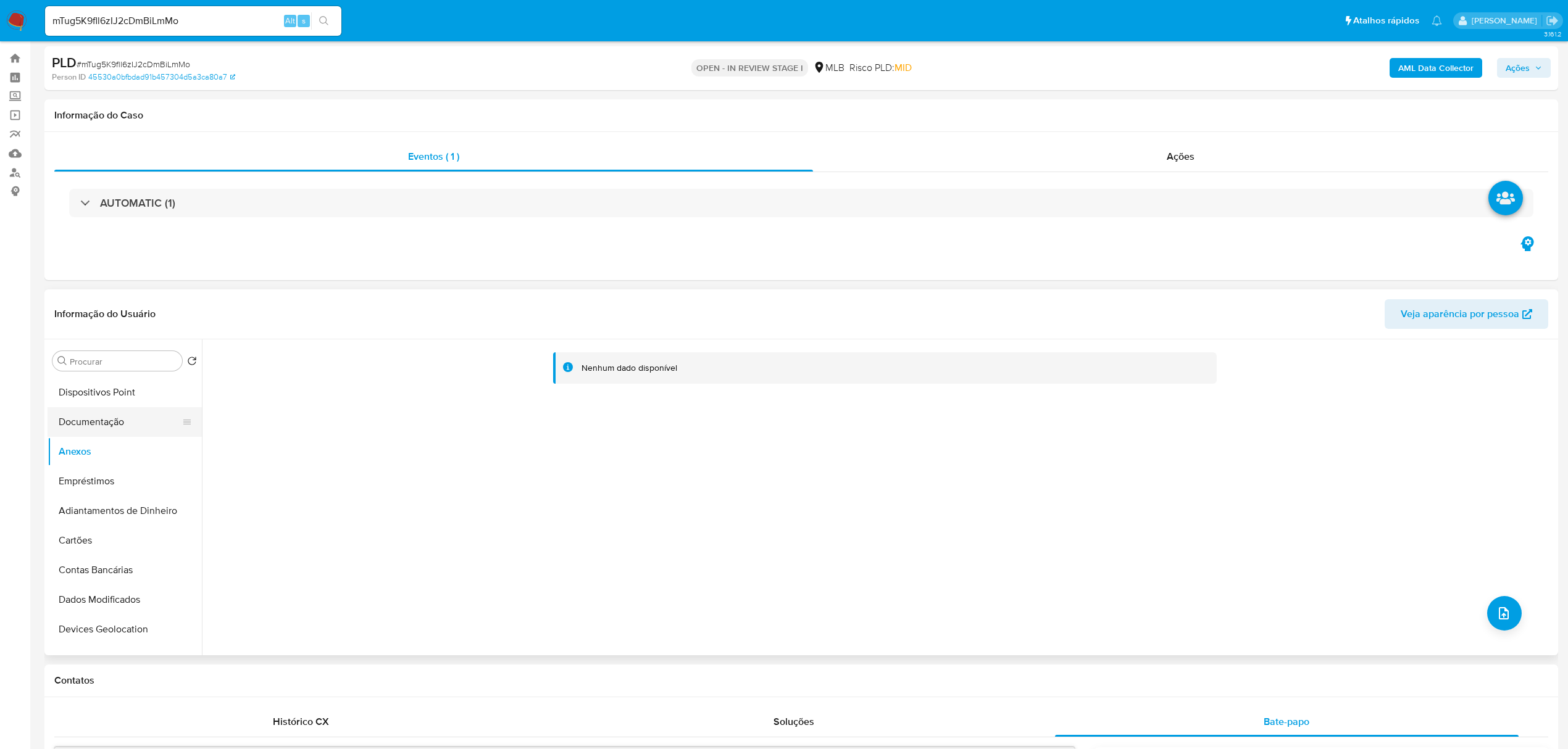
click at [87, 420] on button "Documentação" at bounding box center [119, 422] width 144 height 29
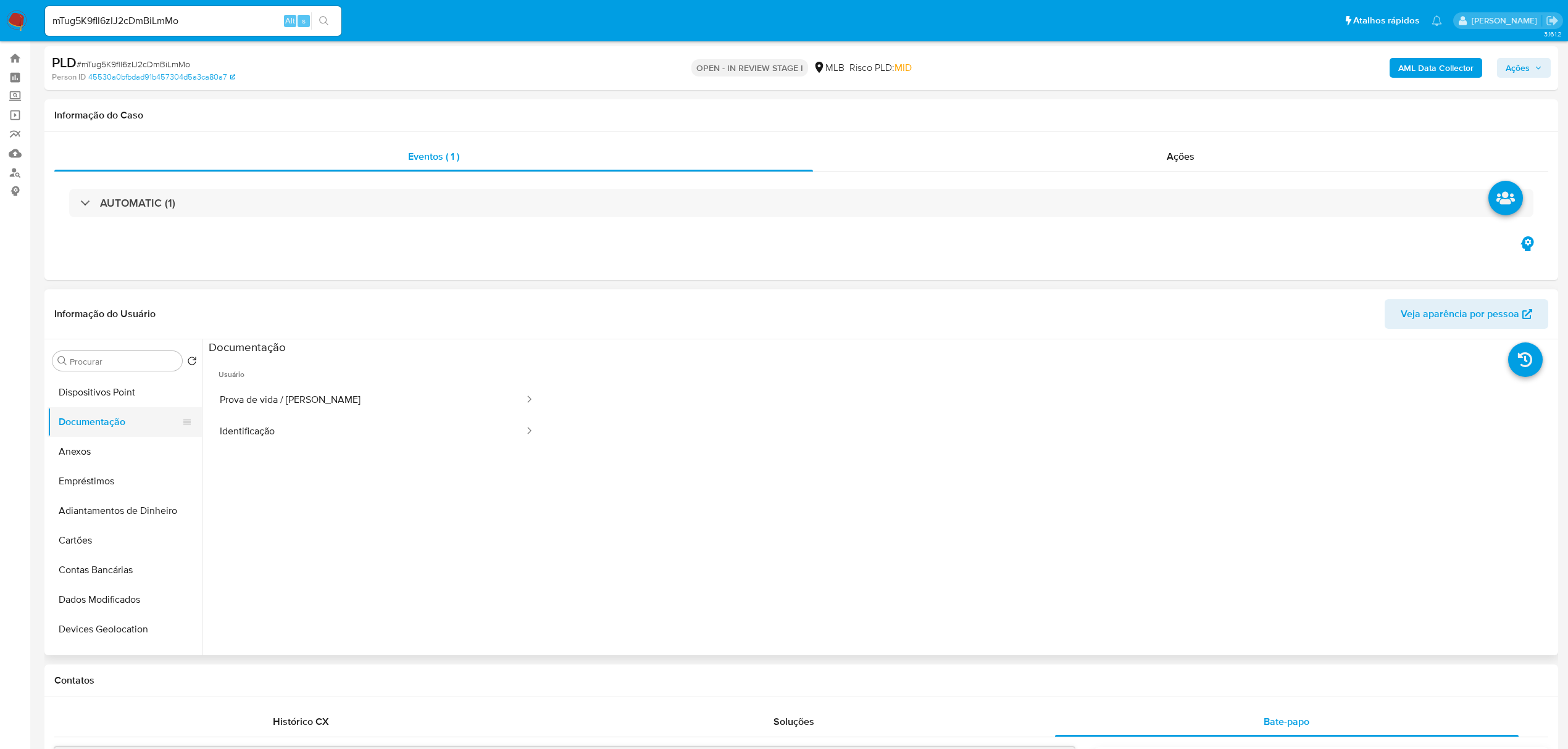
click at [114, 420] on button "Documentação" at bounding box center [119, 422] width 144 height 29
click at [136, 389] on button "Dispositivos Point" at bounding box center [119, 392] width 144 height 29
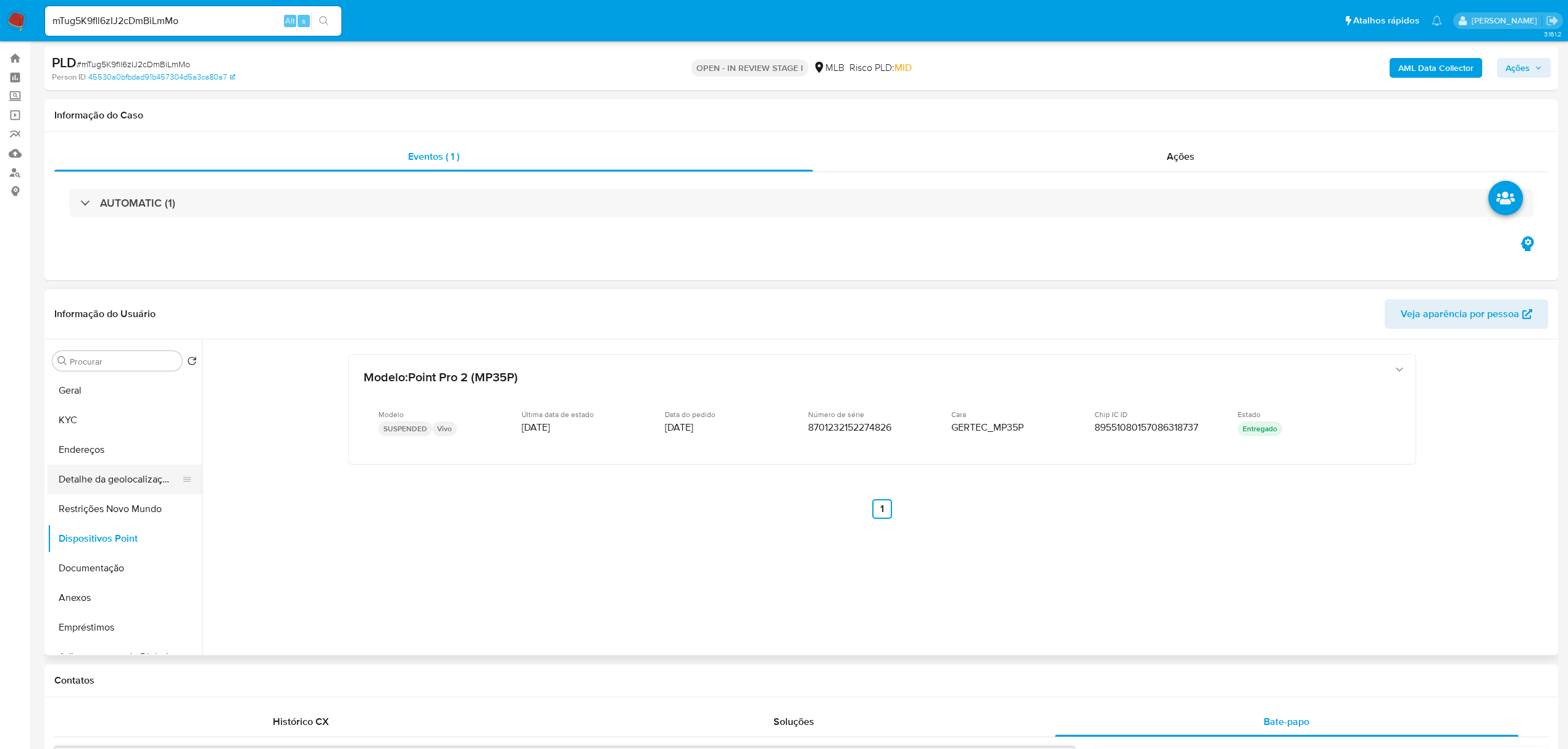
scroll to position [0, 0]
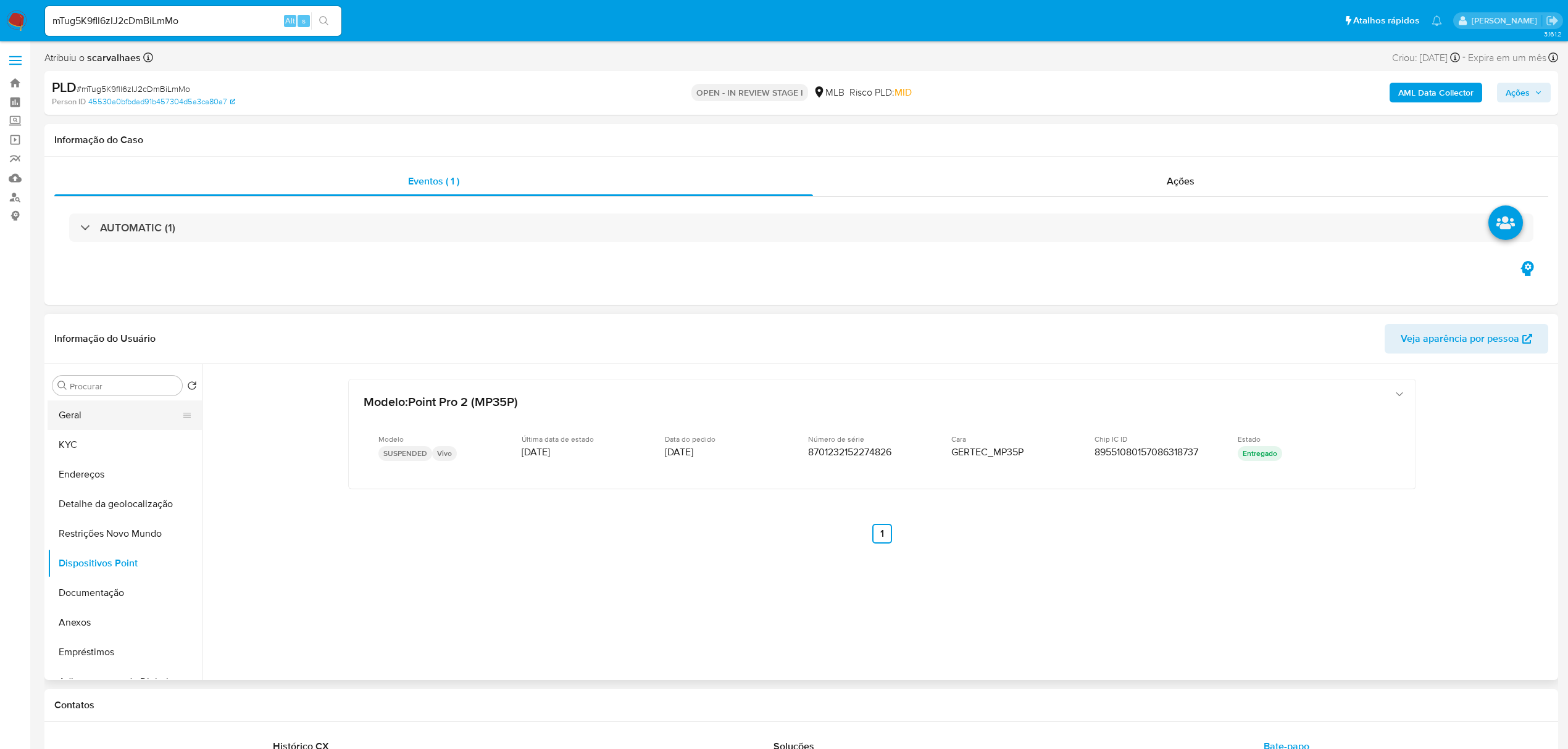
click at [92, 420] on button "Geral" at bounding box center [119, 415] width 144 height 29
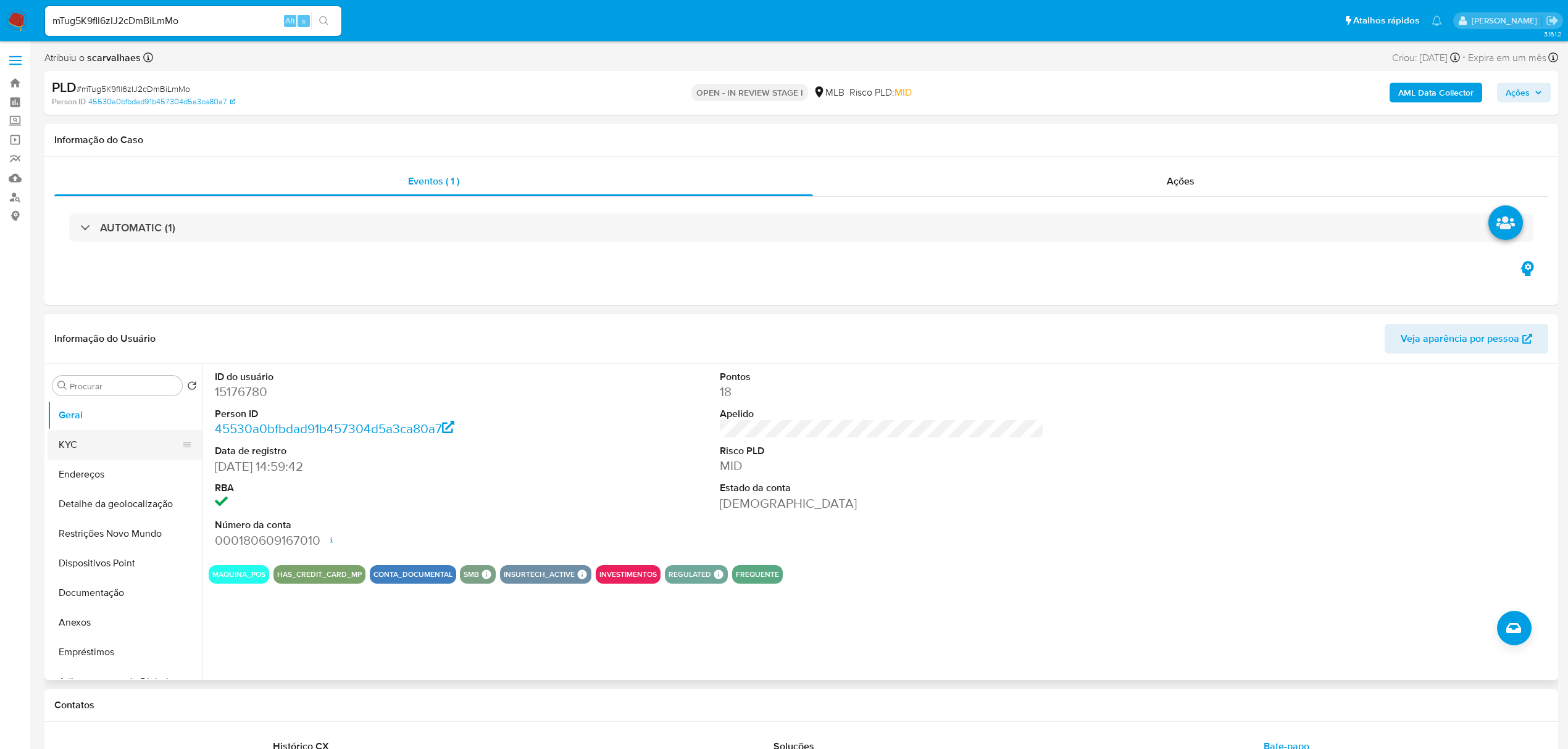
click at [82, 445] on button "KYC" at bounding box center [119, 444] width 144 height 29
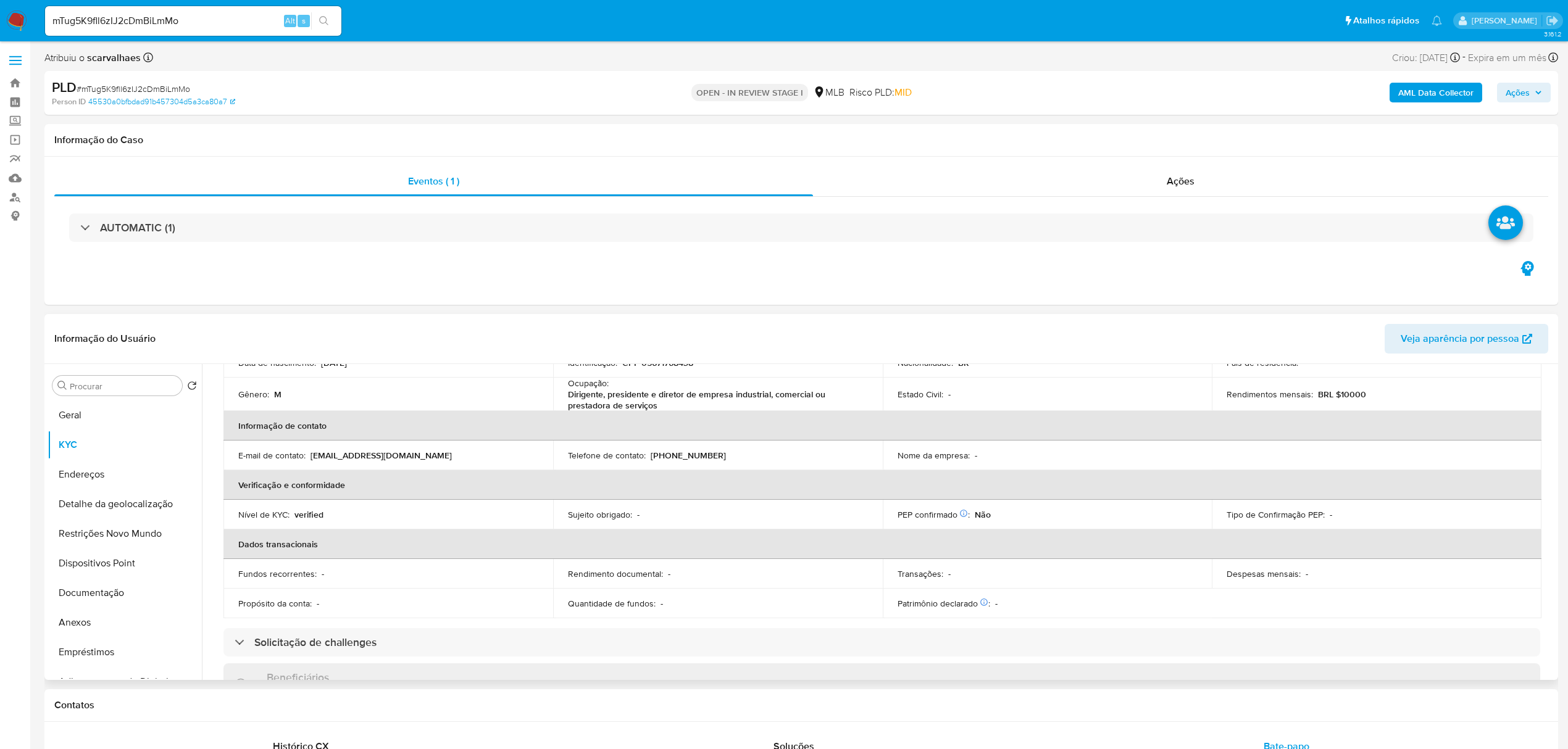
scroll to position [329, 0]
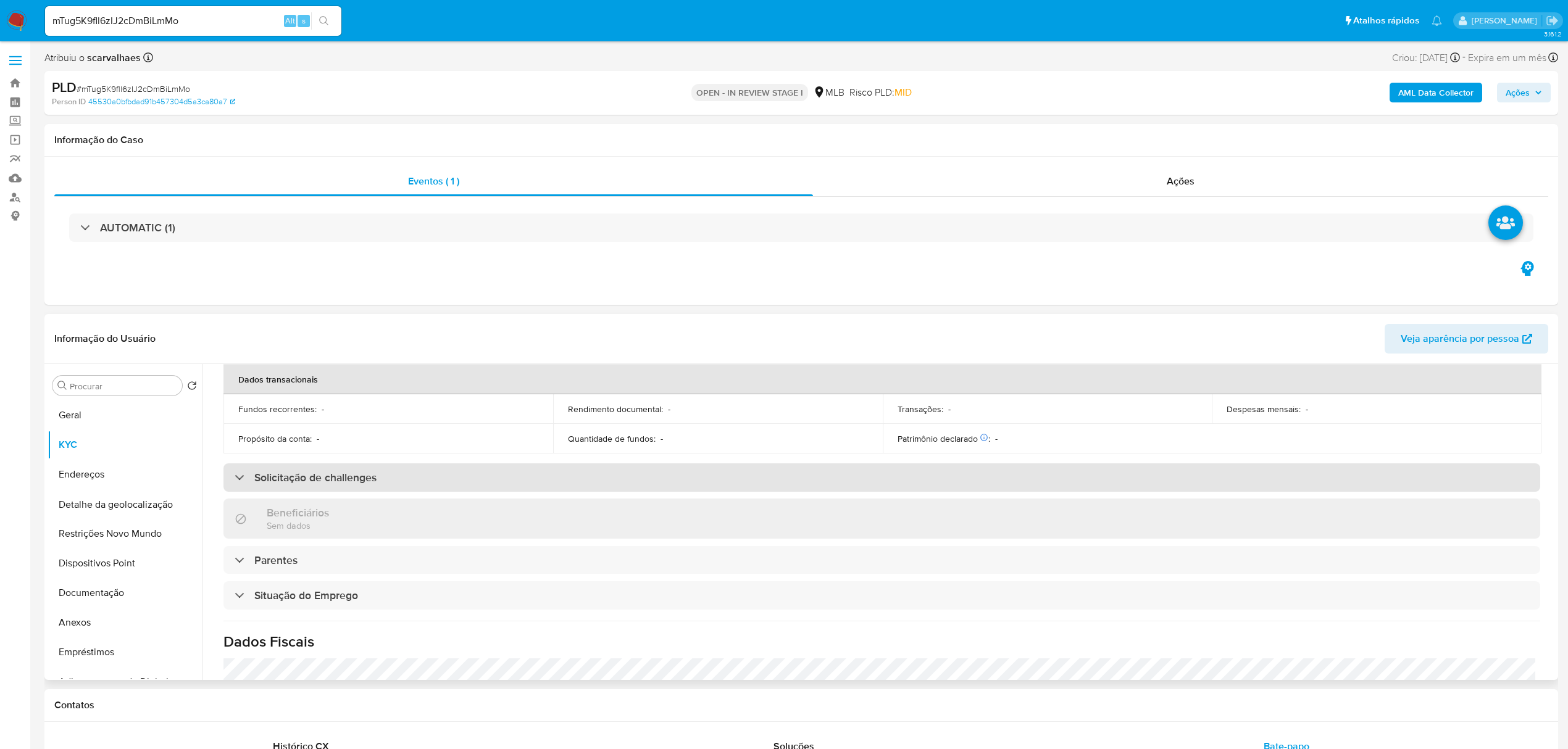
drag, startPoint x: 178, startPoint y: 499, endPoint x: 268, endPoint y: 477, distance: 92.6
click at [260, 479] on div "Procurar Retornar ao pedido padrão Geral KYC Endereços Detalhe da geolocalizaçã…" at bounding box center [801, 521] width 1507 height 316
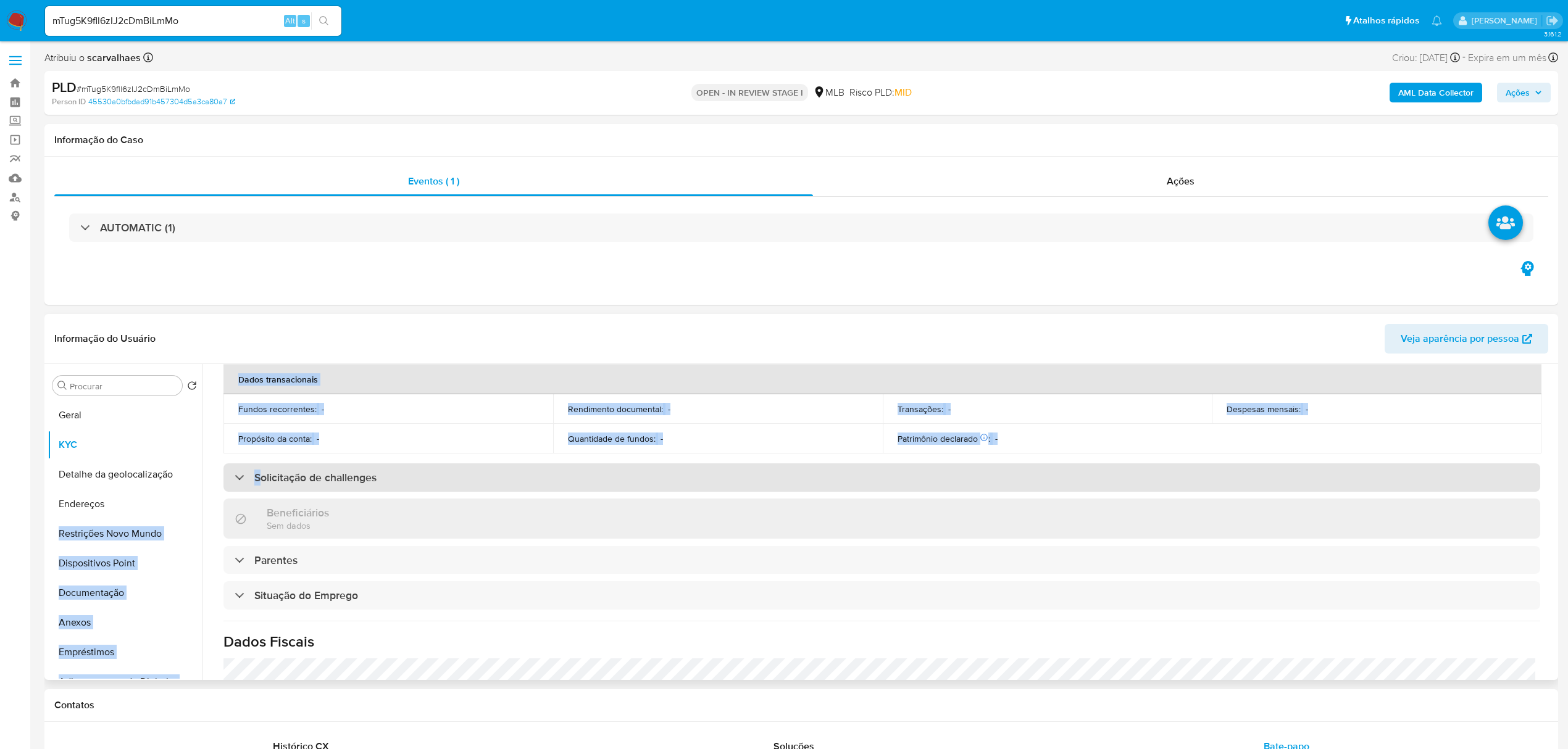
click at [239, 477] on div "Solicitação de challenges" at bounding box center [306, 477] width 142 height 13
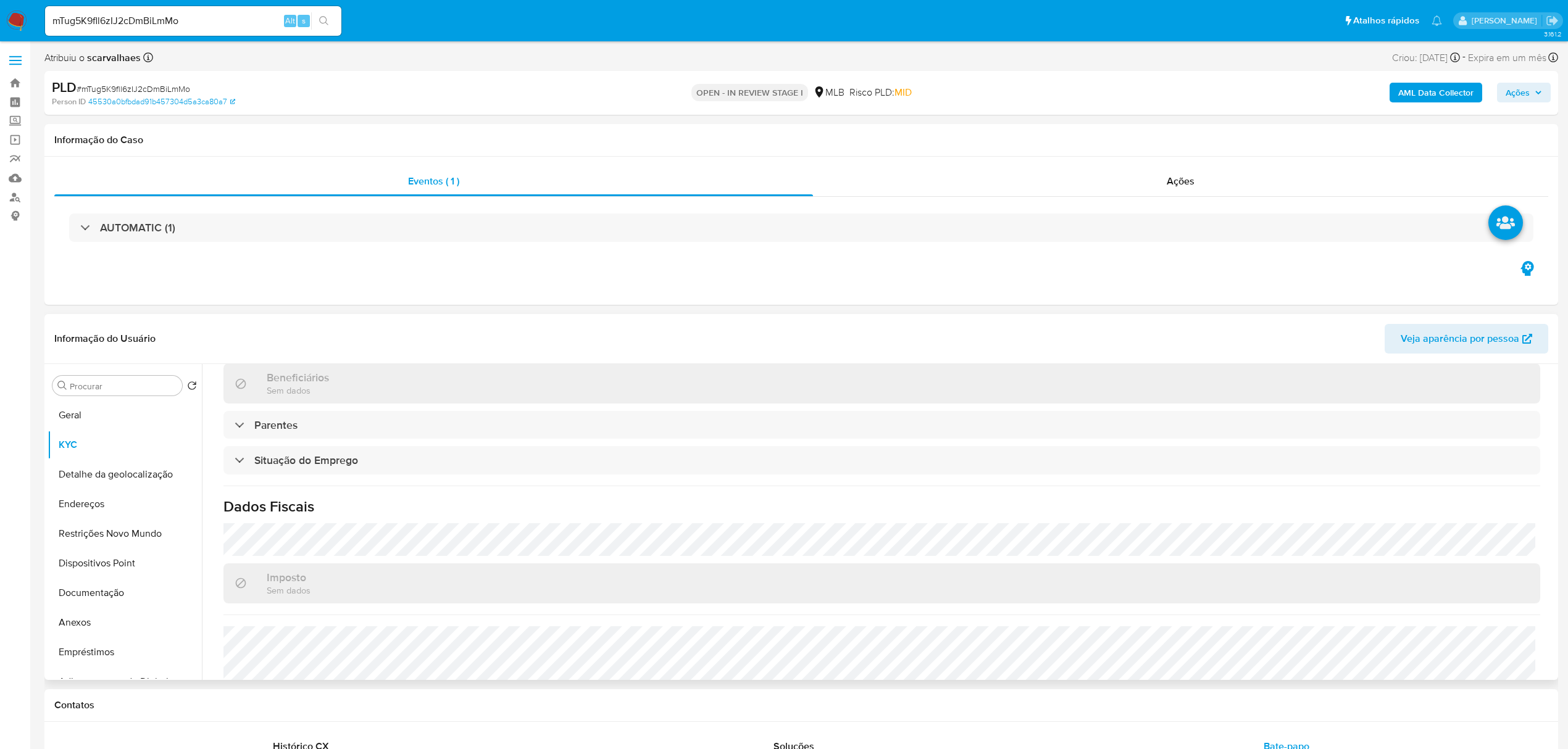
scroll to position [576, 0]
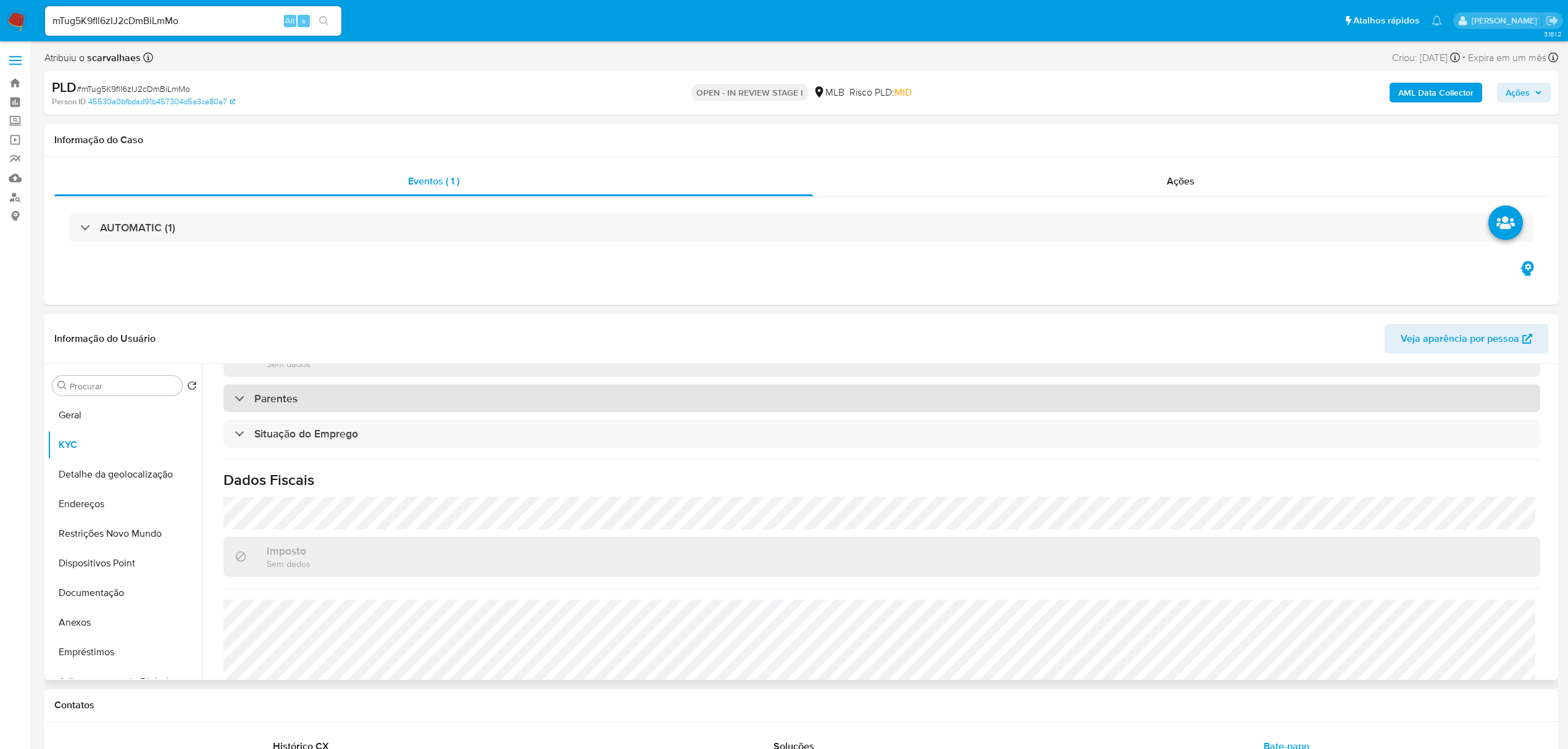
click at [245, 406] on div "Parentes" at bounding box center [266, 398] width 63 height 13
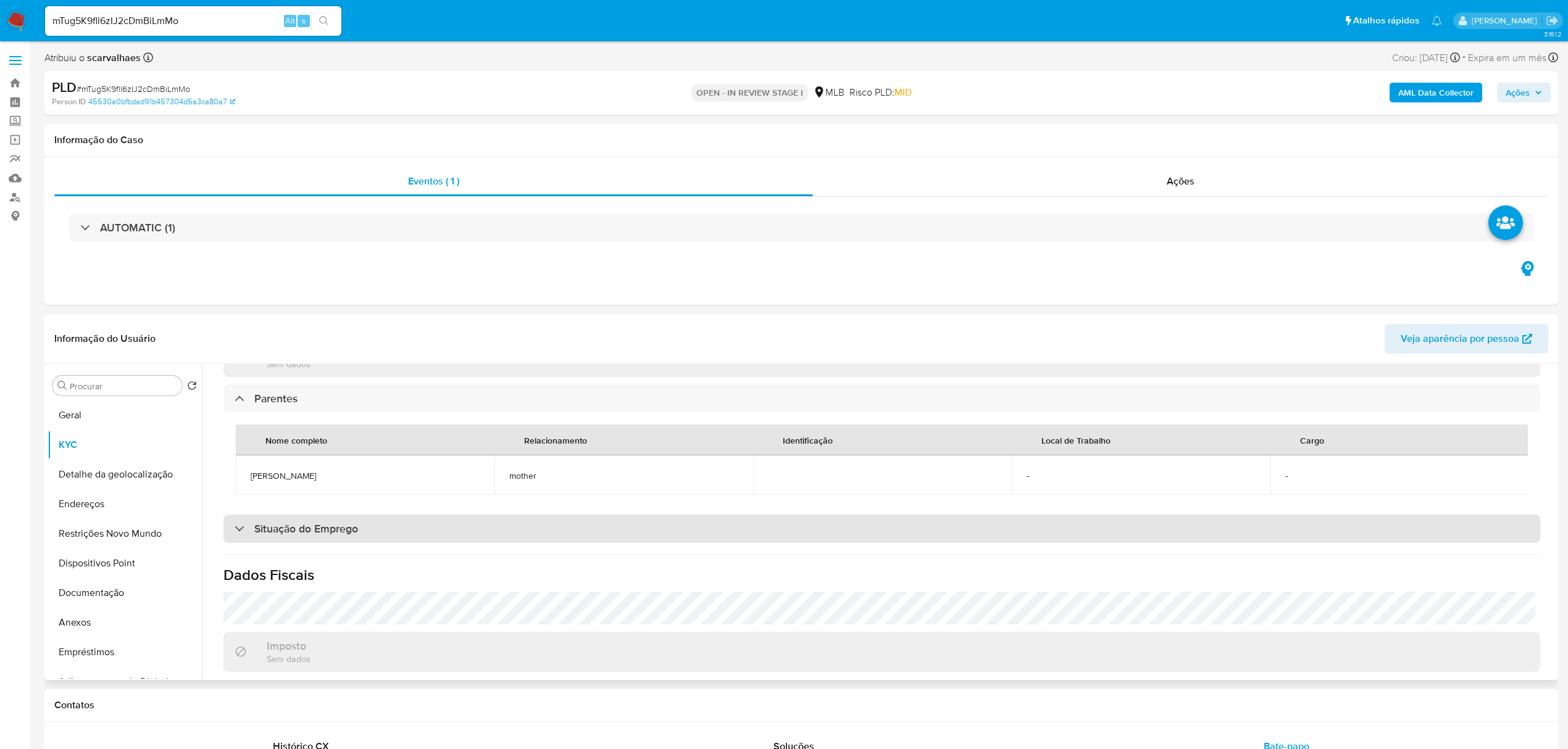
click at [313, 536] on h3 "Situação do Emprego" at bounding box center [306, 528] width 104 height 13
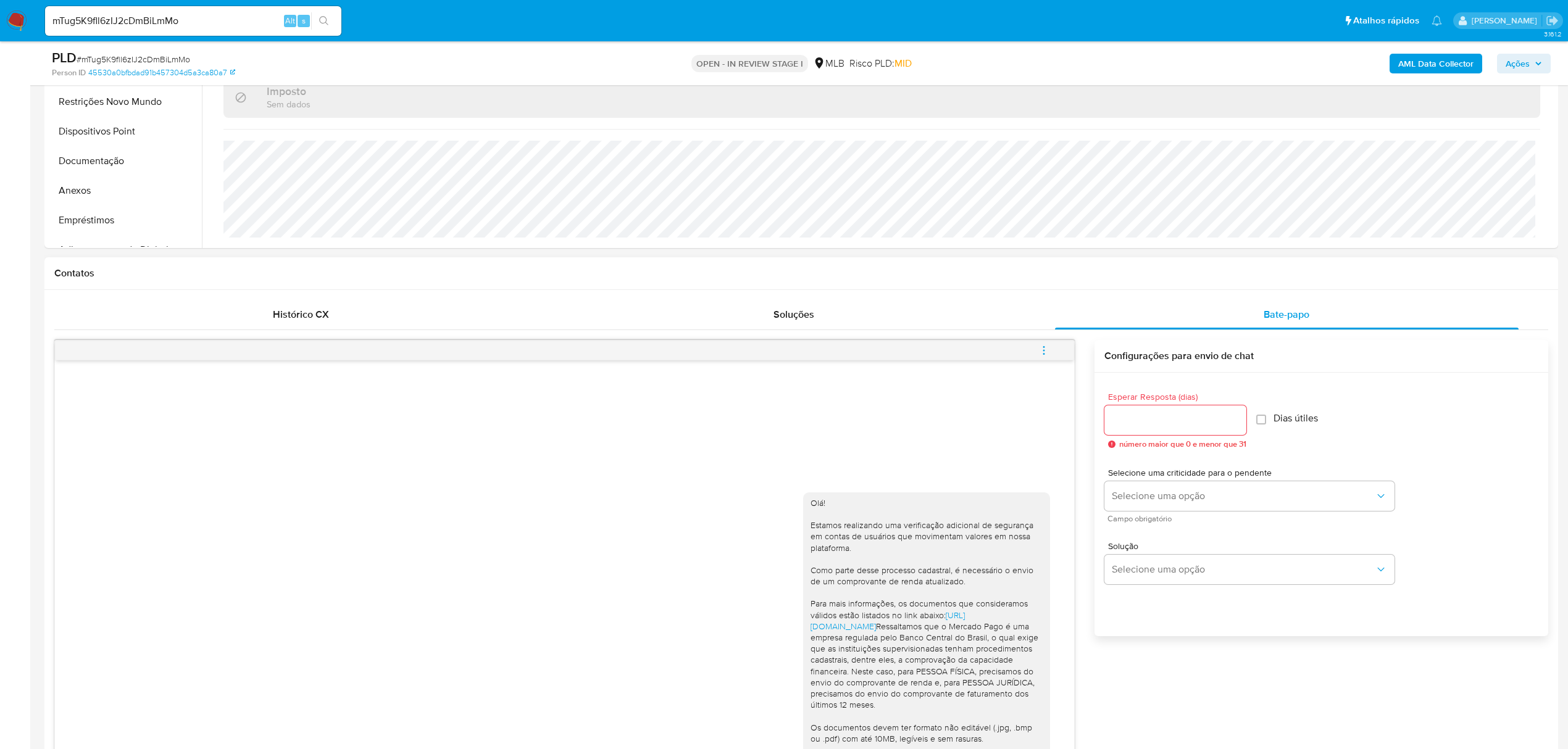
scroll to position [165, 0]
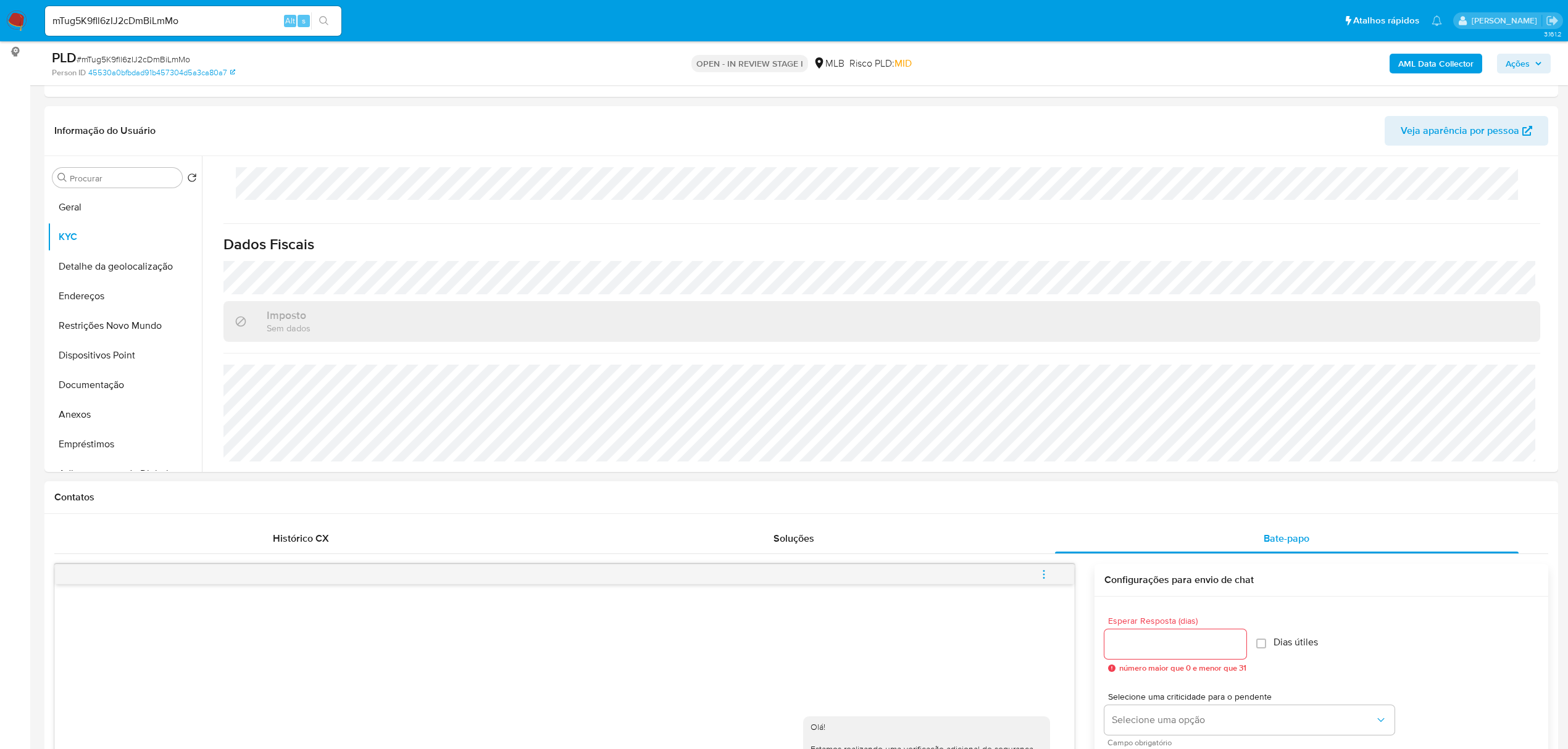
drag, startPoint x: 77, startPoint y: 408, endPoint x: 420, endPoint y: 729, distance: 469.8
click at [77, 408] on button "Anexos" at bounding box center [124, 414] width 154 height 29
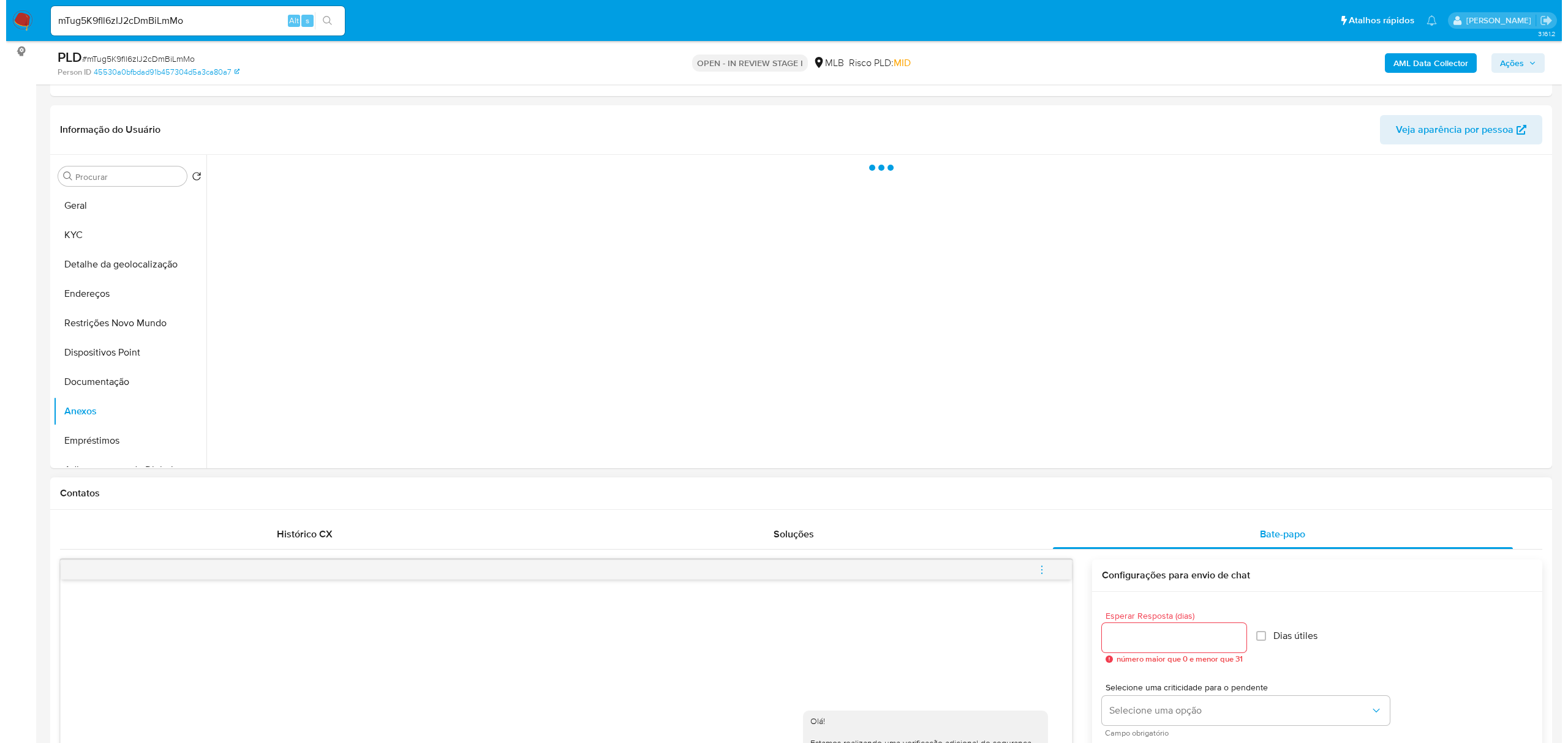
scroll to position [0, 0]
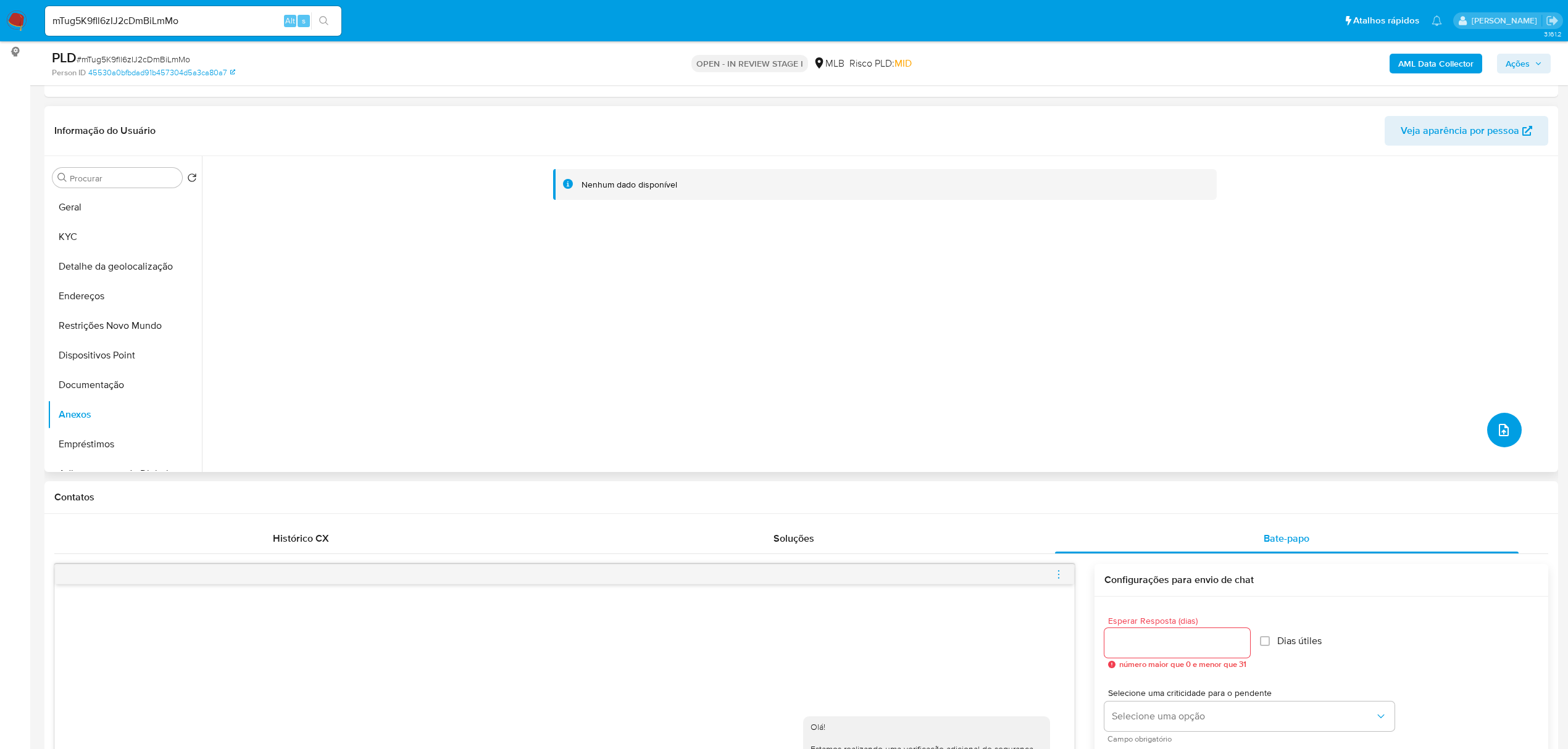
click at [1499, 439] on button "upload-file" at bounding box center [1504, 430] width 35 height 35
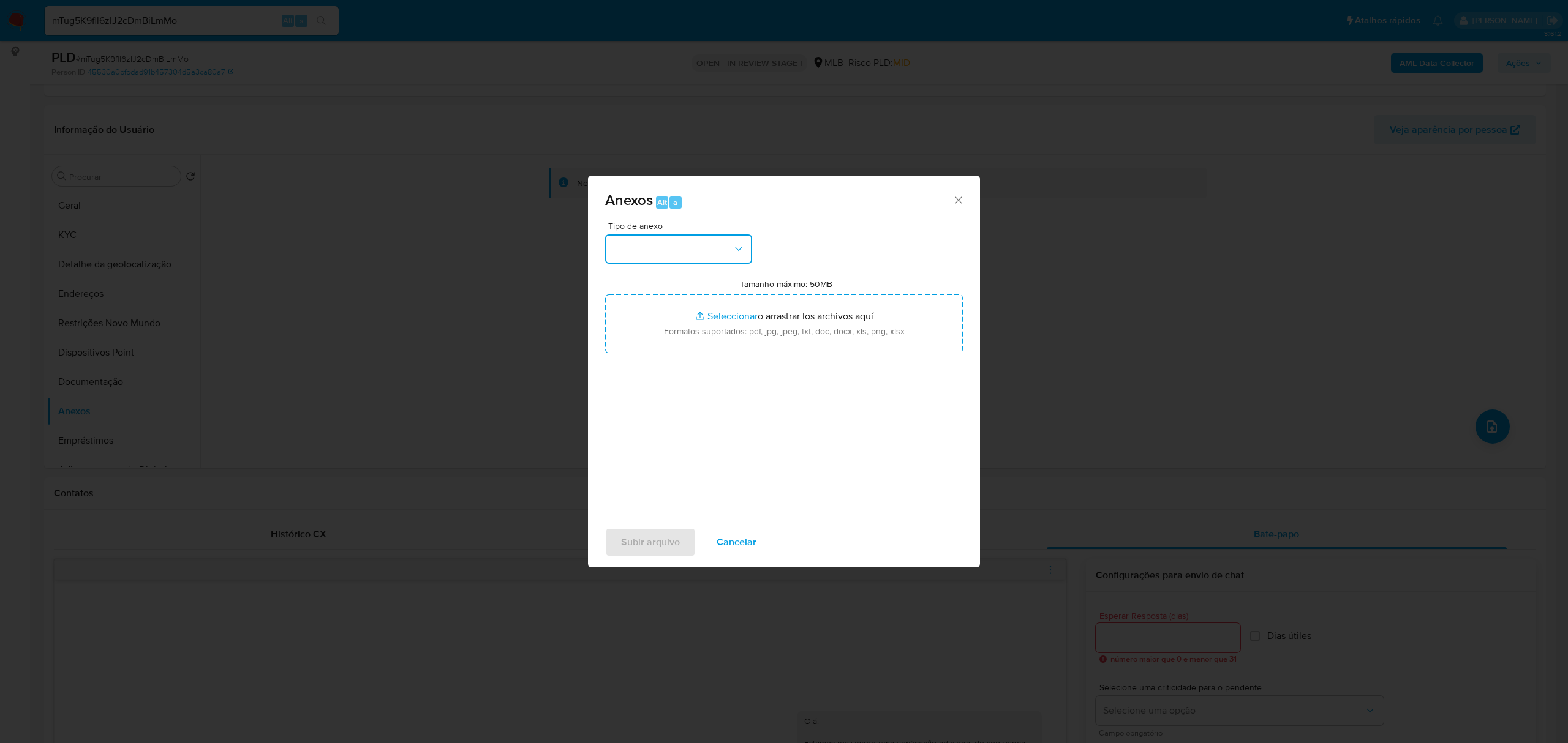
click at [711, 257] on button "button" at bounding box center [678, 249] width 147 height 29
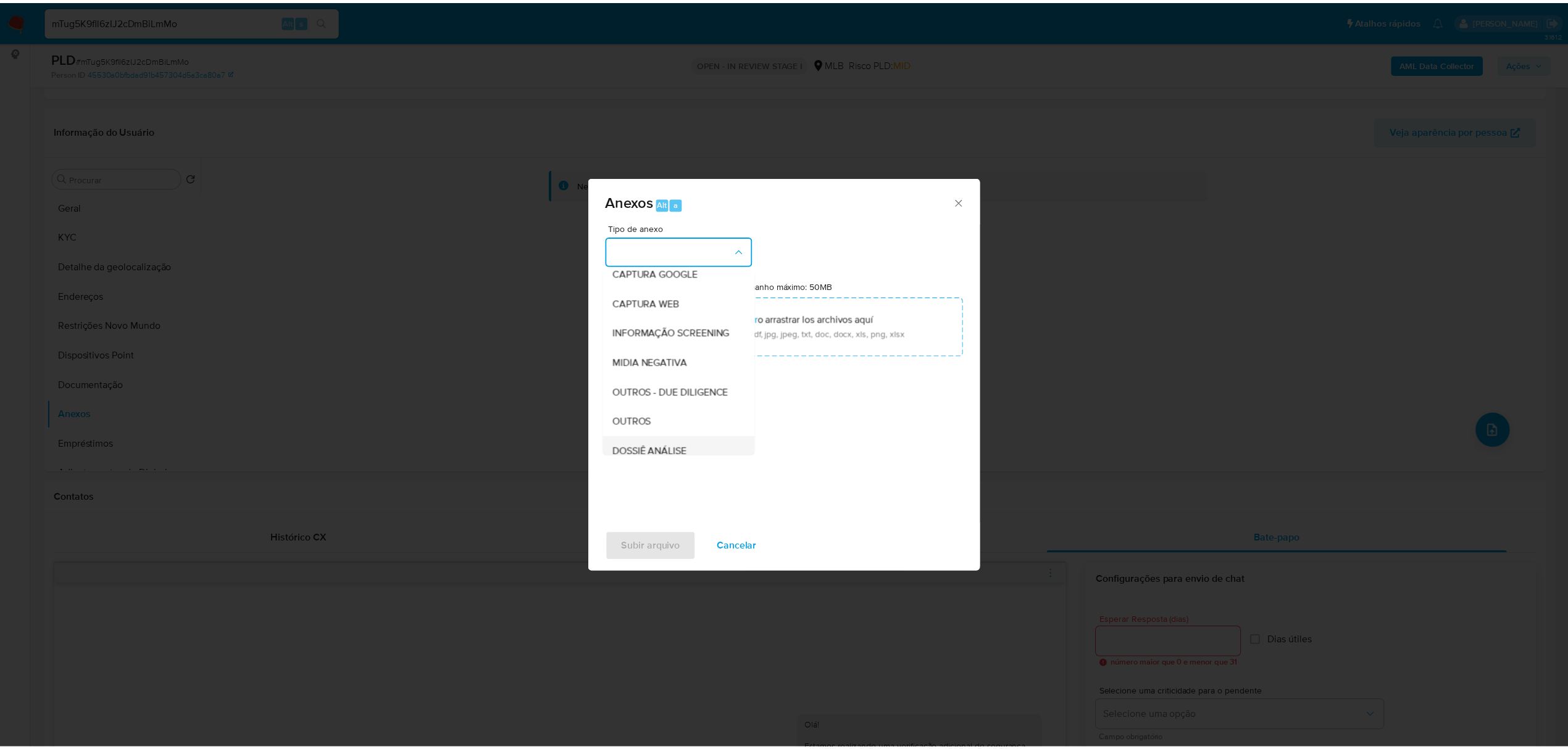
scroll to position [165, 0]
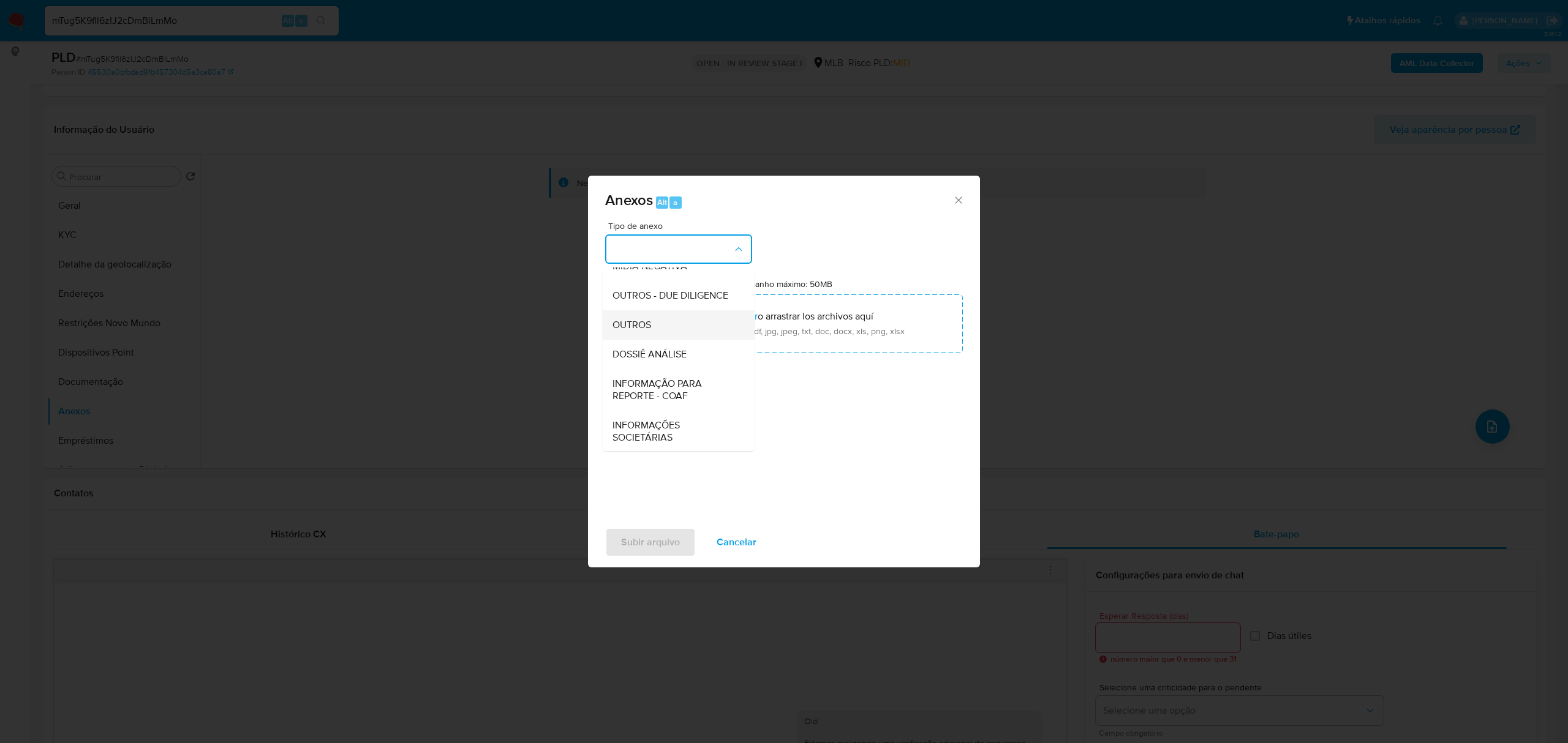
click at [667, 340] on div "OUTROS" at bounding box center [675, 325] width 125 height 29
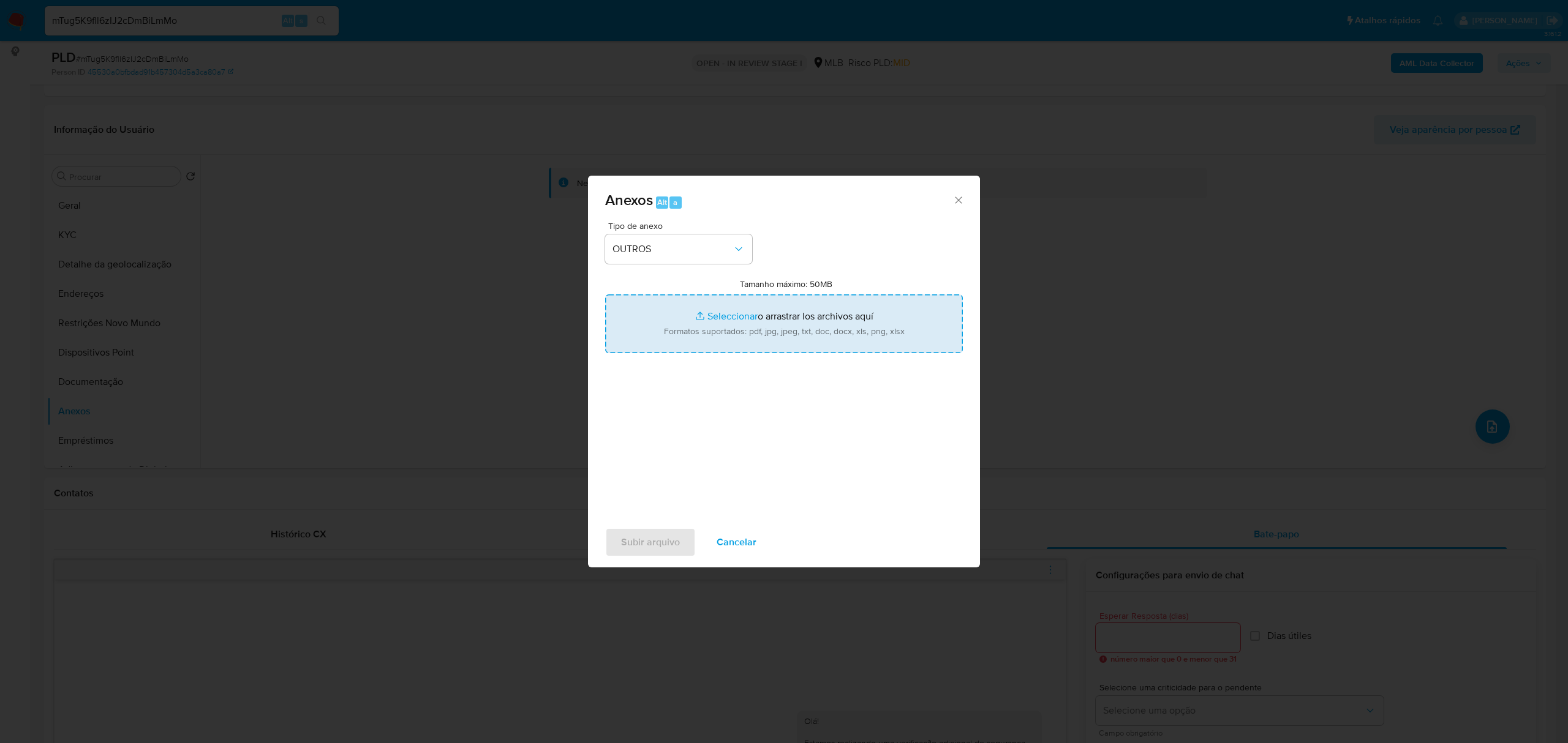
click at [720, 319] on input "Tamanho máximo: 50MB Seleccionar archivos" at bounding box center [783, 324] width 358 height 59
type input "C:\fakepath\SAR - xxxx - CPF 05671768438 - EDUARDO DE VASCONCELOS ARAUJO.pdf"
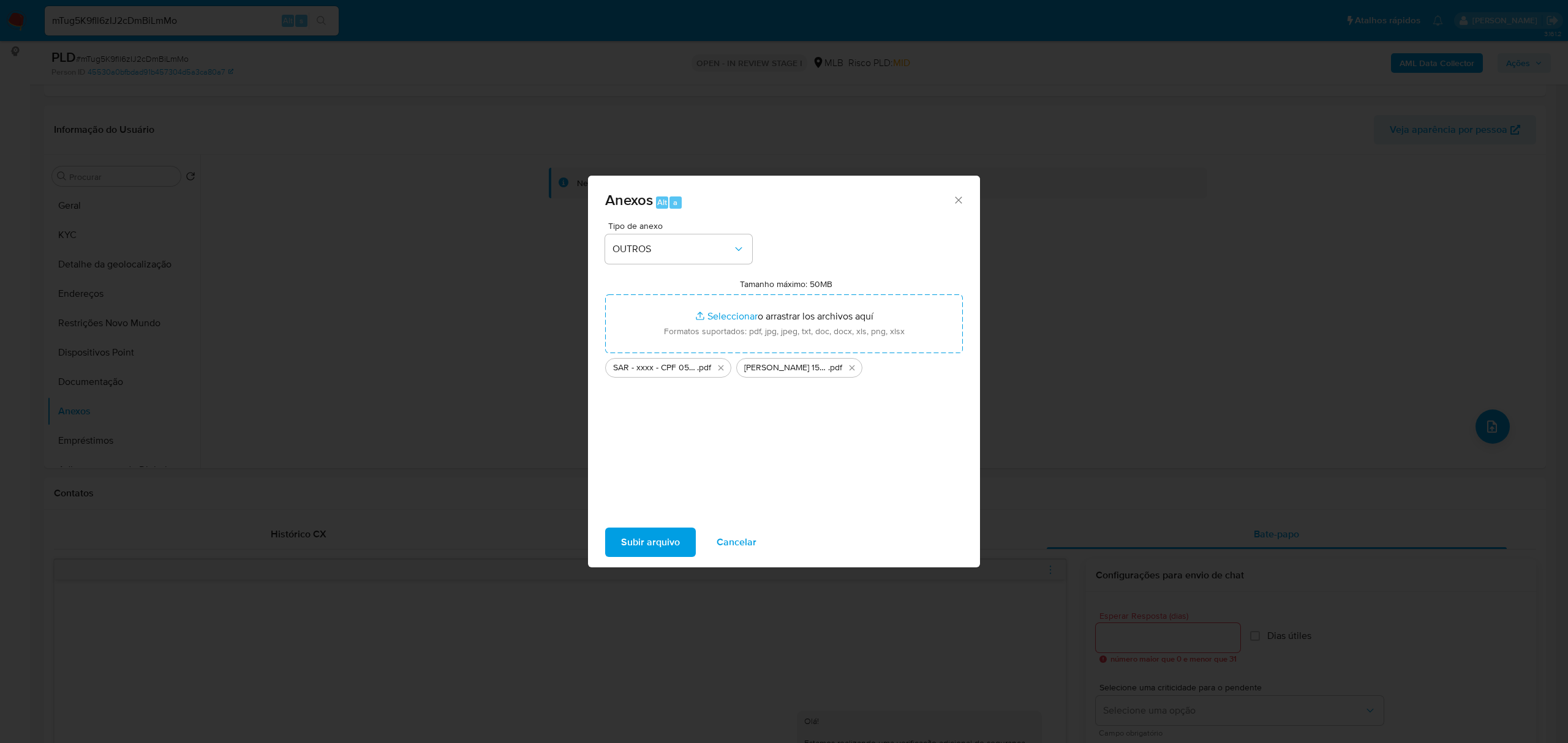
click at [652, 544] on span "Subir arquivo" at bounding box center [650, 542] width 59 height 27
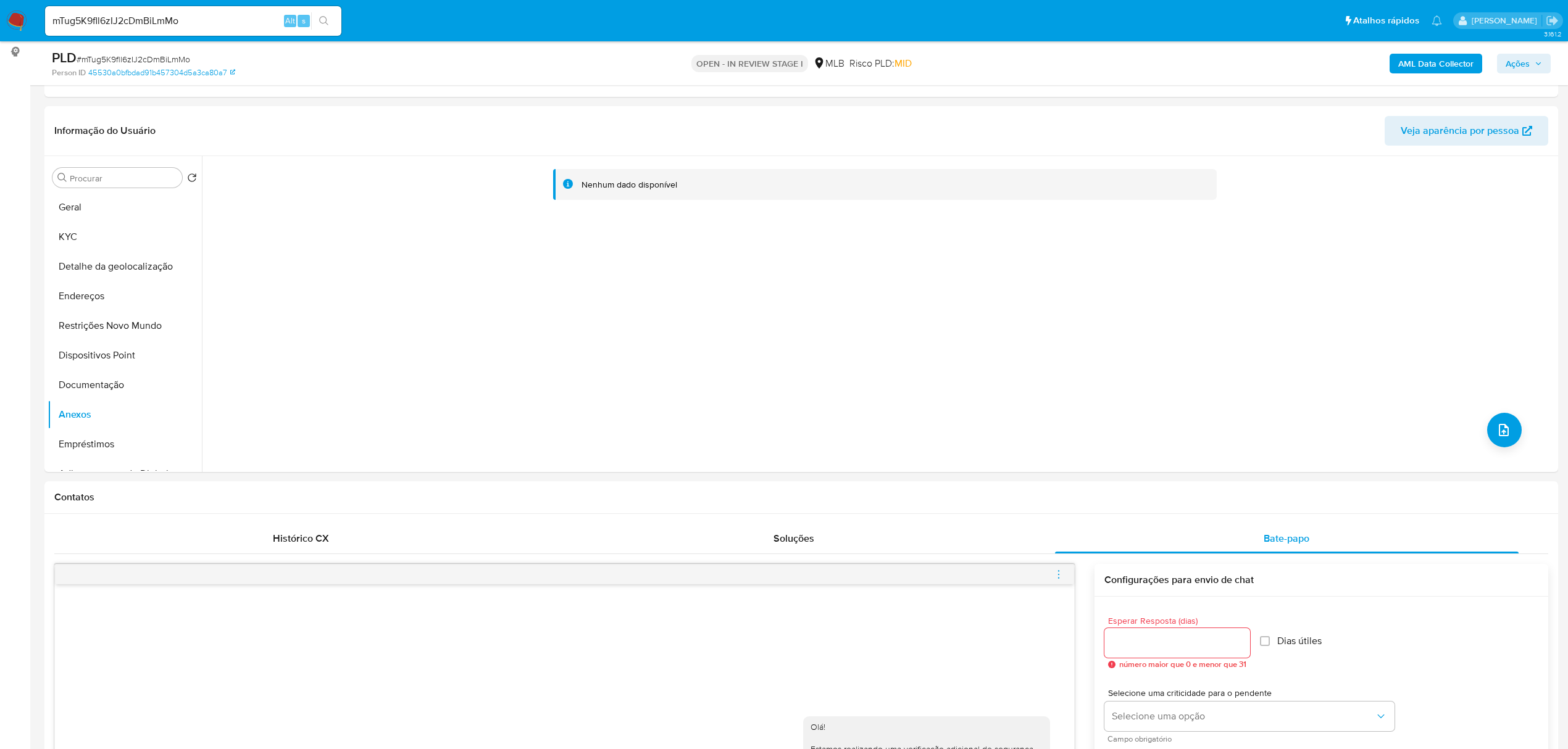
click at [1514, 62] on span "Ações" at bounding box center [1517, 63] width 24 height 20
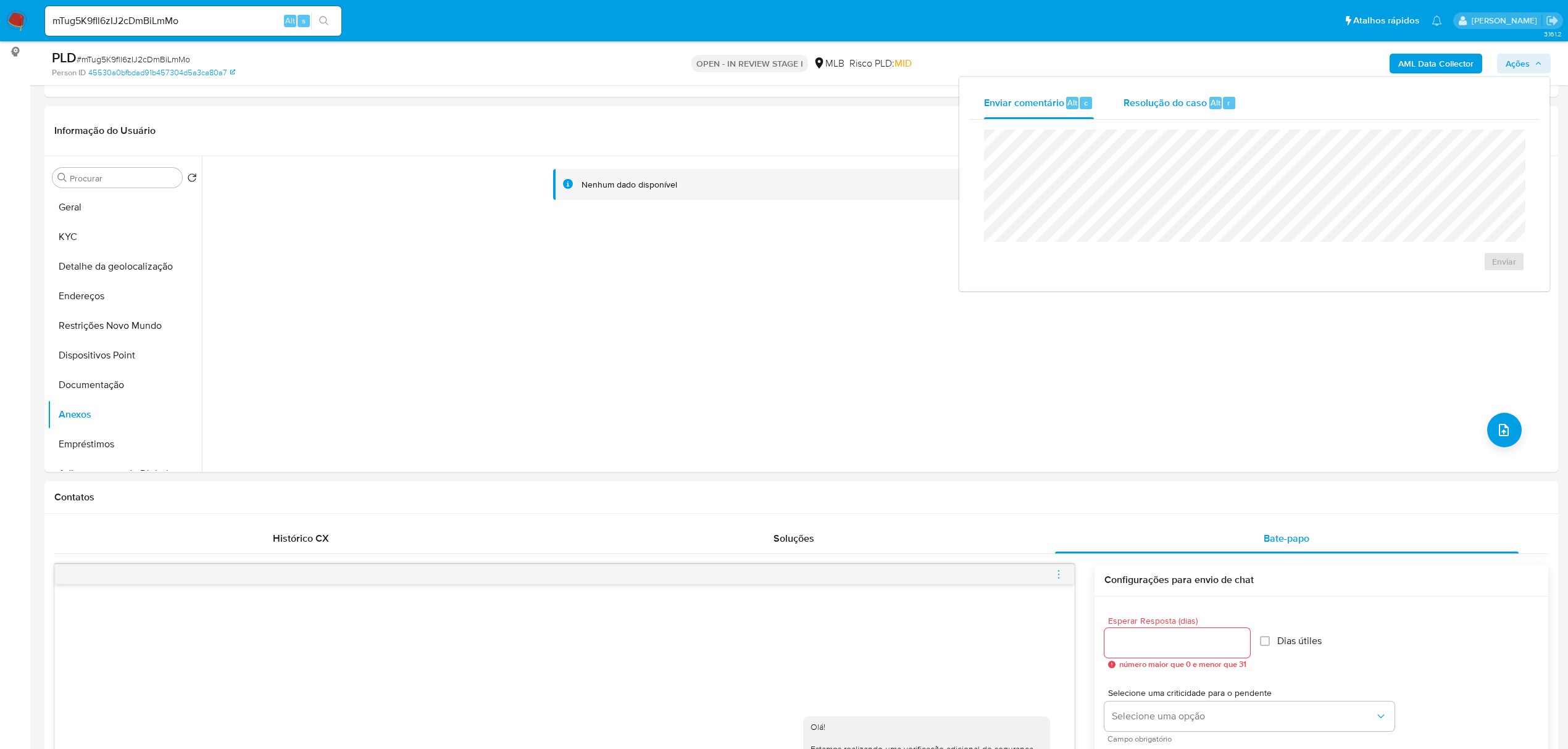
click at [1151, 109] on div "Resolução do caso Alt r" at bounding box center [1179, 103] width 113 height 32
click at [1475, 285] on span "ROI Proposal" at bounding box center [1474, 281] width 64 height 17
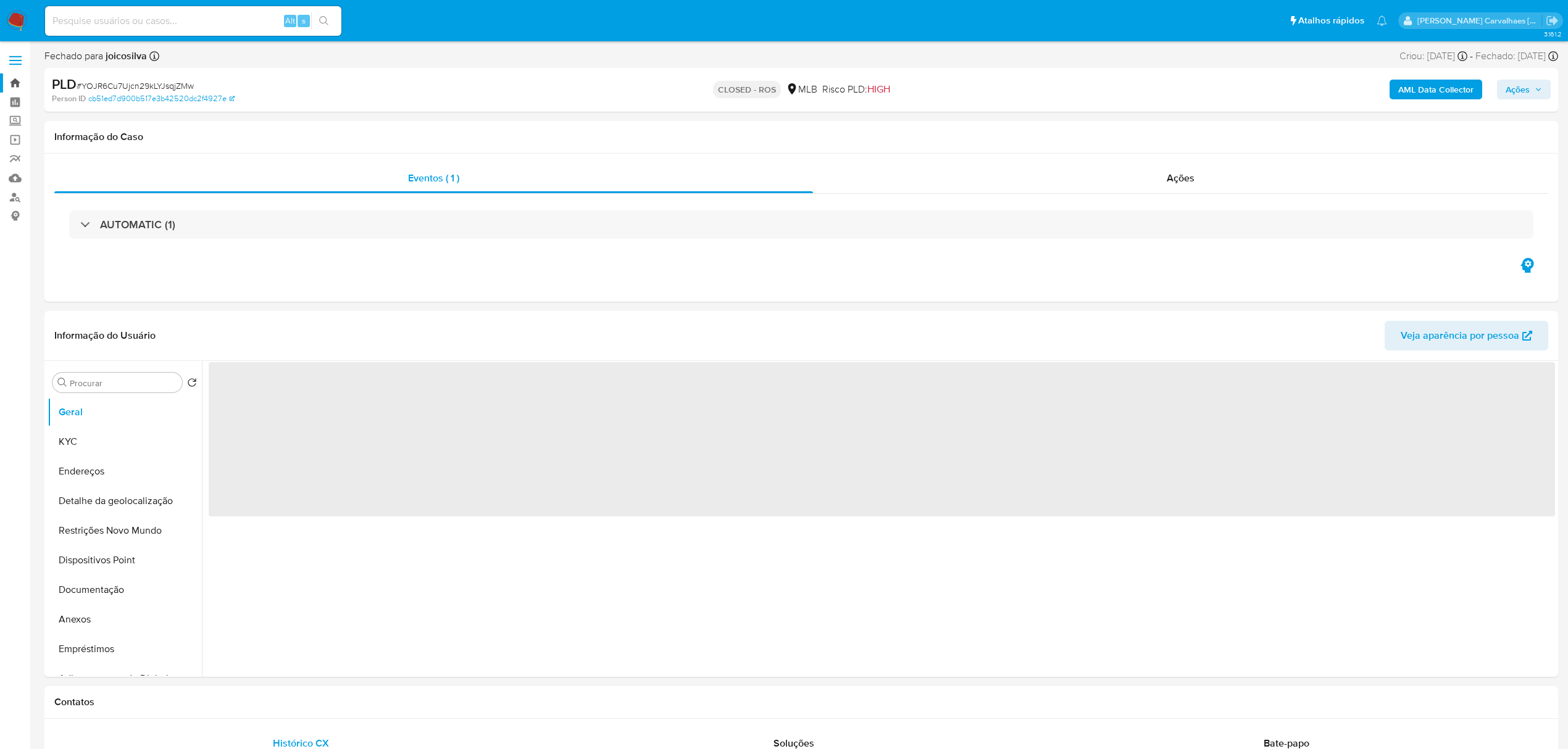
select select "10"
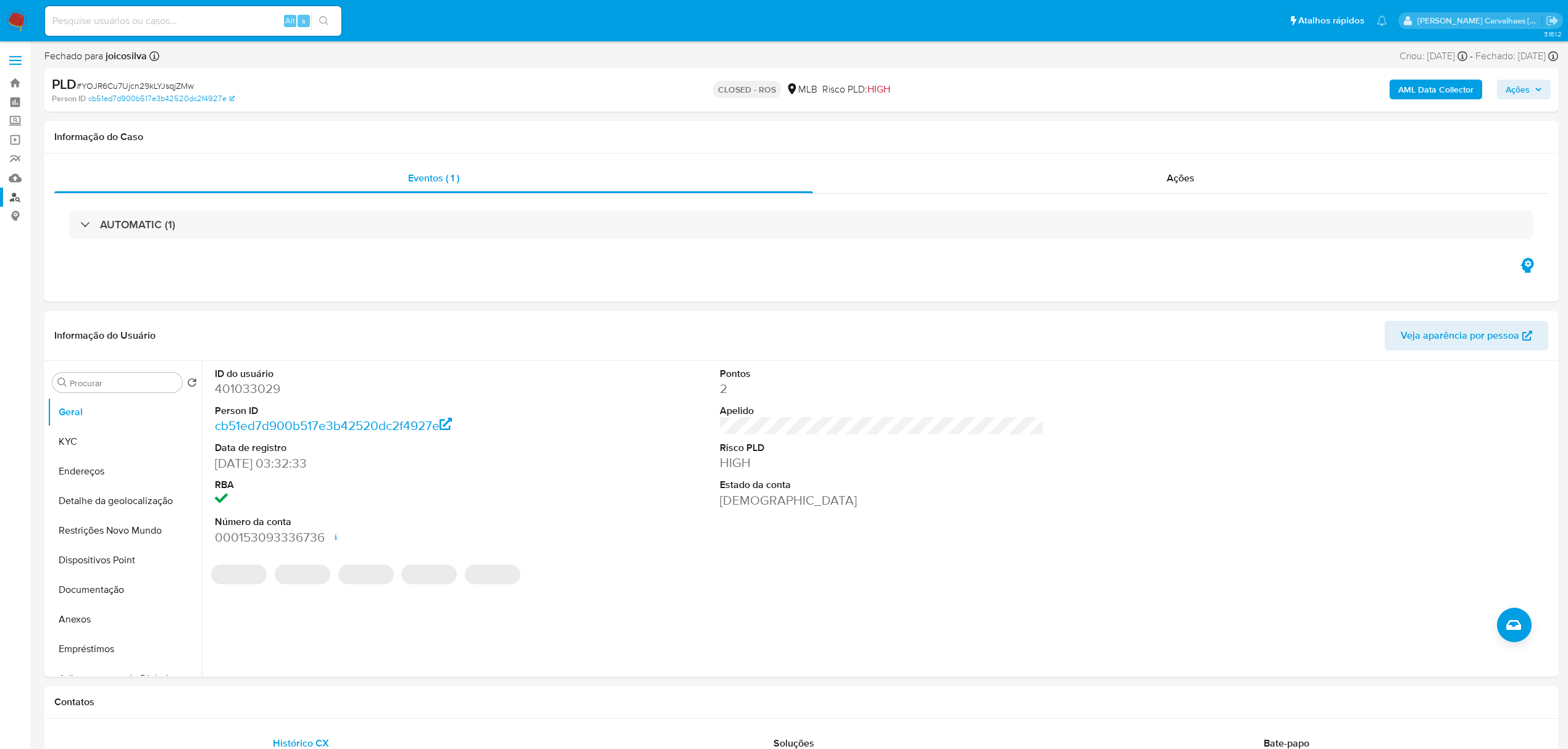
click at [16, 201] on link "Localizador de pessoas" at bounding box center [73, 197] width 147 height 20
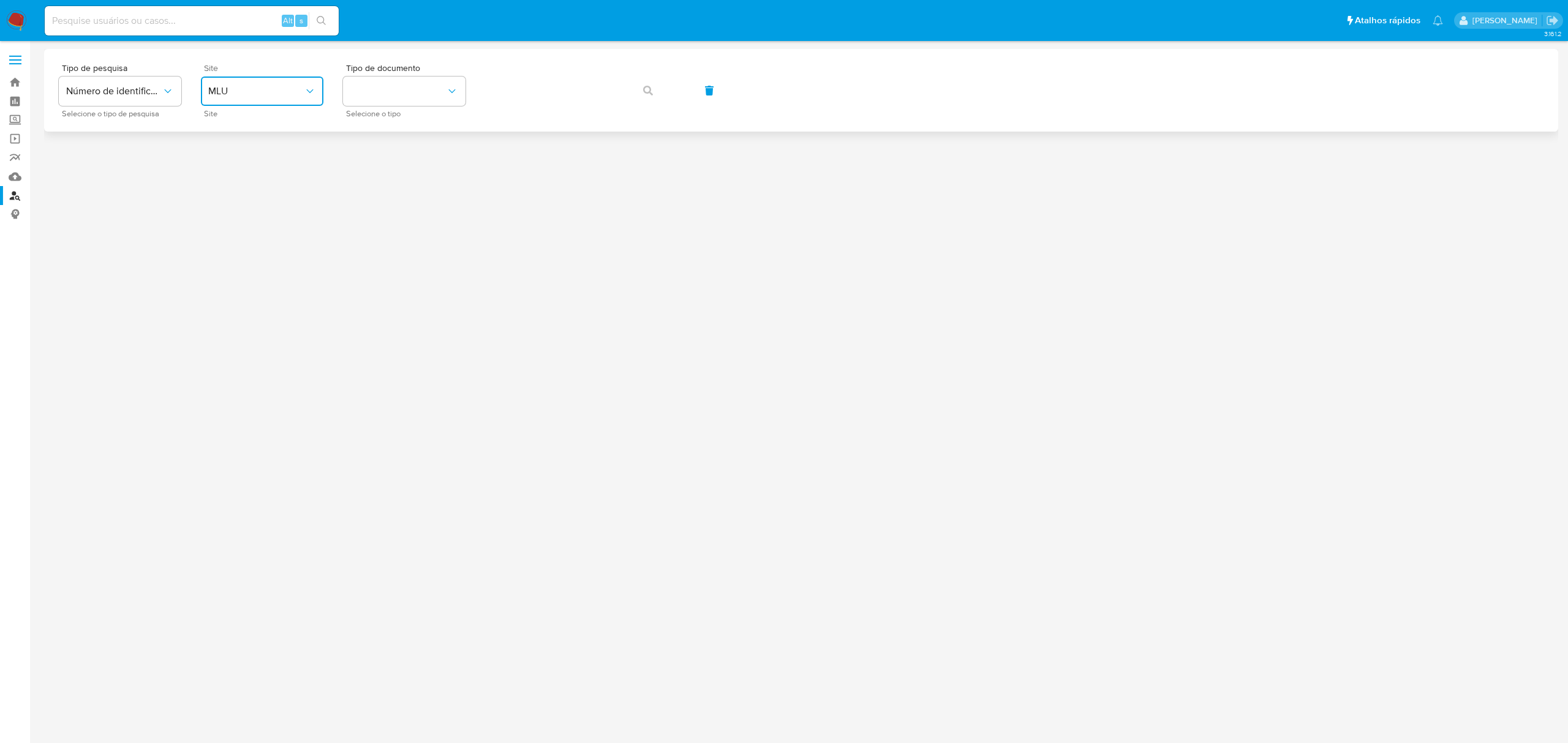
click at [262, 79] on button "MLU" at bounding box center [262, 91] width 123 height 29
click at [247, 180] on div "MLB" at bounding box center [259, 183] width 101 height 29
click at [381, 101] on button "identificationType" at bounding box center [403, 91] width 123 height 29
click at [393, 167] on div "CPF CPF" at bounding box center [401, 171] width 101 height 41
click at [647, 86] on icon "button" at bounding box center [647, 90] width 10 height 10
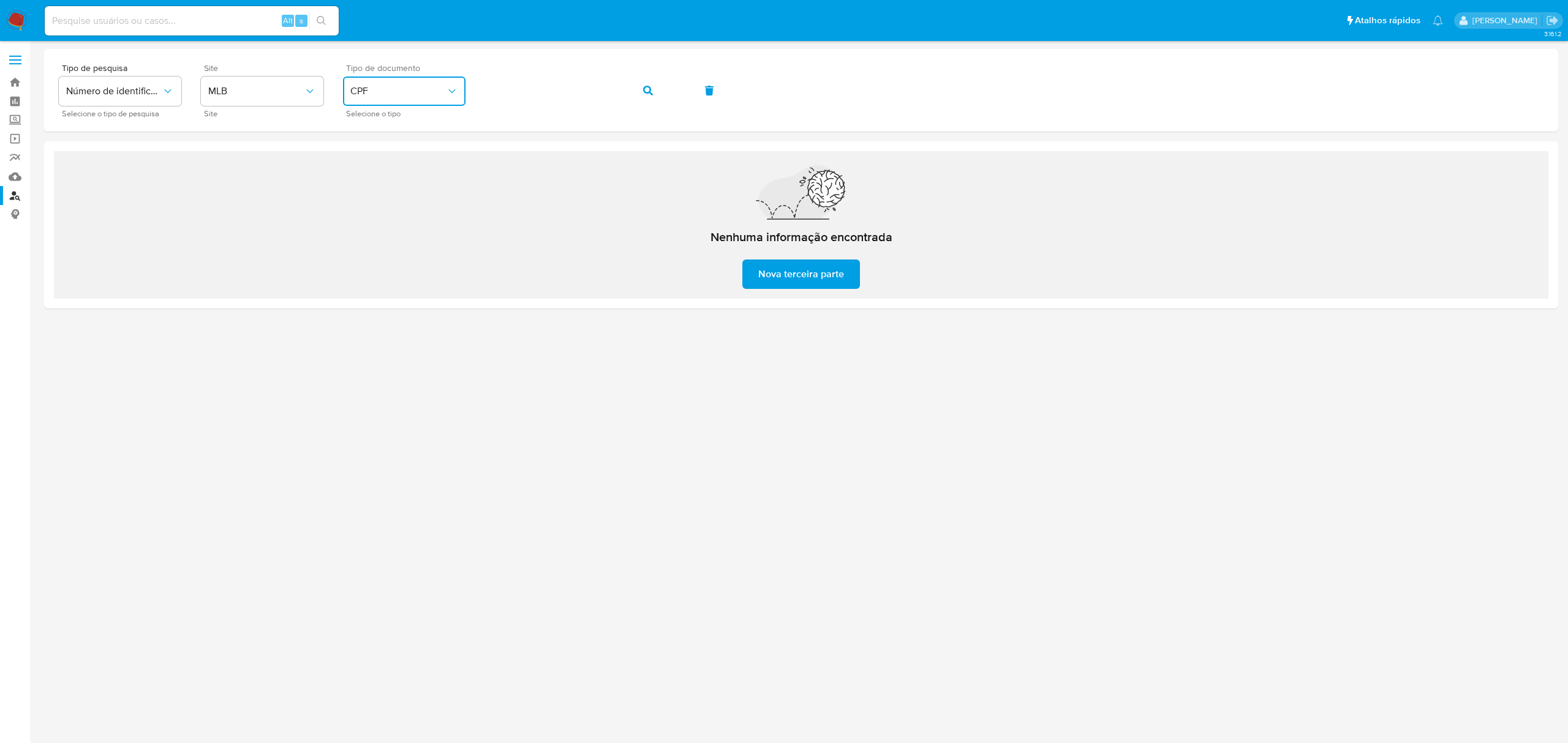
click at [411, 93] on span "CPF" at bounding box center [398, 91] width 95 height 12
click at [395, 124] on div "CNPJ CNPJ" at bounding box center [401, 130] width 101 height 41
click at [456, 91] on div "Tipo de pesquisa Número de identificação Selecione o tipo de pesquisa Site MLB …" at bounding box center [801, 90] width 1484 height 53
click at [645, 89] on icon "button" at bounding box center [647, 90] width 10 height 10
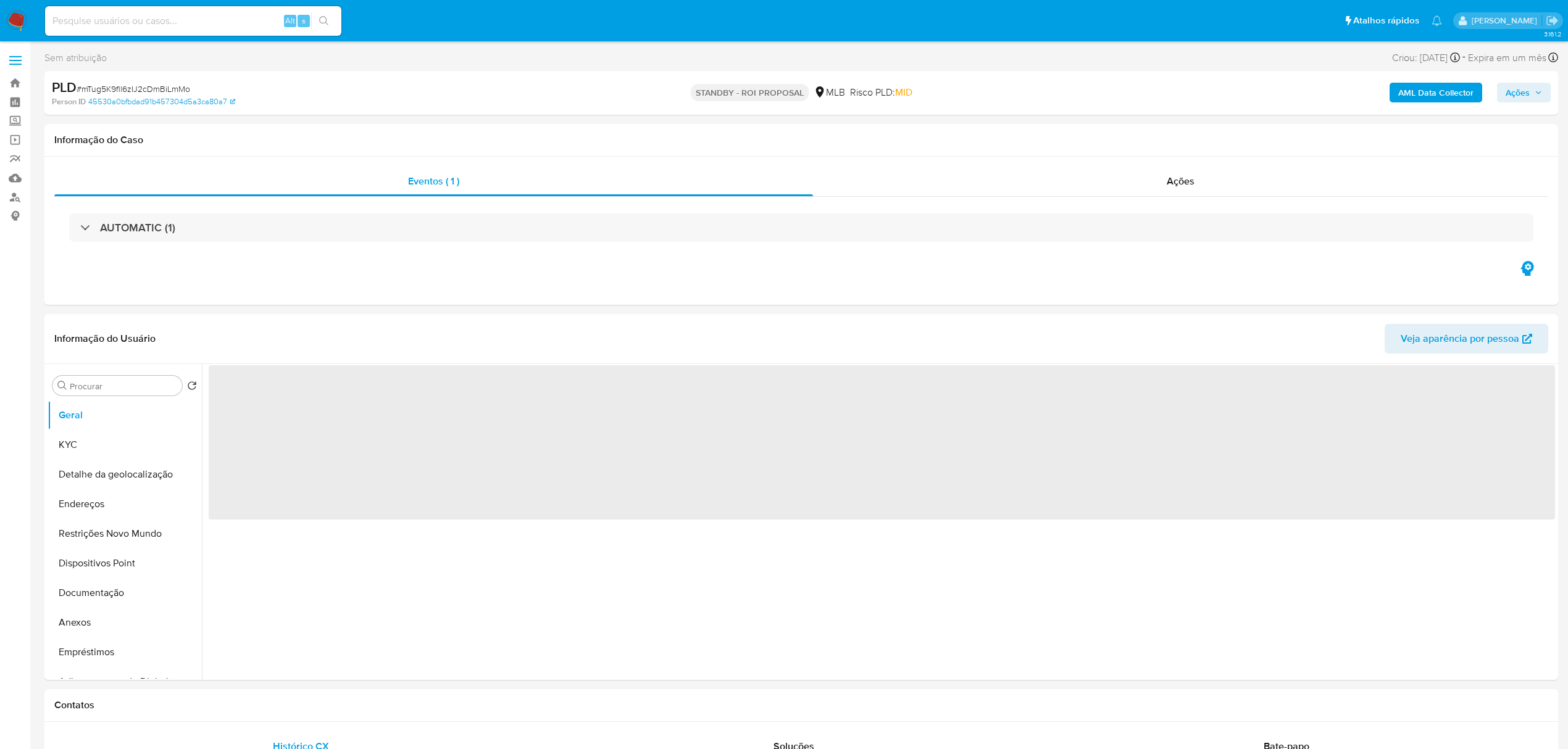
select select "10"
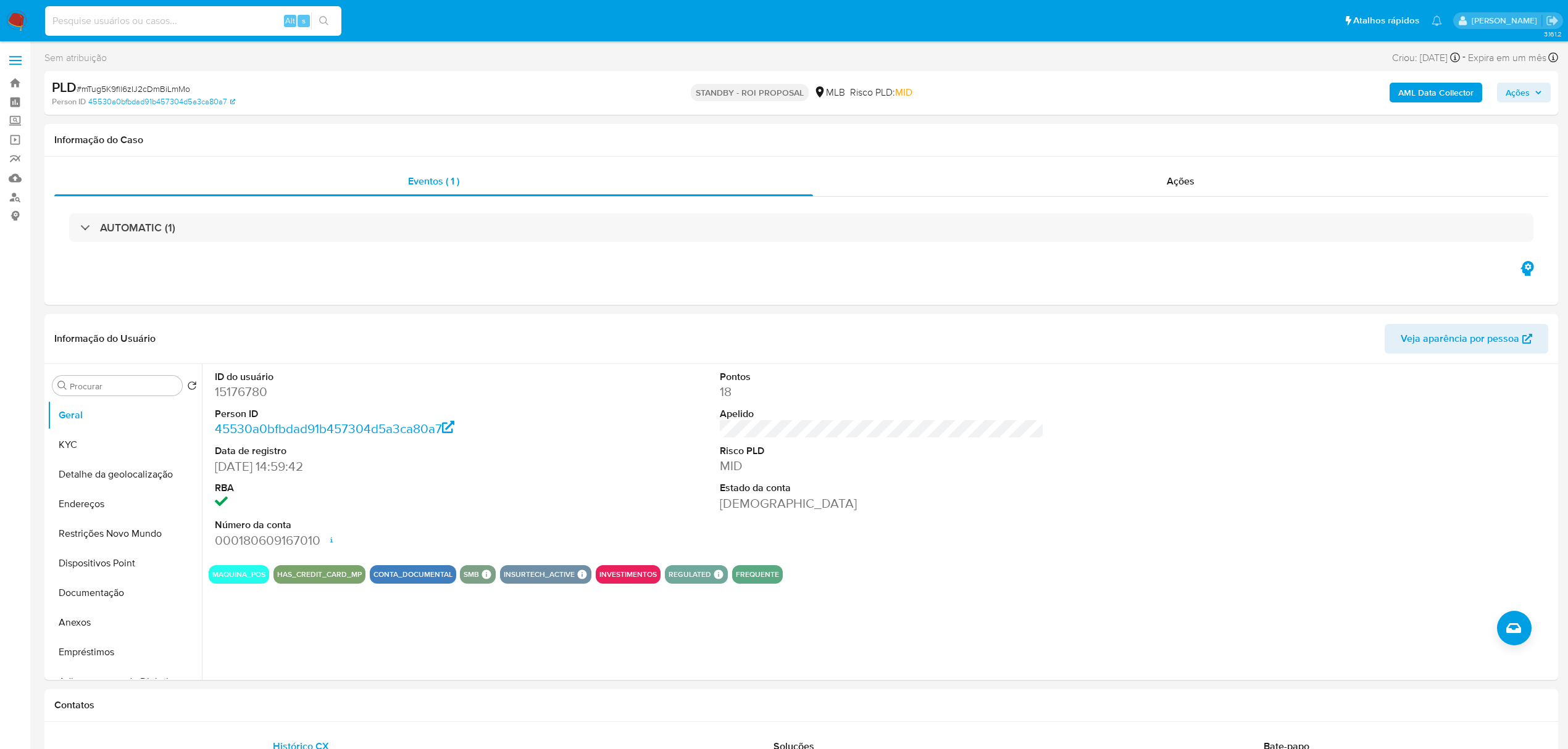
click at [186, 23] on input at bounding box center [193, 21] width 296 height 16
paste input "63t6X1VJnKXhdkde4RqIp5bj"
type input "63t6X1VJnKXhdkde4RqIp5bj"
click at [321, 20] on icon "search-icon" at bounding box center [324, 20] width 10 height 10
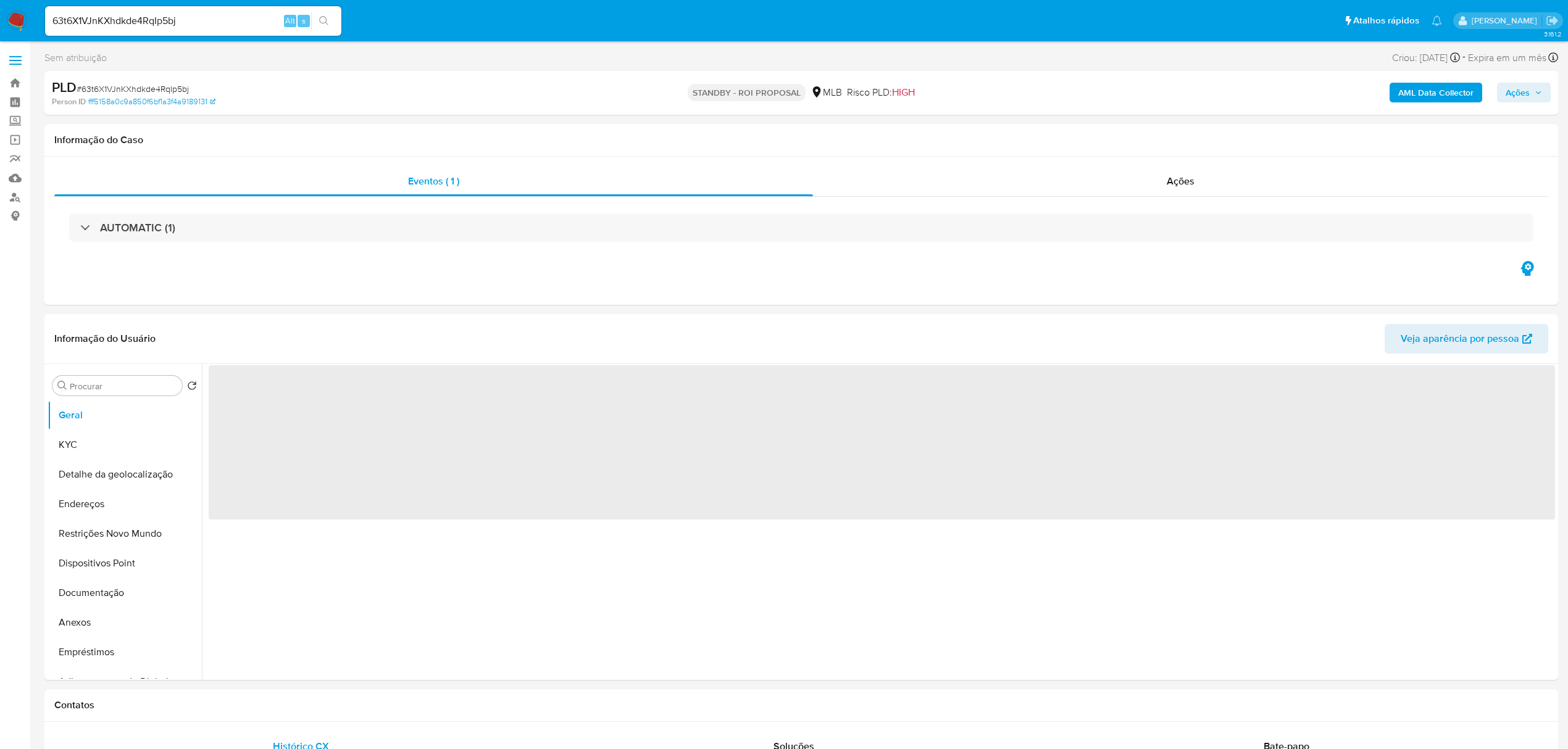
select select "10"
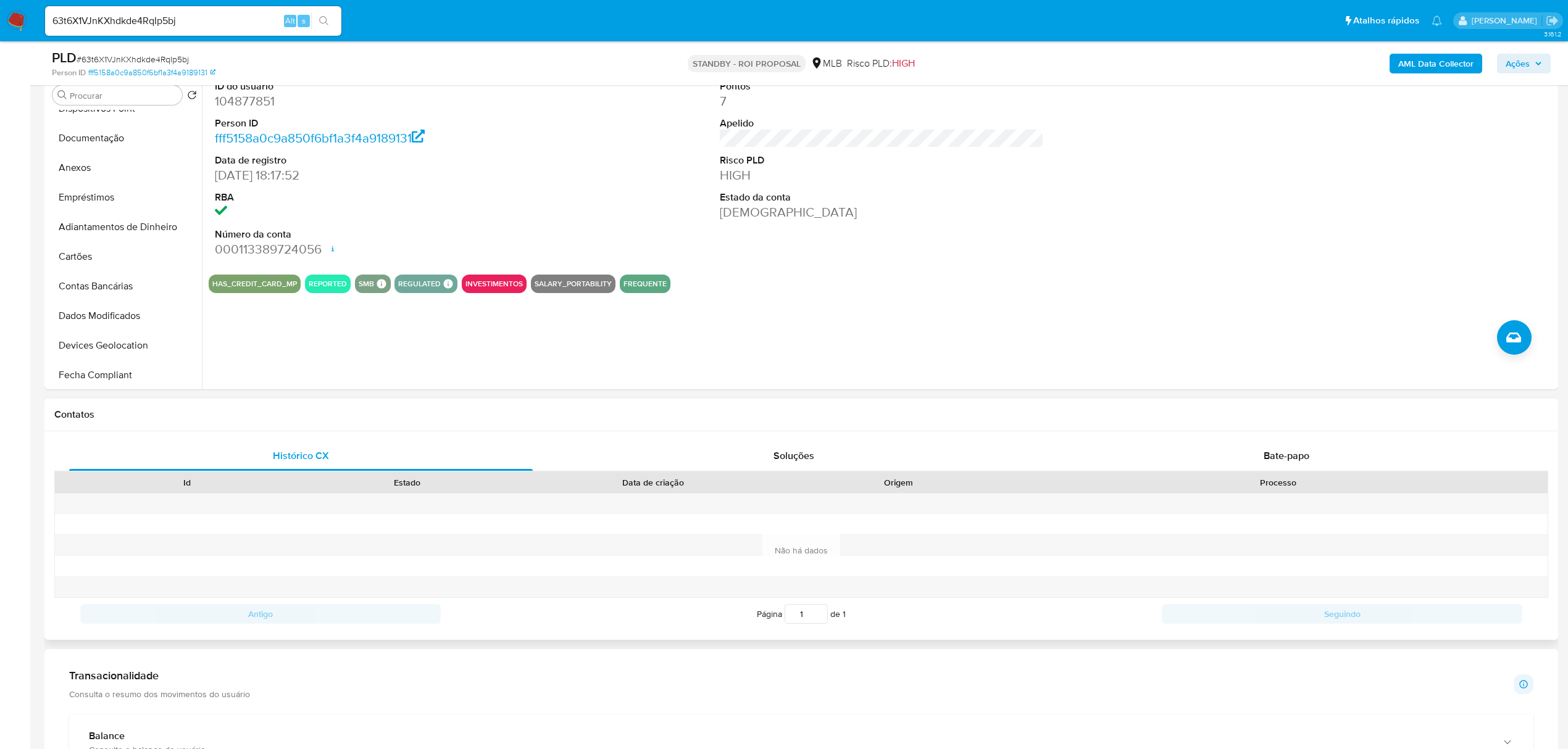
scroll to position [411, 0]
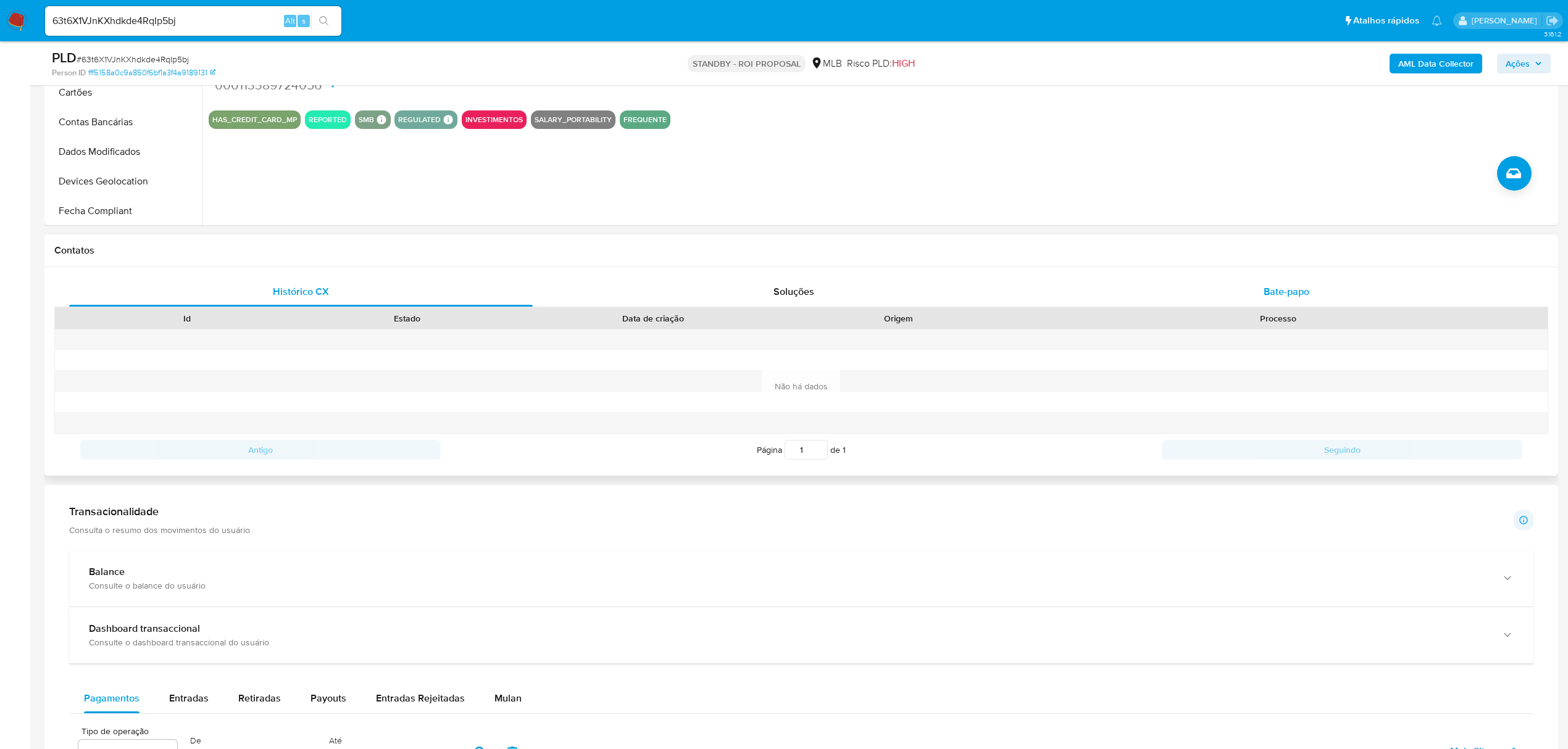
click at [1278, 291] on span "Bate-papo" at bounding box center [1286, 292] width 45 height 14
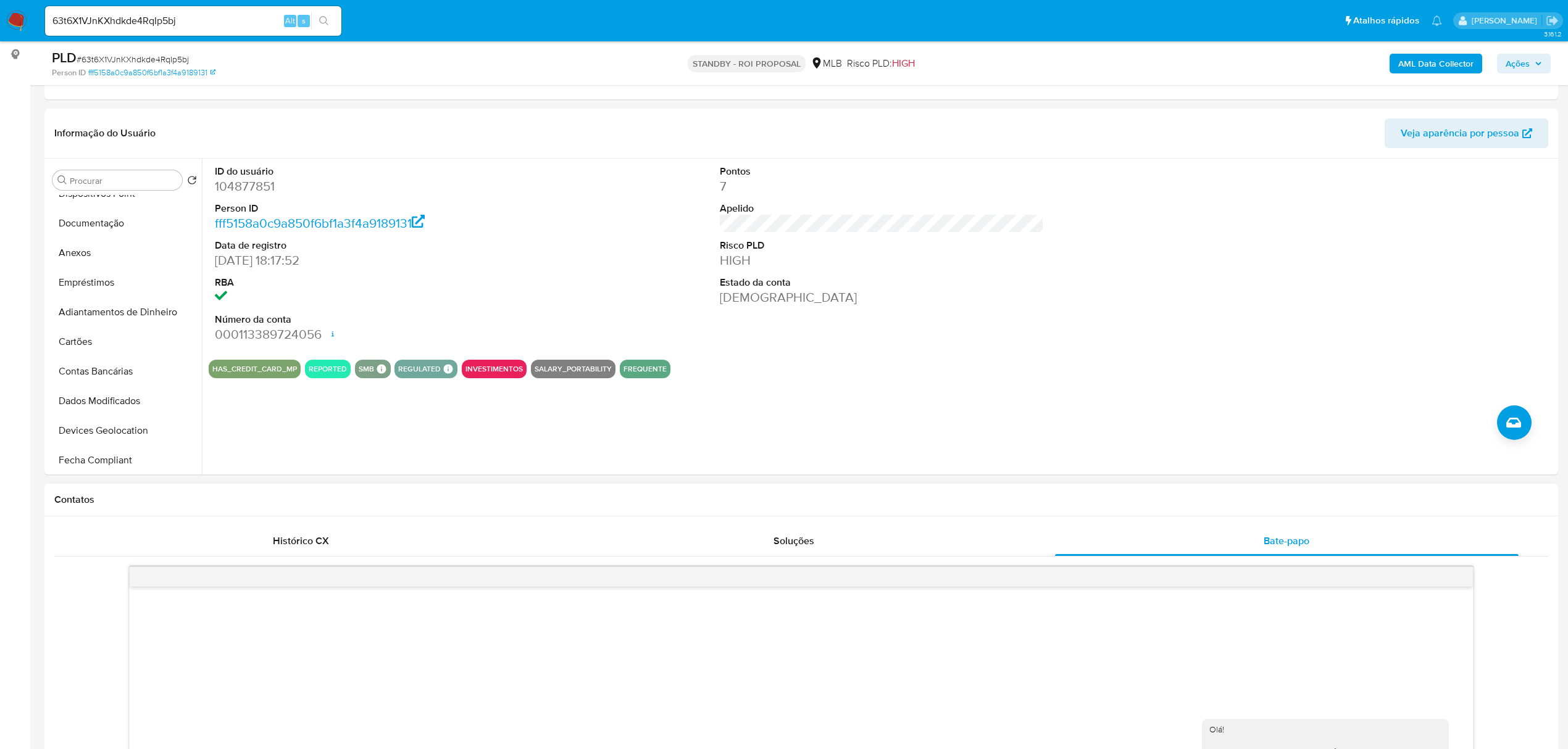
scroll to position [0, 0]
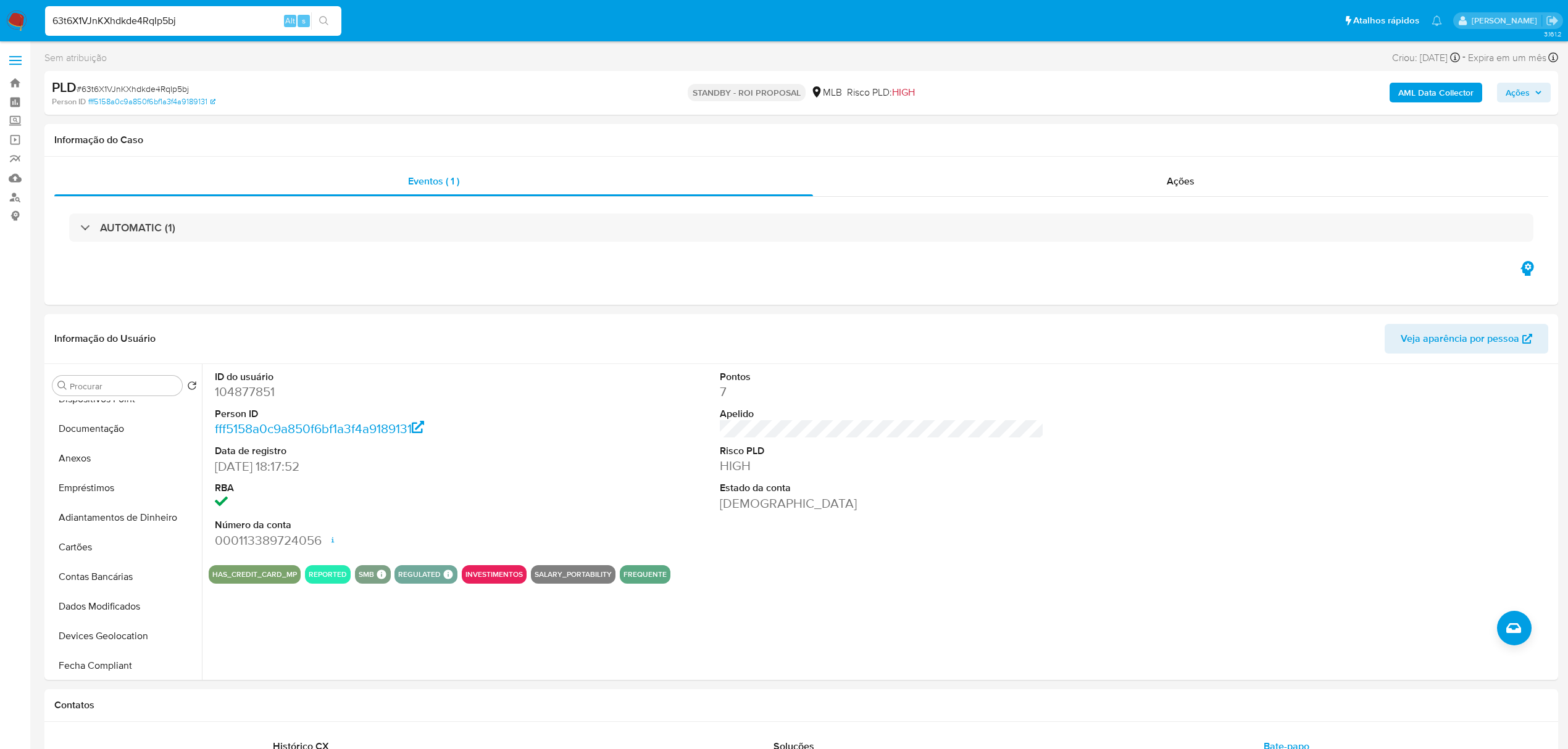
drag, startPoint x: 218, startPoint y: 21, endPoint x: 29, endPoint y: 19, distance: 189.0
click at [29, 19] on nav "Pausado Ver notificaciones 63t6X1VJnKXhdkde4RqIp5bj Alt s Atalhos rápidos Presi…" at bounding box center [784, 20] width 1568 height 41
paste input "RK0yo934xTCicDMbnI7L2Qle"
type input "RK0yo934xTCicDMbnI7L2Qle"
drag, startPoint x: 324, startPoint y: 21, endPoint x: 403, endPoint y: 38, distance: 80.8
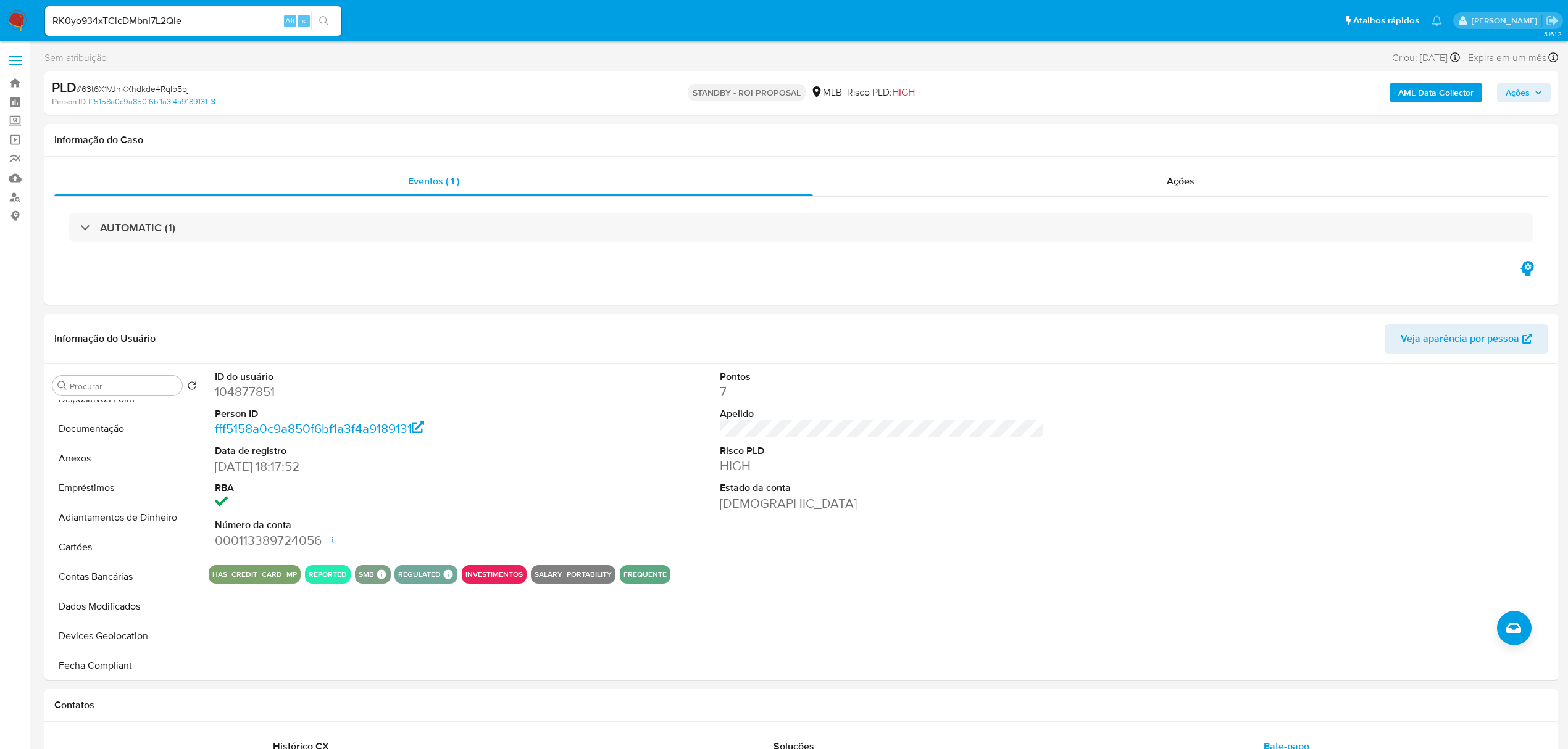
click at [325, 21] on icon "search-icon" at bounding box center [324, 20] width 10 height 10
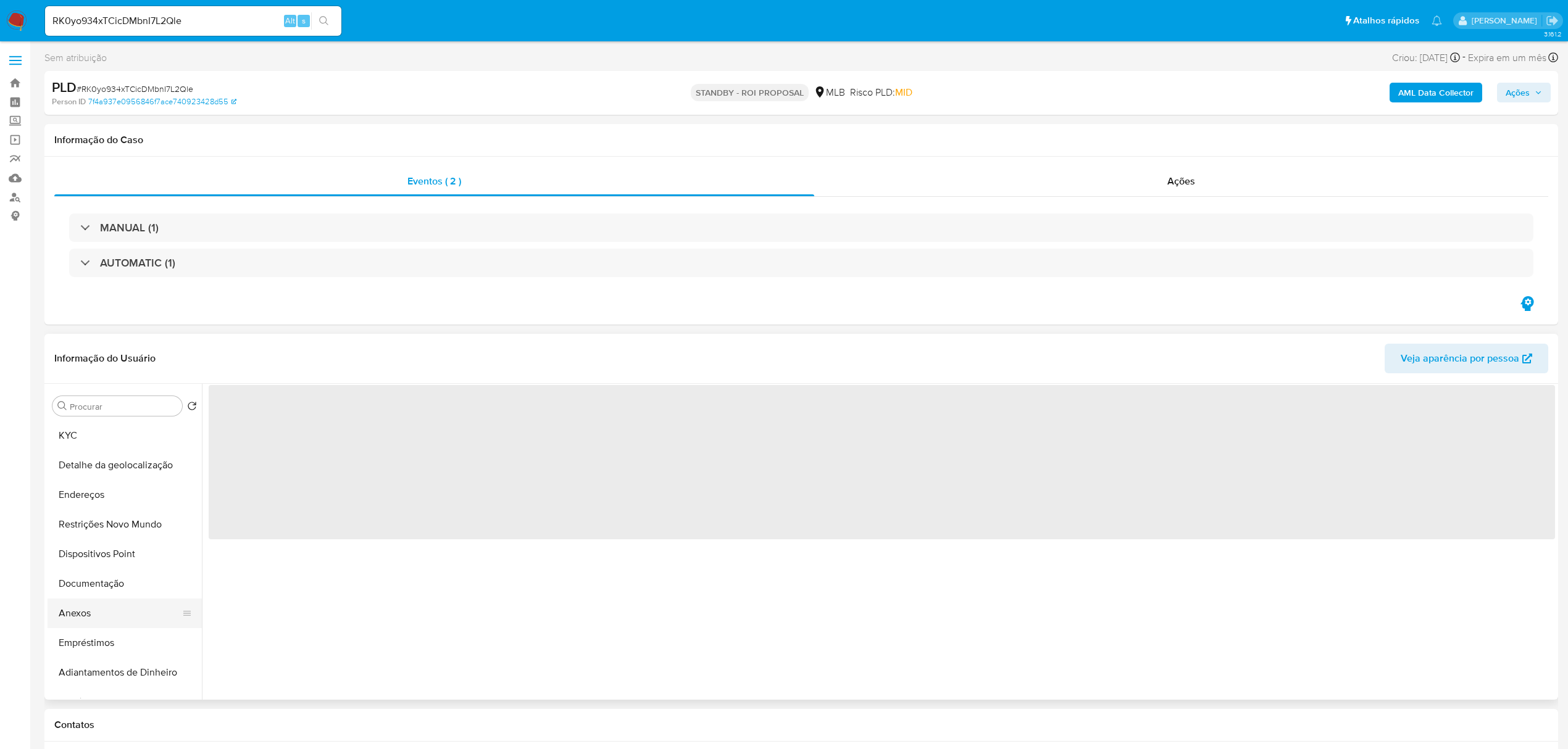
select select "10"
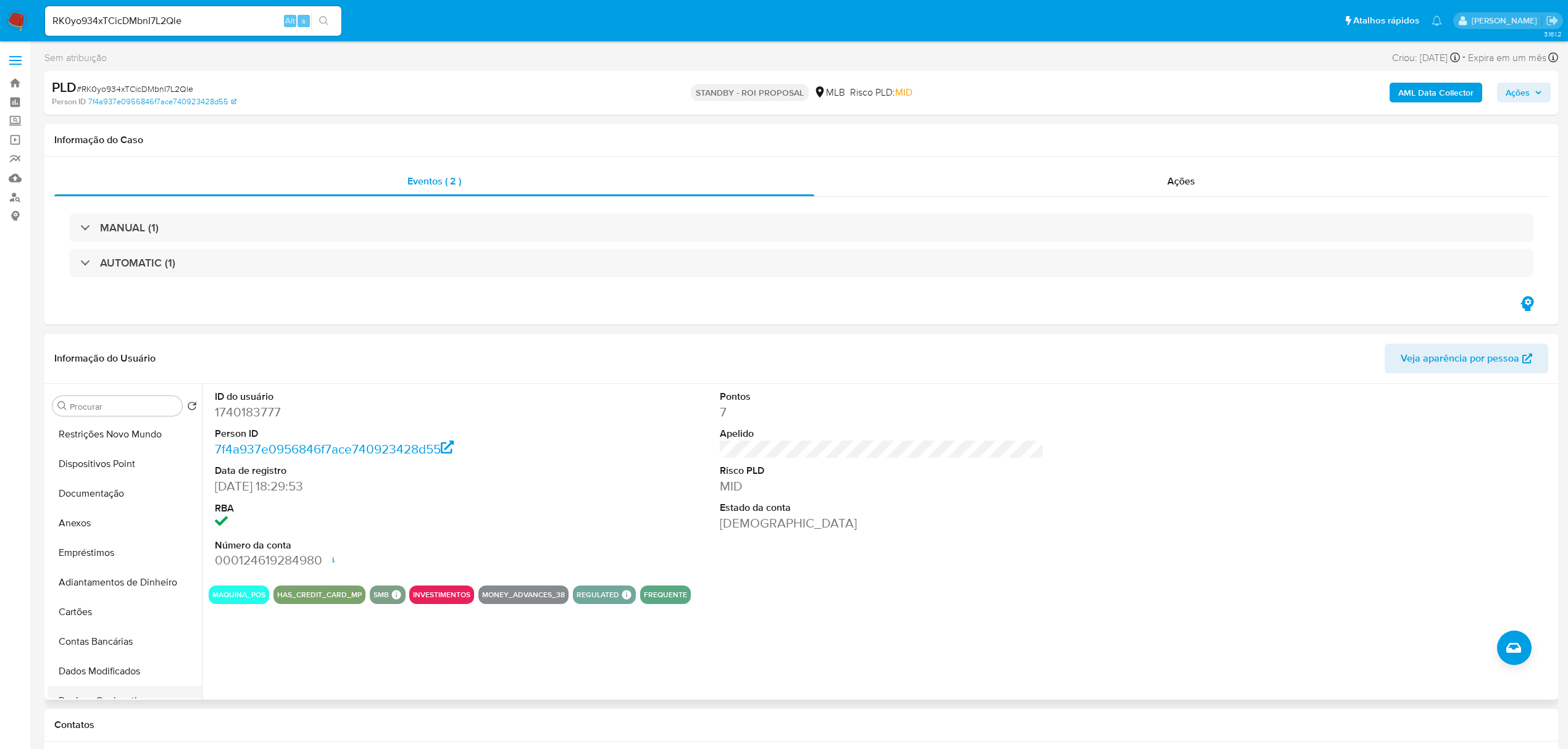
scroll to position [82, 0]
click at [128, 465] on button "Restrições Novo Mundo" at bounding box center [119, 471] width 144 height 29
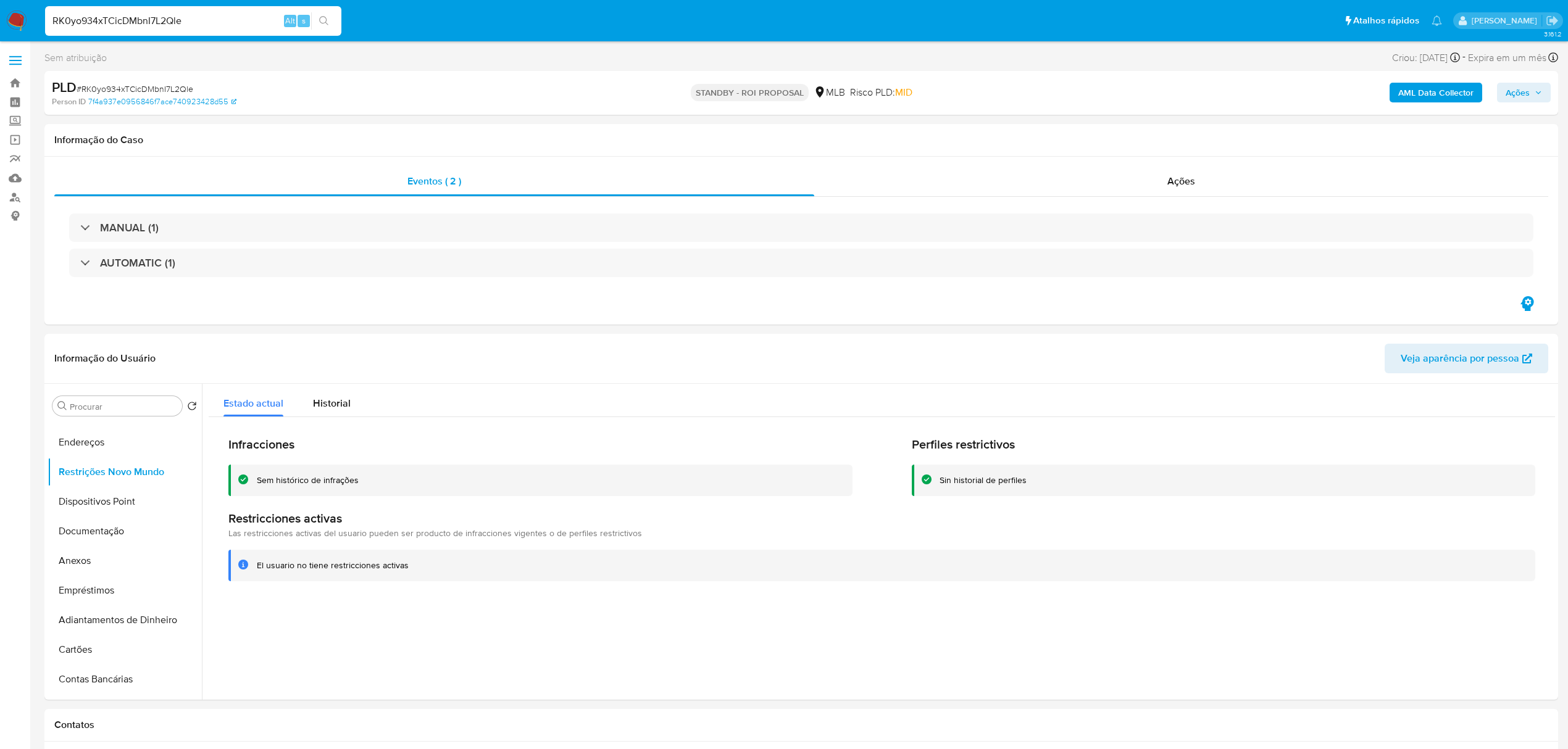
drag, startPoint x: 198, startPoint y: 21, endPoint x: 15, endPoint y: 25, distance: 183.0
click at [15, 25] on nav "Pausado Ver notificaciones RK0yo934xTCicDMbnI7L2Qle Alt s Atalhos rápidos Presi…" at bounding box center [784, 20] width 1568 height 41
paste input "63t6X1VJnKXhdkde4RqIp5bj"
type input "63t6X1VJnKXhdkde4RqIp5bj"
click at [319, 13] on button "search-icon" at bounding box center [324, 20] width 25 height 17
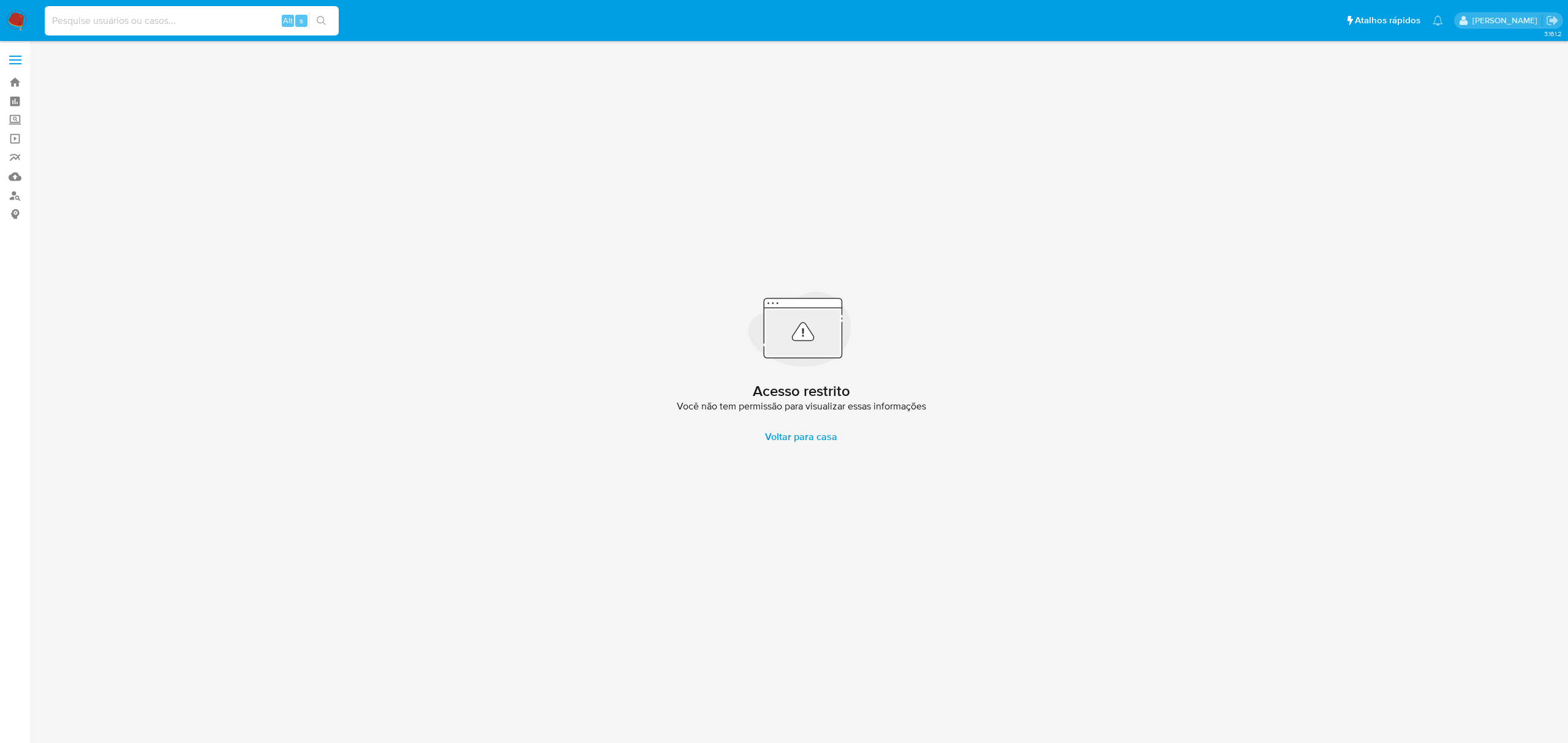
paste input "63t6X1VJnKXhdkde4RqIp5bj"
click at [51, 13] on input "63t6X1VJnKXhdkde4RqIp5bj" at bounding box center [192, 21] width 294 height 16
type input "63t6X1VJnKXhdkde4RqIp5bj"
click at [319, 18] on icon "search-icon" at bounding box center [321, 20] width 10 height 10
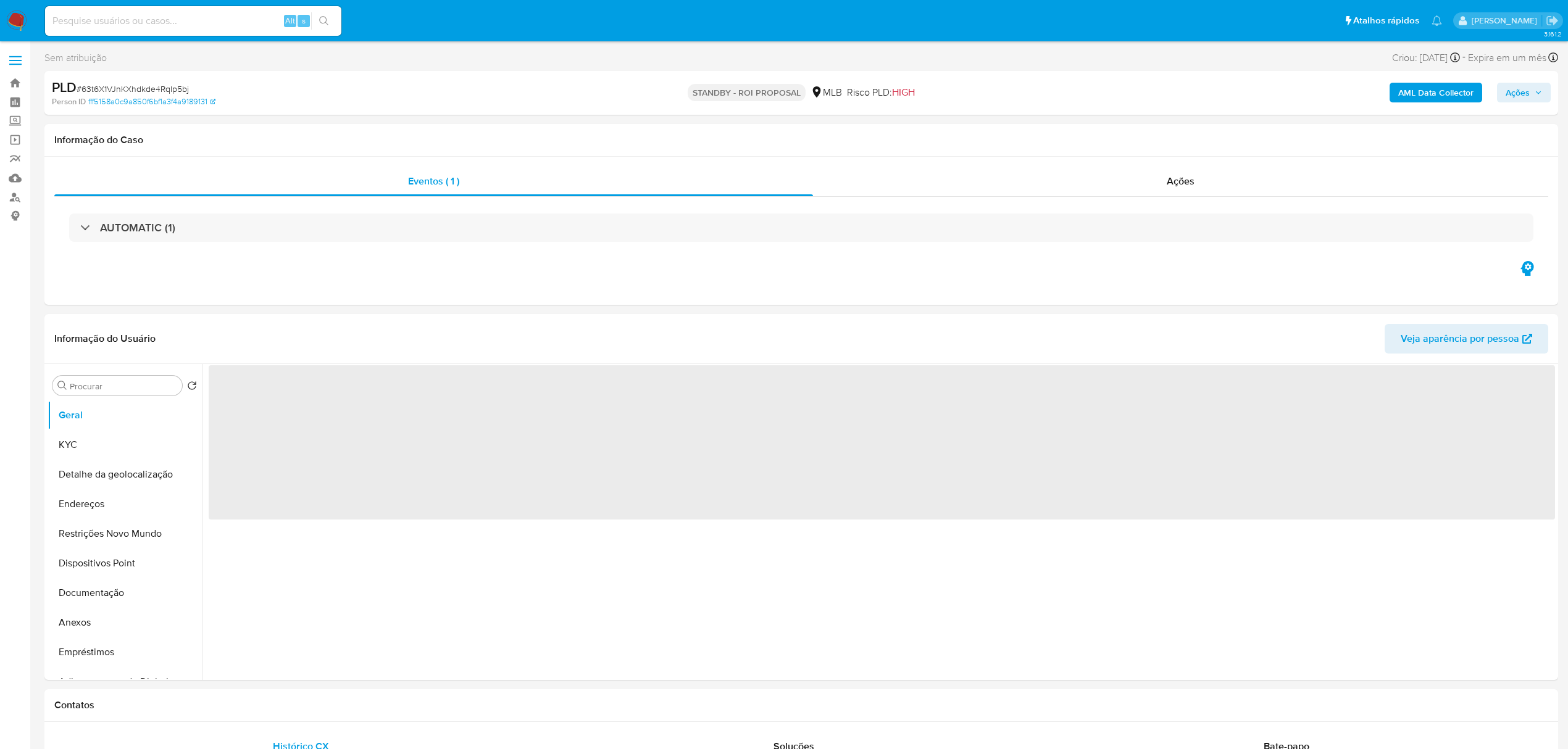
select select "10"
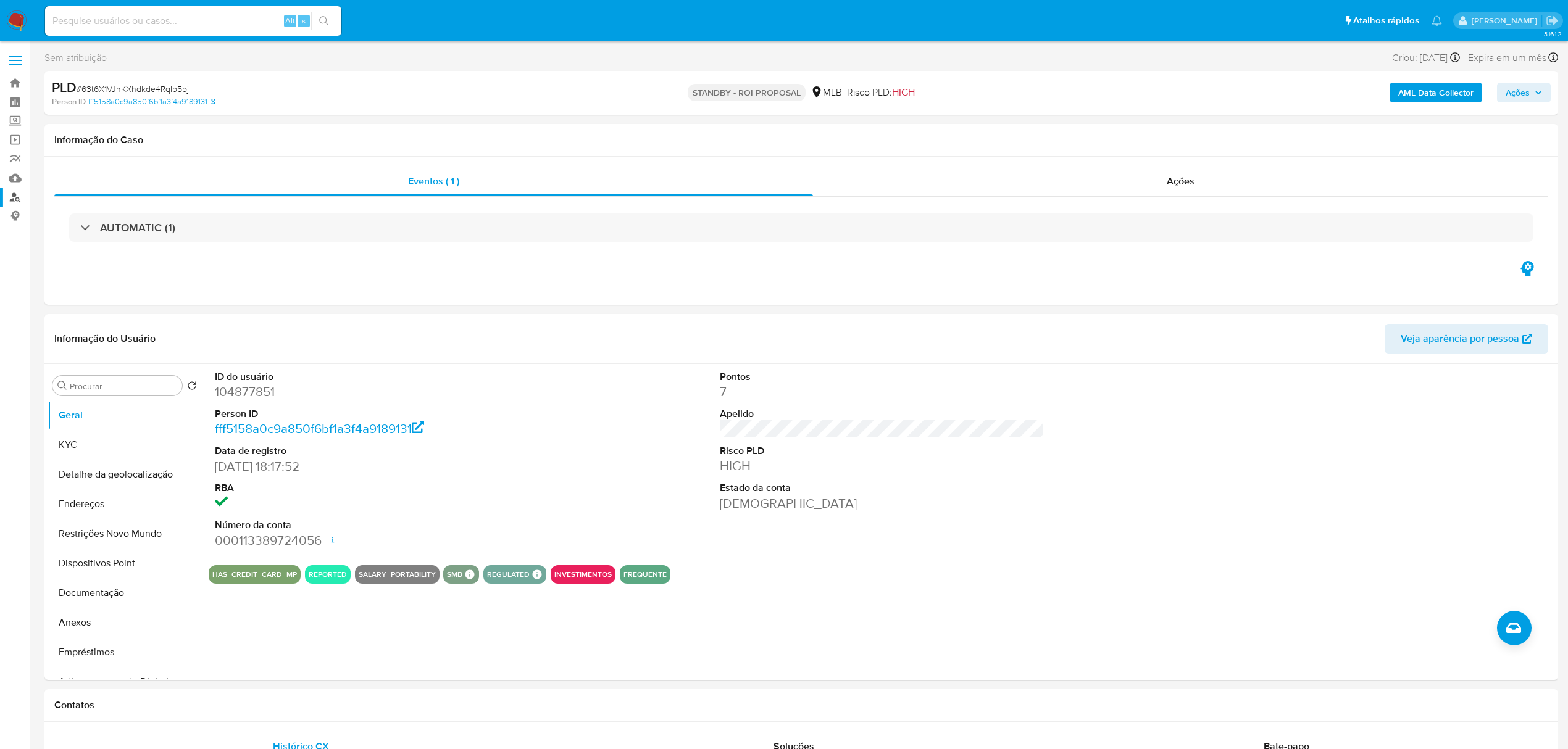
click at [11, 200] on link "Localizador de pessoas" at bounding box center [73, 197] width 147 height 20
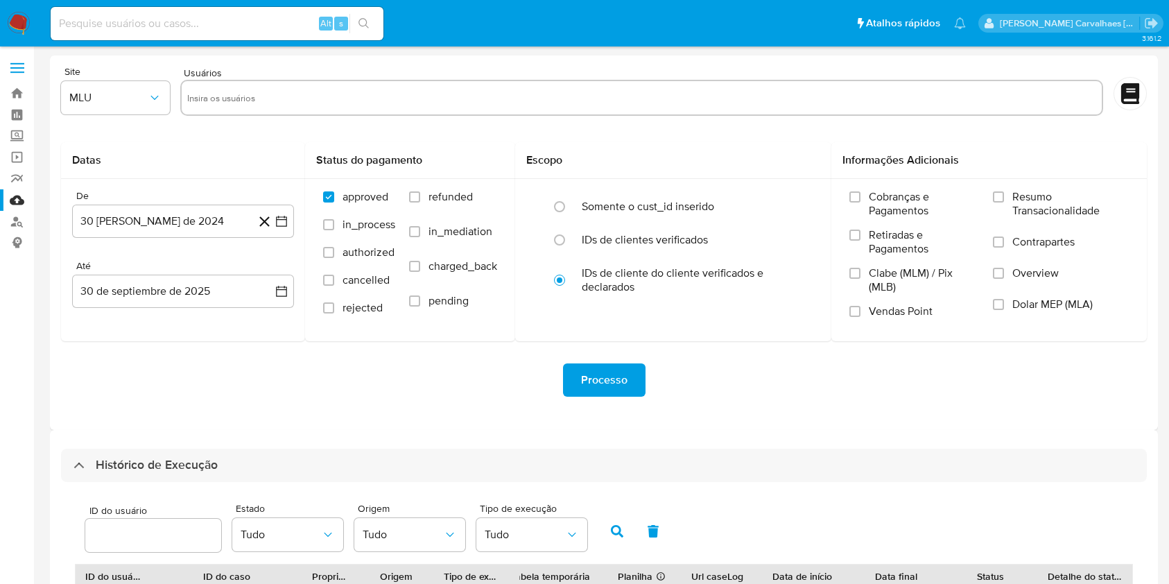
select select "10"
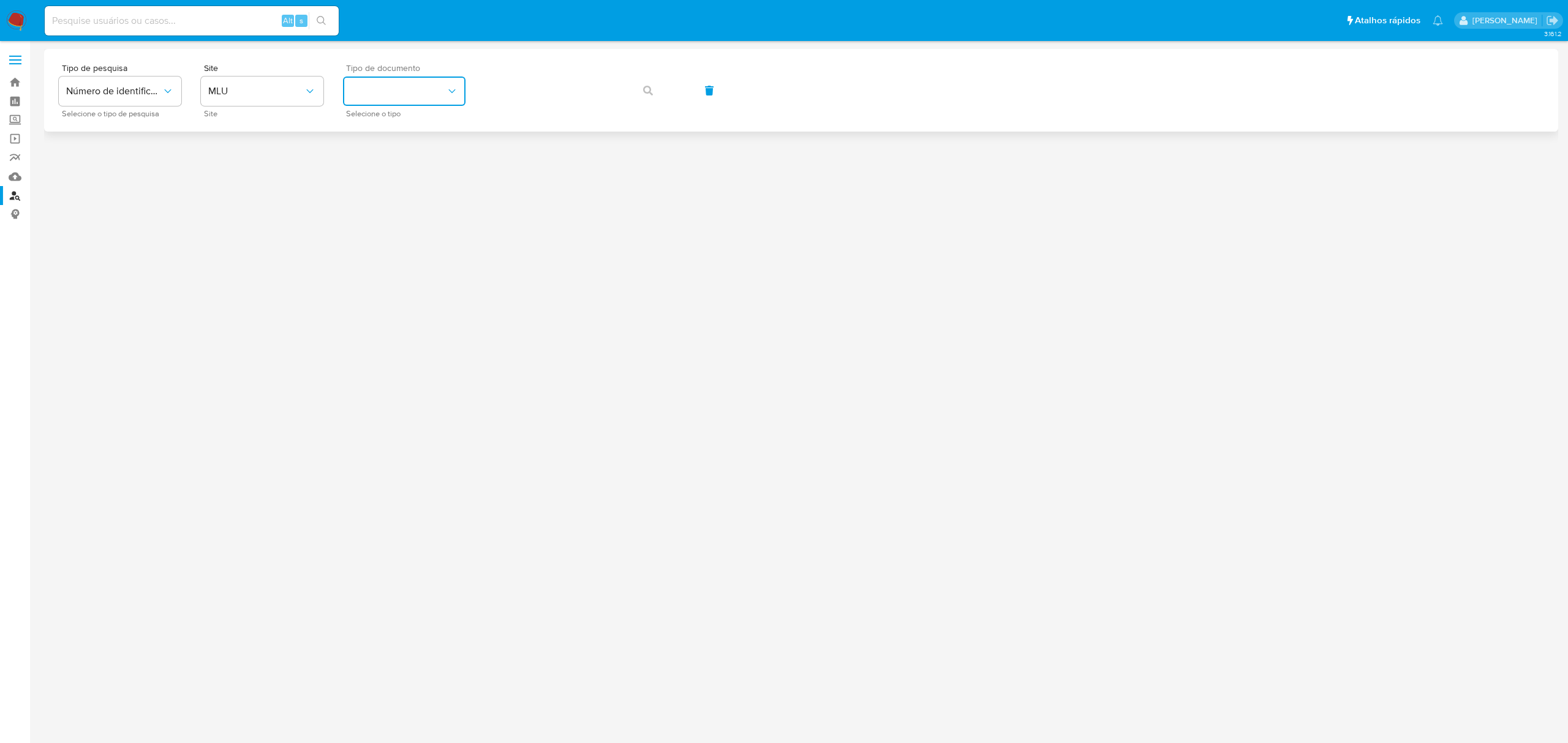
click at [398, 99] on button "identificationType" at bounding box center [403, 91] width 123 height 29
click at [281, 75] on div "Site MLU Site" at bounding box center [262, 90] width 123 height 53
click at [281, 101] on button "MLU" at bounding box center [262, 91] width 123 height 29
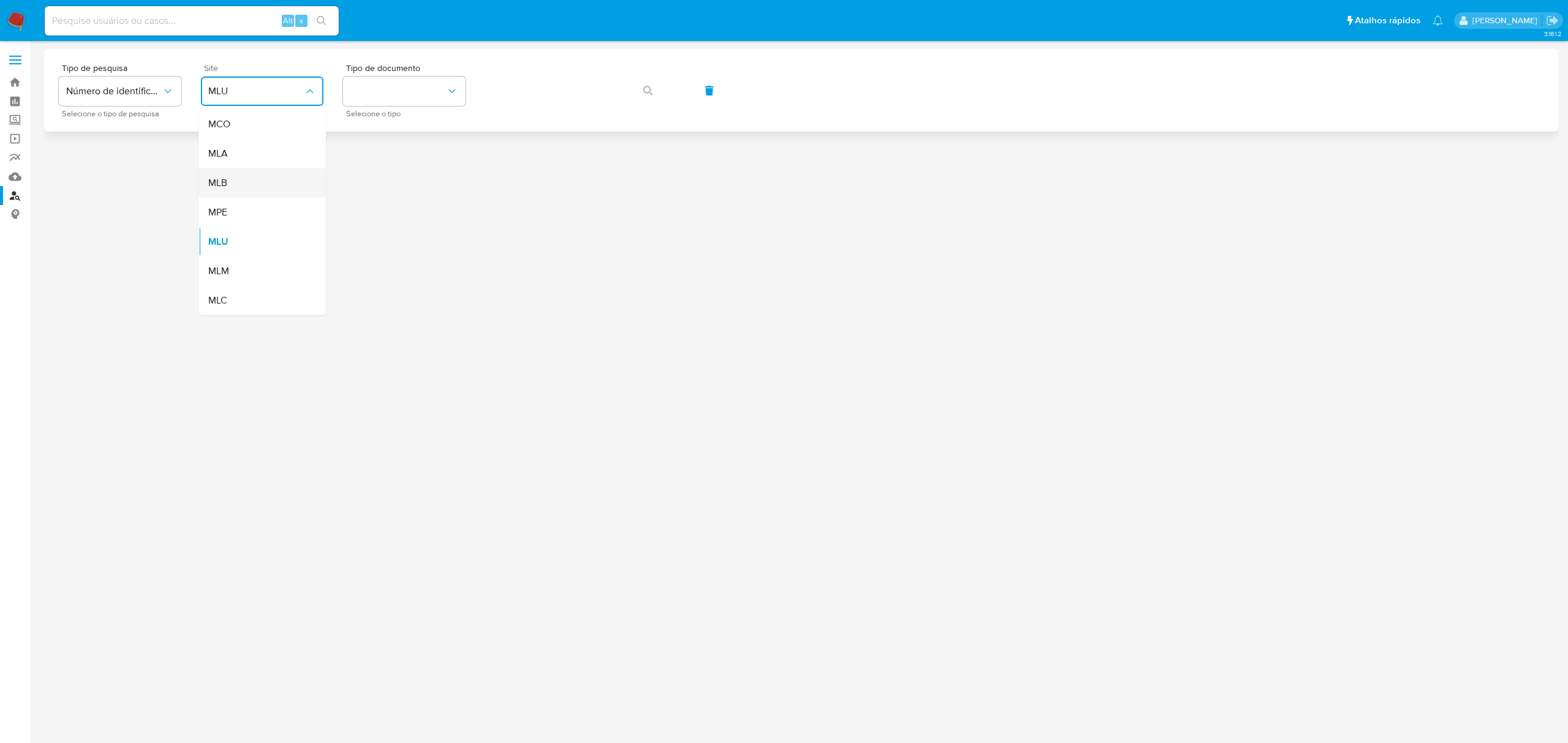
click at [245, 173] on div "MLB" at bounding box center [259, 183] width 101 height 29
click at [434, 96] on button "identificationType" at bounding box center [403, 91] width 123 height 29
click at [387, 172] on div "CPF CPF" at bounding box center [401, 171] width 101 height 41
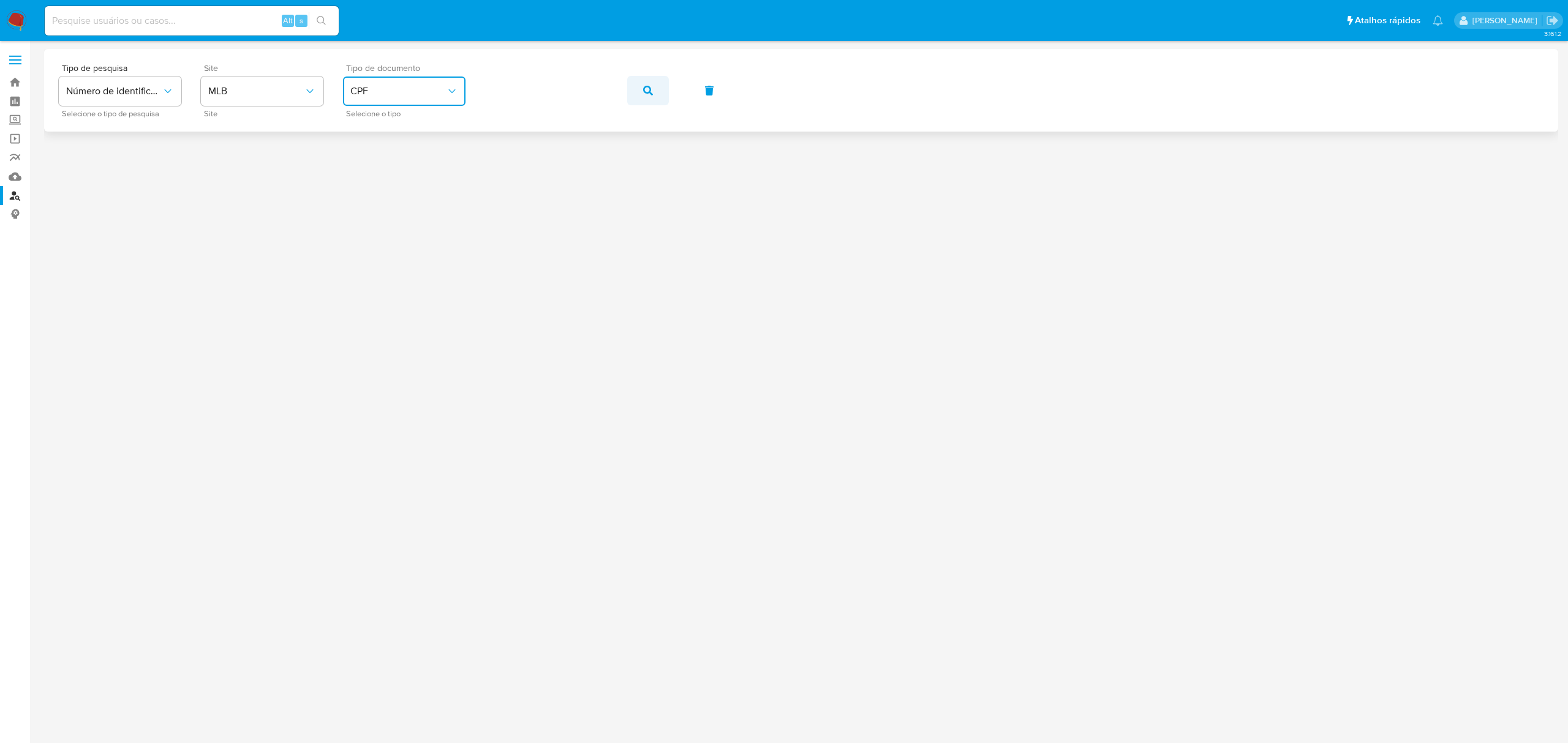
click at [642, 93] on button "button" at bounding box center [647, 90] width 41 height 29
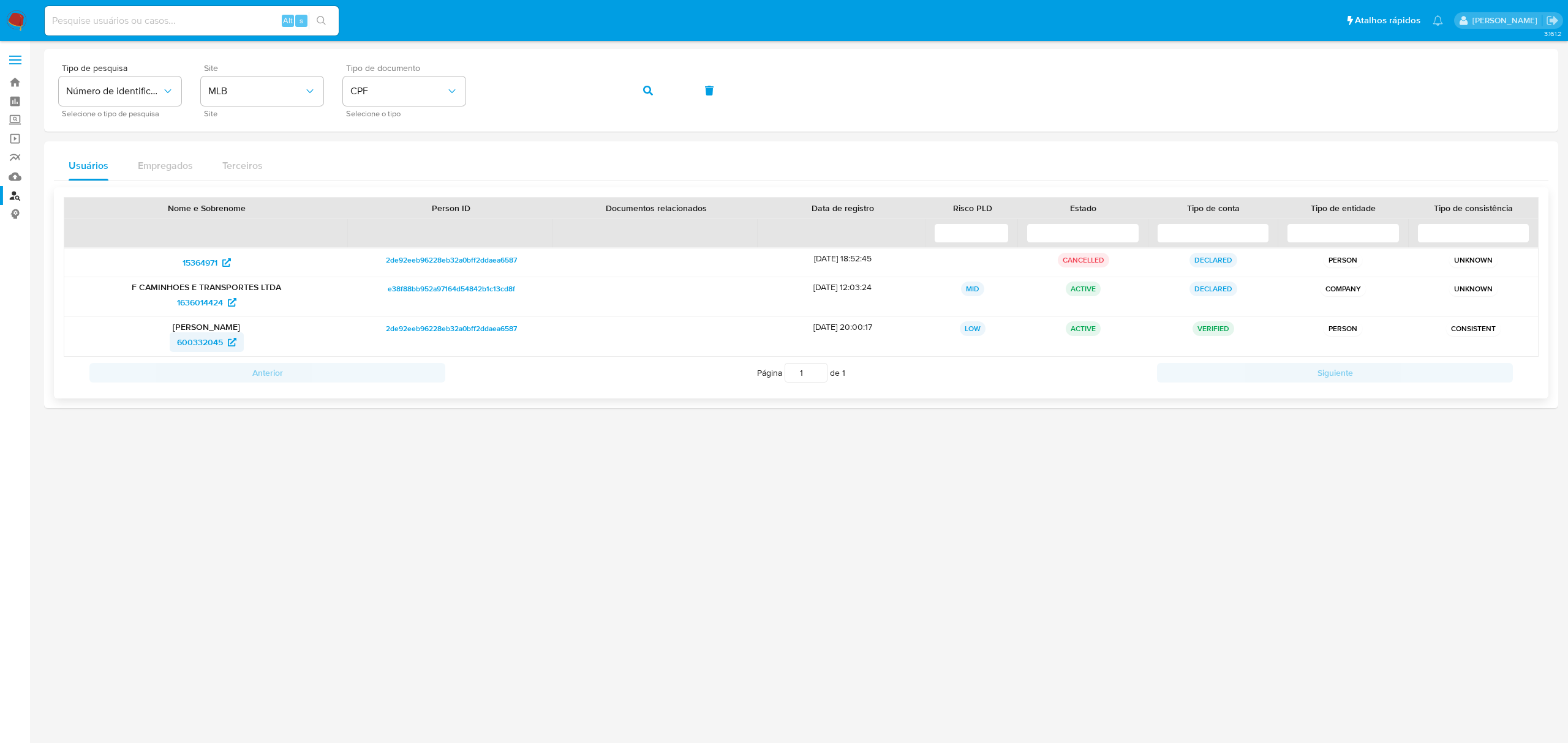
click at [215, 341] on span "600332045" at bounding box center [200, 342] width 46 height 19
click at [197, 304] on span "1636014424" at bounding box center [200, 303] width 46 height 19
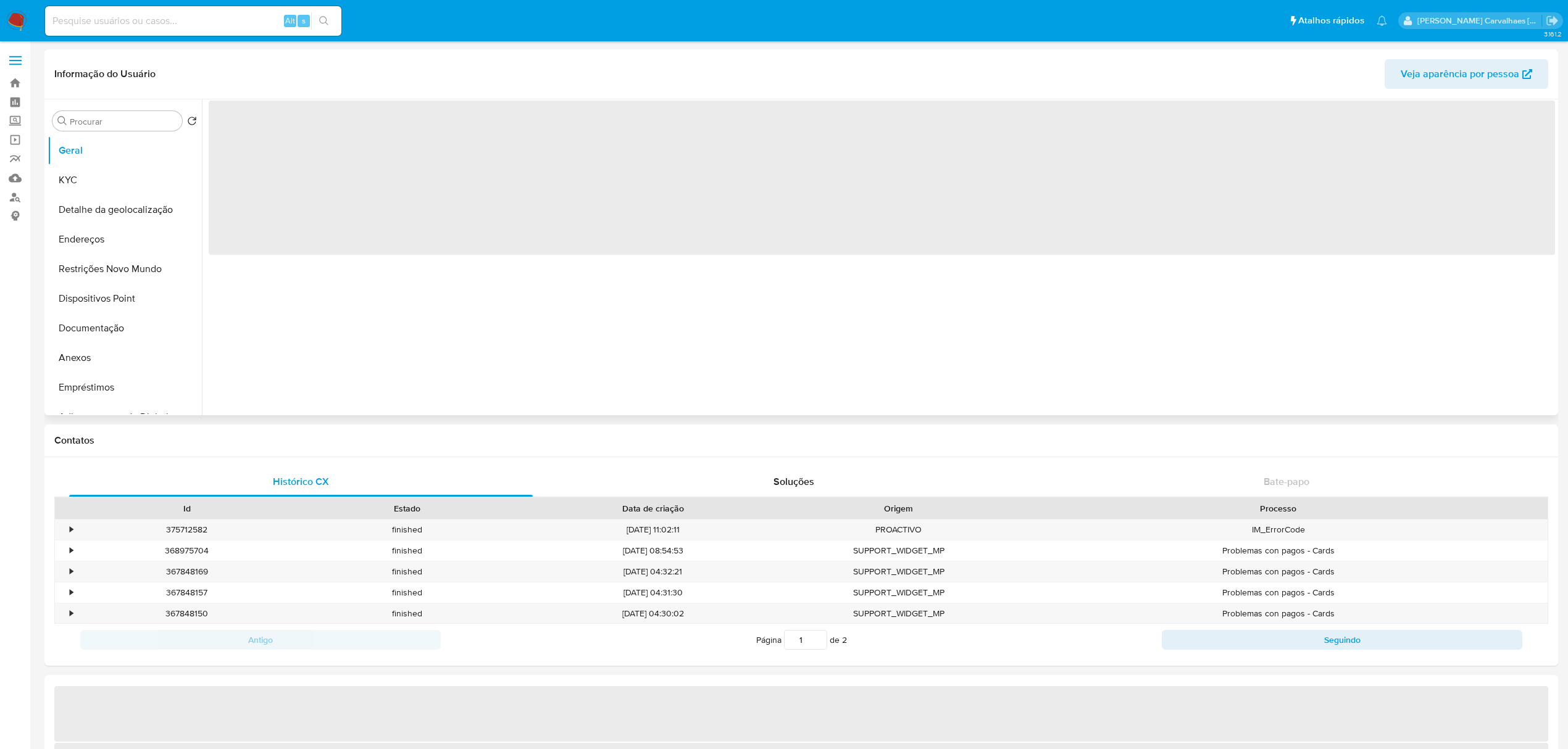
select select "10"
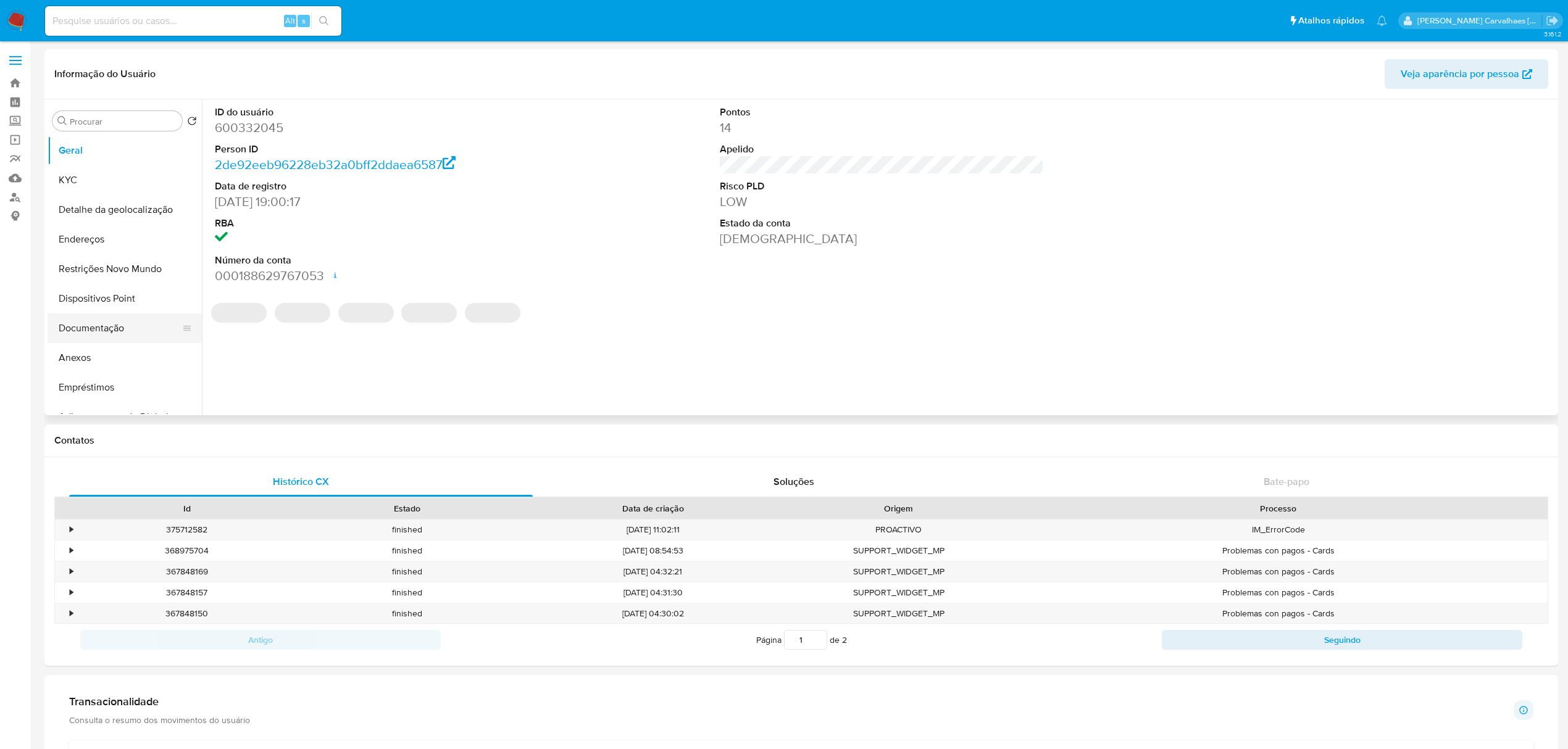
click at [93, 322] on button "Documentação" at bounding box center [119, 327] width 144 height 29
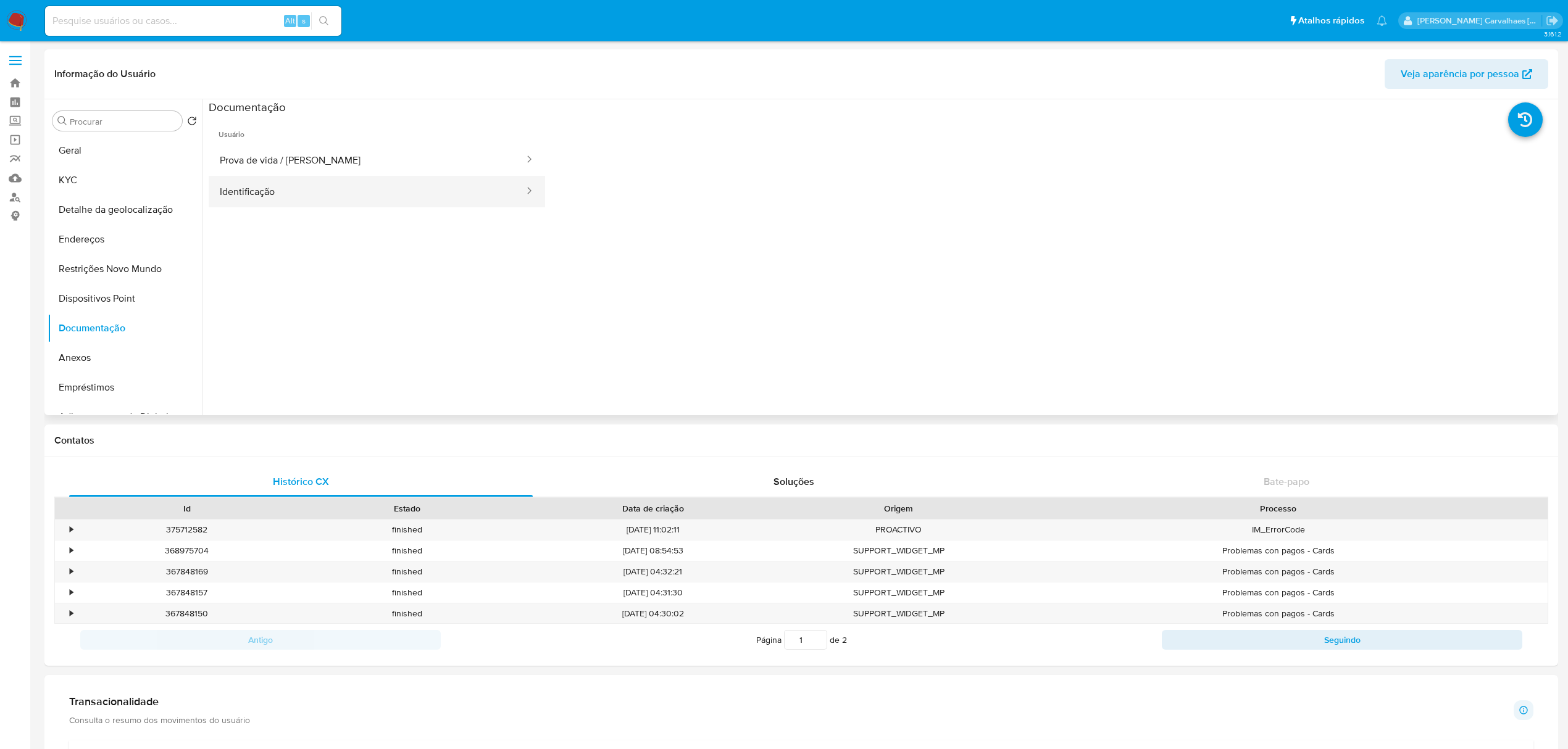
click at [336, 189] on button "Identificação" at bounding box center [367, 191] width 317 height 31
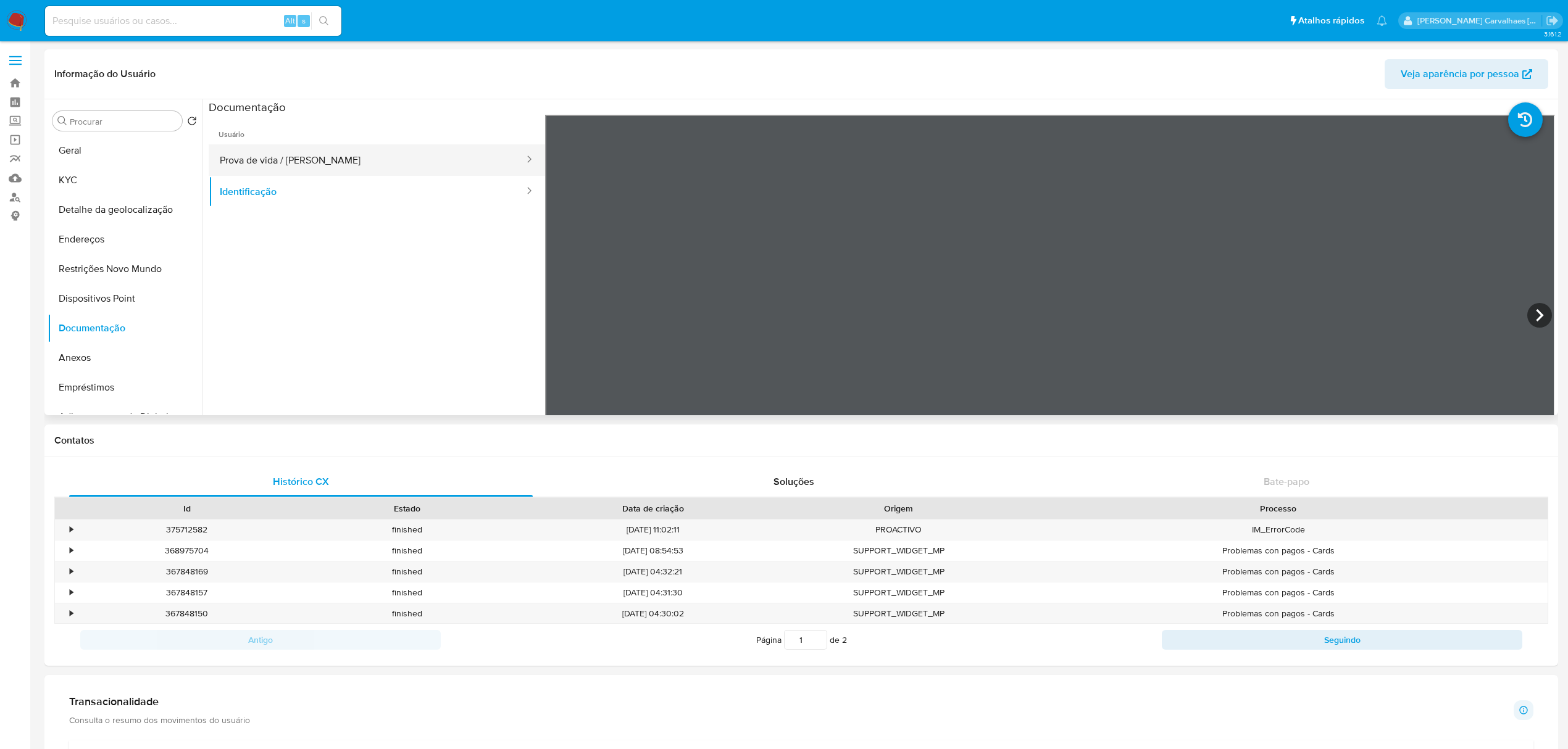
click at [357, 165] on button "Prova de vida / [PERSON_NAME]" at bounding box center [367, 159] width 317 height 31
click at [327, 163] on button "Prova de vida / [PERSON_NAME]" at bounding box center [367, 159] width 317 height 31
click at [342, 164] on button "Prova de vida / [PERSON_NAME]" at bounding box center [367, 159] width 317 height 31
click at [315, 190] on button "Identificação" at bounding box center [367, 191] width 317 height 31
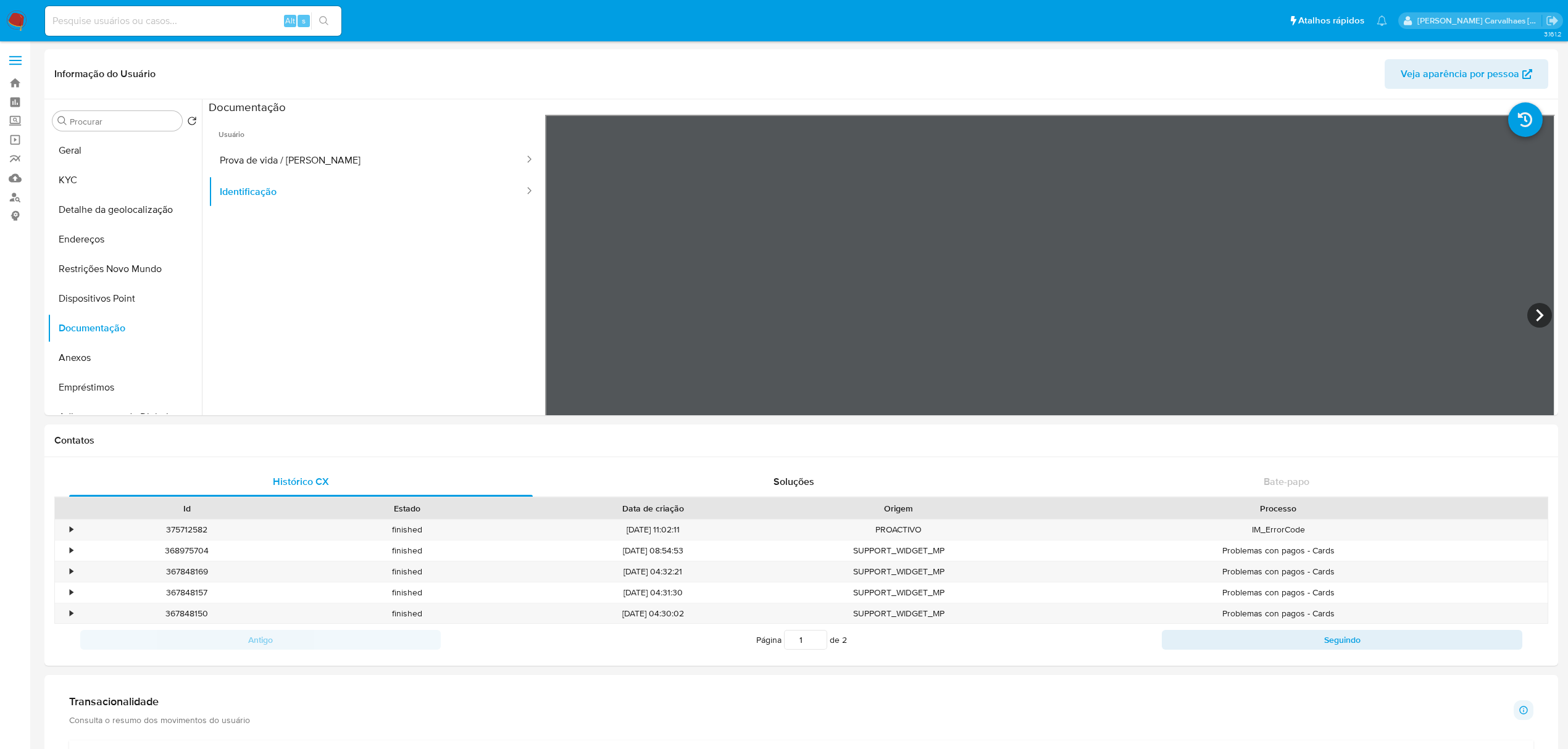
scroll to position [82, 0]
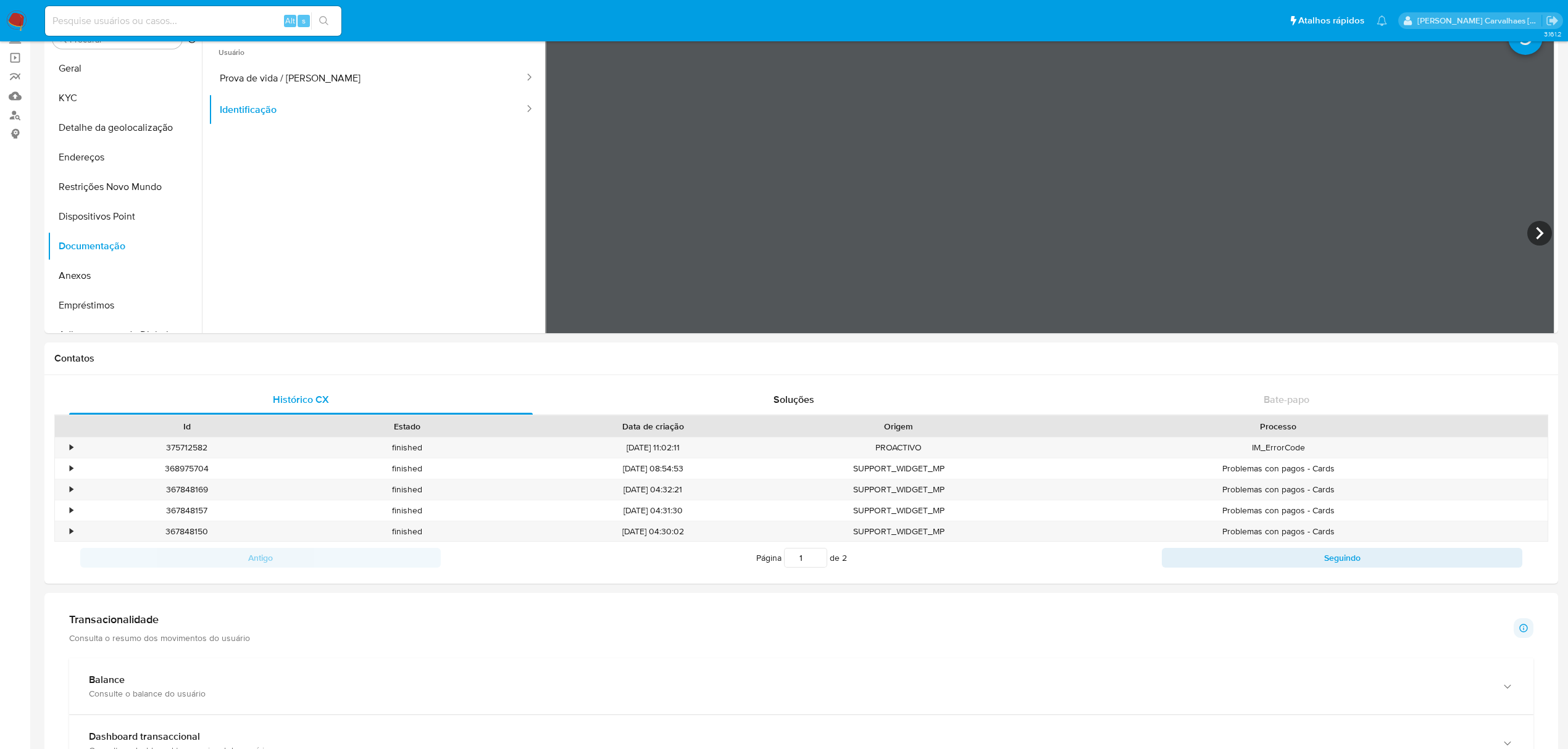
click at [272, 632] on div "Transacionalidade Consulta o resumo dos movimentos do usuário Informações trans…" at bounding box center [801, 628] width 1464 height 31
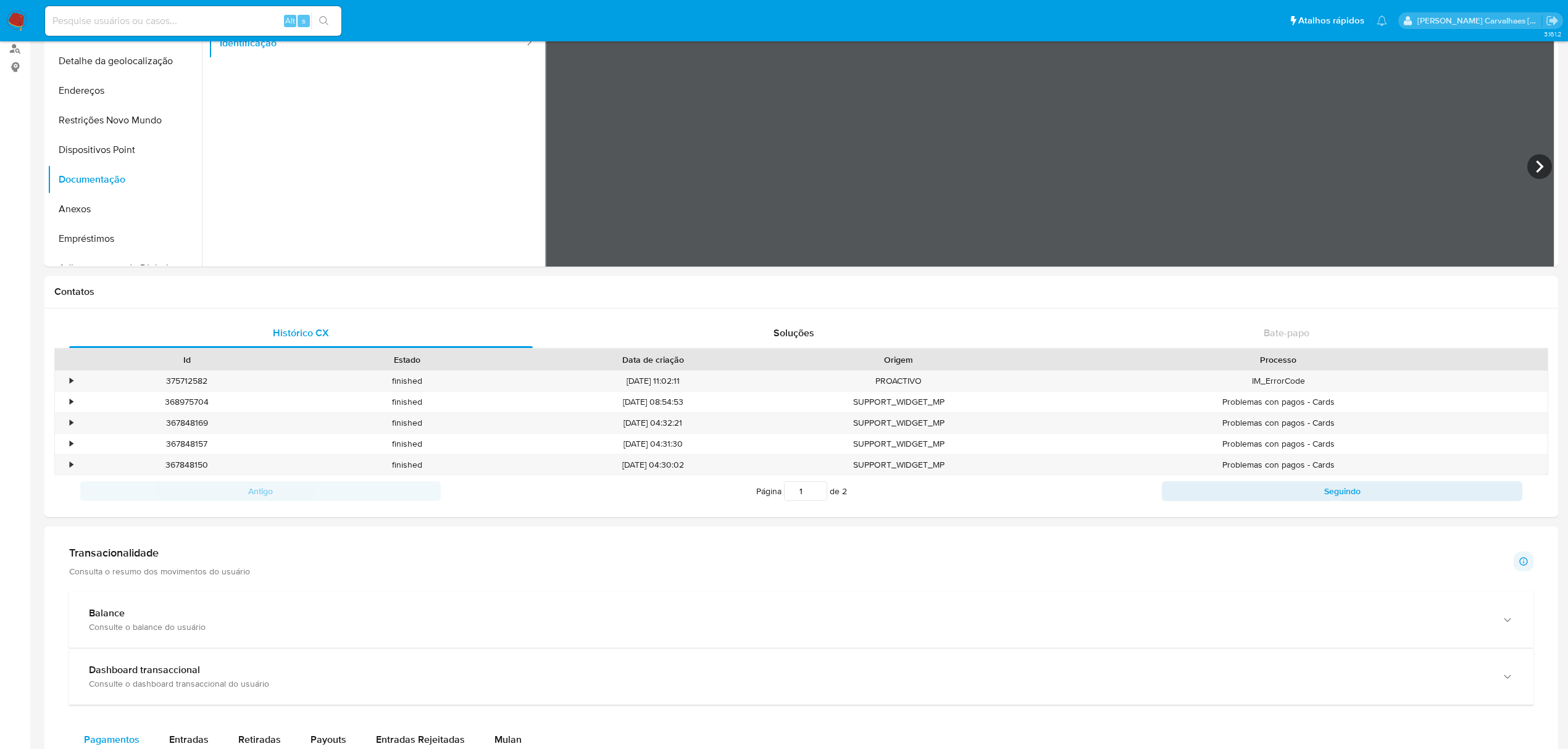
scroll to position [246, 0]
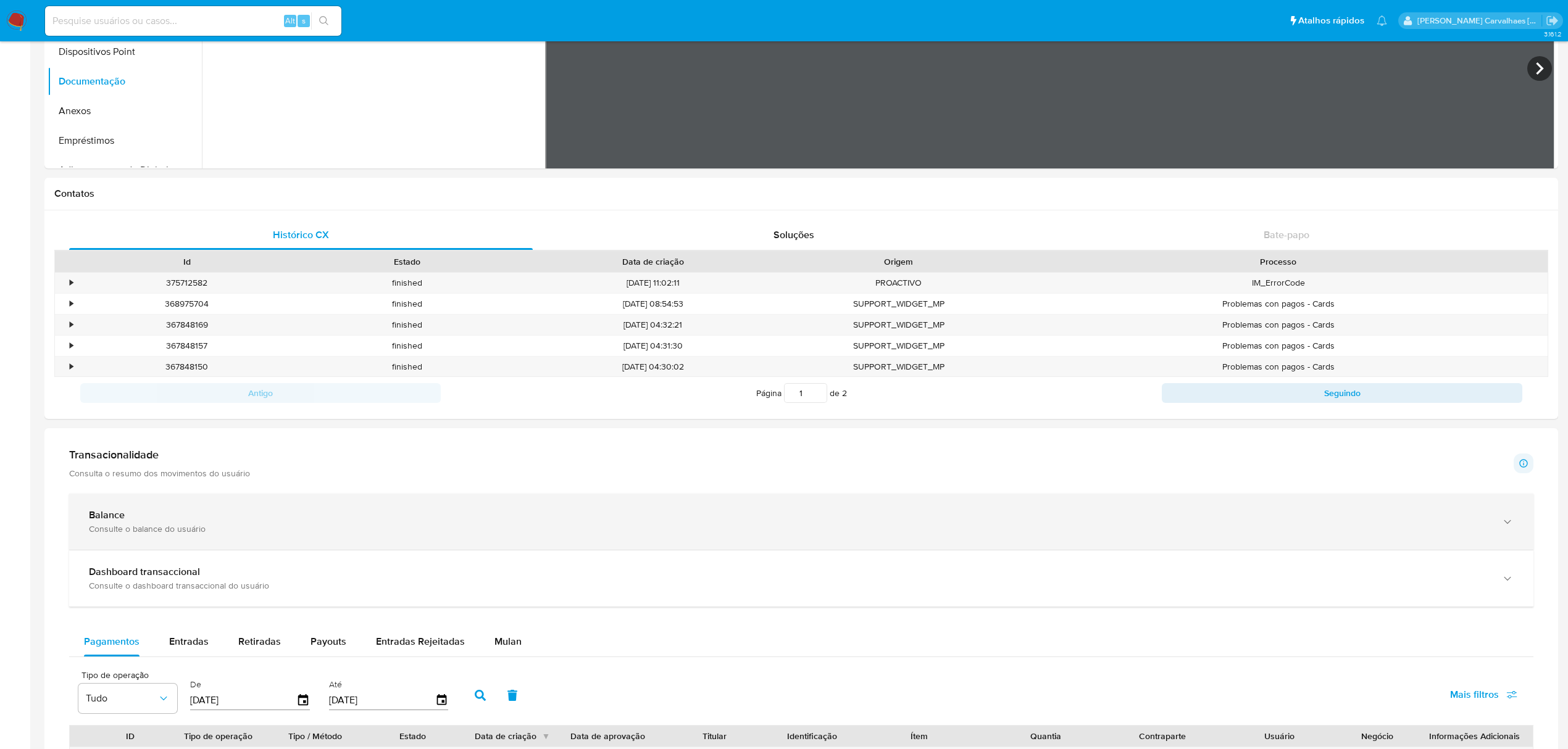
click at [1510, 521] on icon "button" at bounding box center [1507, 522] width 12 height 12
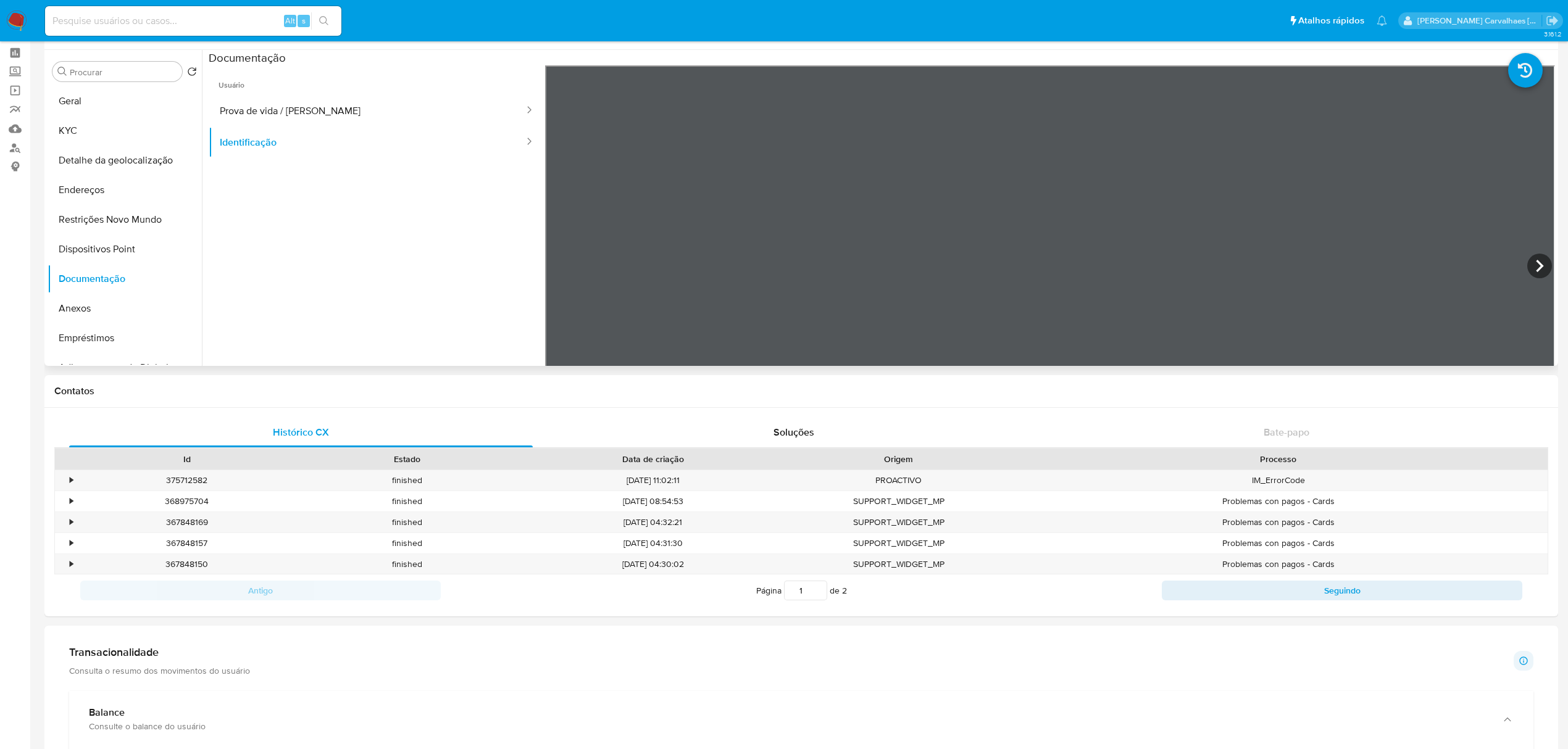
scroll to position [0, 0]
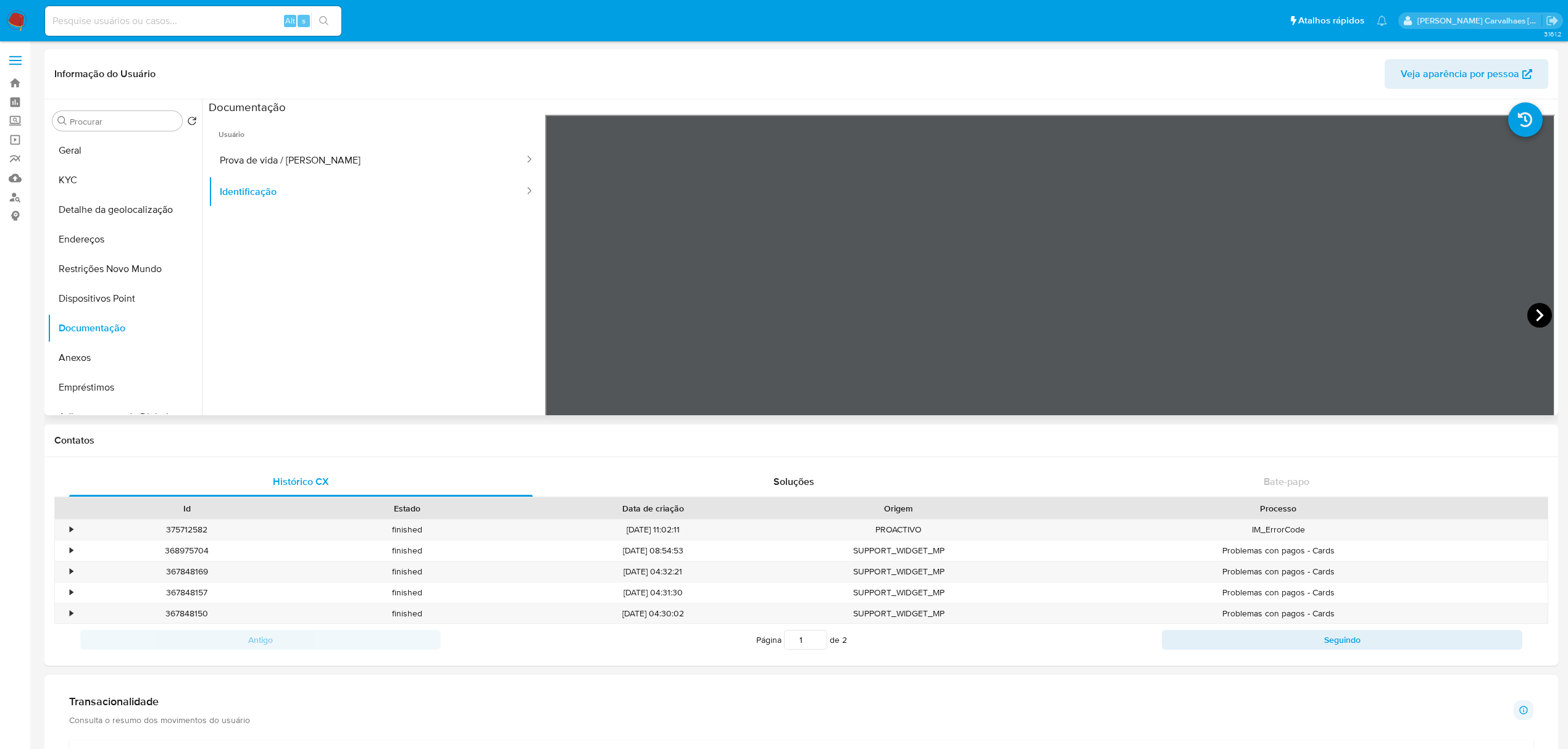
click at [1537, 315] on icon at bounding box center [1540, 316] width 7 height 12
click at [97, 356] on button "Anexos" at bounding box center [119, 358] width 144 height 29
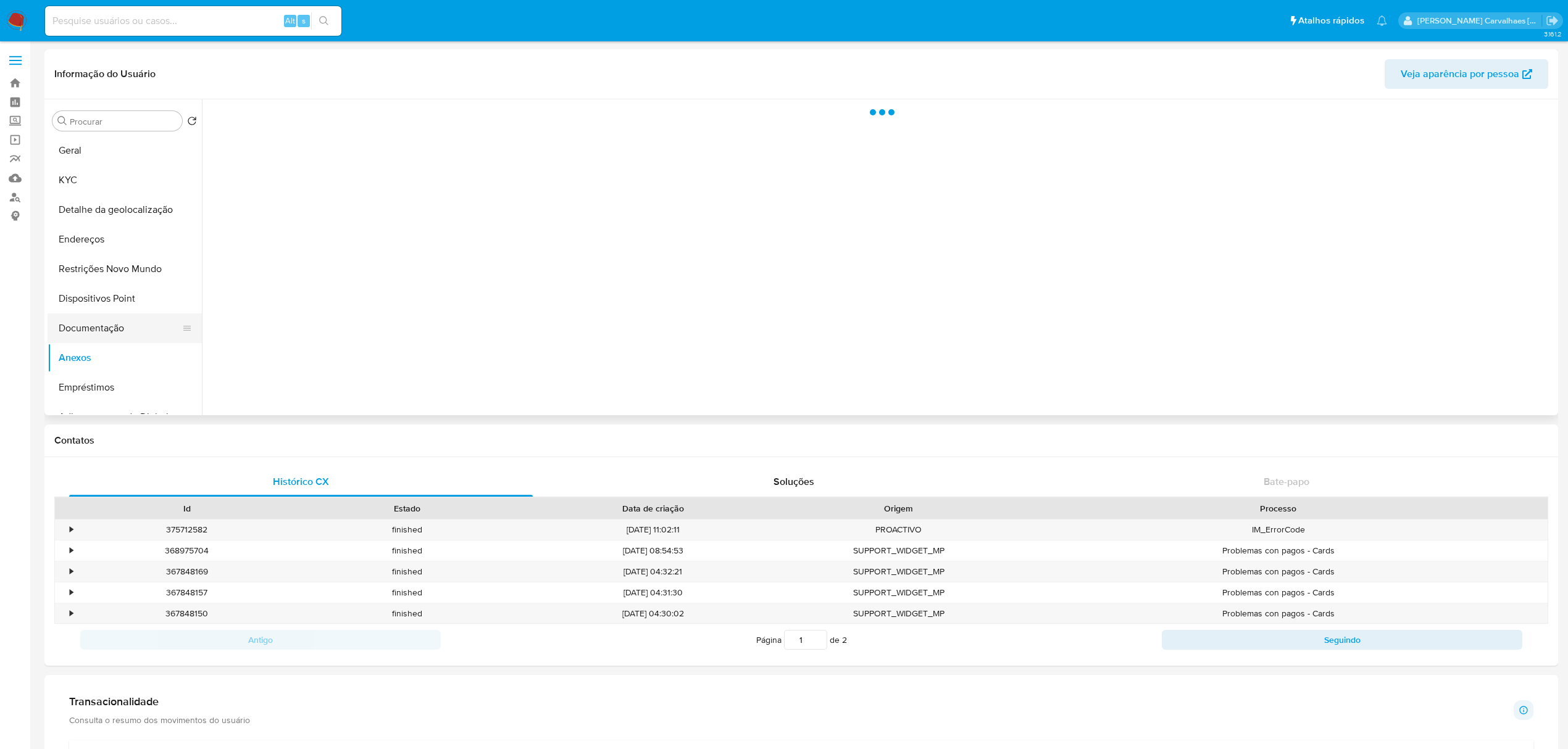
click at [85, 332] on button "Documentação" at bounding box center [119, 327] width 144 height 29
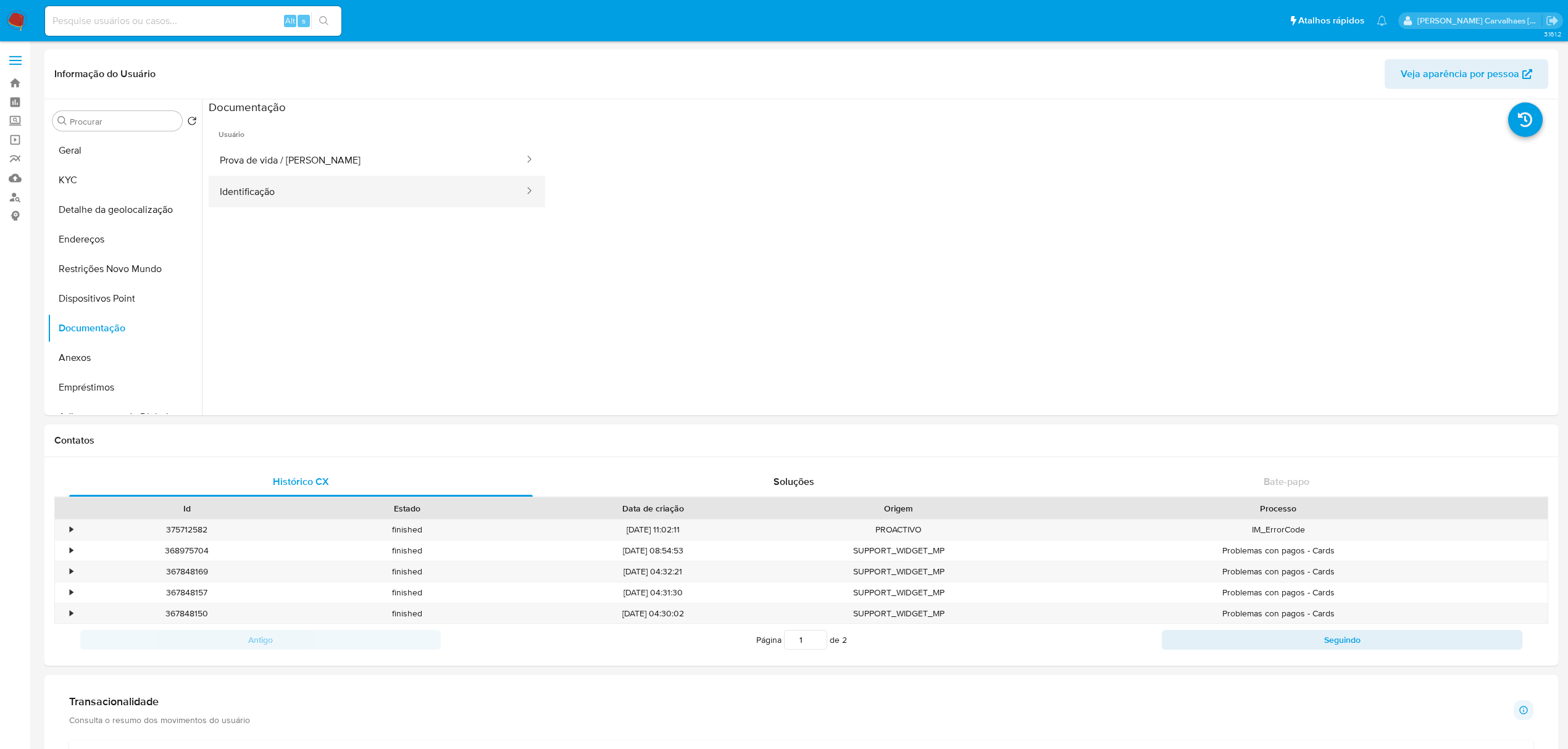
click at [311, 197] on button "Identificação" at bounding box center [367, 191] width 317 height 31
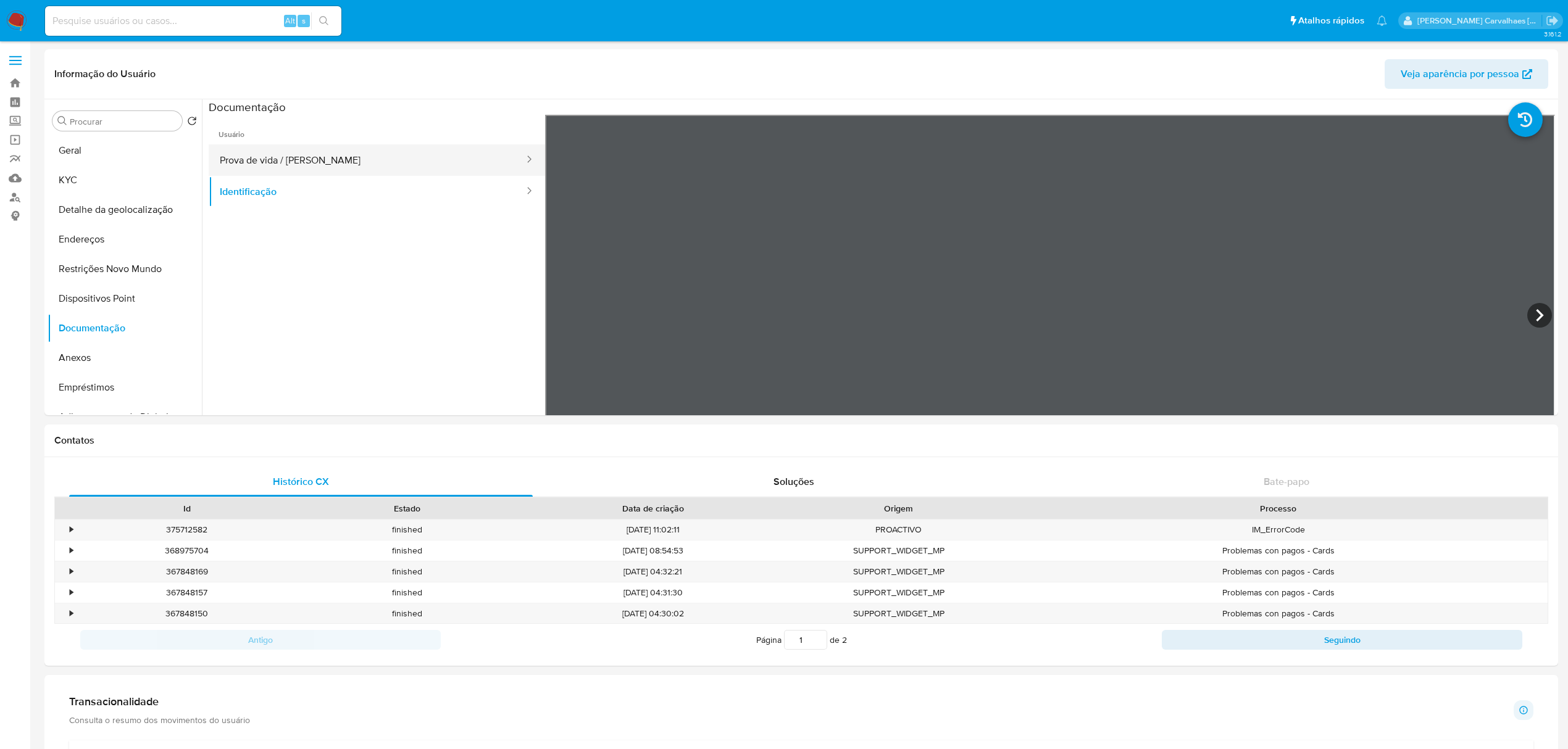
click at [336, 150] on button "Prova de vida / [PERSON_NAME]" at bounding box center [367, 159] width 317 height 31
click at [79, 147] on button "Geral" at bounding box center [119, 150] width 144 height 29
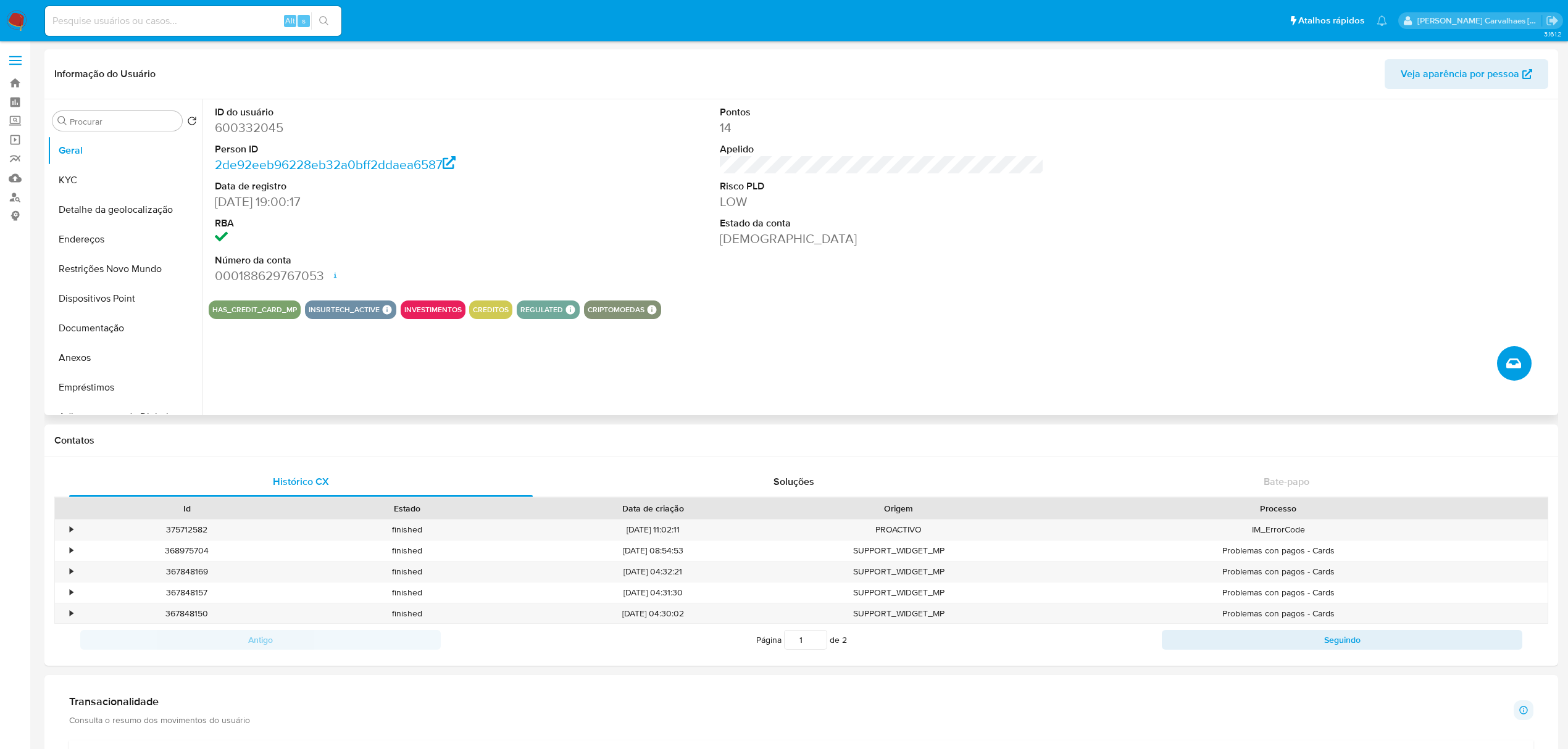
click at [1507, 363] on icon "Criar caso manual" at bounding box center [1513, 363] width 15 height 10
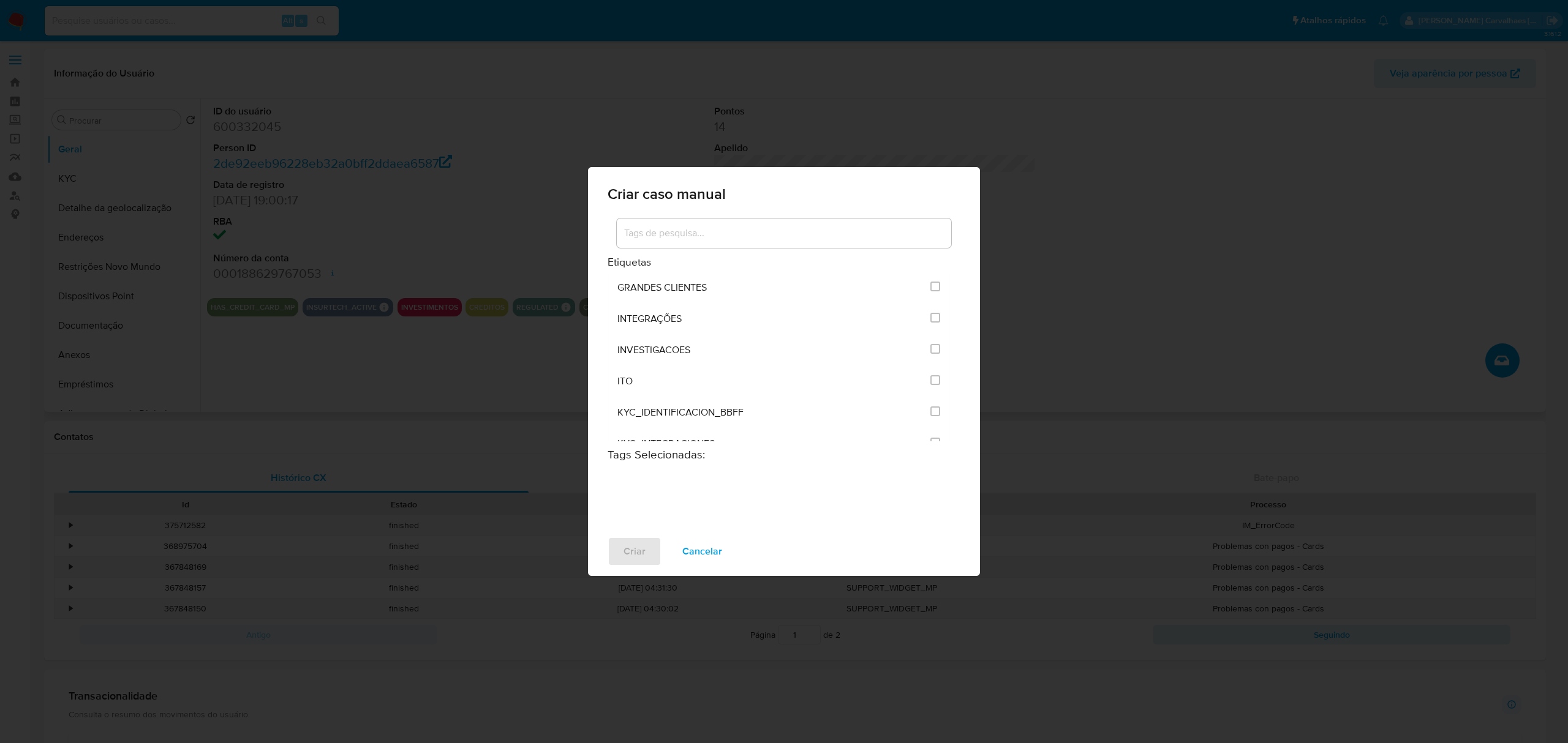
scroll to position [897, 0]
click at [931, 385] on input "2067" at bounding box center [935, 389] width 10 height 10
checkbox input "true"
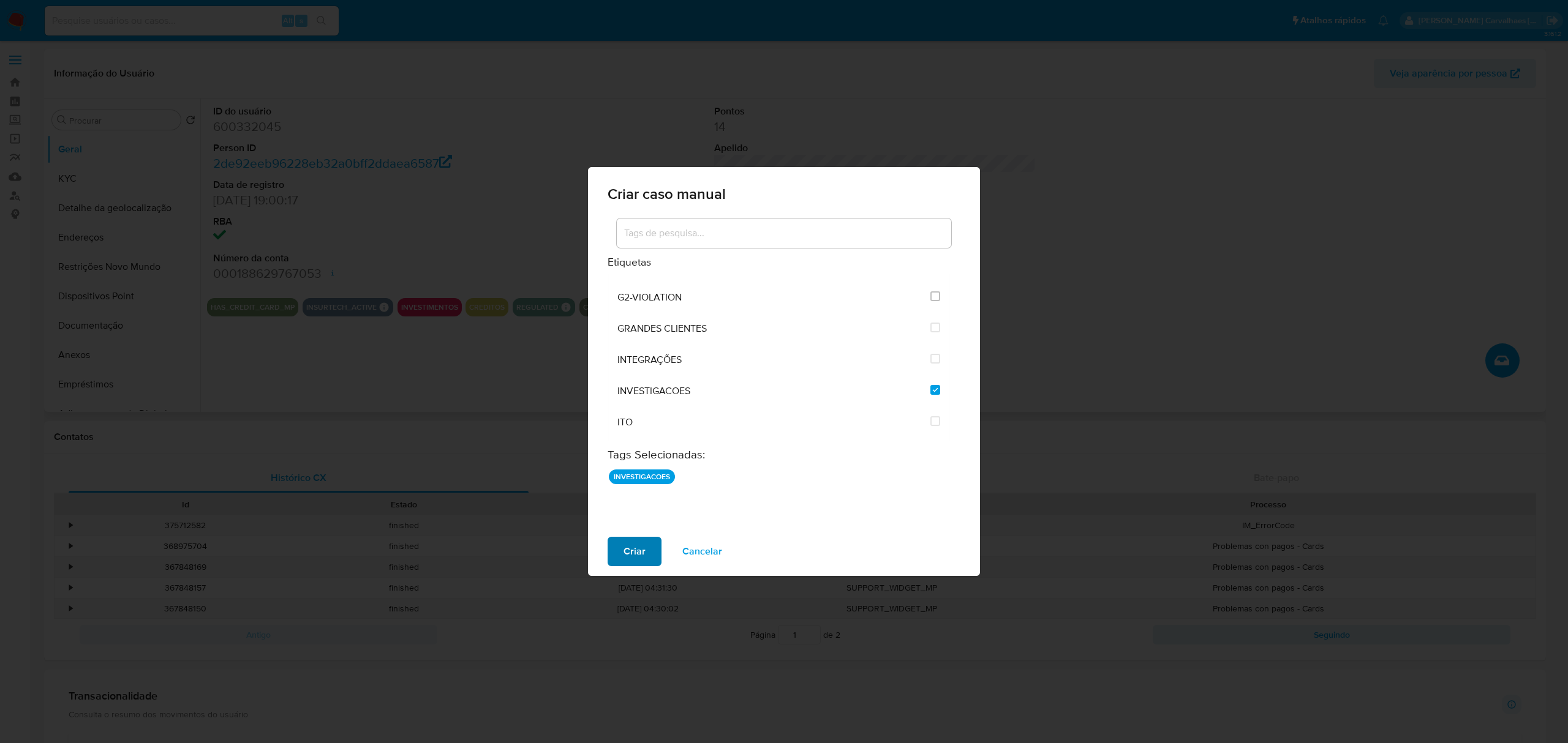
click at [630, 542] on span "Criar" at bounding box center [634, 552] width 22 height 27
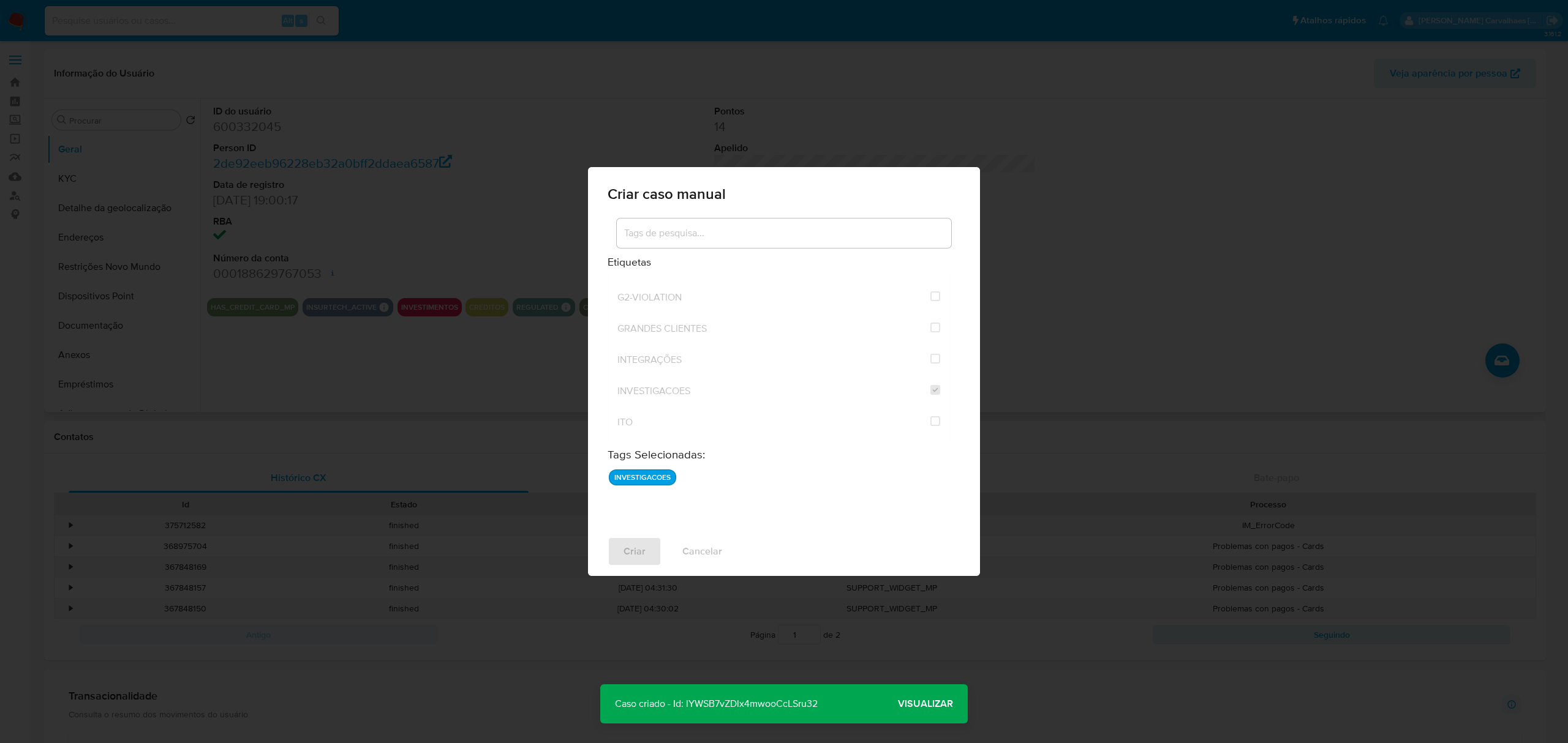
click at [907, 704] on span "Visualizar" at bounding box center [925, 704] width 55 height 0
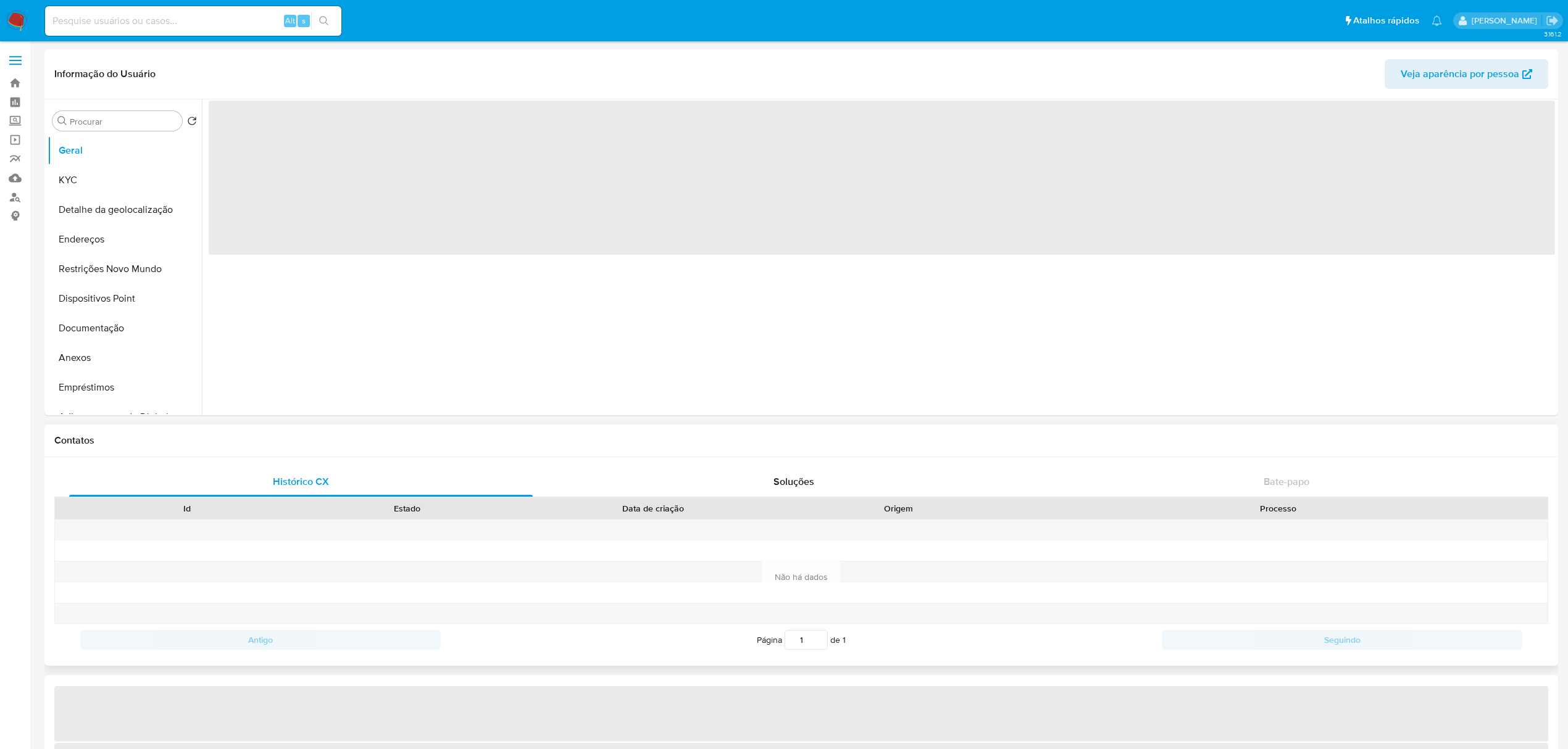
select select "10"
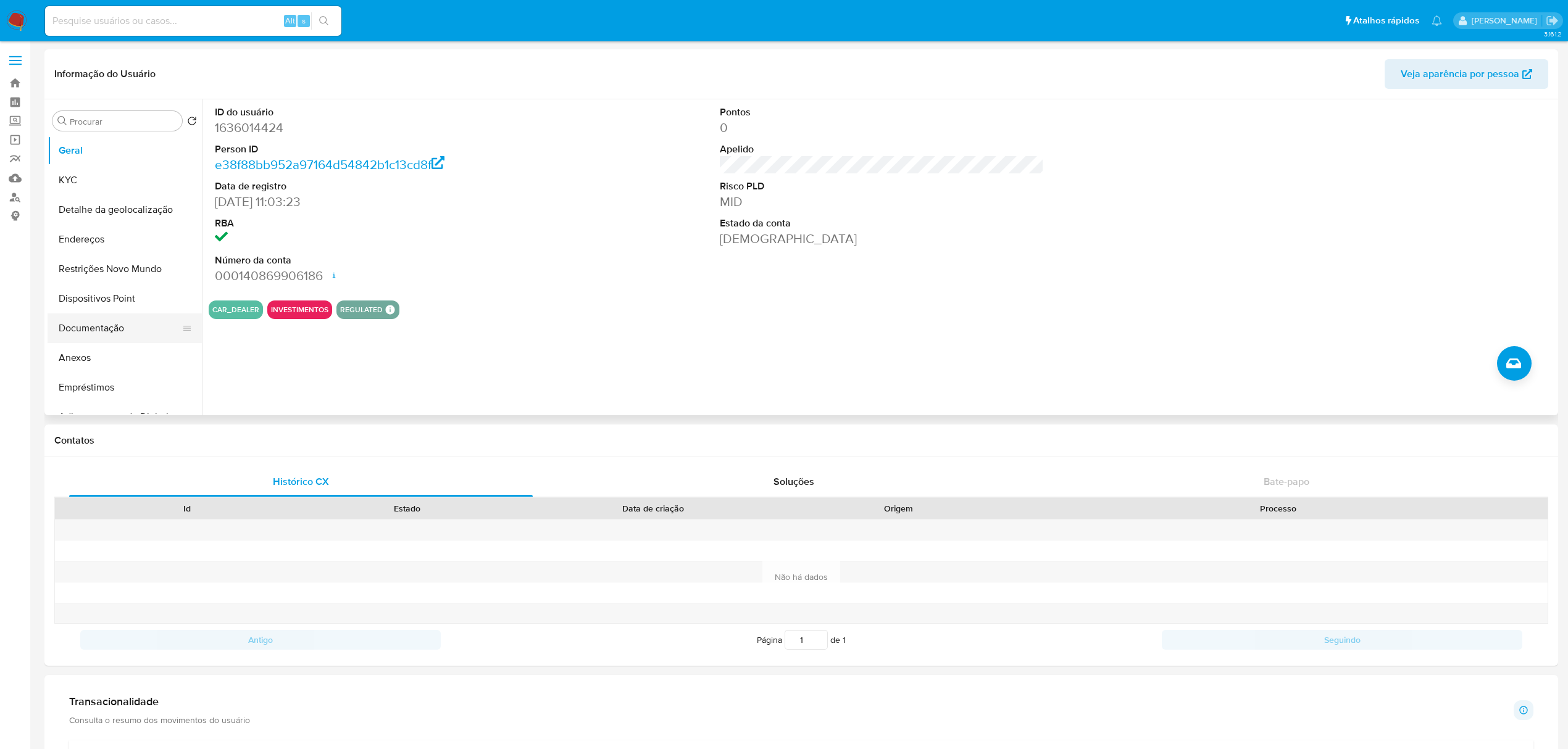
click at [108, 328] on button "Documentação" at bounding box center [119, 327] width 144 height 29
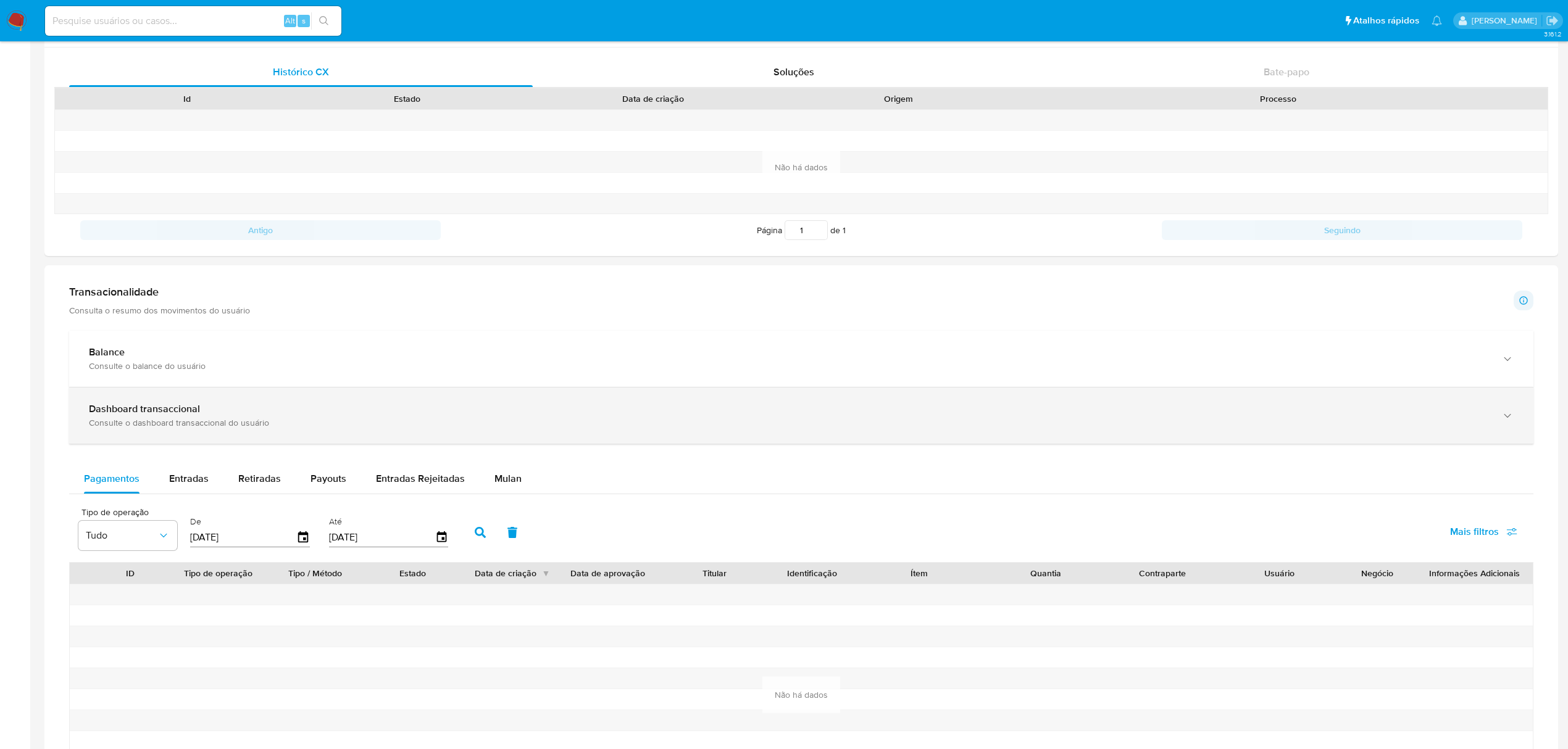
scroll to position [411, 0]
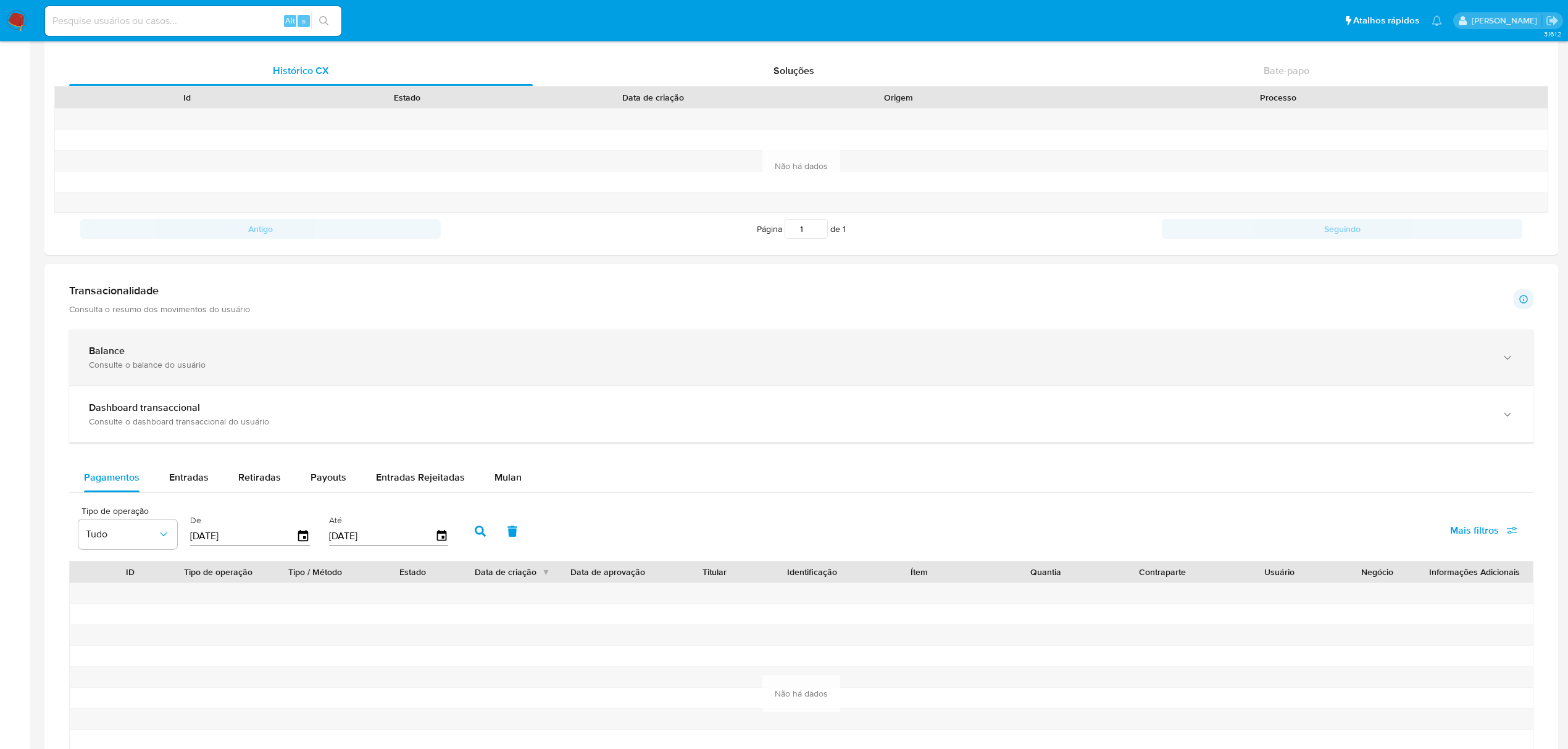
click at [1507, 358] on icon "button" at bounding box center [1507, 358] width 12 height 12
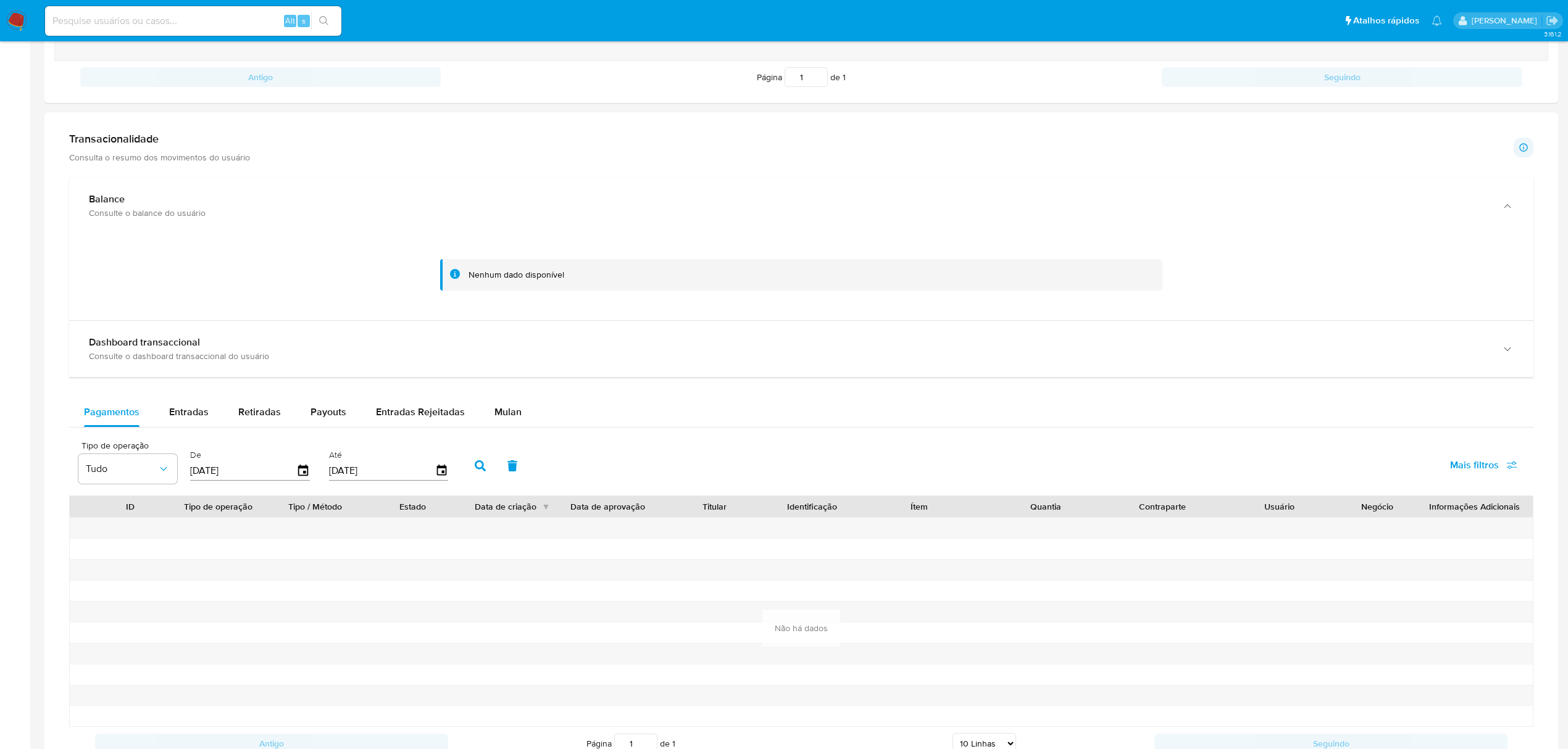
scroll to position [576, 0]
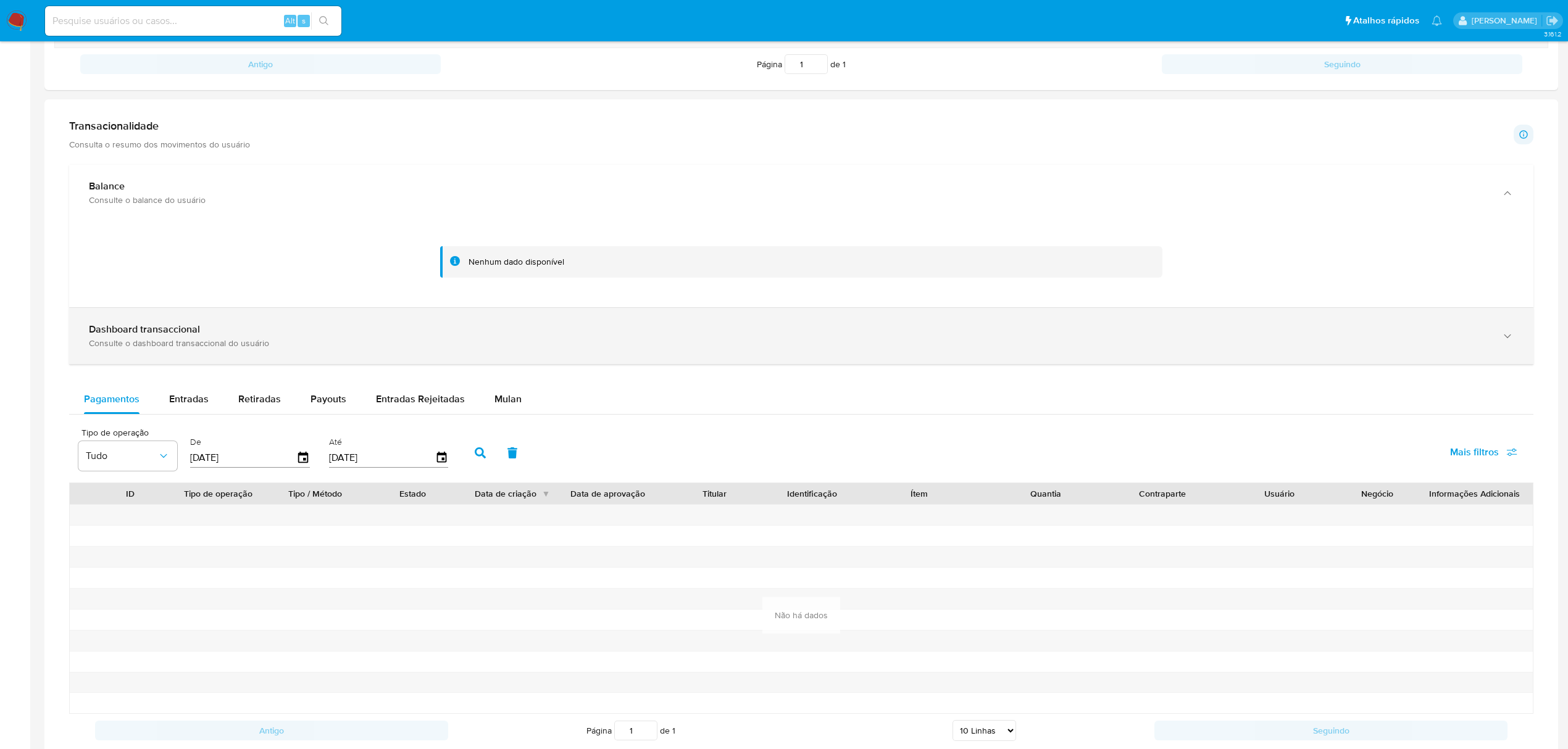
click at [1509, 340] on icon "button" at bounding box center [1507, 336] width 12 height 12
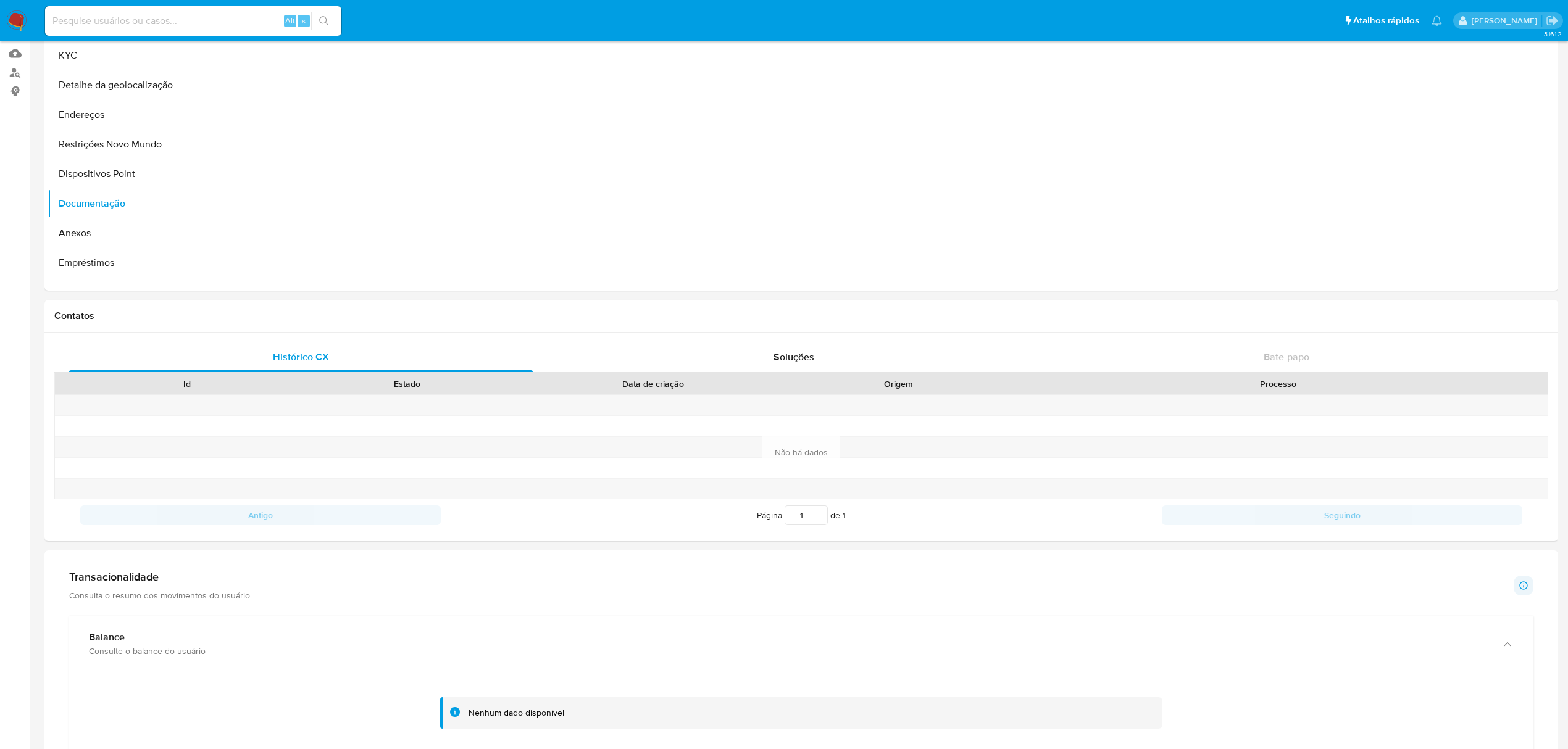
scroll to position [0, 0]
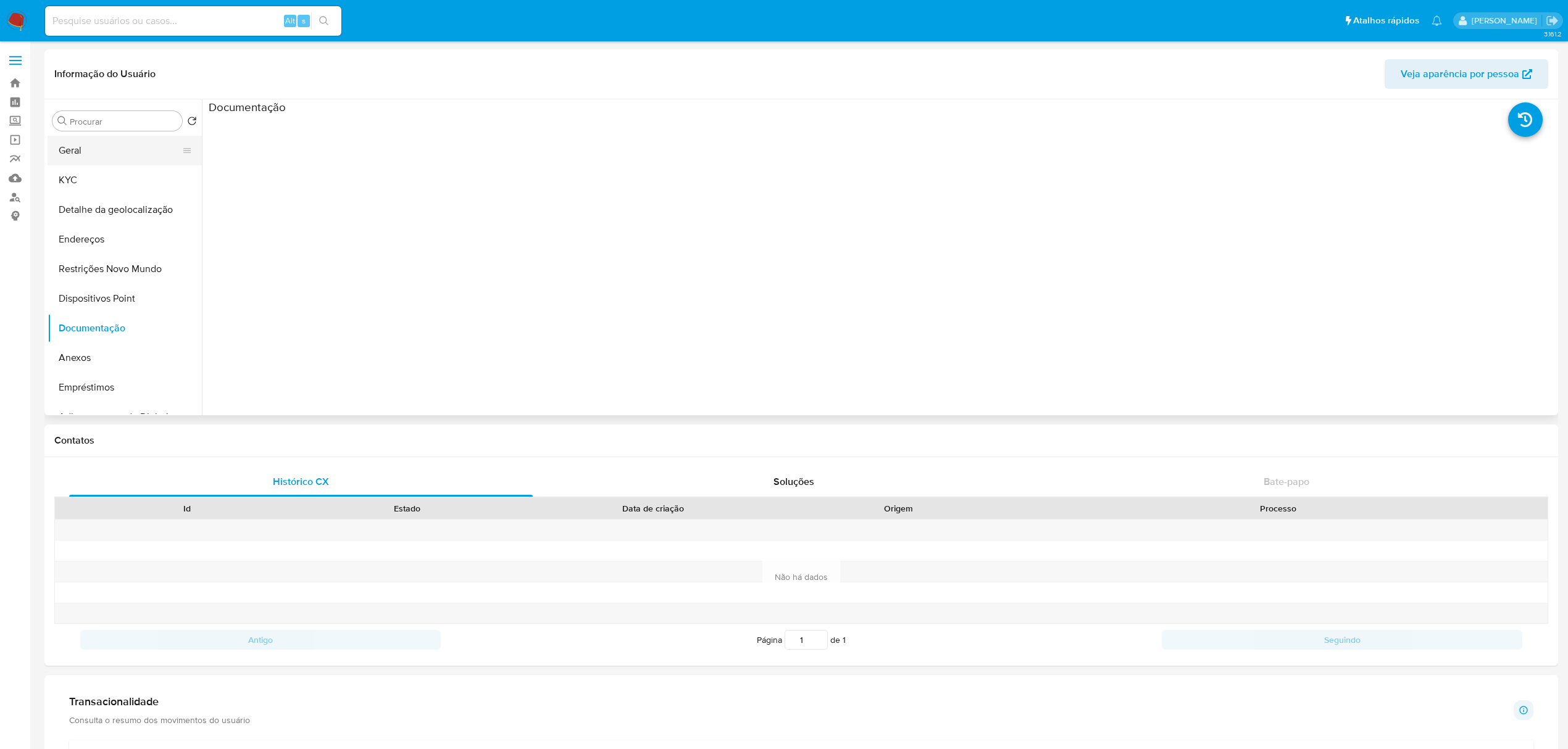
click at [75, 150] on button "Geral" at bounding box center [119, 150] width 144 height 29
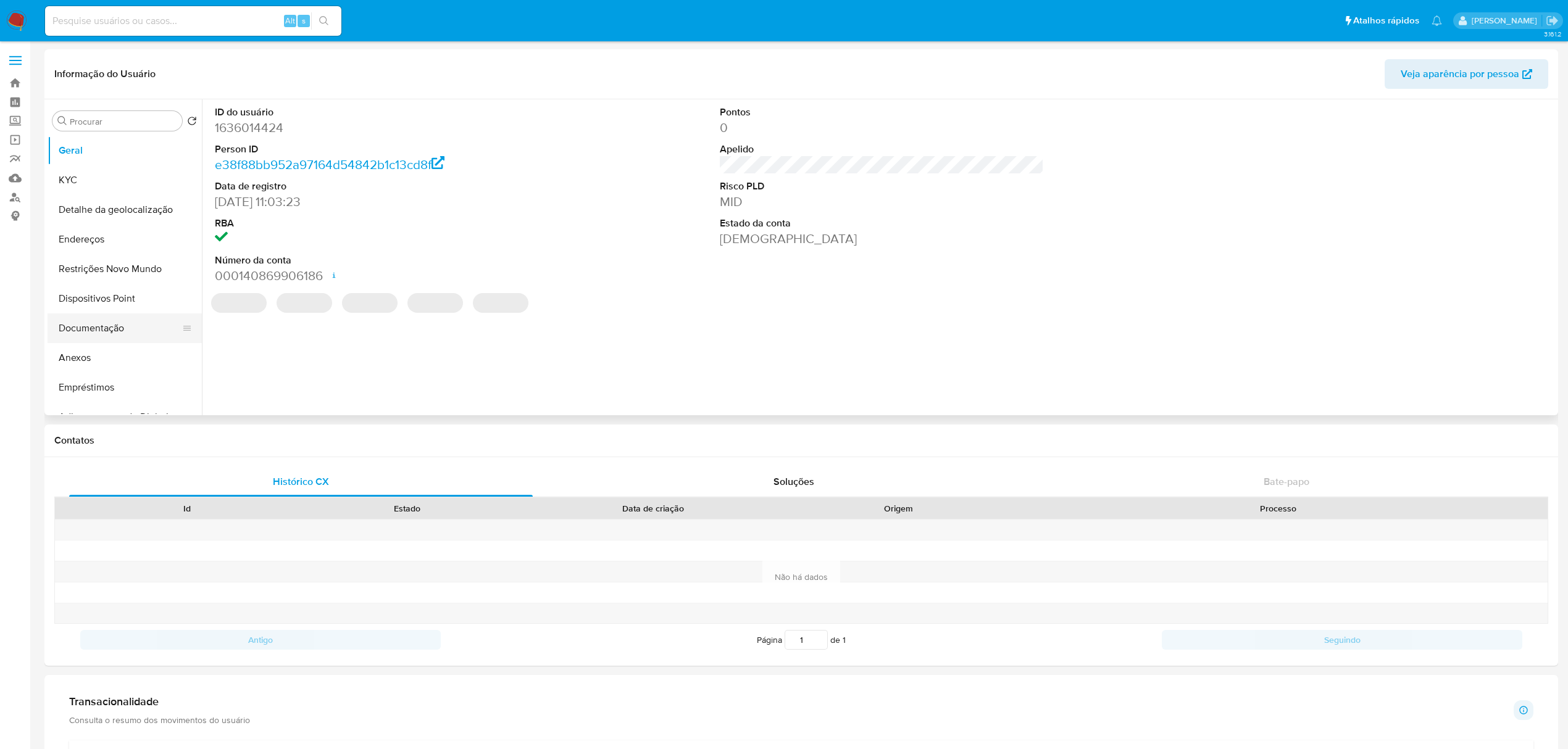
click at [94, 326] on button "Documentação" at bounding box center [119, 327] width 144 height 29
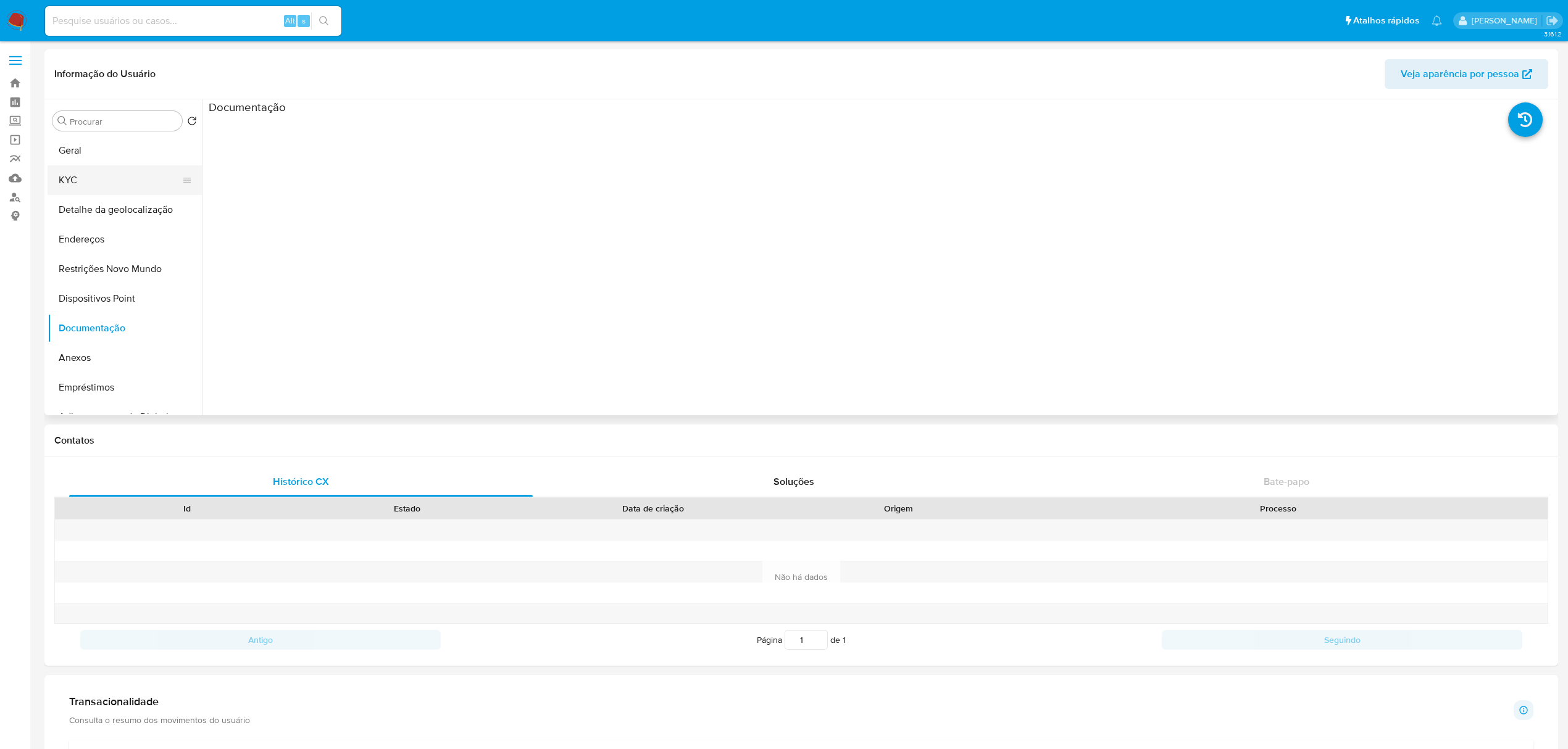
click at [77, 175] on button "KYC" at bounding box center [119, 180] width 144 height 29
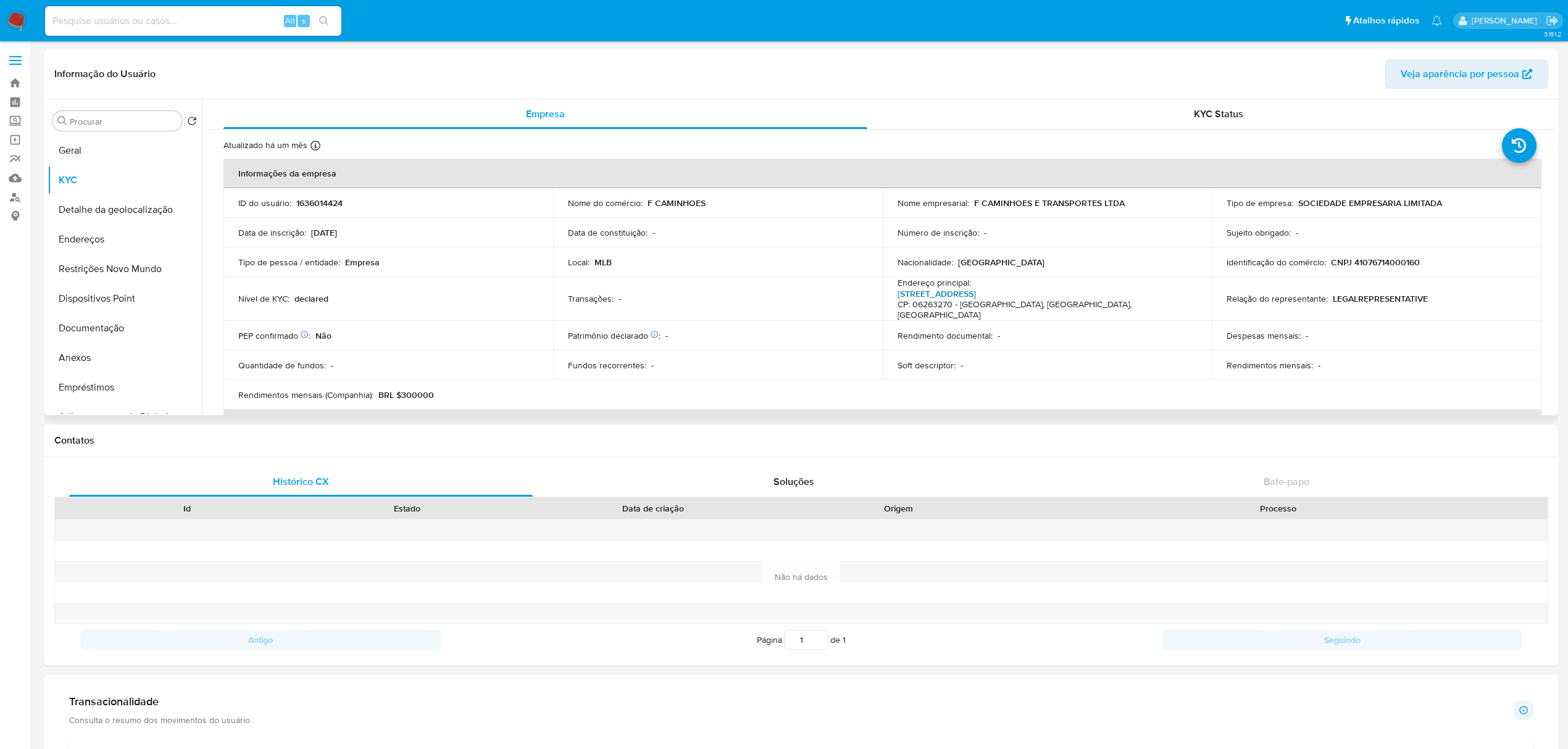
click at [976, 287] on link "[STREET_ADDRESS]" at bounding box center [937, 294] width 78 height 12
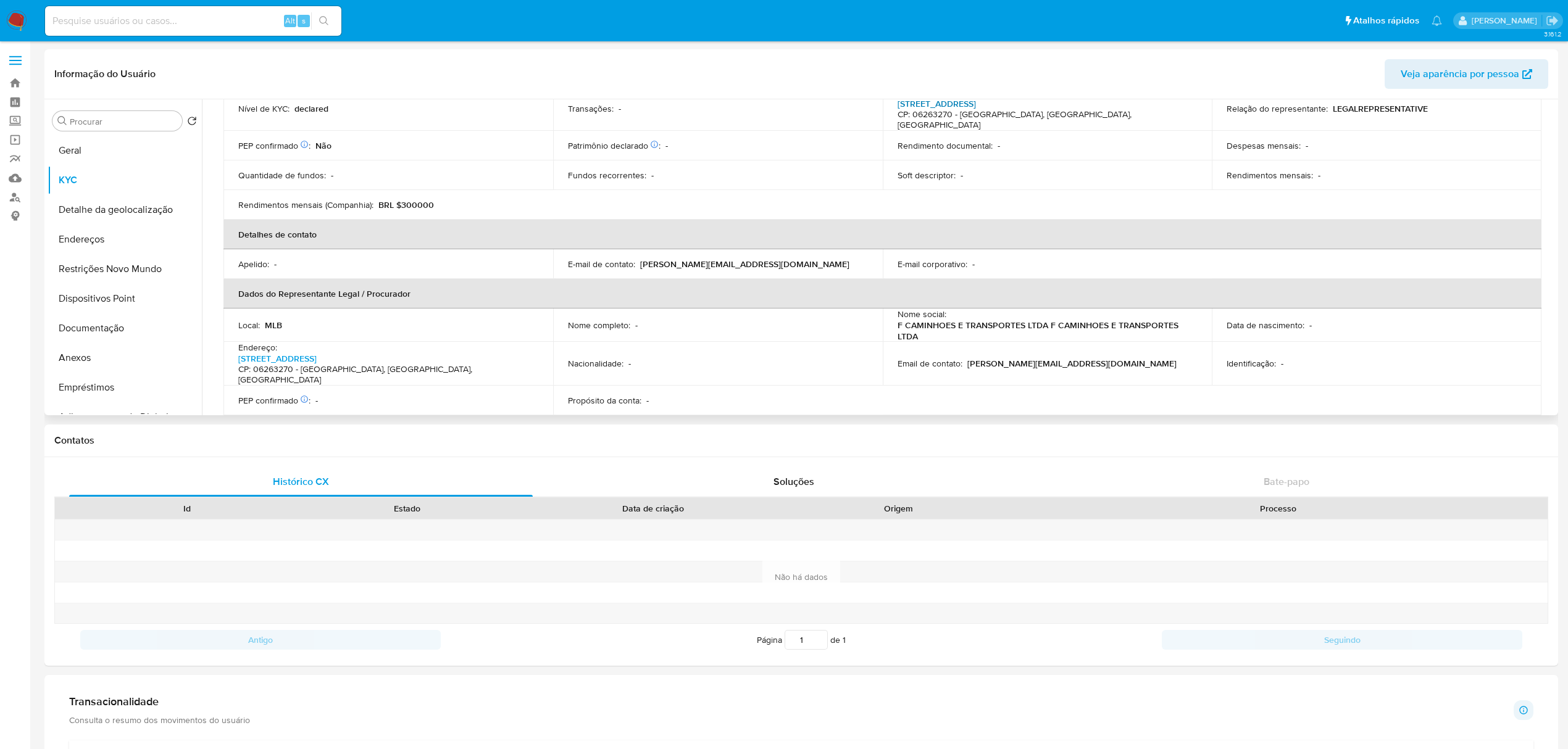
scroll to position [246, 0]
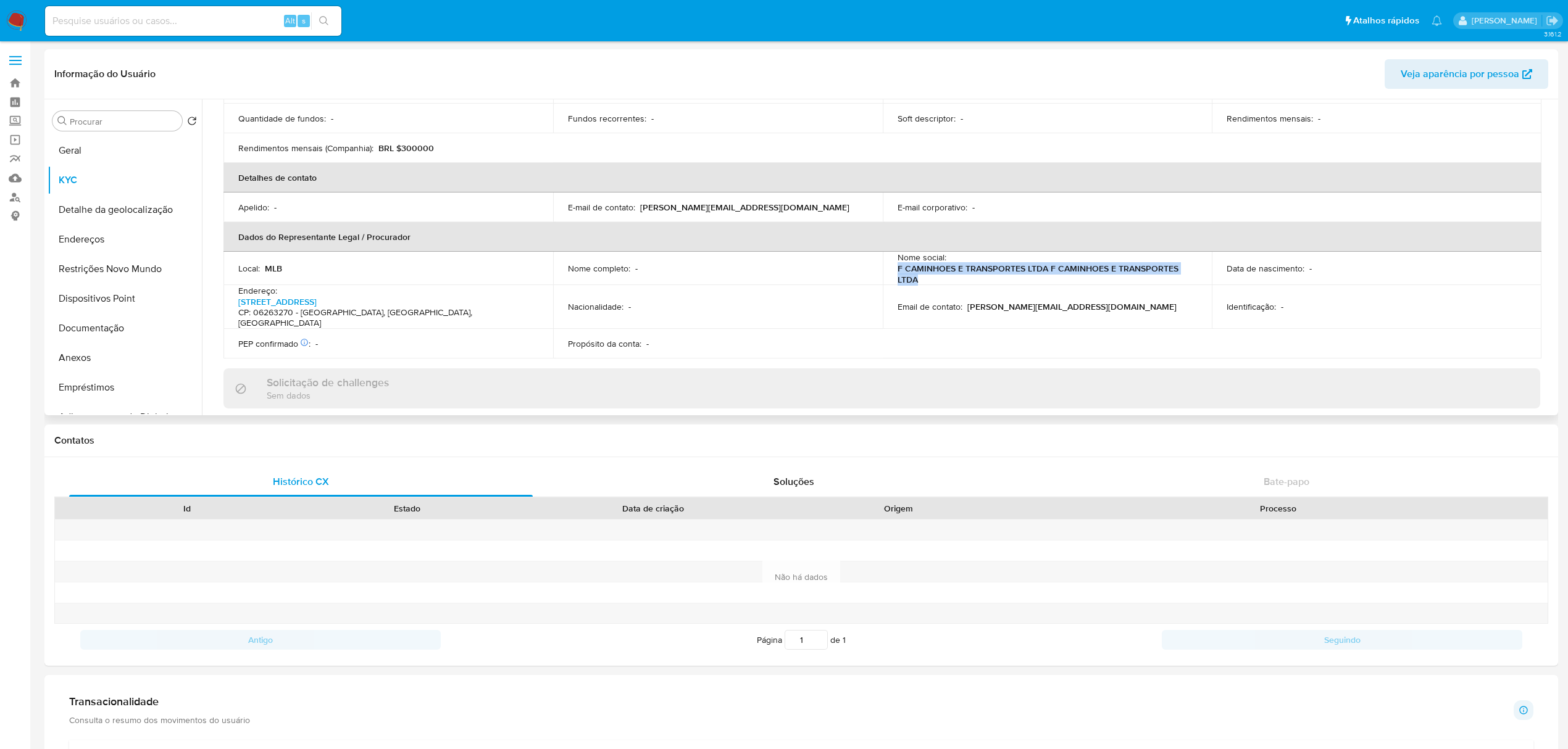
drag, startPoint x: 896, startPoint y: 250, endPoint x: 1015, endPoint y: 265, distance: 119.9
click at [1015, 265] on p "F CAMINHOES E TRANSPORTES LTDA F CAMINHOES E TRANSPORTES LTDA" at bounding box center [1046, 273] width 295 height 22
copy p "F CAMINHOES E TRANSPORTES LTDA F CAMINHOES E TRANSPORTES LTDA"
paste input "63t6X1VJnKXhdkde4RqIp5bj"
type input "63t6X1VJnKXhdkde4RqIp5bj"
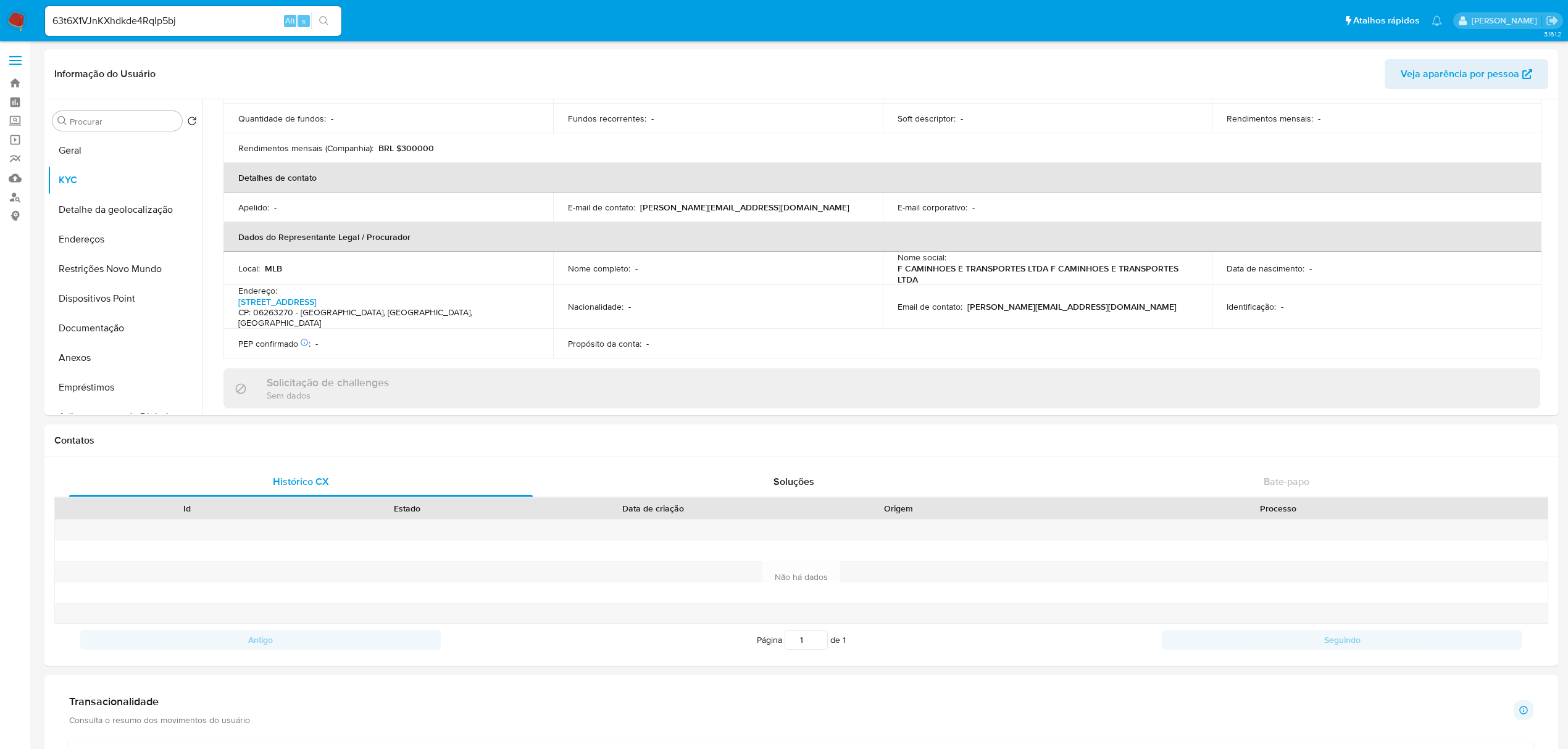
click at [319, 21] on icon "search-icon" at bounding box center [324, 20] width 10 height 10
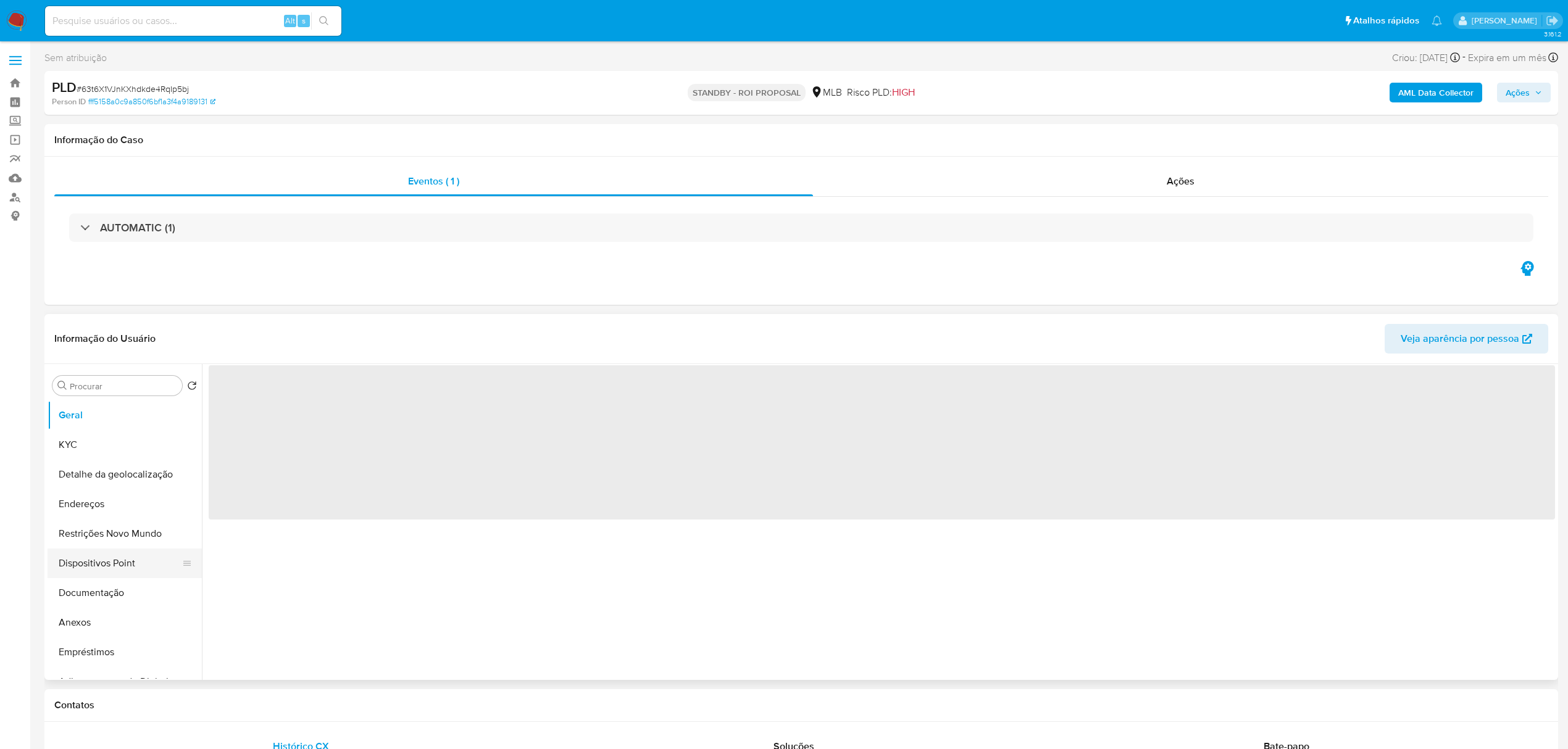
select select "10"
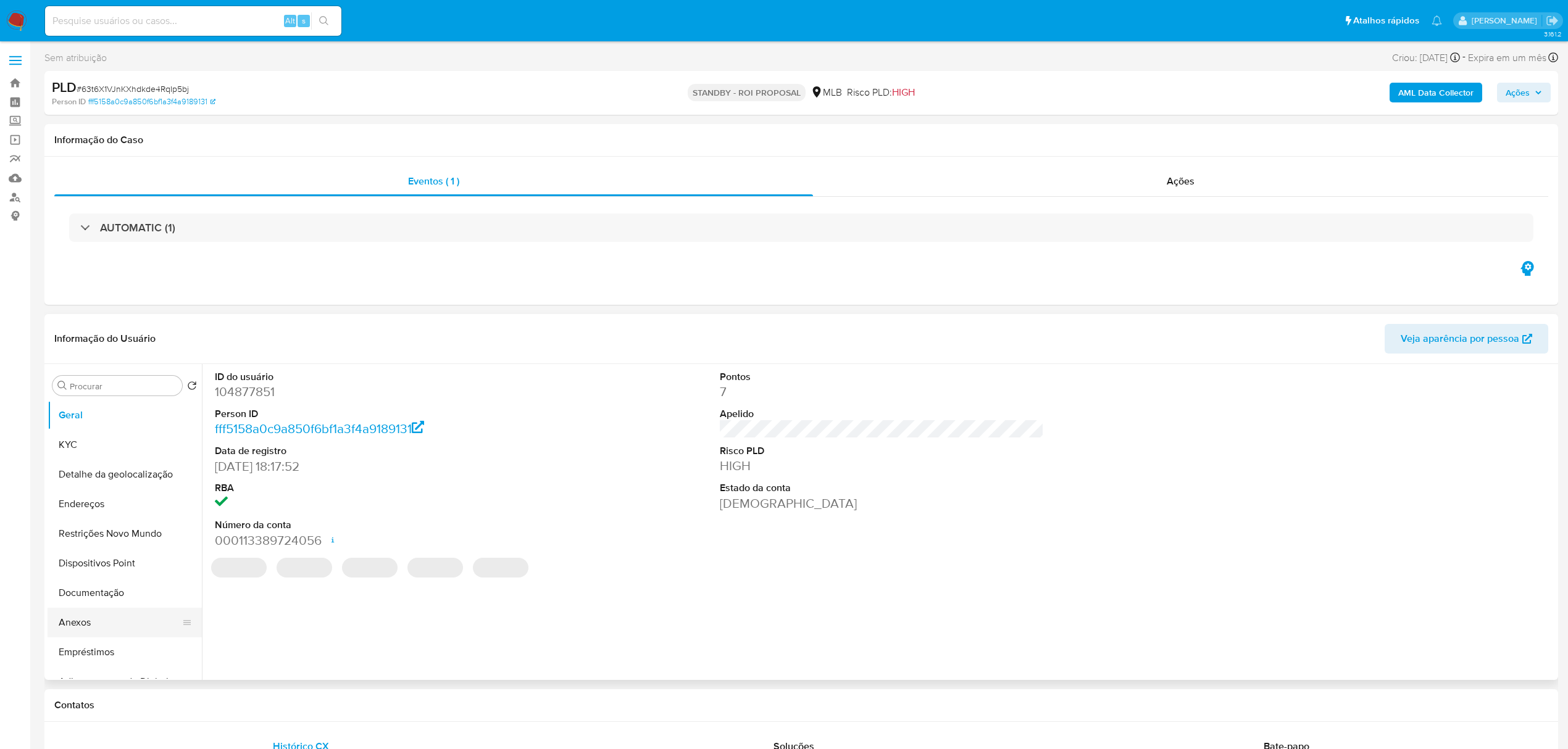
click at [82, 625] on button "Anexos" at bounding box center [119, 622] width 144 height 29
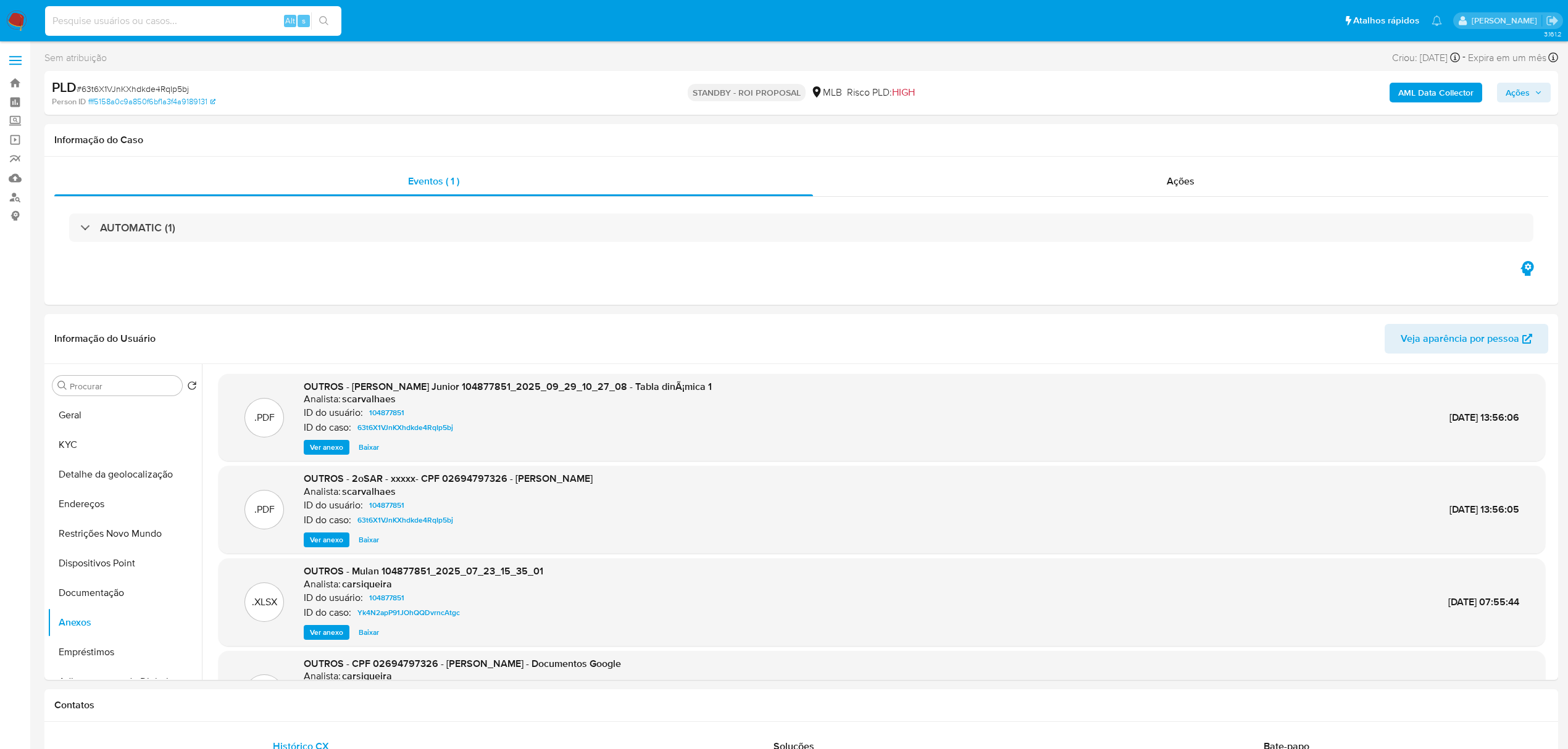
paste input "eTYCIztHrFbWvwe7l5jkFtjY"
type input "eTYCIztHrFbWvwe7l5jkFtjY"
click at [321, 20] on icon "search-icon" at bounding box center [324, 20] width 10 height 10
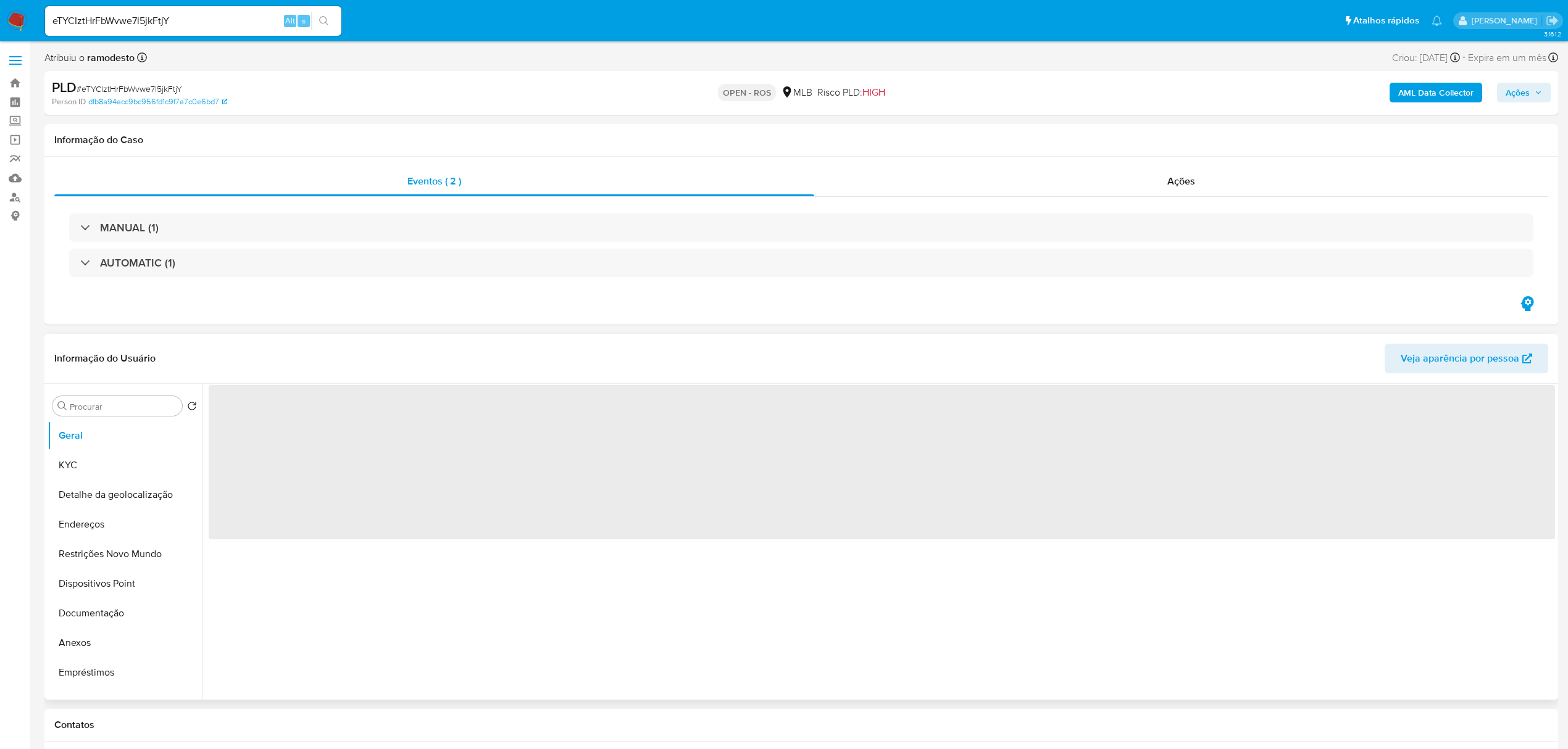
select select "10"
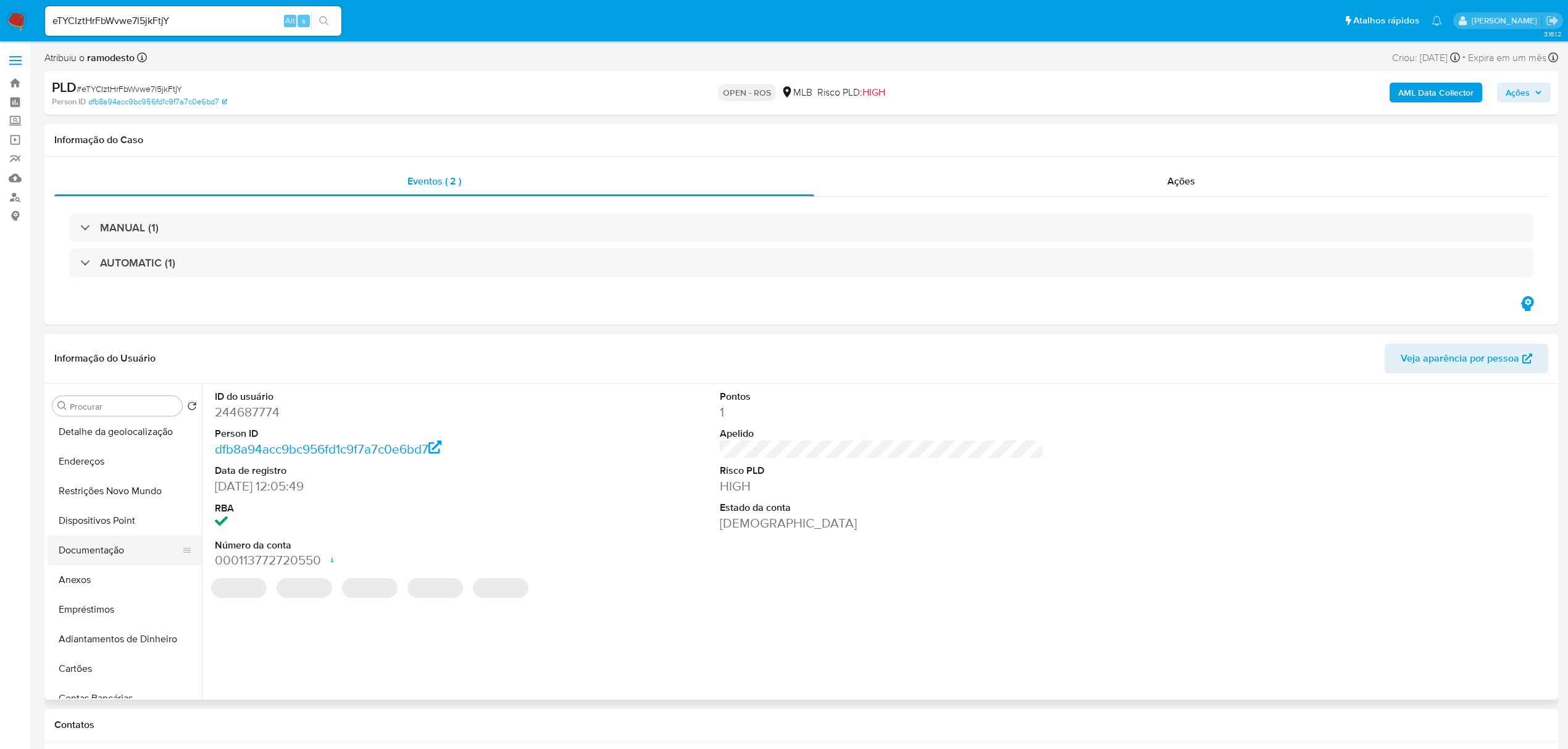
scroll to position [82, 0]
click at [92, 559] on button "Anexos" at bounding box center [119, 560] width 144 height 29
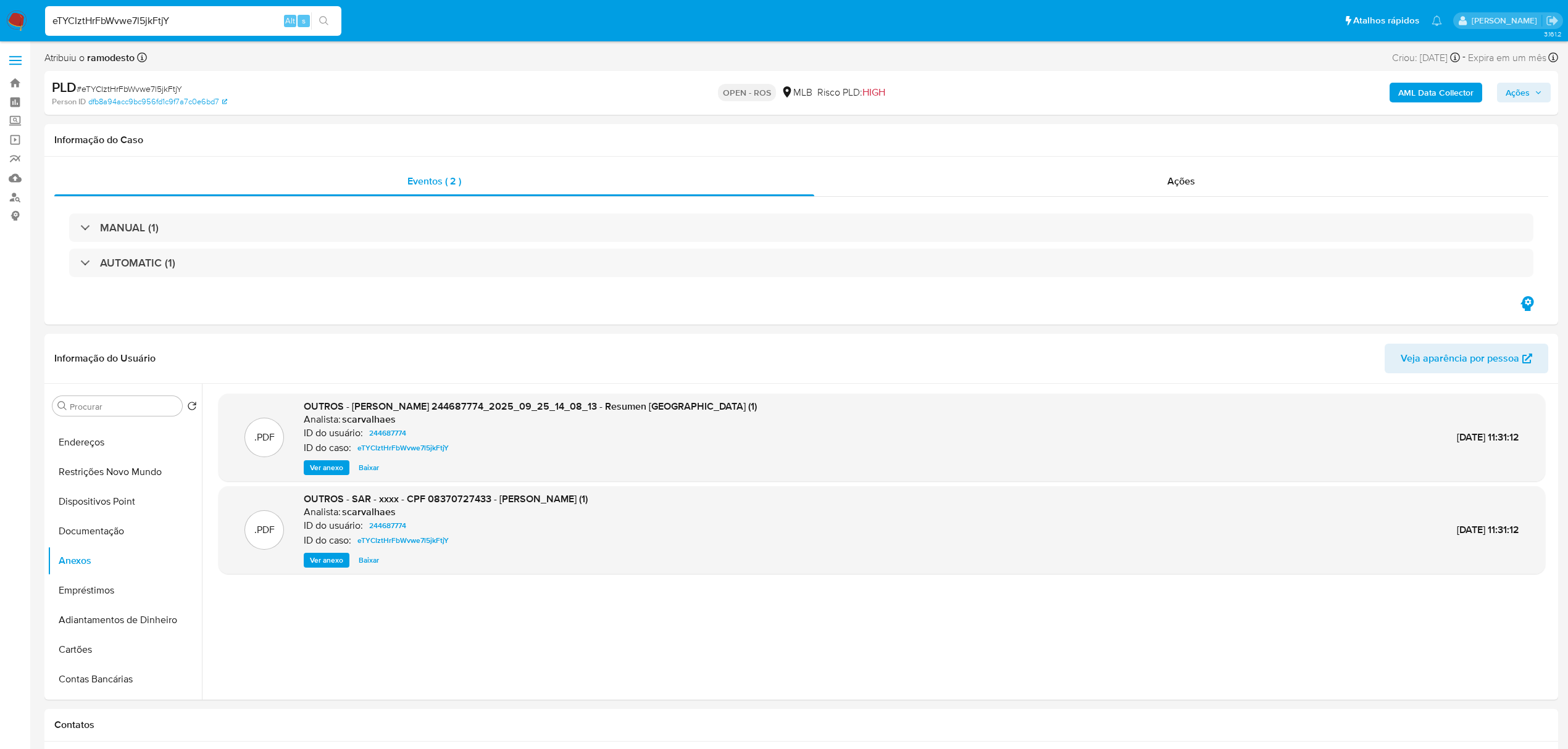
drag, startPoint x: 189, startPoint y: 23, endPoint x: -4, endPoint y: 33, distance: 193.3
paste input "yRoMZw05w45oenWdjnztOa0X"
type input "yRoMZw05w45oenWdjnztOa0X"
click at [319, 20] on icon "search-icon" at bounding box center [324, 20] width 9 height 9
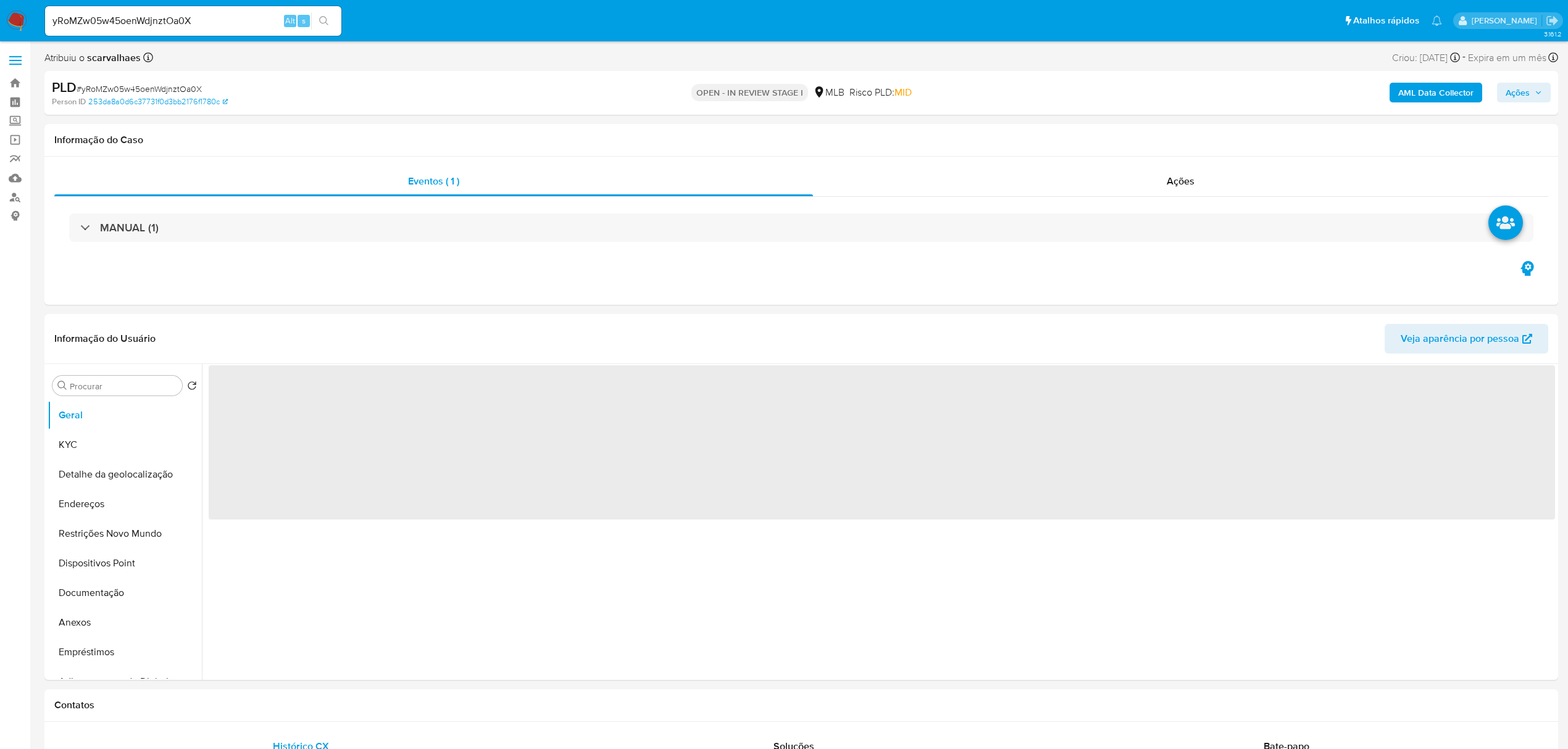
select select "10"
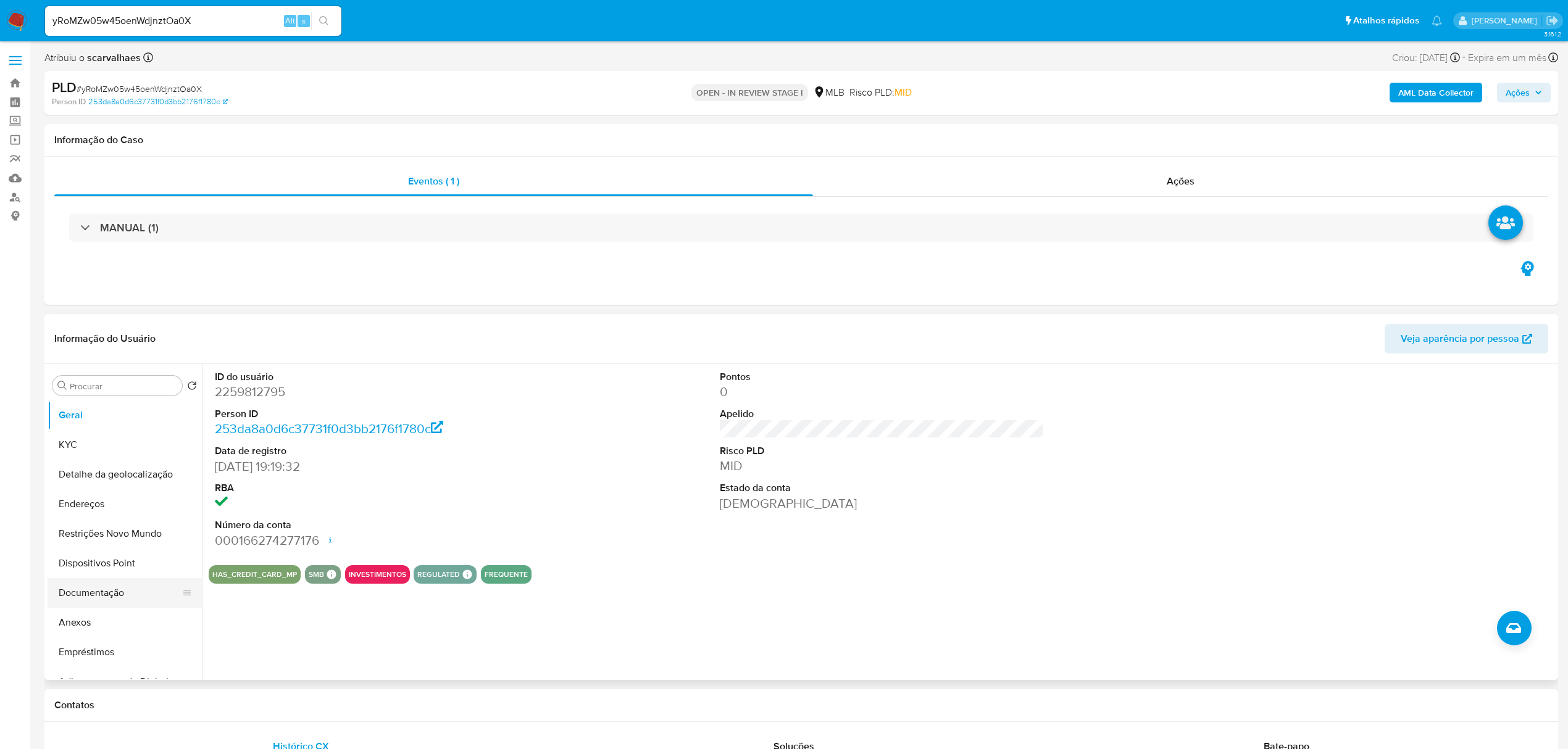
click at [100, 593] on button "Documentação" at bounding box center [119, 592] width 144 height 29
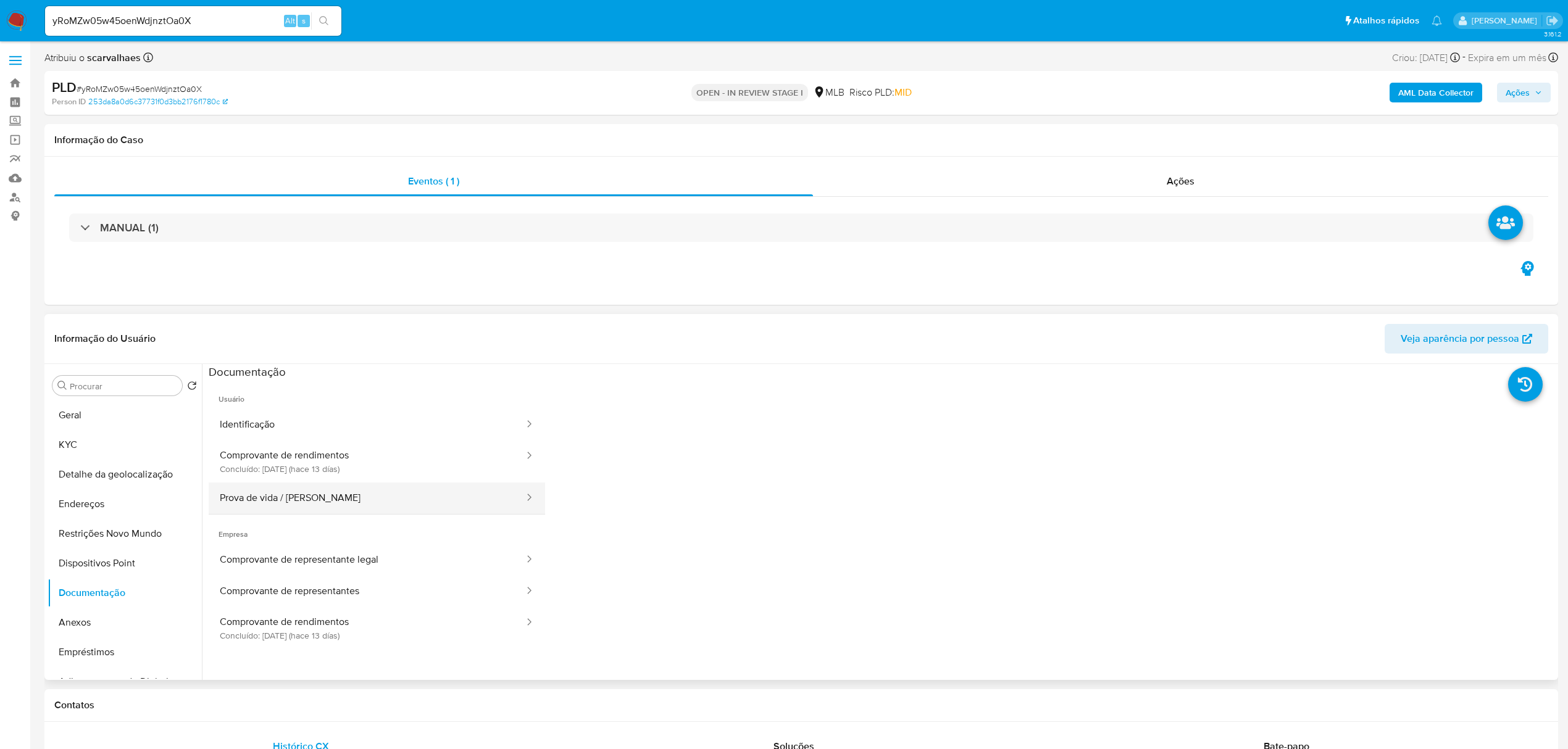
click at [329, 495] on button "Prova de vida / Selfie" at bounding box center [367, 497] width 317 height 31
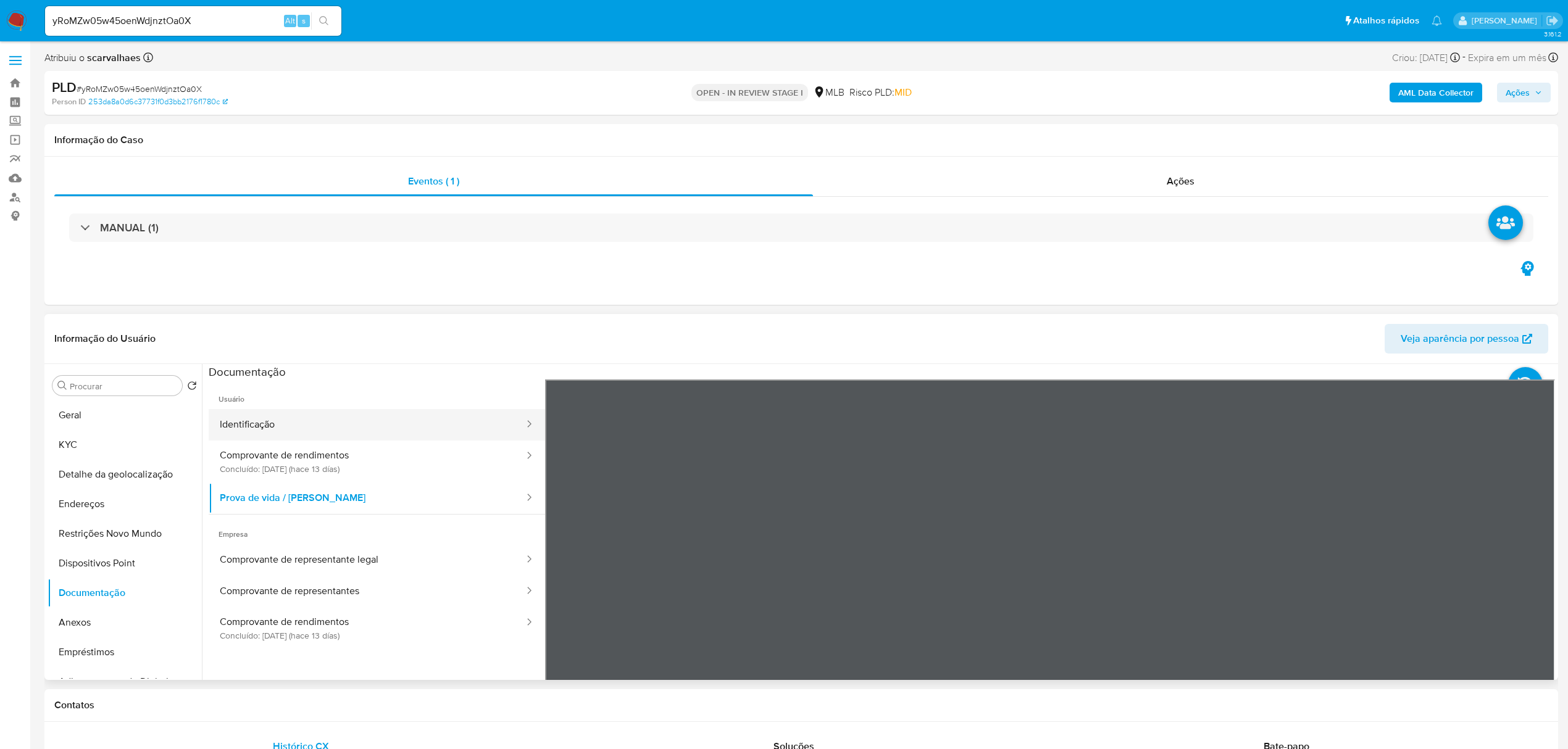
click at [350, 424] on button "Identificação" at bounding box center [367, 424] width 317 height 31
click at [323, 452] on button "Comprovante de rendimentos Concluído: 17/09/2025 (hace 13 días)" at bounding box center [367, 461] width 317 height 42
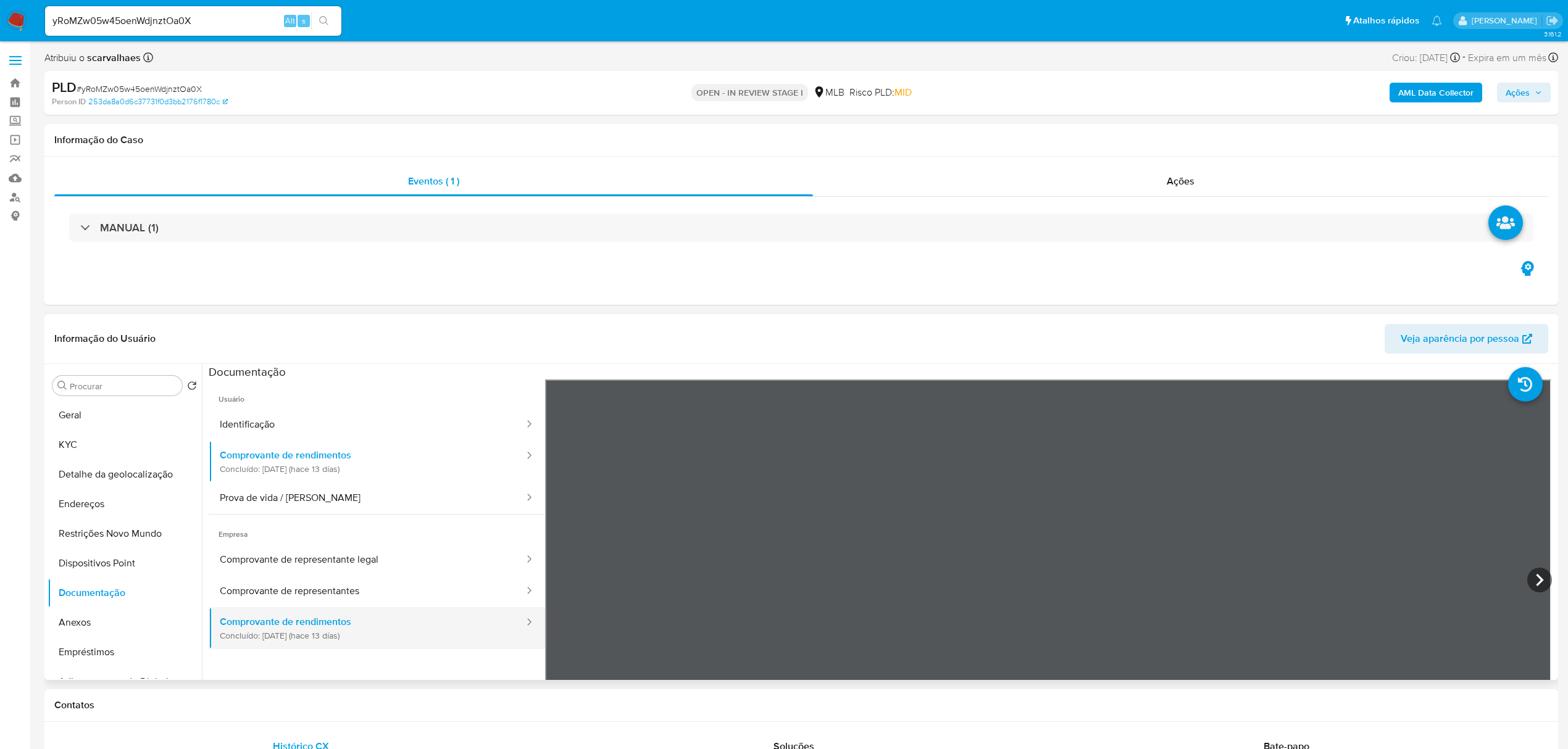
click at [360, 635] on button "Comprovante de rendimentos Concluído: 17/09/2025 (hace 13 días)" at bounding box center [367, 628] width 317 height 42
click at [334, 463] on button "Comprovante de rendimentos Concluído: 17/09/2025 (hace 13 días)" at bounding box center [367, 461] width 317 height 42
click at [133, 410] on button "Geral" at bounding box center [119, 415] width 144 height 29
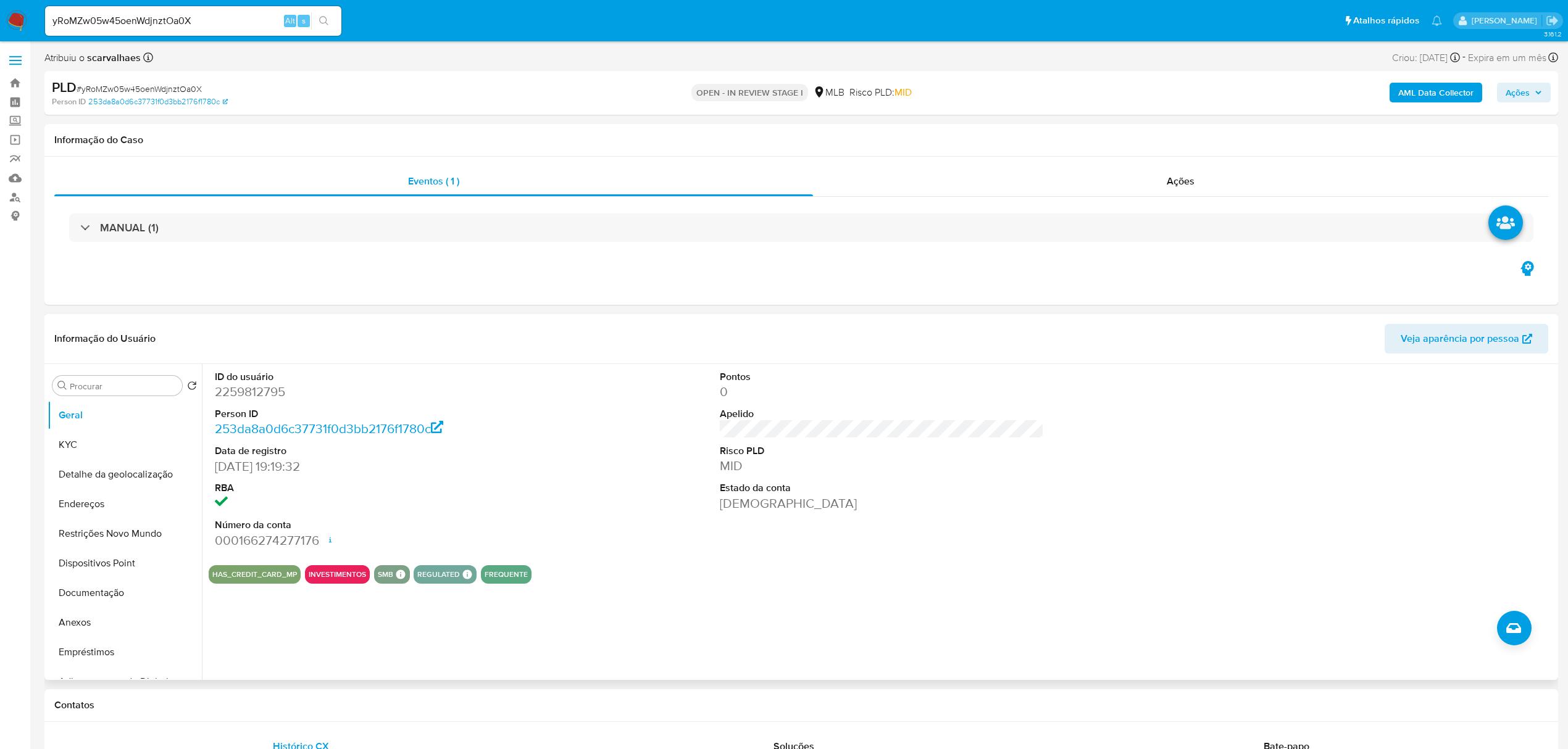
click at [531, 627] on div "ID do usuário 2259812795 Person ID 253da8a0d6c37731f0d3bb2176f1780c Data de reg…" at bounding box center [878, 521] width 1353 height 316
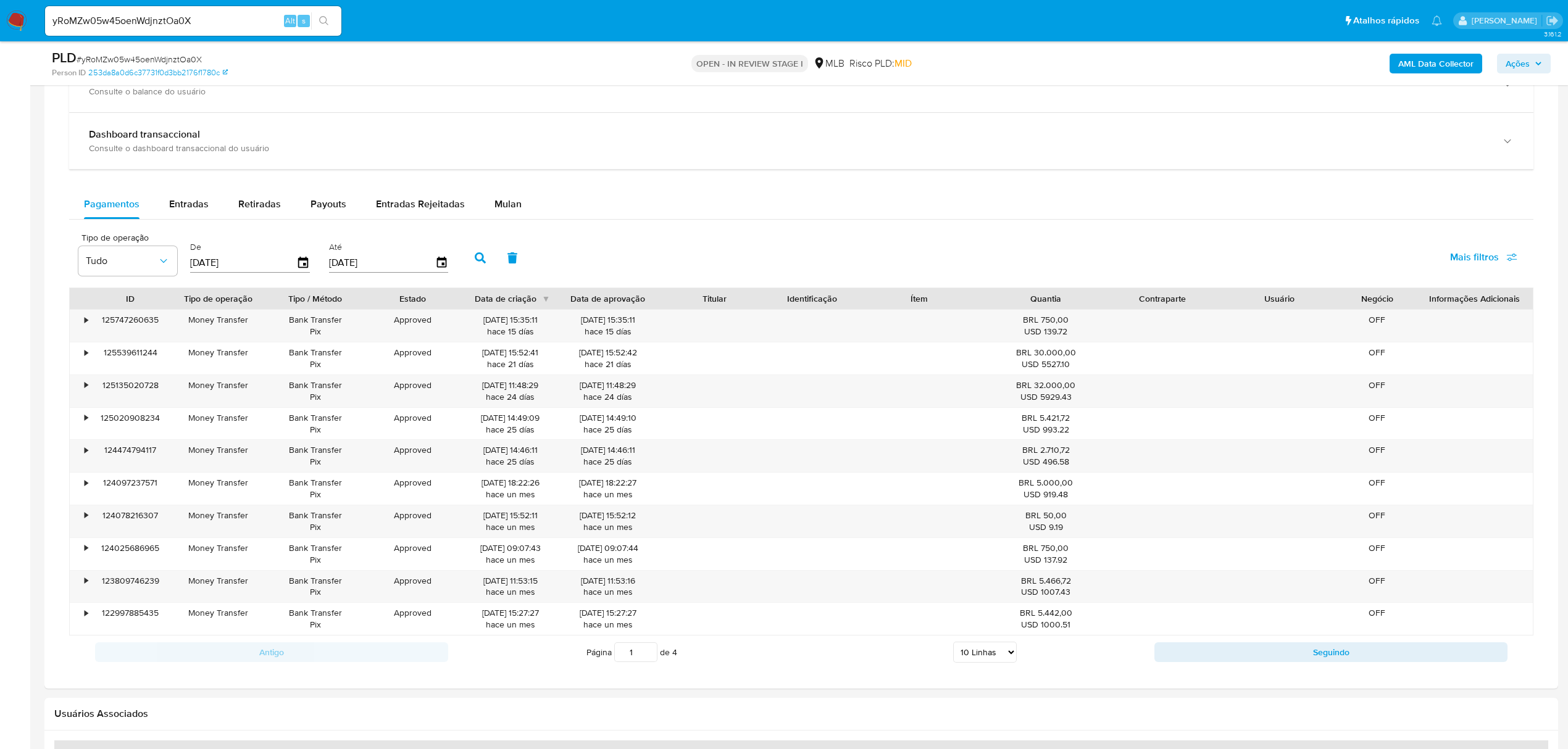
scroll to position [871, 0]
drag, startPoint x: 406, startPoint y: 208, endPoint x: 511, endPoint y: 222, distance: 105.9
click at [406, 208] on span "Entradas Rejeitadas" at bounding box center [420, 205] width 89 height 14
select select "10"
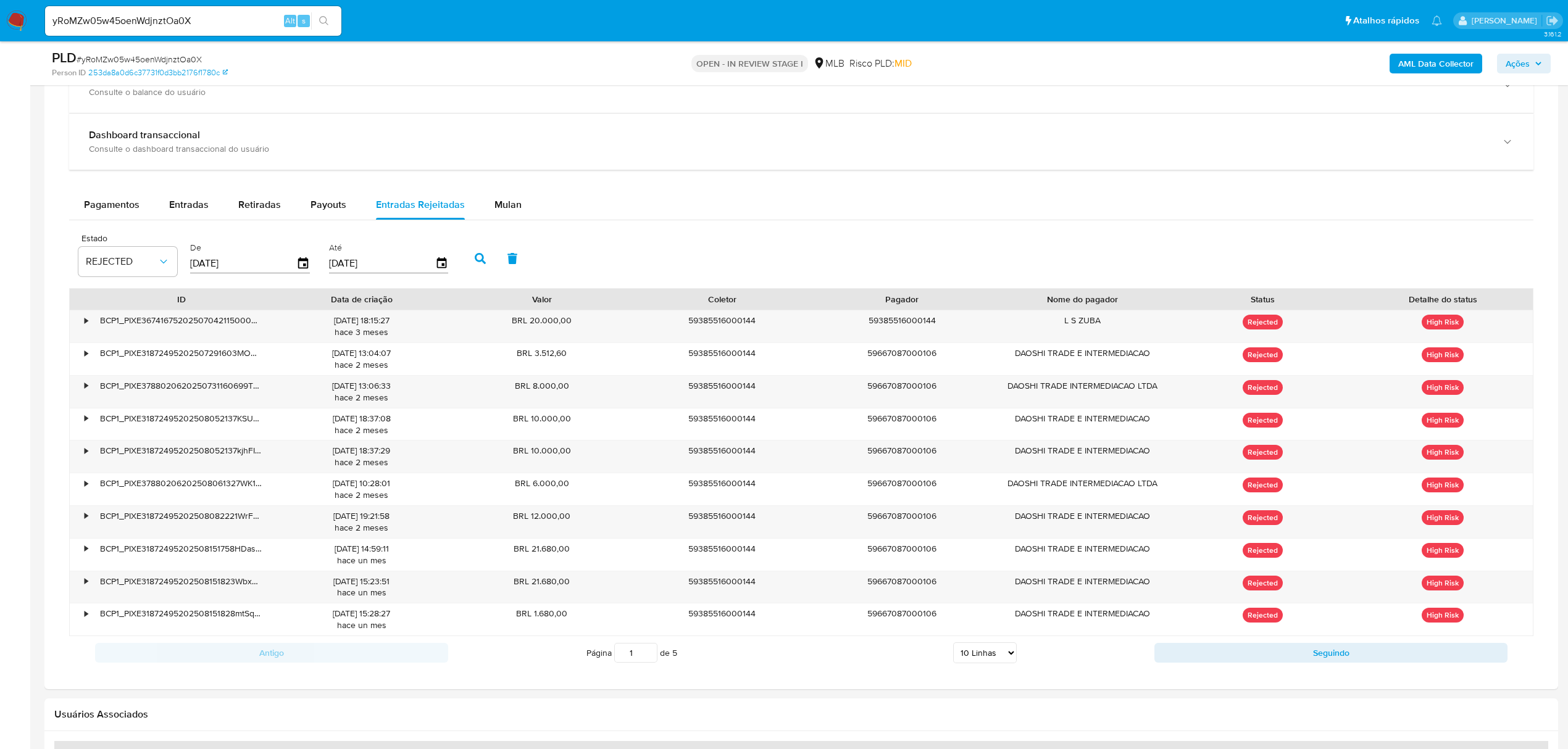
click at [654, 653] on input "1" at bounding box center [635, 653] width 44 height 20
click at [648, 655] on input "2" at bounding box center [635, 653] width 44 height 20
click at [647, 656] on input "3" at bounding box center [635, 653] width 44 height 20
type input "3"
click at [646, 654] on input "4" at bounding box center [635, 653] width 44 height 20
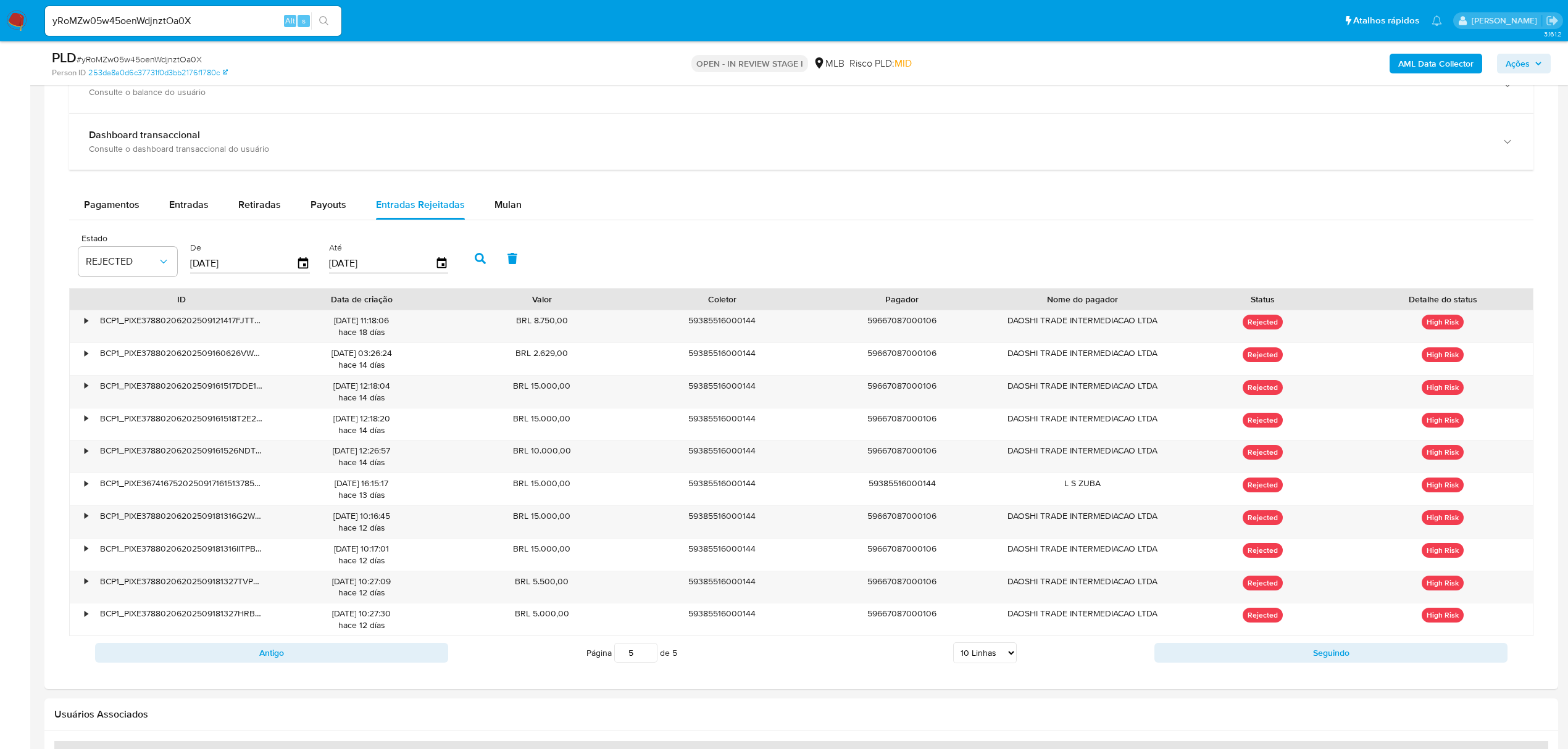
click at [645, 655] on input "5" at bounding box center [635, 653] width 44 height 20
type input "5"
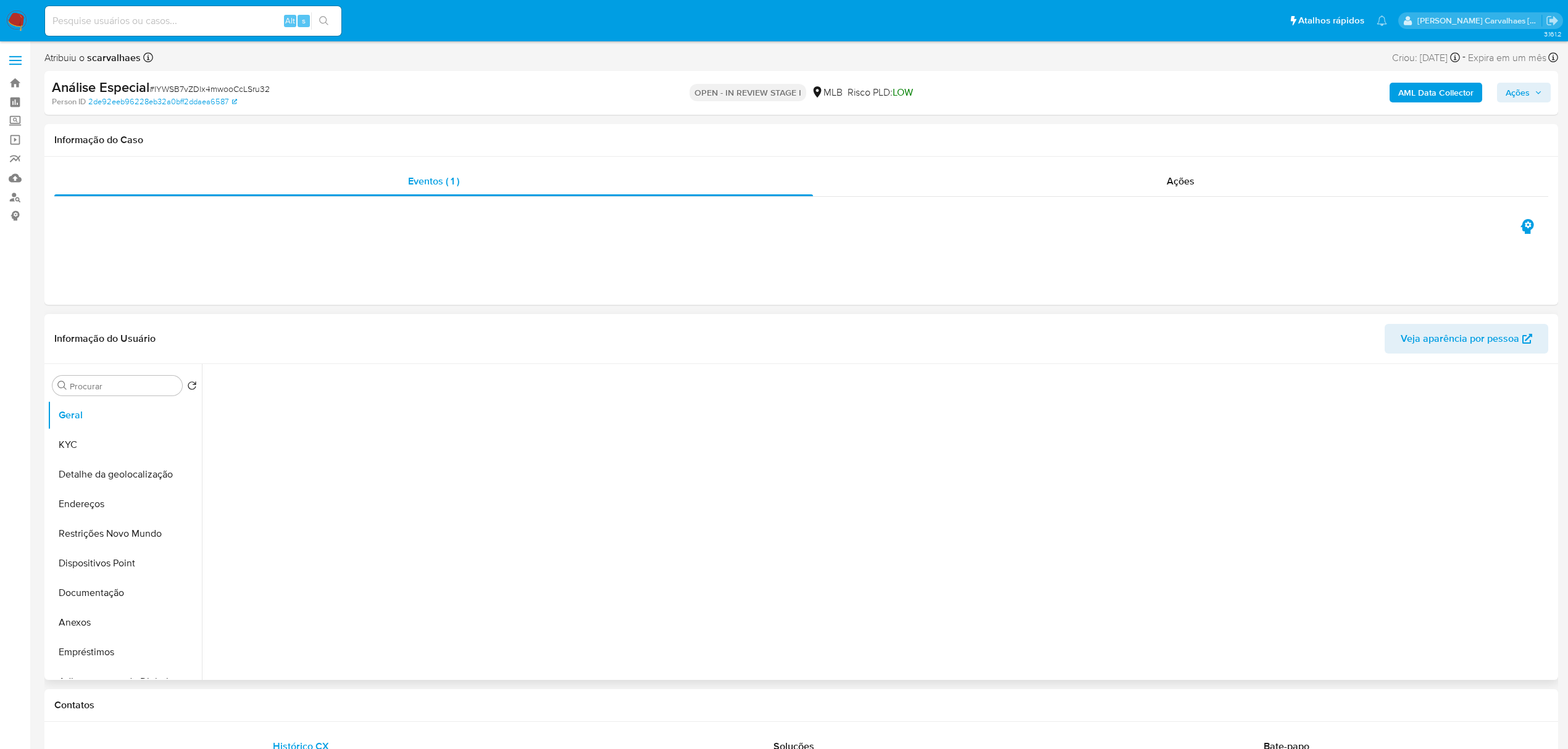
select select "10"
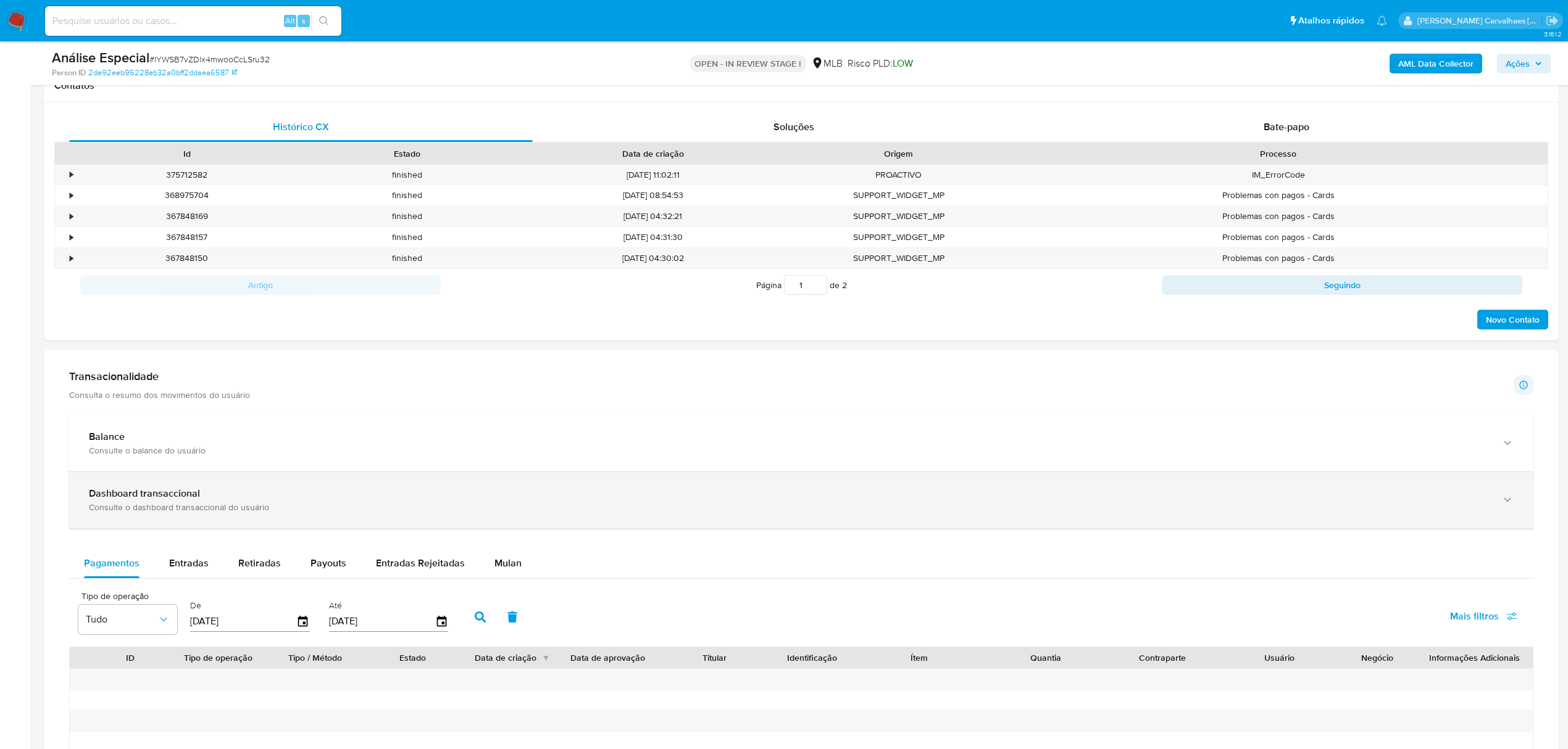
scroll to position [823, 0]
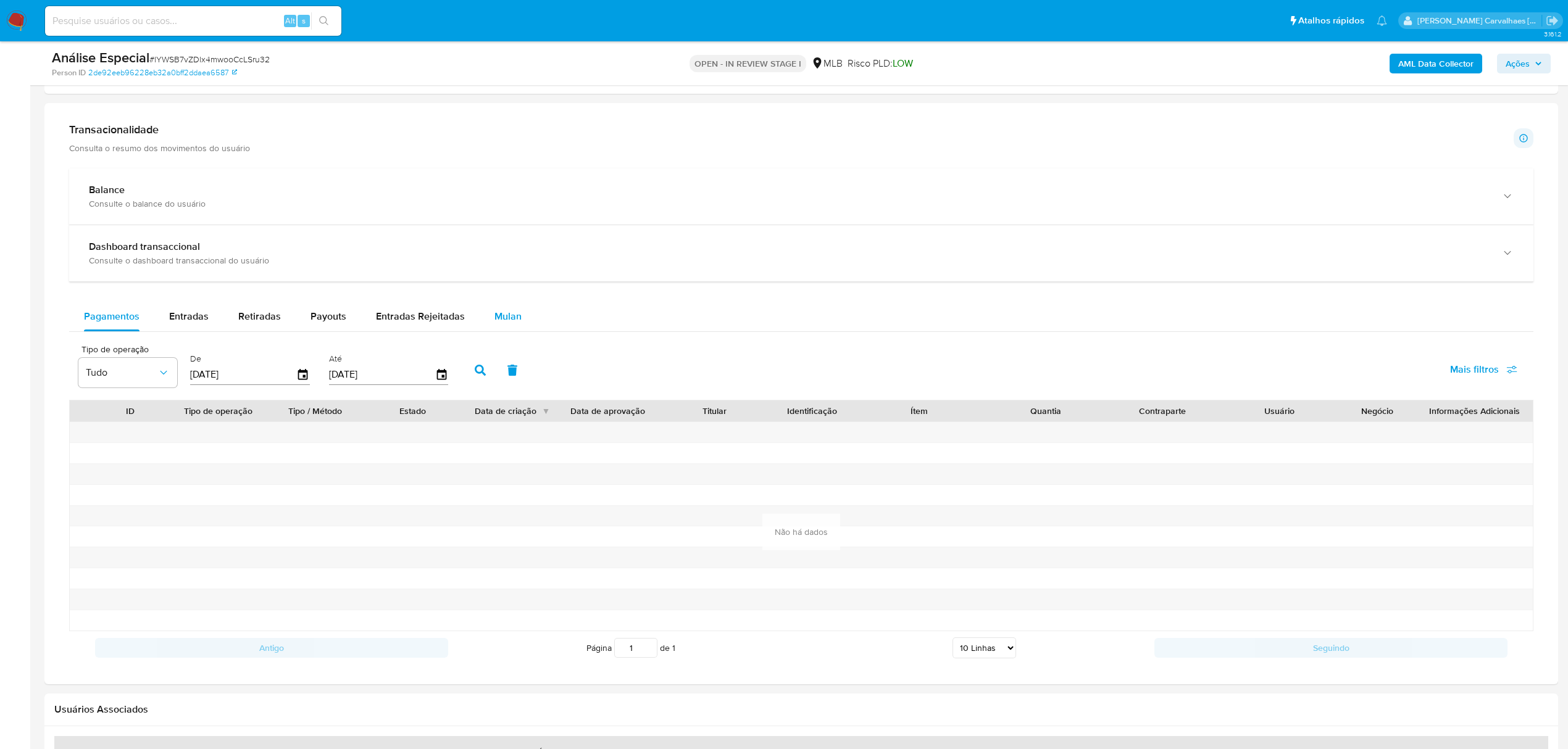
click at [495, 319] on span "Mulan" at bounding box center [508, 317] width 28 height 14
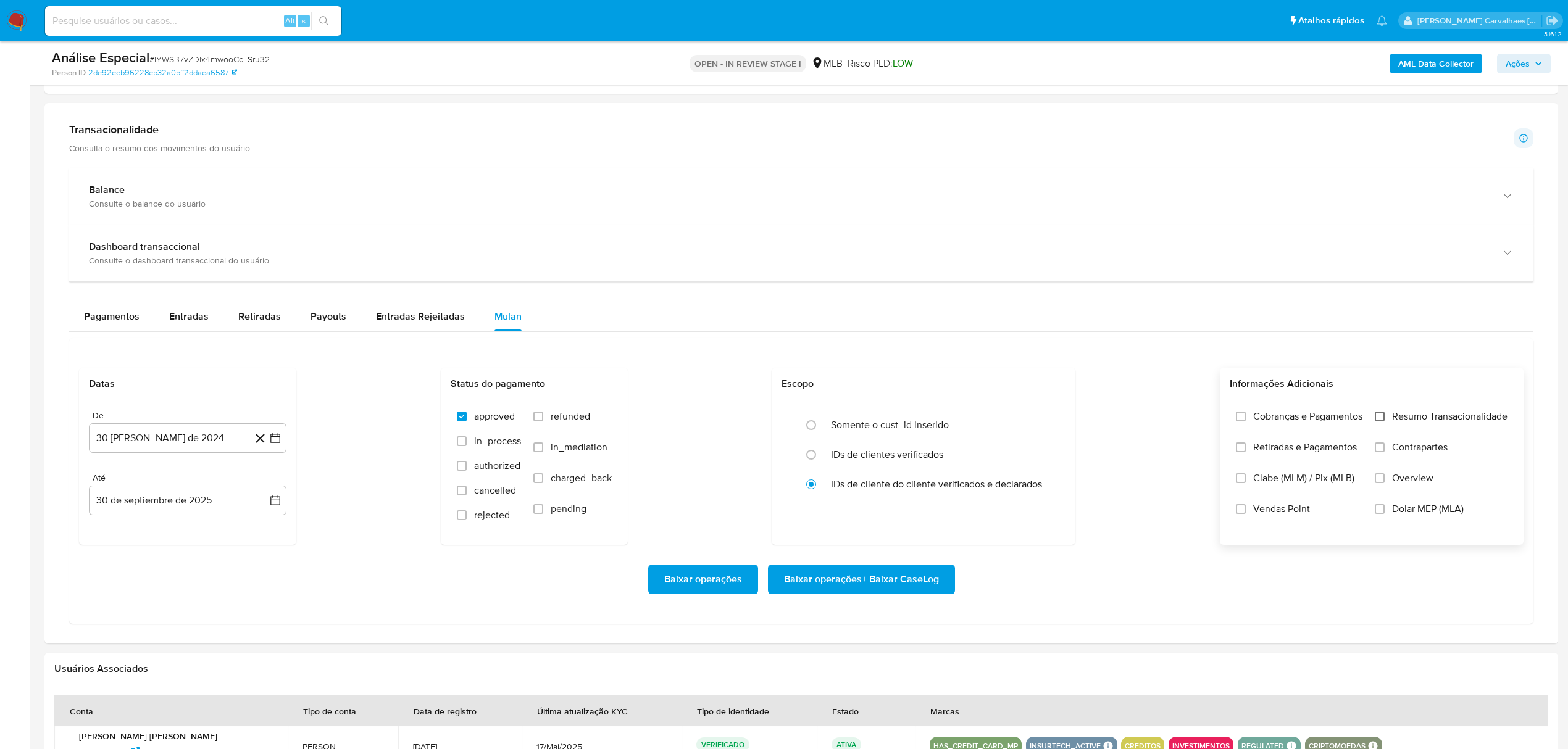
click at [1380, 420] on input "Resumo Transacionalidade" at bounding box center [1379, 416] width 10 height 10
click at [275, 444] on icon "button" at bounding box center [275, 439] width 12 height 12
click at [267, 488] on icon "Mes siguiente" at bounding box center [264, 483] width 15 height 15
click at [263, 488] on icon "Mes siguiente" at bounding box center [264, 483] width 15 height 15
click at [112, 487] on icon "Mes anterior" at bounding box center [111, 483] width 15 height 15
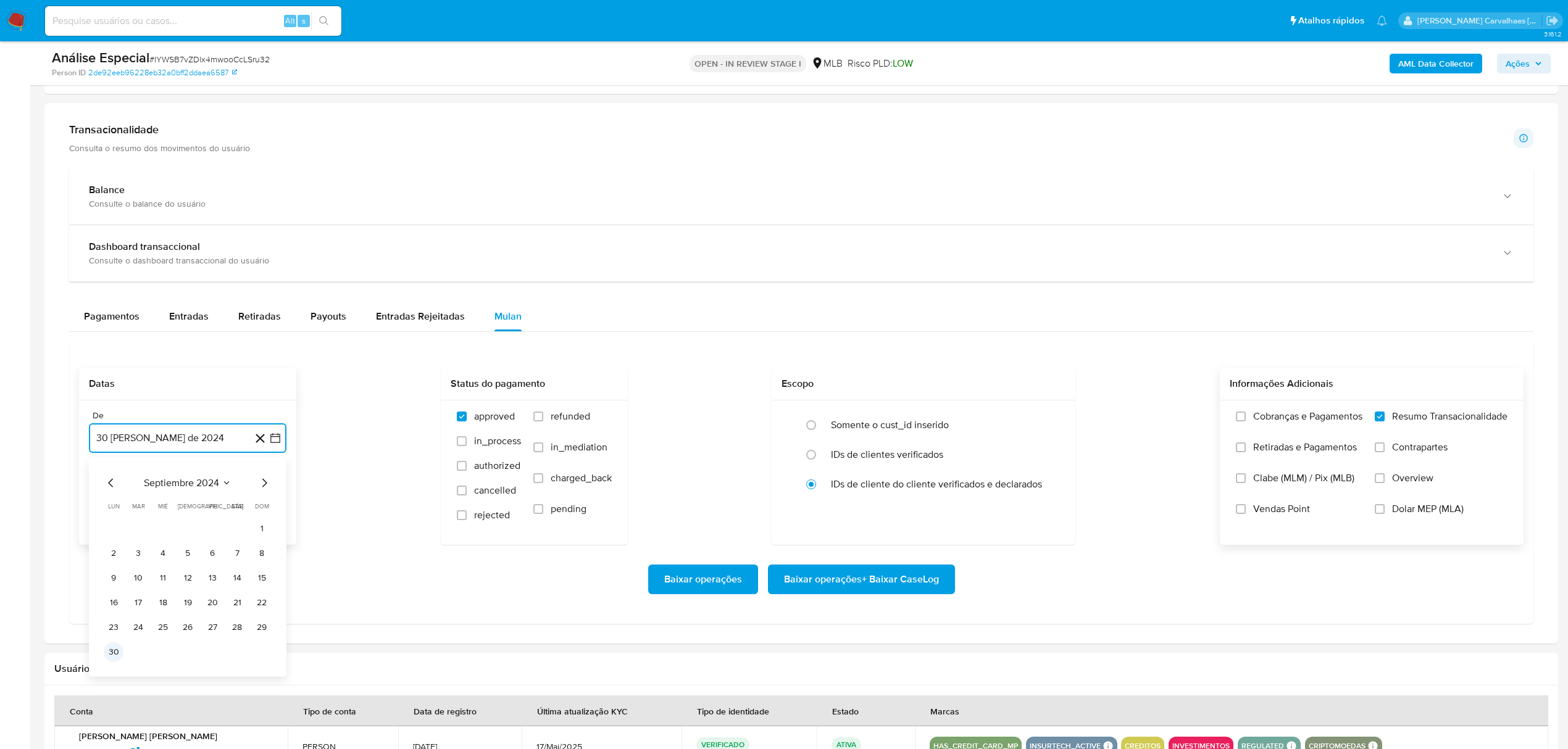
click at [114, 656] on button "30" at bounding box center [114, 652] width 20 height 20
click at [873, 592] on span "Baixar operações + Baixar CaseLog" at bounding box center [861, 579] width 155 height 28
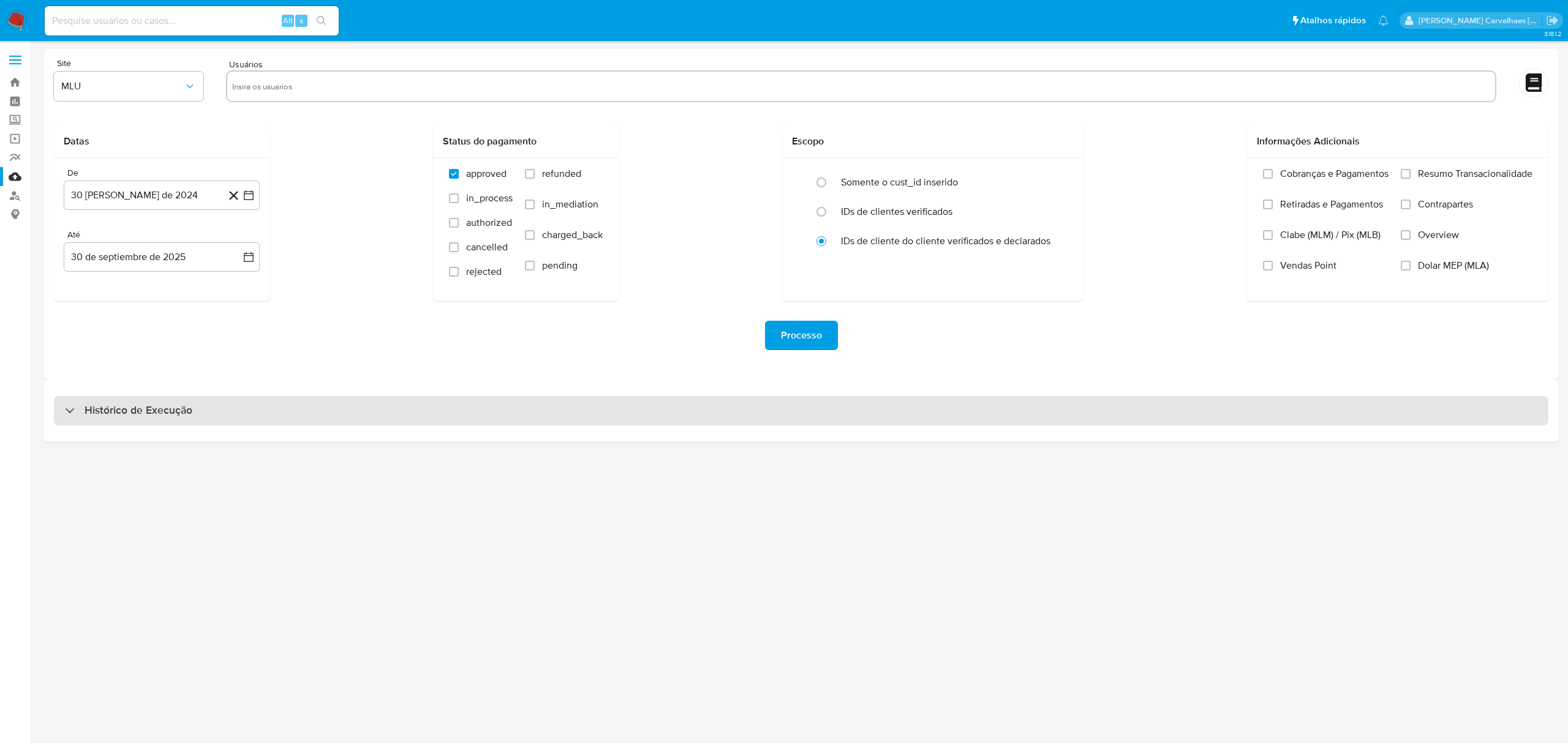
click at [138, 417] on h3 "Histórico de Execução" at bounding box center [139, 410] width 108 height 15
select select "10"
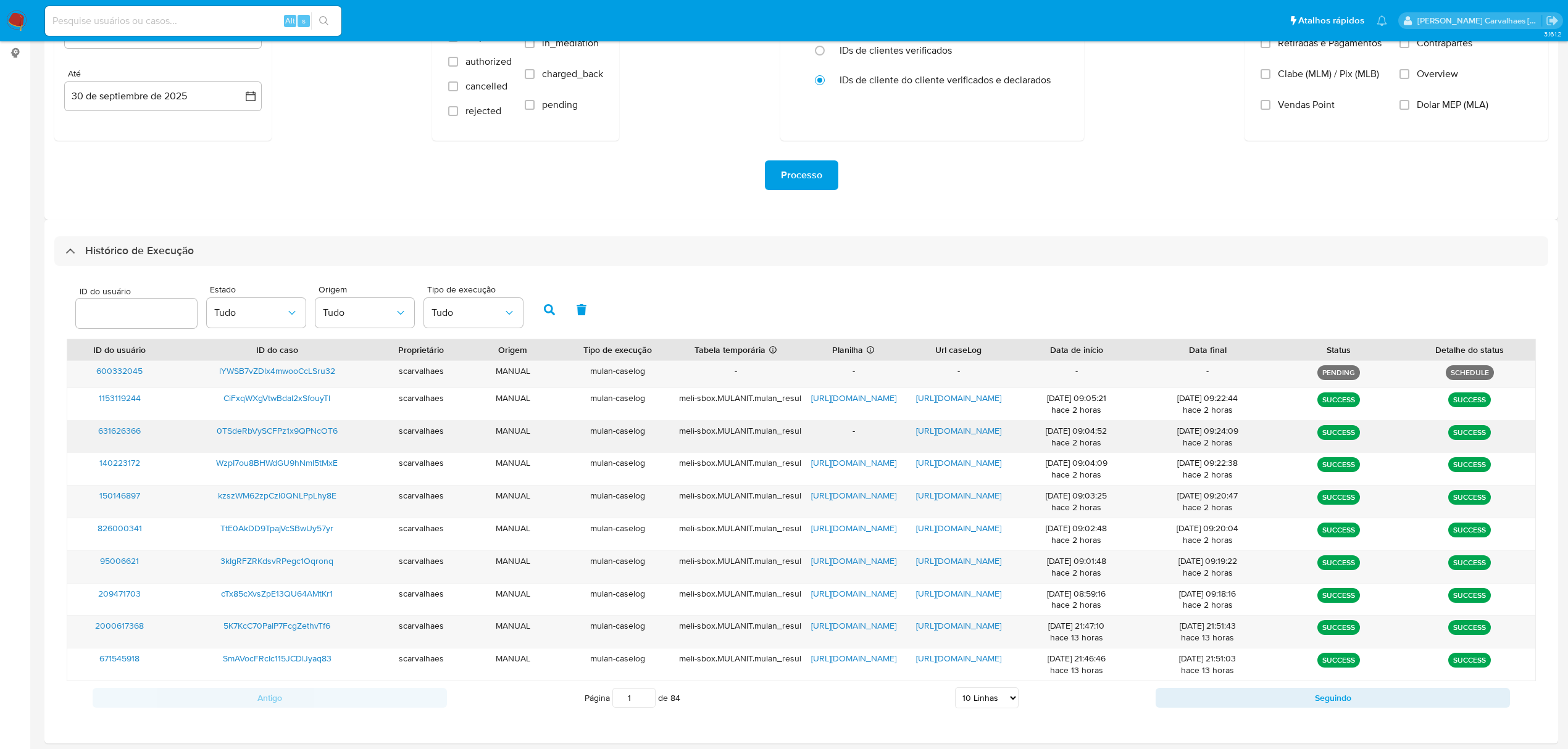
scroll to position [165, 0]
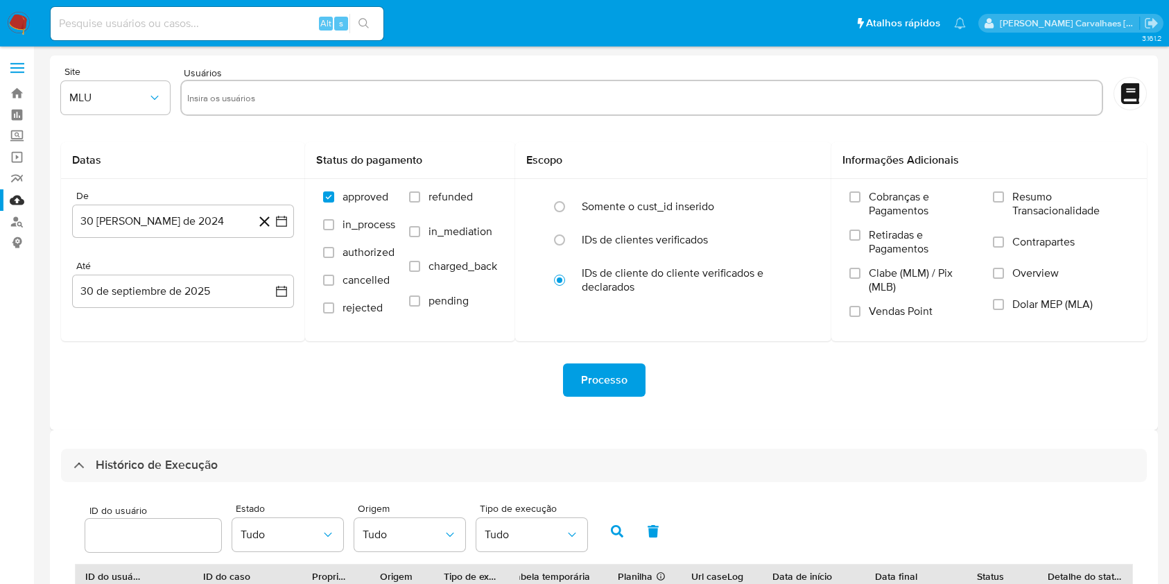
select select "10"
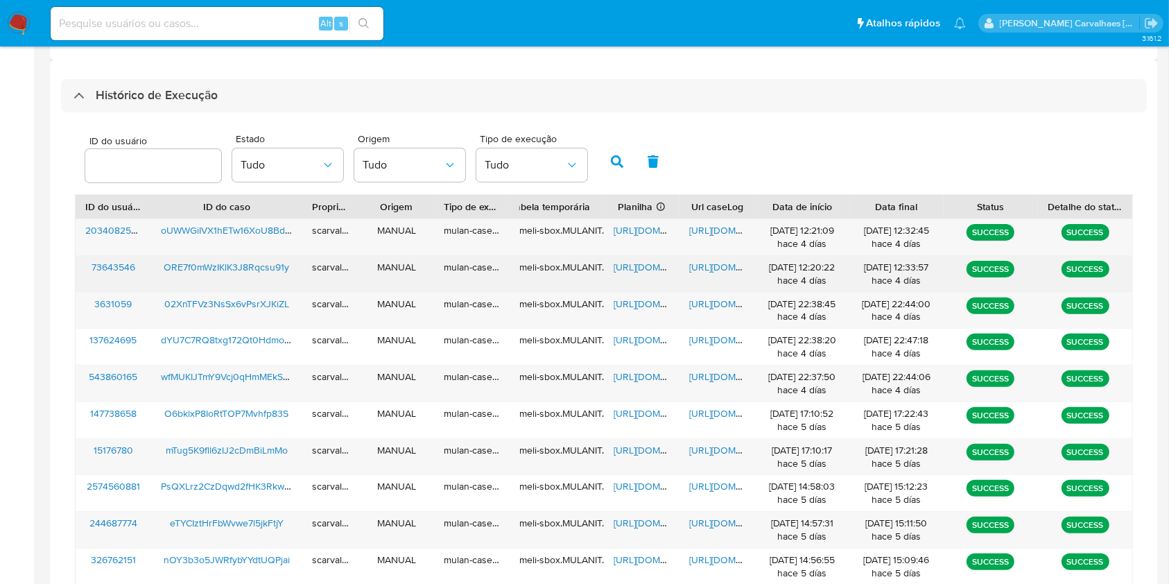
scroll to position [499, 0]
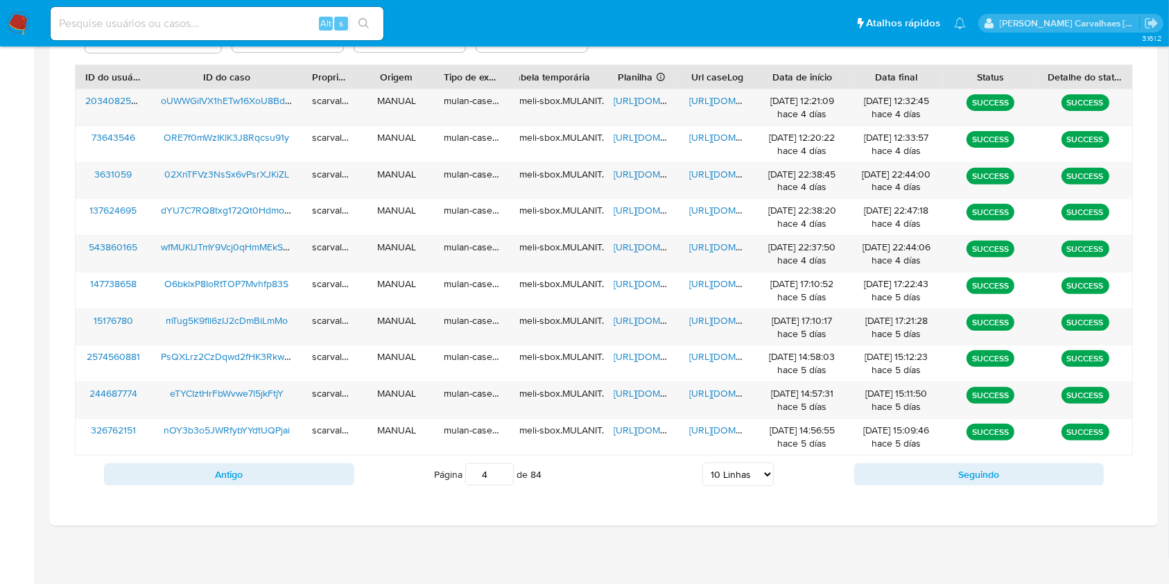
type input "4"
click at [506, 470] on input "4" at bounding box center [489, 474] width 49 height 22
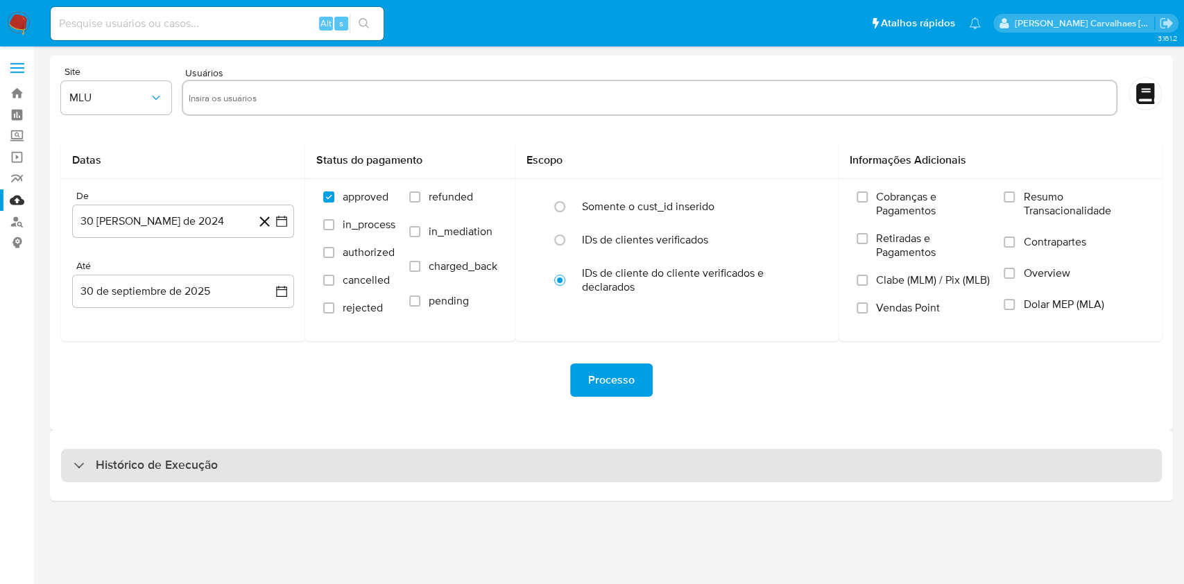
click at [171, 462] on h3 "Histórico de Execução" at bounding box center [157, 465] width 122 height 17
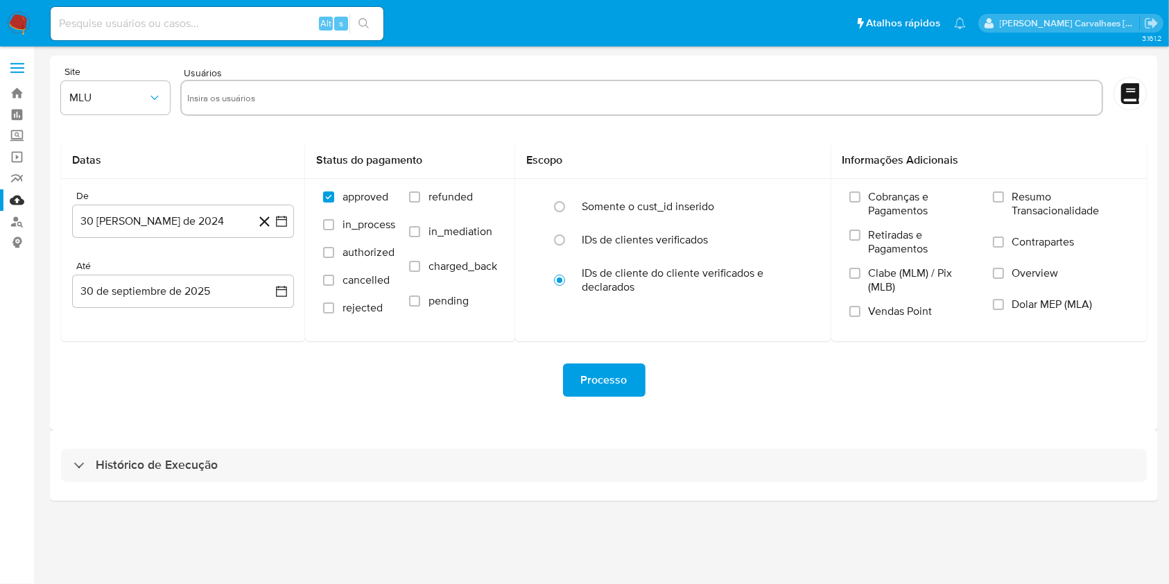
select select "10"
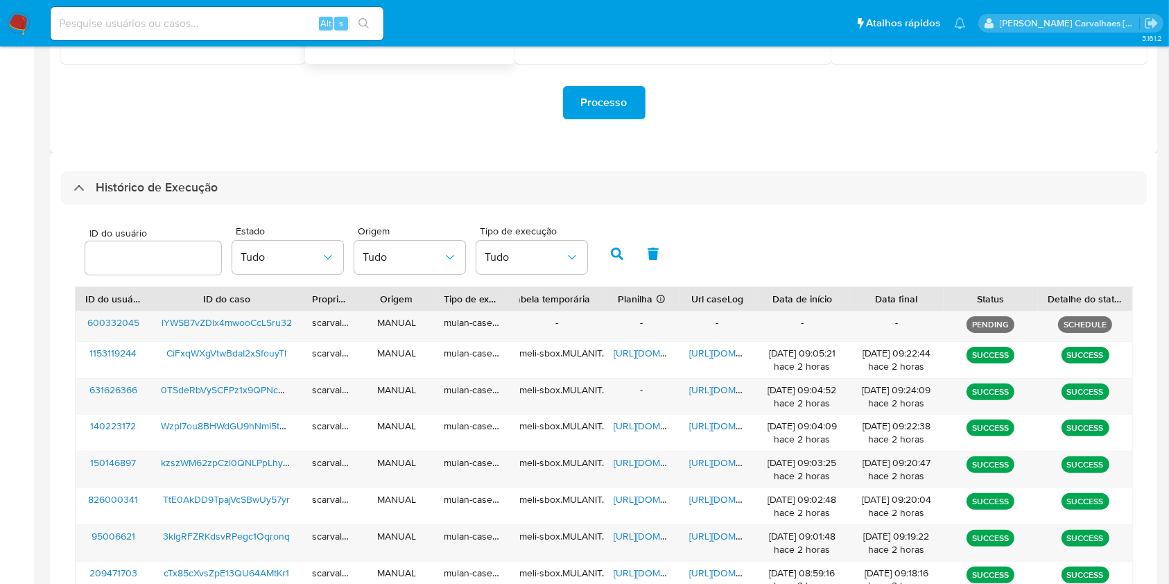
scroll to position [462, 0]
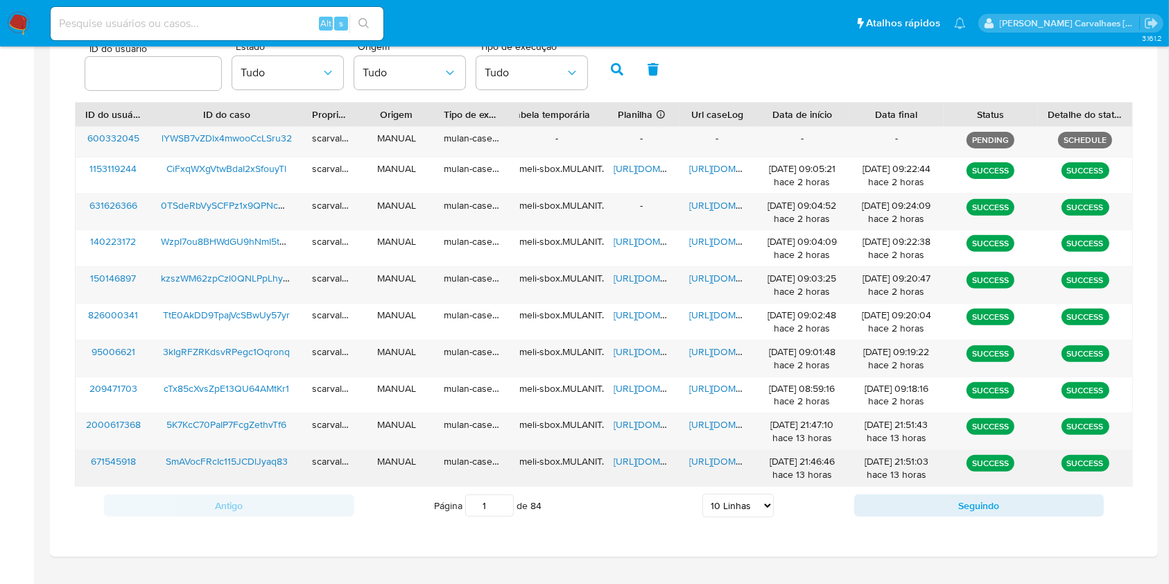
click at [705, 461] on span "[URL][DOMAIN_NAME]" at bounding box center [737, 461] width 96 height 14
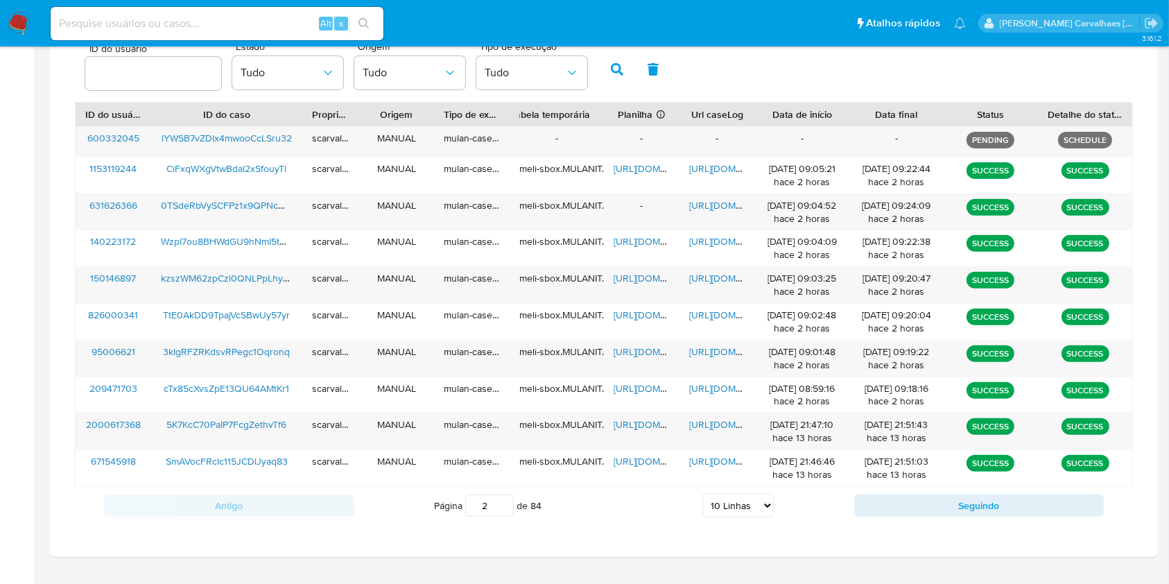
click at [502, 501] on input "2" at bounding box center [489, 506] width 49 height 22
type input "2"
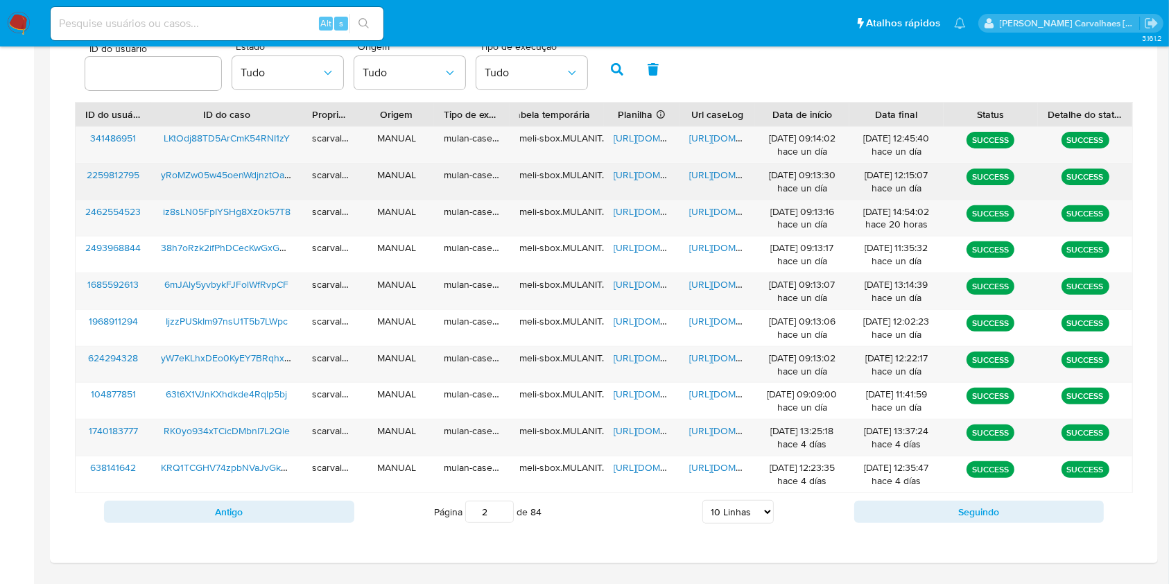
click at [723, 175] on span "[URL][DOMAIN_NAME]" at bounding box center [737, 175] width 96 height 14
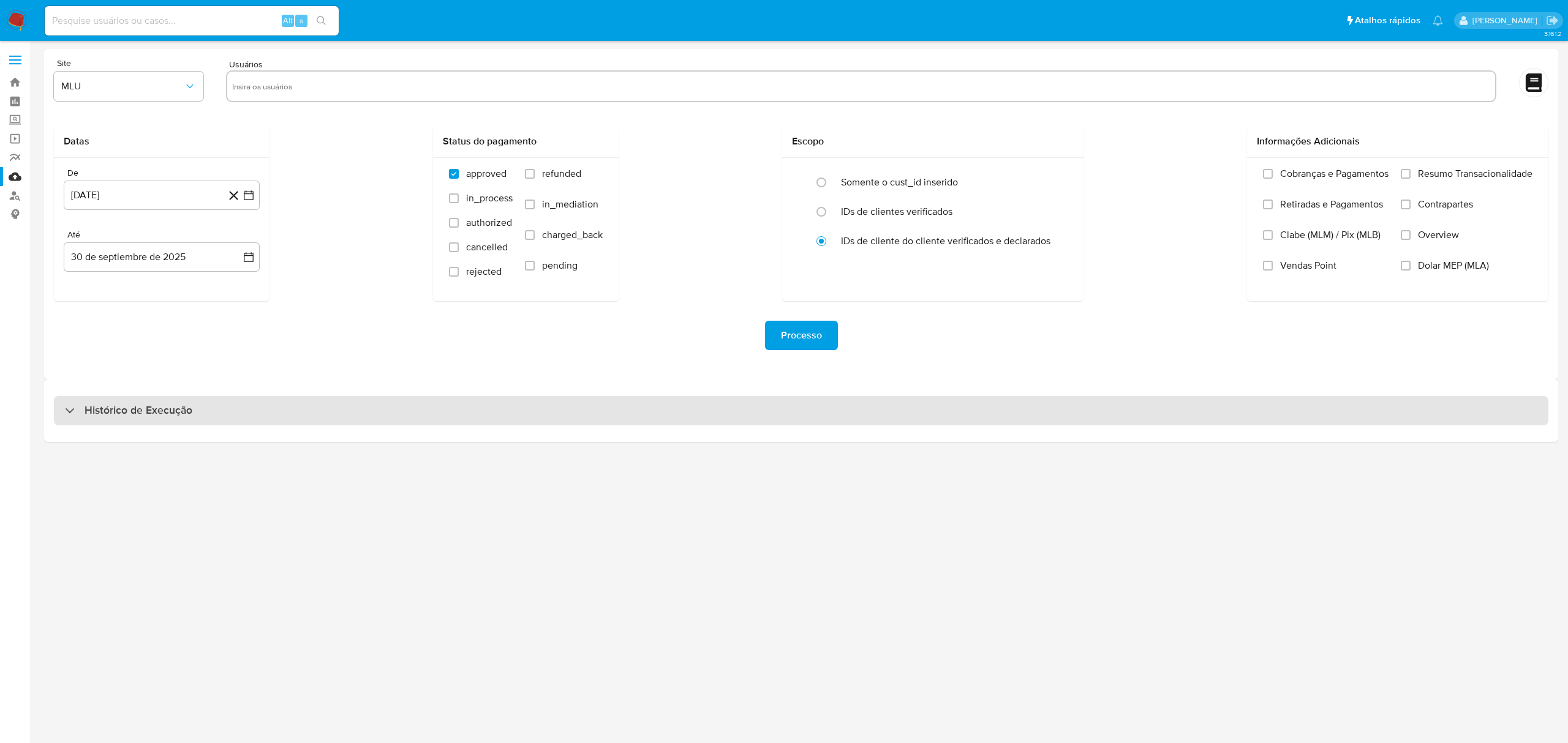
click at [123, 410] on h3 "Histórico de Execução" at bounding box center [139, 410] width 108 height 15
select select "10"
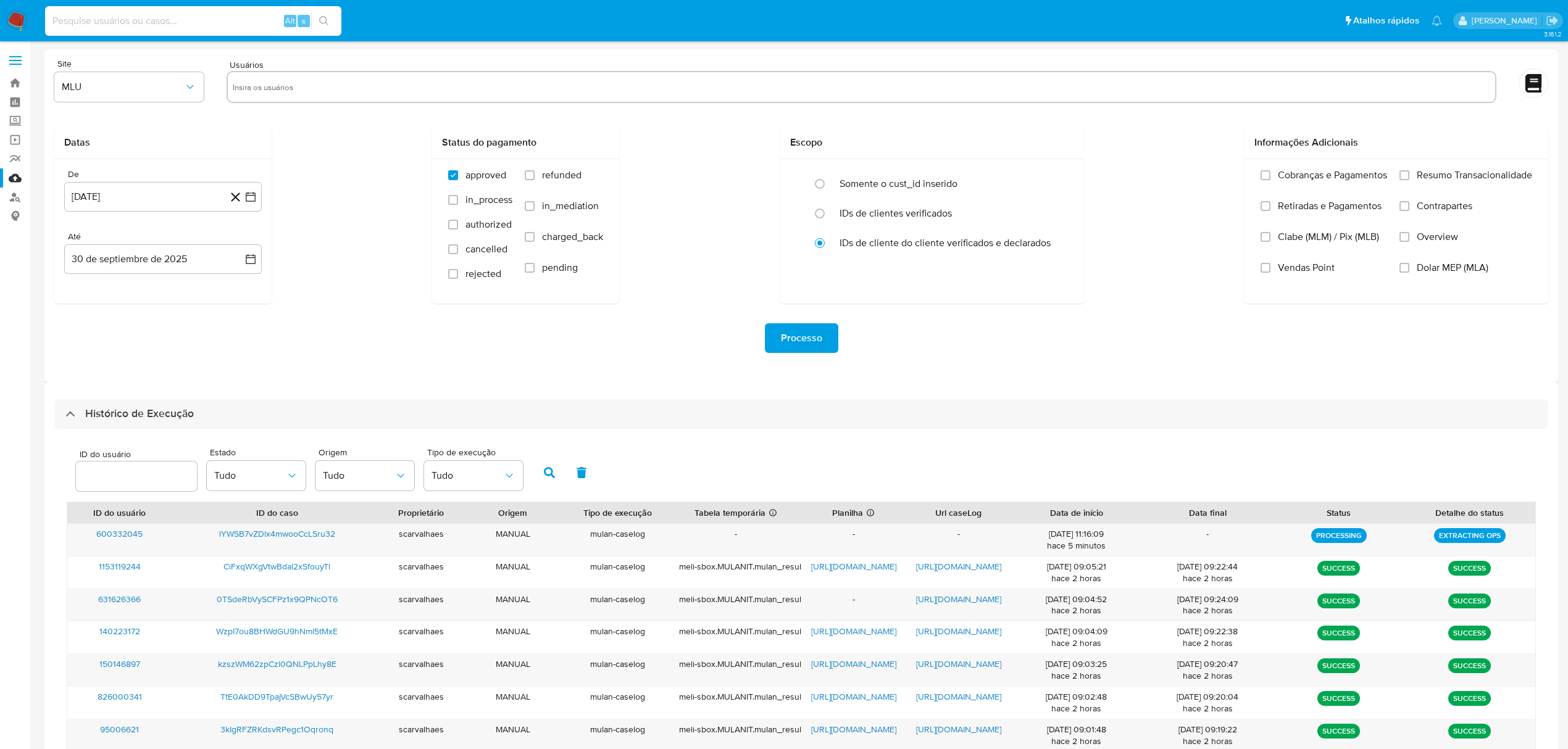
paste input "yRoMZw05w45oenWdjnztOa0X"
type input "yRoMZw05w45oenWdjnztOa0X"
click at [321, 15] on button "search-icon" at bounding box center [324, 20] width 25 height 17
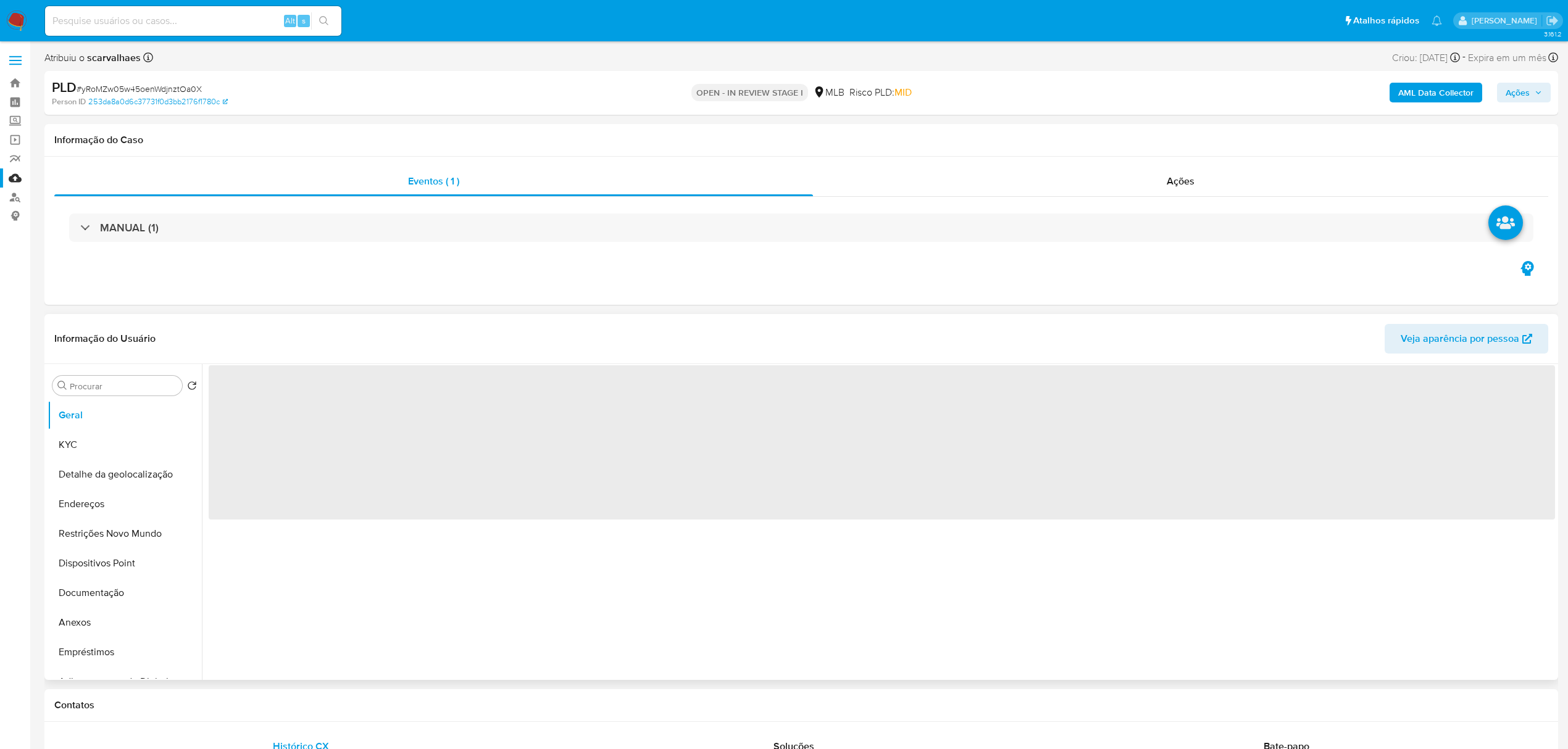
select select "10"
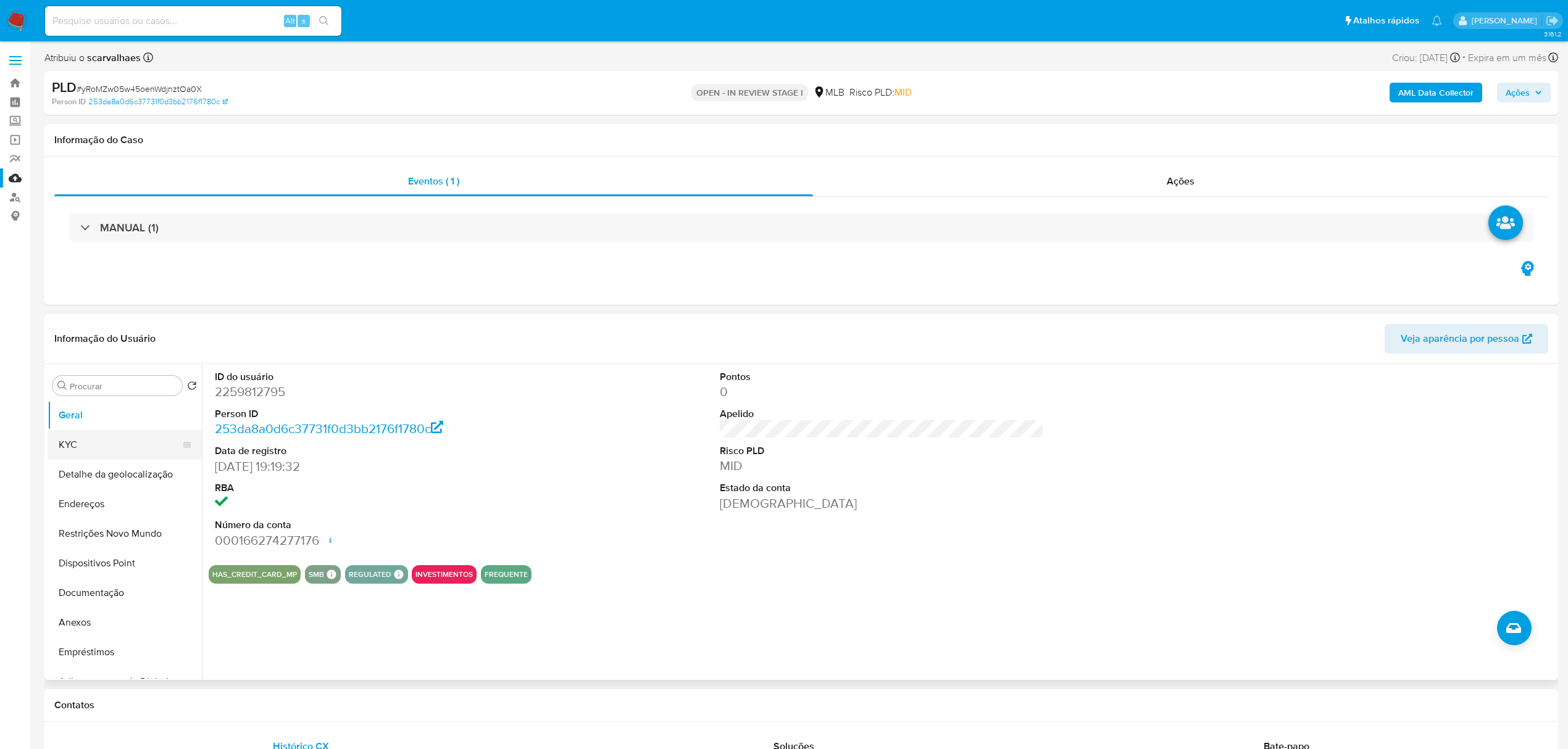
click at [109, 442] on button "KYC" at bounding box center [119, 444] width 144 height 29
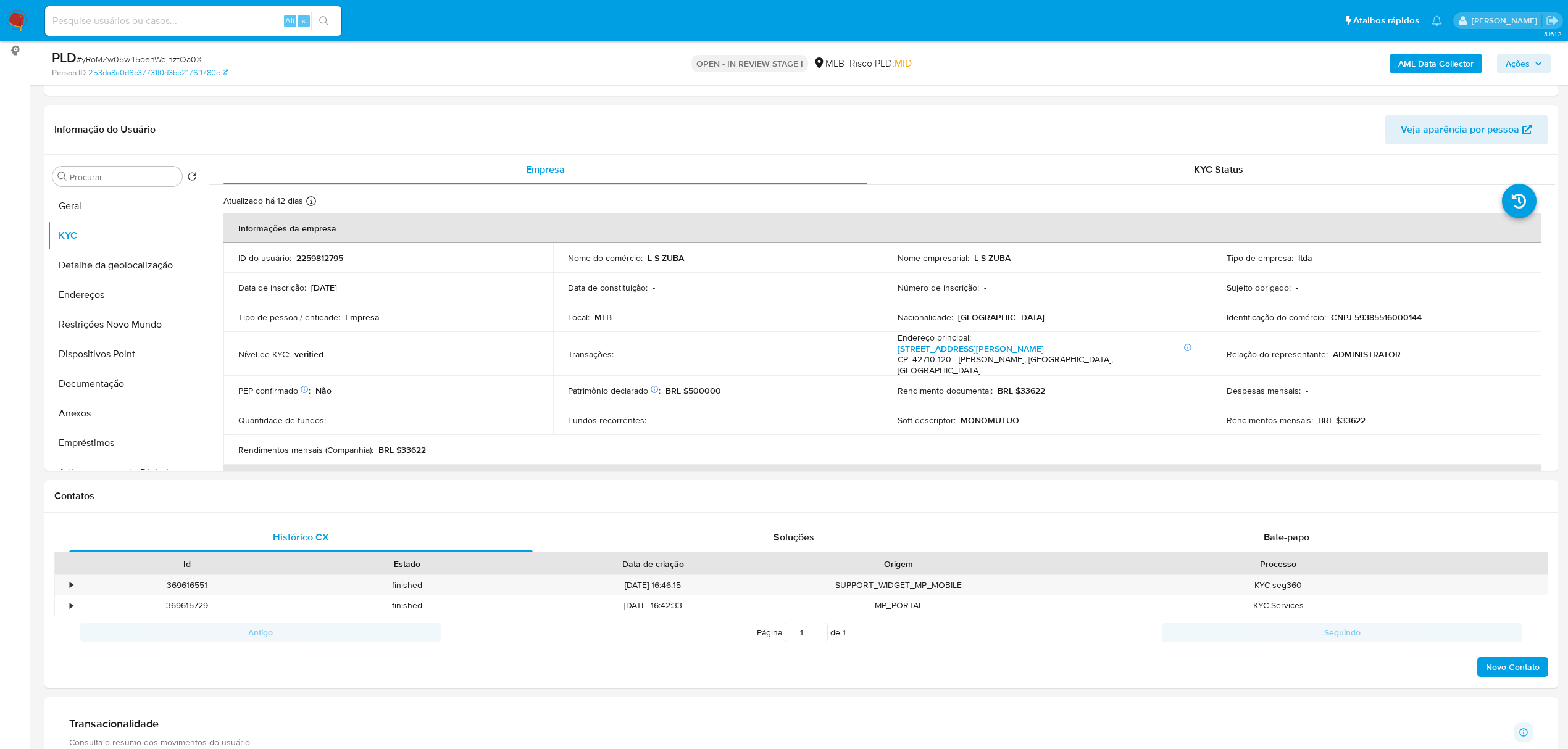
scroll to position [178, 0]
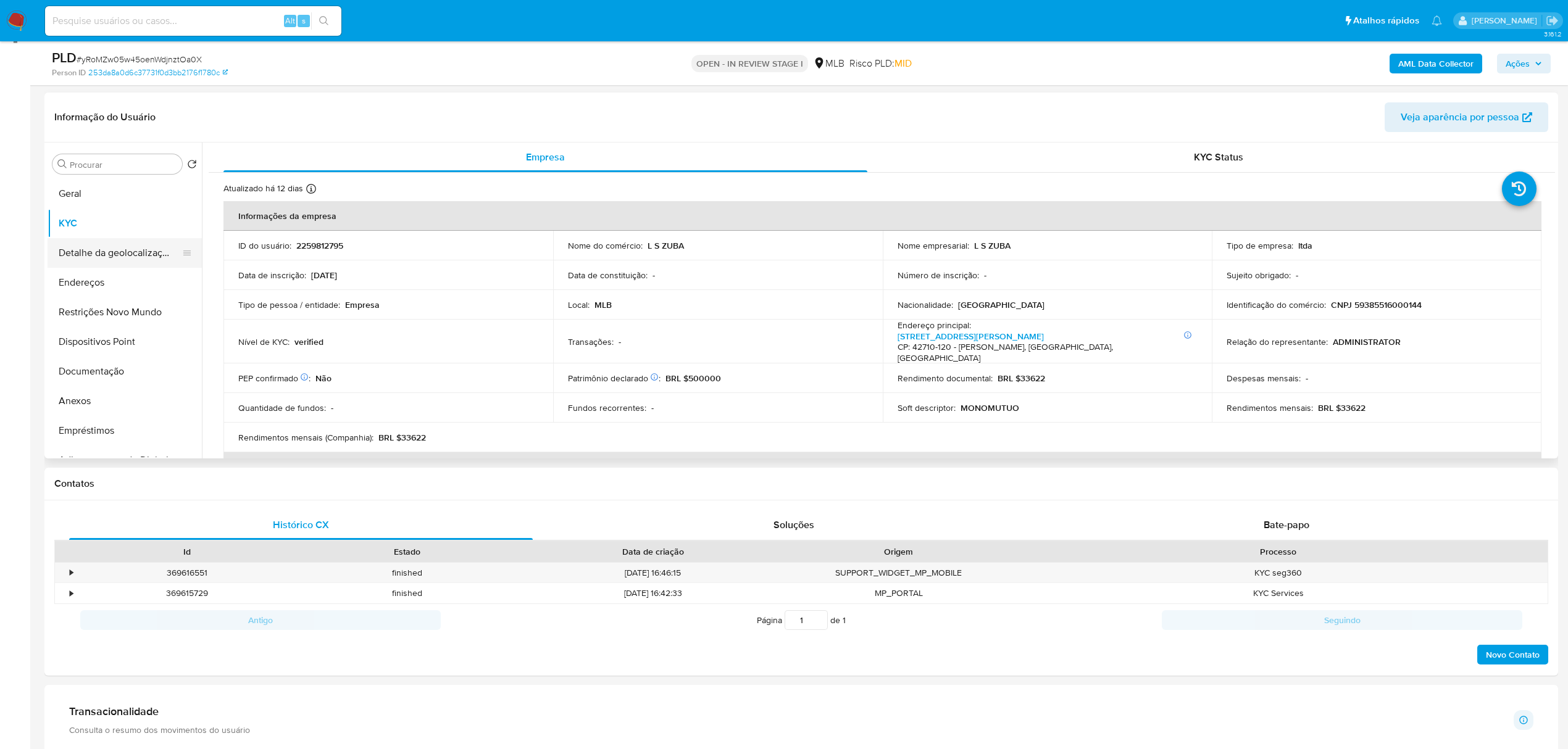
click at [128, 251] on button "Detalhe da geolocalização" at bounding box center [119, 253] width 144 height 29
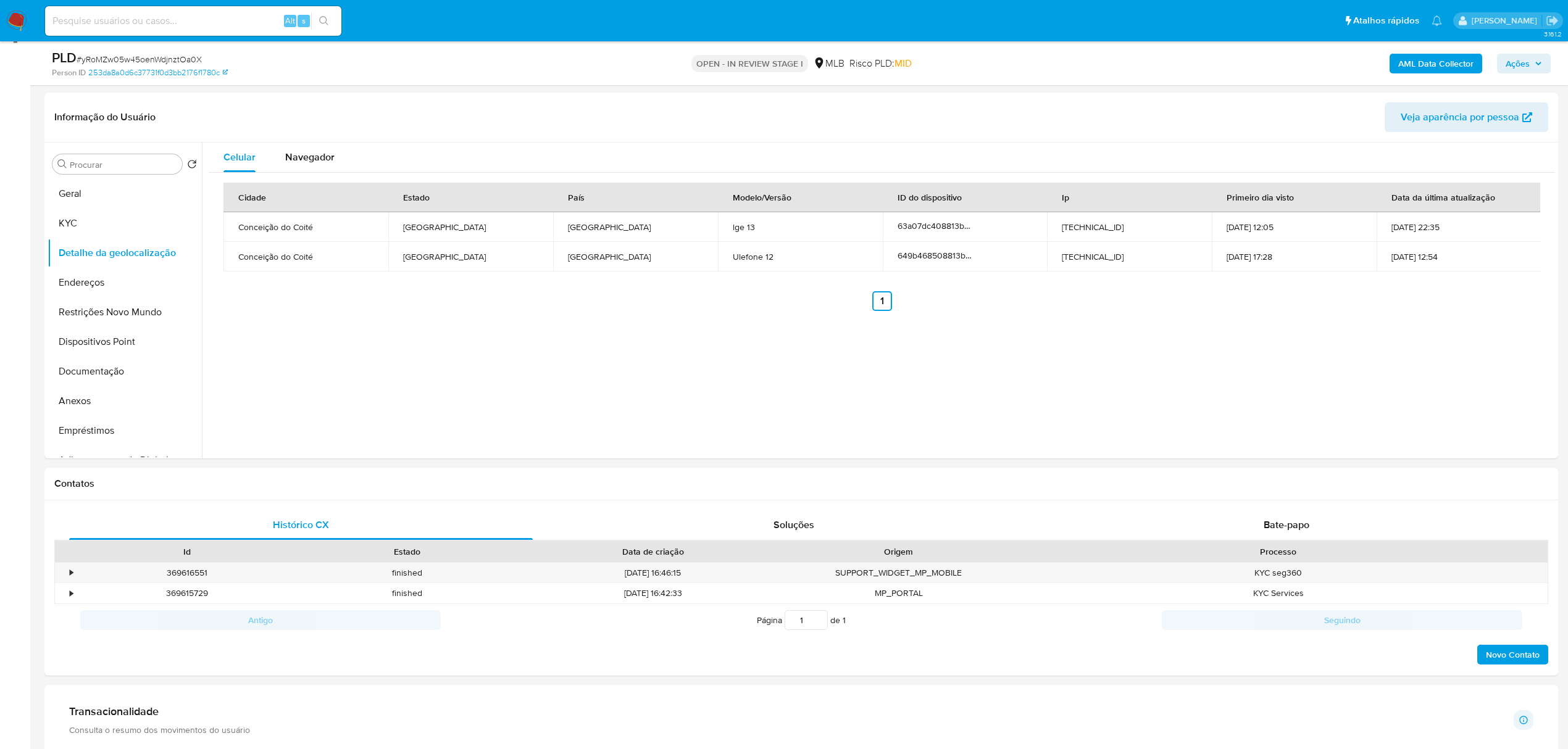
drag, startPoint x: -4, startPoint y: 271, endPoint x: 17, endPoint y: 292, distance: 29.7
drag, startPoint x: 82, startPoint y: 277, endPoint x: 82, endPoint y: 243, distance: 34.0
click at [82, 243] on ul "Geral KYC Detalhe da geolocalização Endereços Restrições Novo Mundo Dispositivo…" at bounding box center [124, 318] width 154 height 278
drag, startPoint x: 181, startPoint y: 253, endPoint x: 181, endPoint y: 292, distance: 39.0
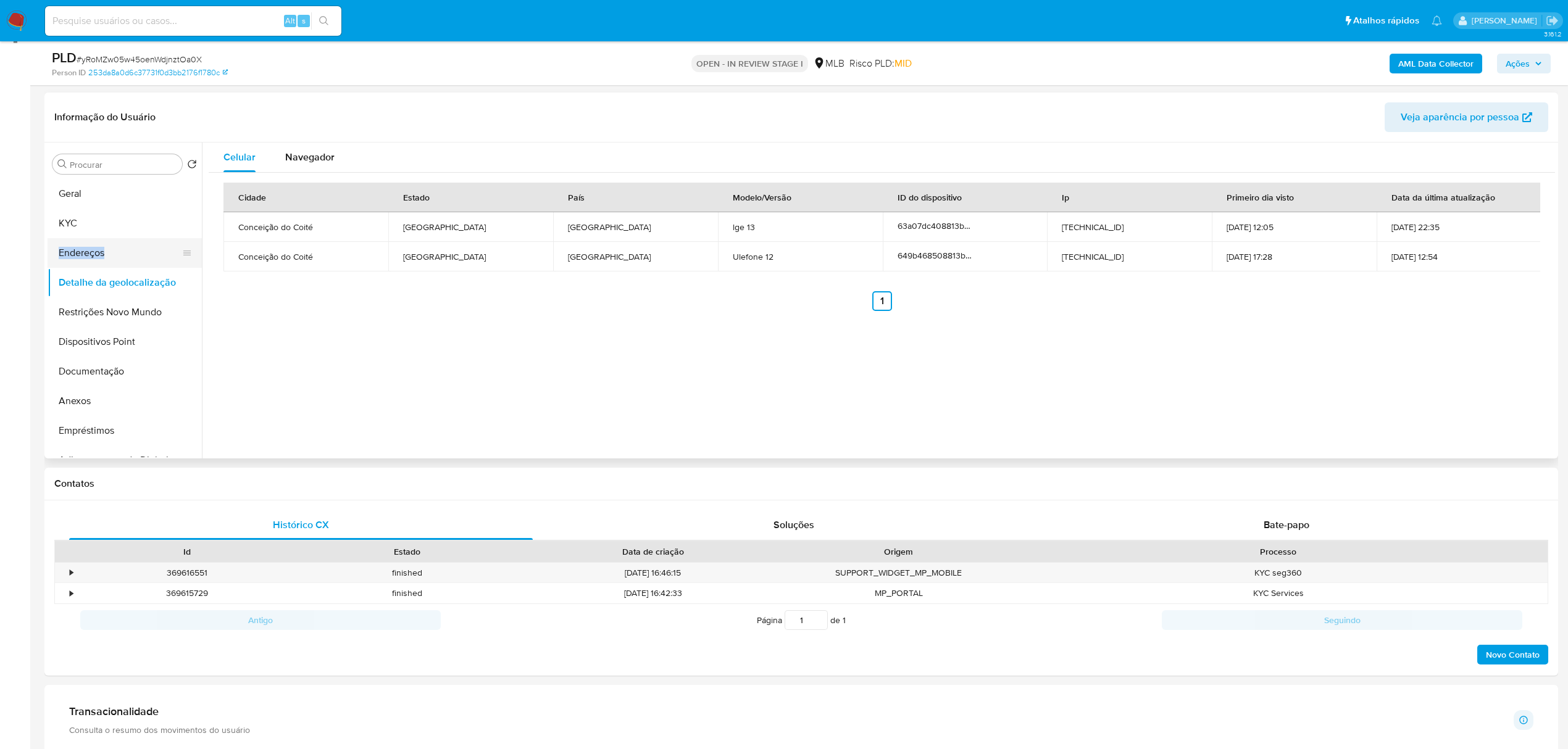
click at [137, 261] on button "Endereços" at bounding box center [119, 253] width 144 height 29
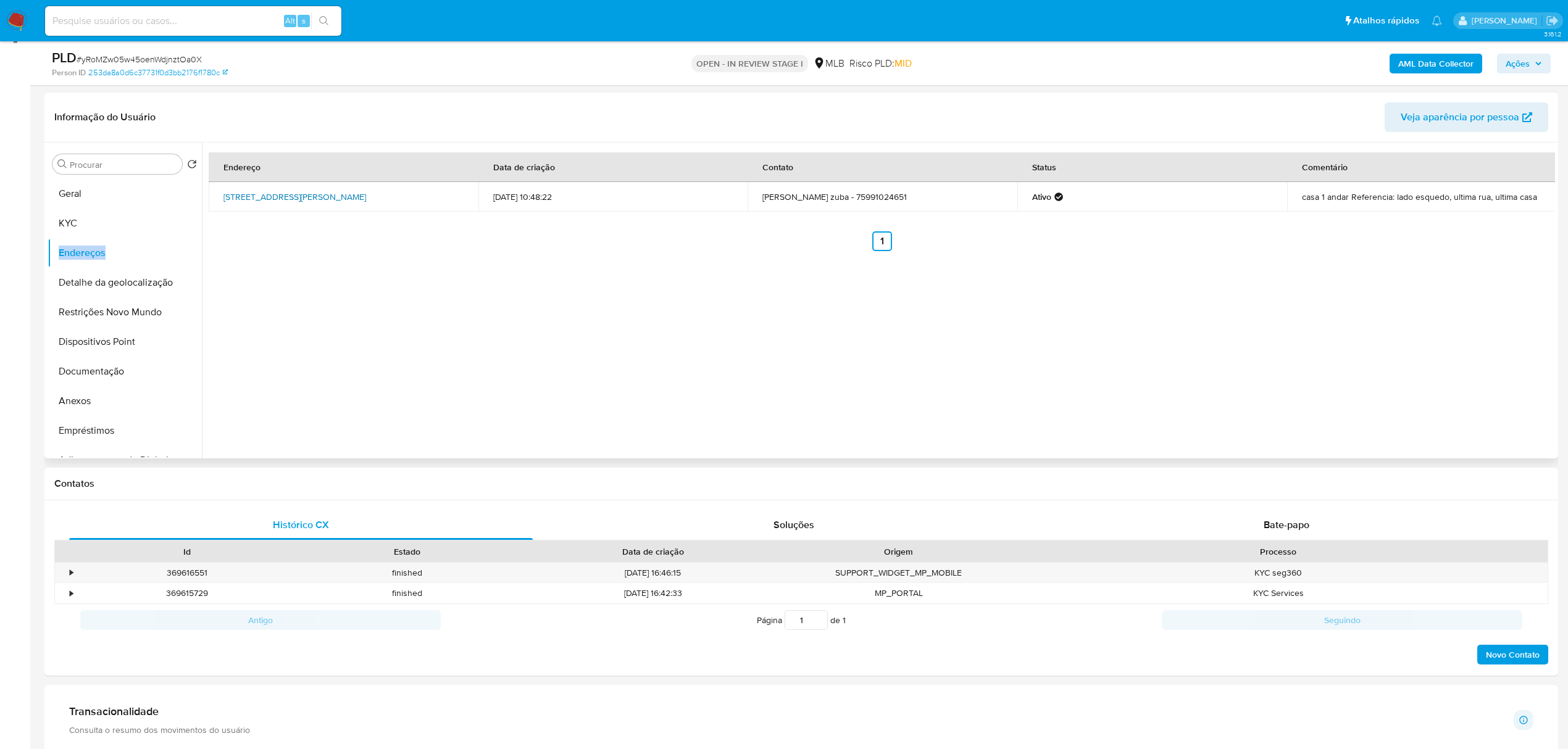
click at [281, 197] on link "[STREET_ADDRESS][PERSON_NAME]" at bounding box center [295, 197] width 142 height 12
click at [132, 311] on button "Restrições Novo Mundo" at bounding box center [119, 311] width 144 height 29
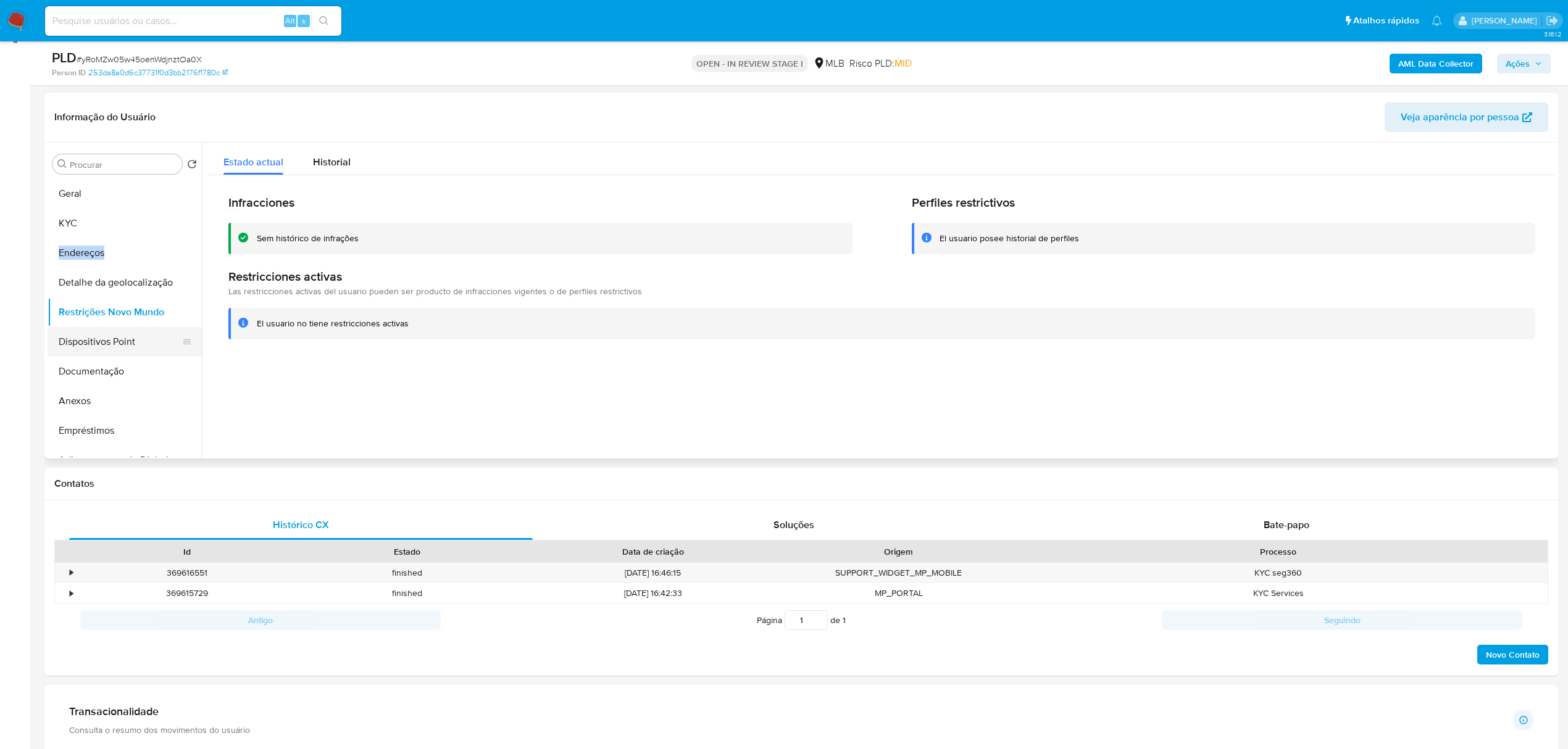
click at [112, 342] on button "Dispositivos Point" at bounding box center [119, 342] width 144 height 29
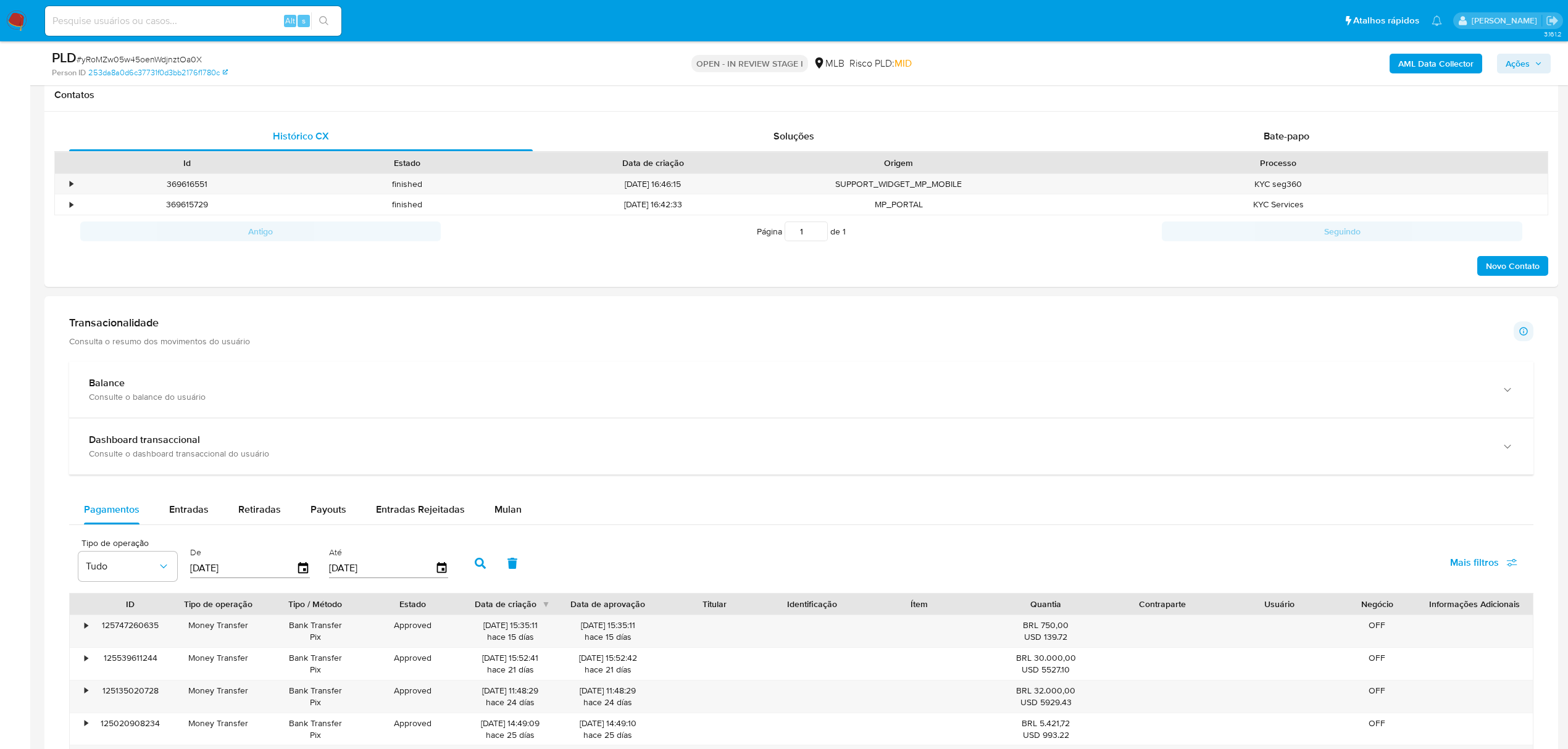
scroll to position [835, 0]
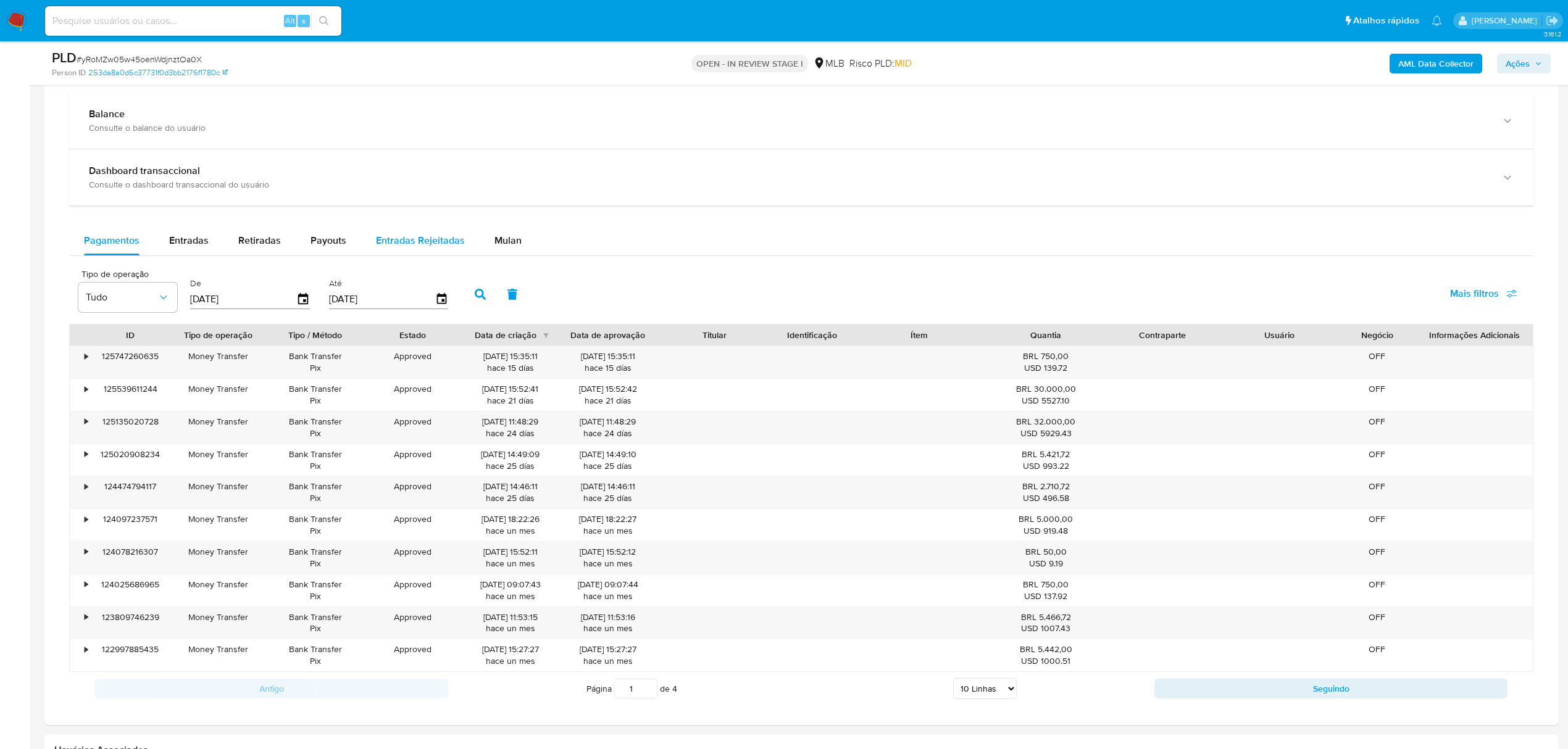
click at [408, 240] on span "Entradas Rejeitadas" at bounding box center [420, 240] width 89 height 14
select select "10"
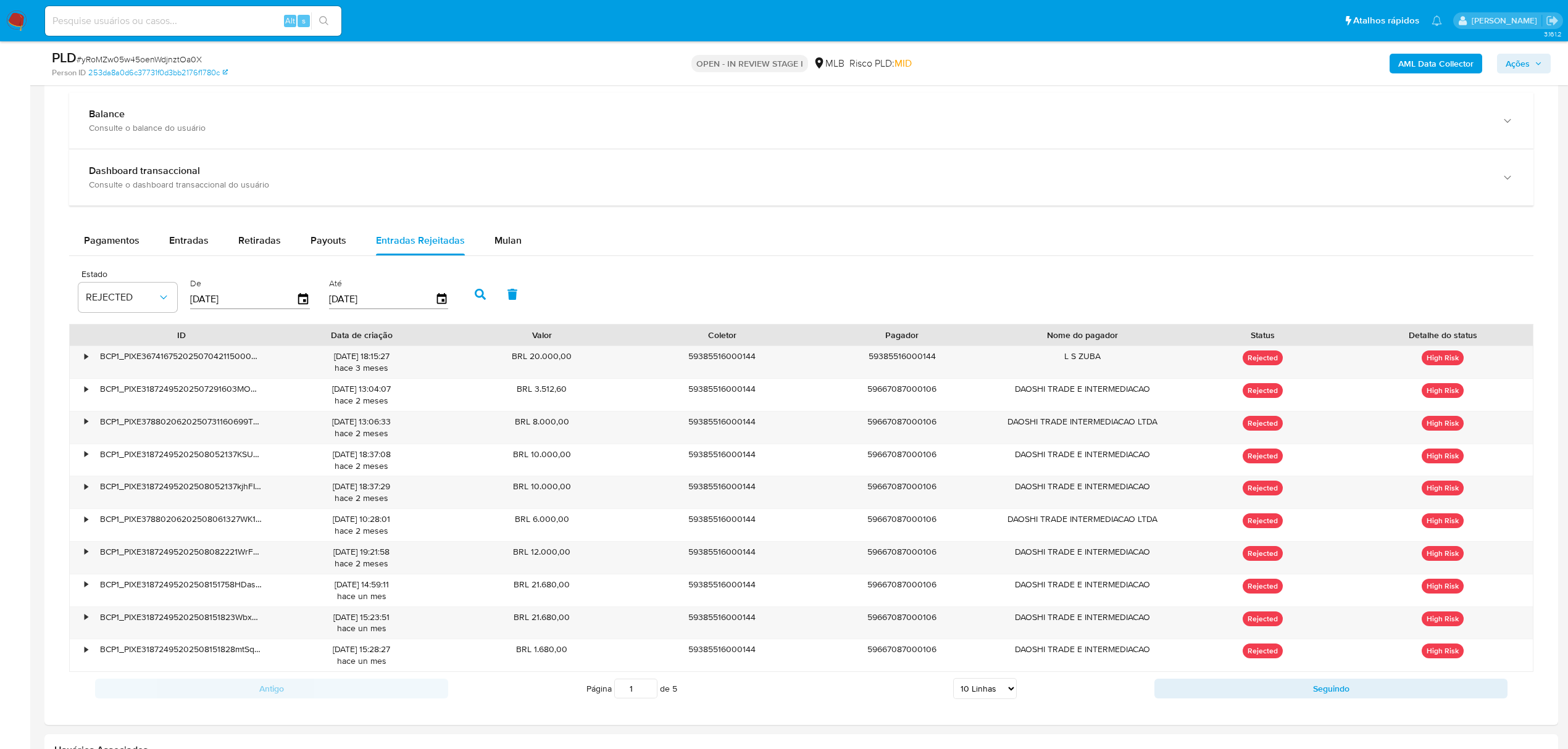
click at [648, 698] on input "1" at bounding box center [635, 689] width 44 height 20
click at [648, 689] on input "2" at bounding box center [635, 689] width 44 height 20
click at [648, 689] on input "3" at bounding box center [635, 689] width 44 height 20
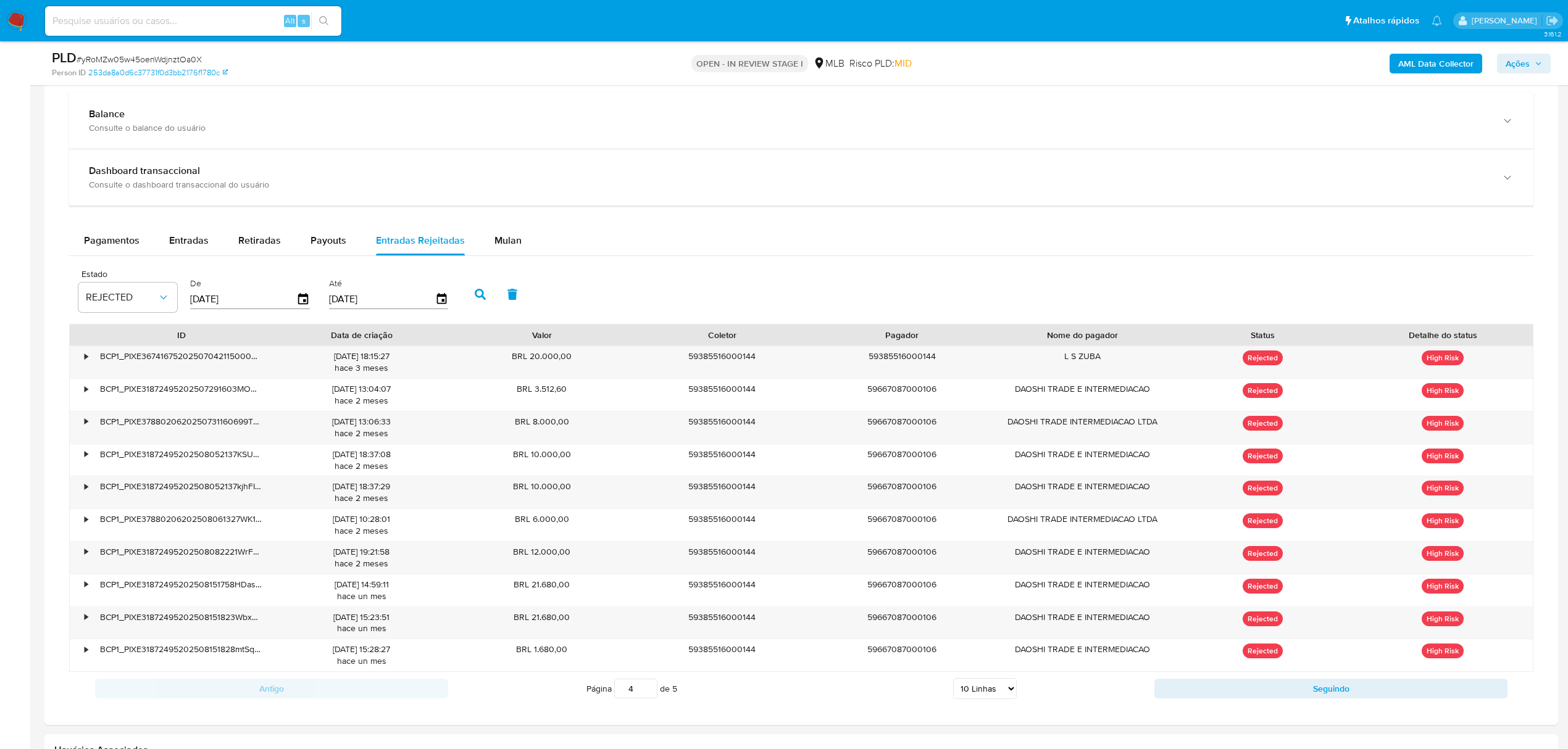
click at [648, 689] on input "4" at bounding box center [635, 689] width 44 height 20
click at [648, 689] on input "5" at bounding box center [635, 689] width 44 height 20
type input "5"
